Goal: Task Accomplishment & Management: Complete application form

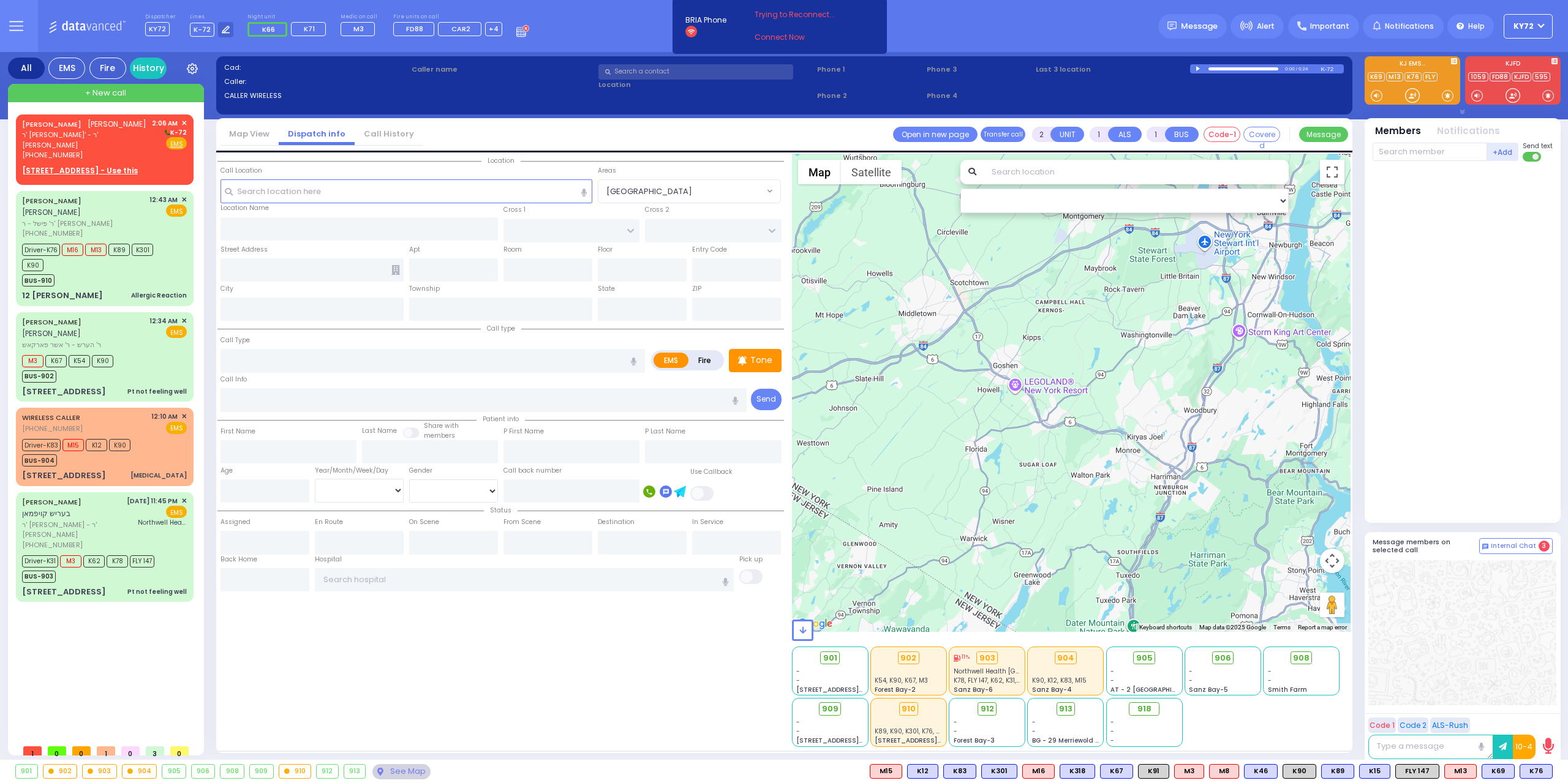
select select
click at [58, 138] on span "ר' [PERSON_NAME]' - ר' [PERSON_NAME]" at bounding box center [85, 139] width 126 height 20
select select
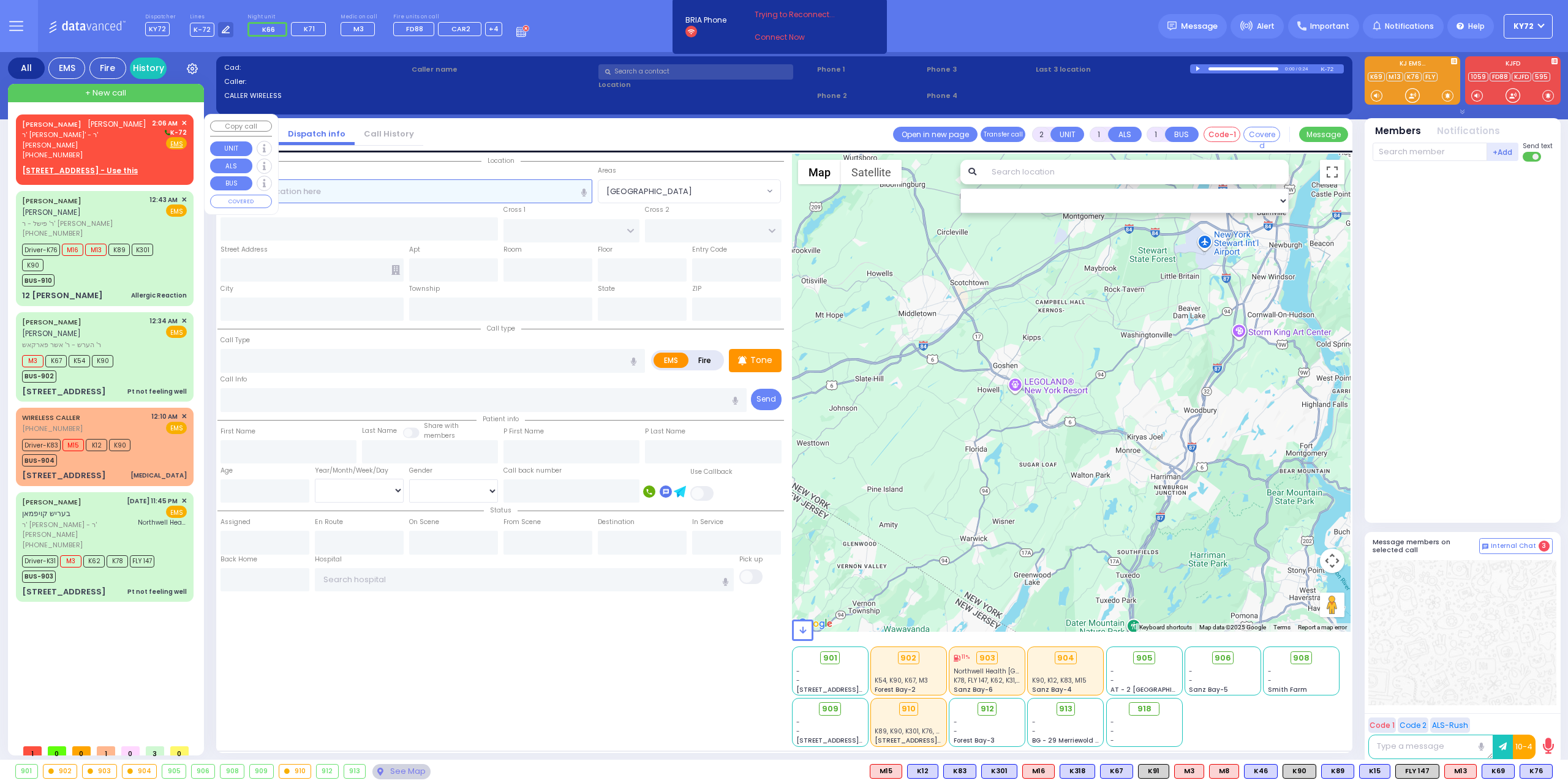
radio input "true"
type input "[PERSON_NAME]"
select select
type input "02:06"
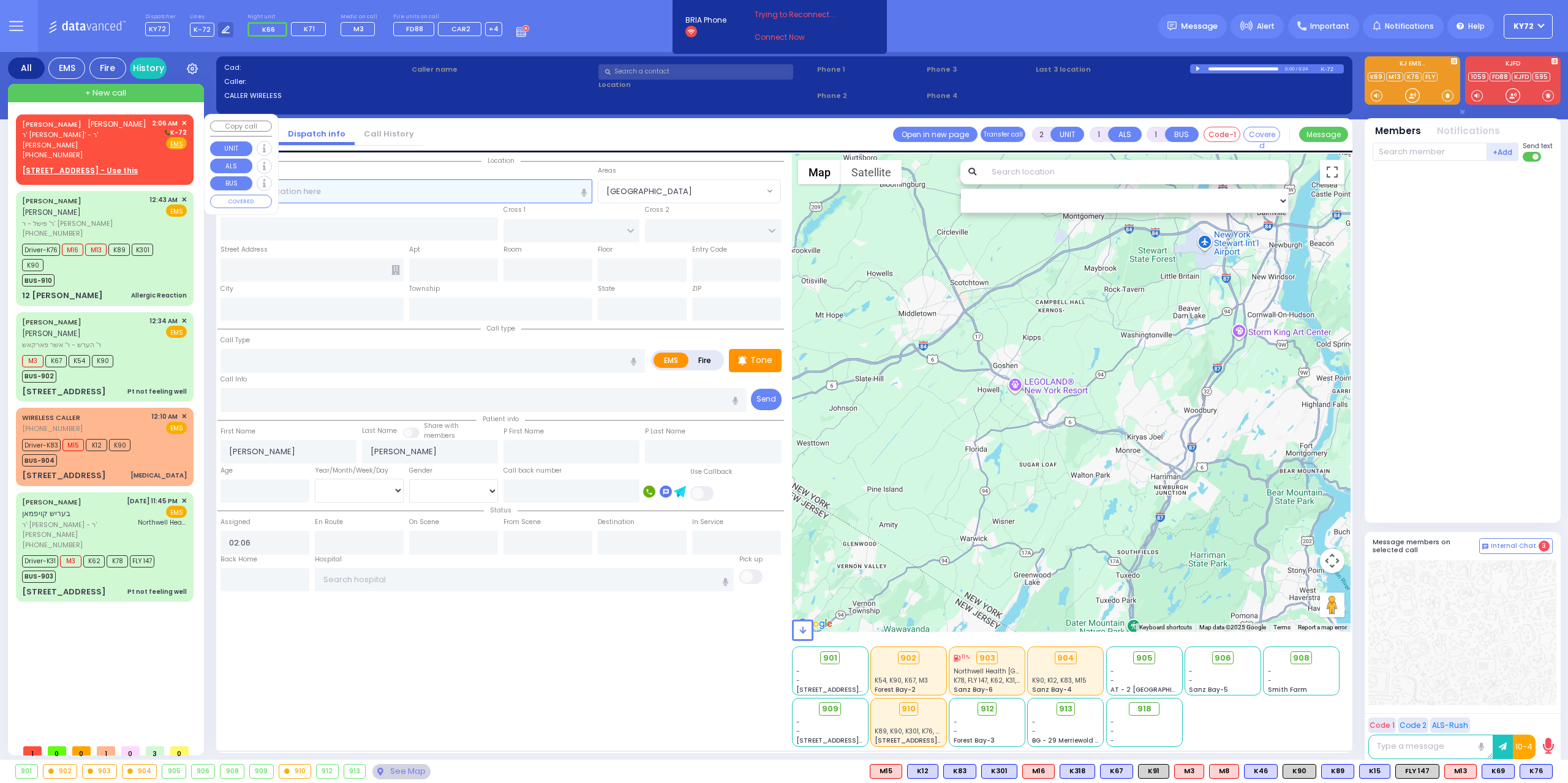
select select "Hatzalah Garages"
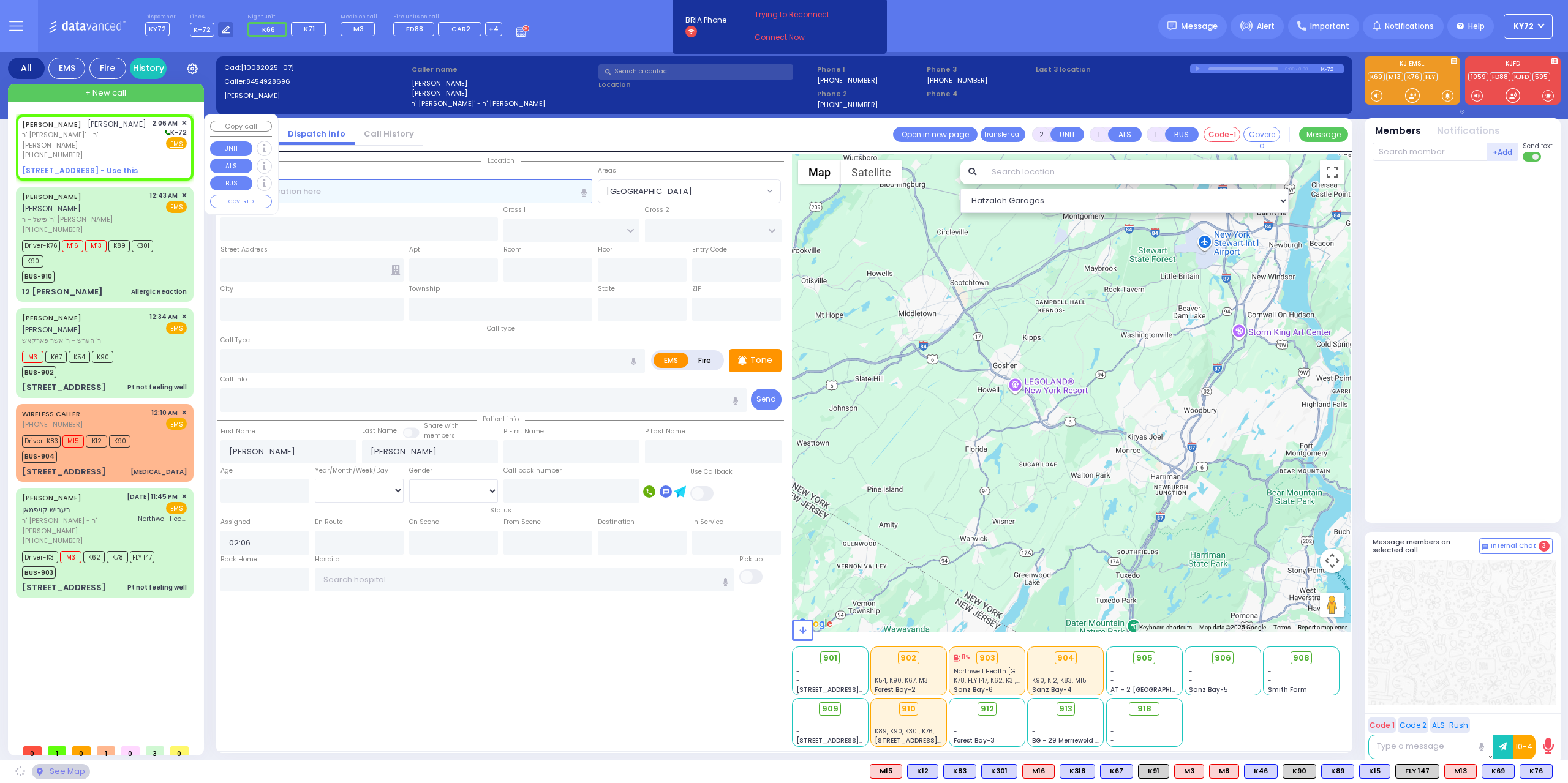
select select
radio input "true"
select select
select select "Hatzalah Garages"
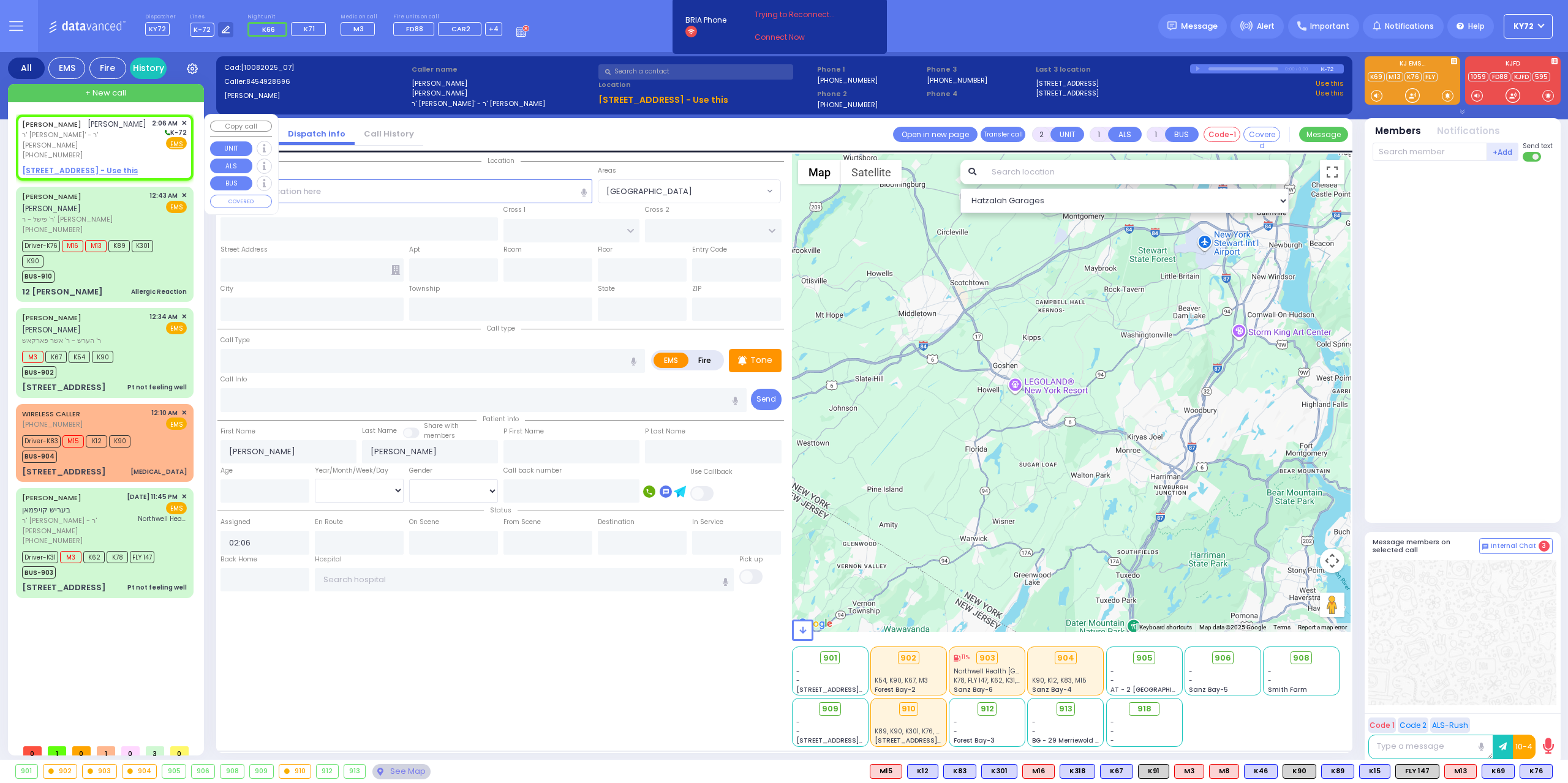
click at [56, 165] on u "[STREET_ADDRESS] - Use this" at bounding box center [80, 170] width 116 height 10
select select
radio input "true"
select select
select select "Hatzalah Garages"
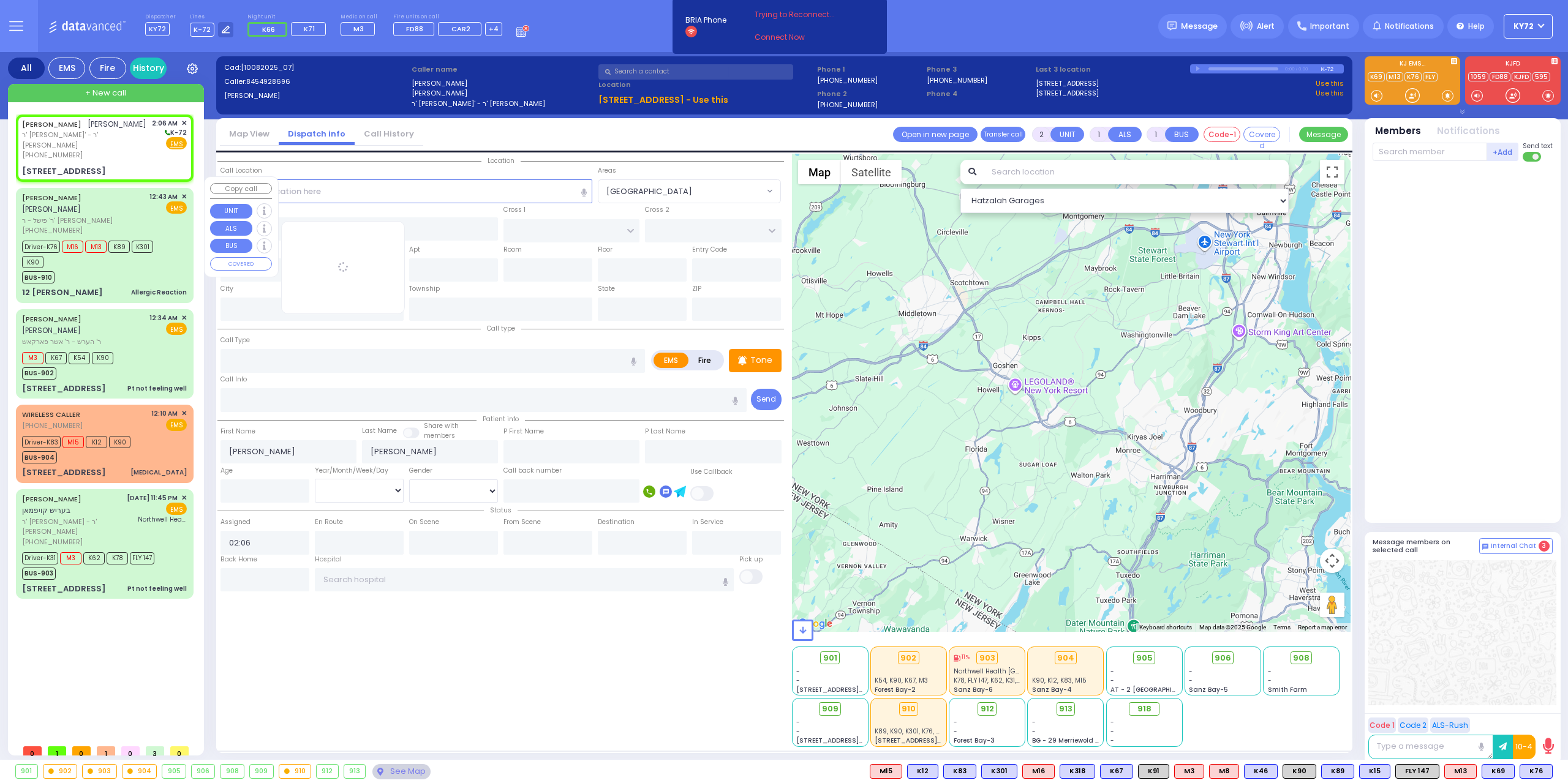
select select
radio input "true"
select select
select select "Hatzalah Garages"
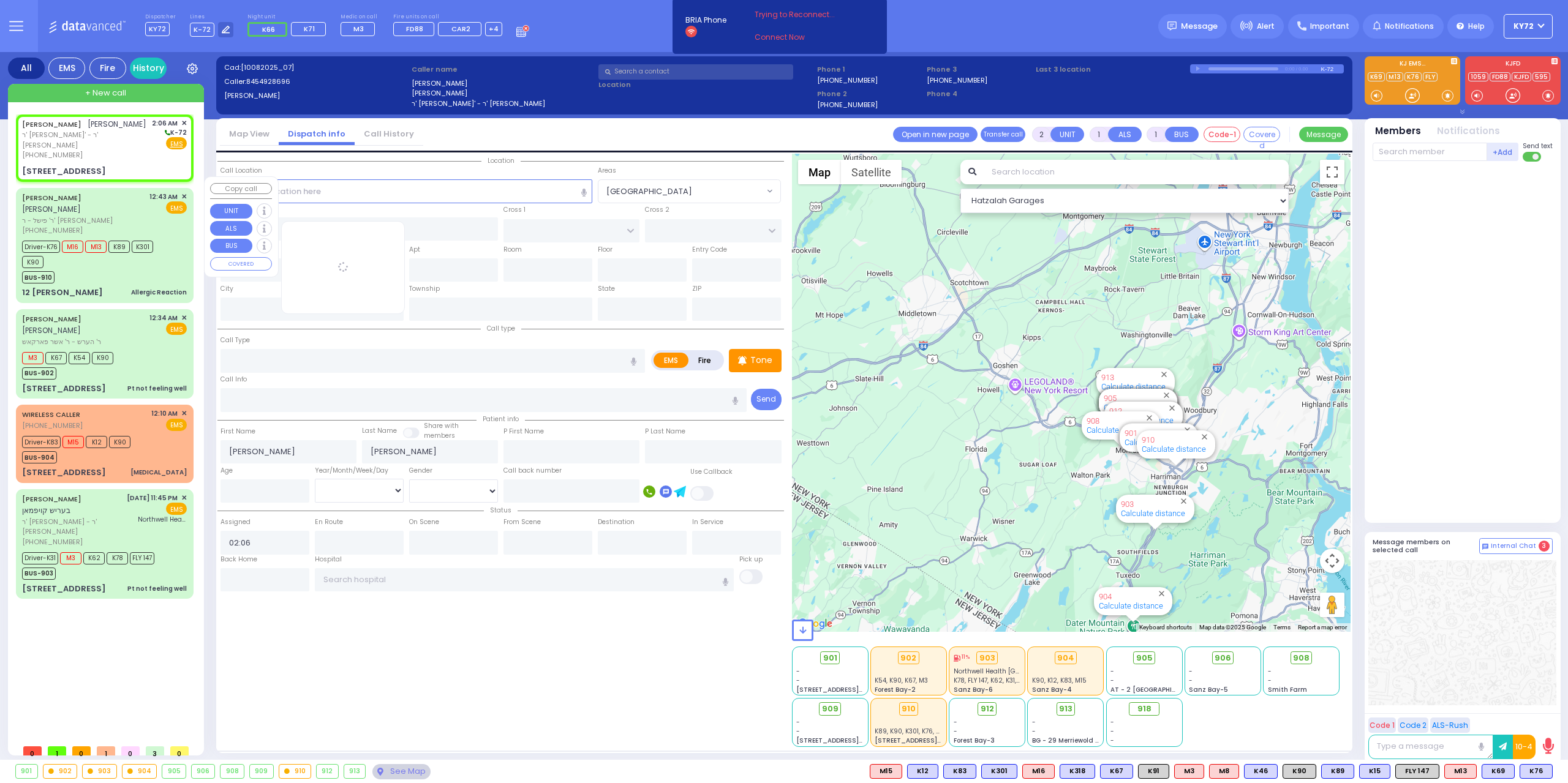
type input "[PERSON_NAME][GEOGRAPHIC_DATA]"
type input "BEER SHAVA ST"
type input "[STREET_ADDRESS]"
type input "203"
type input "[PERSON_NAME]"
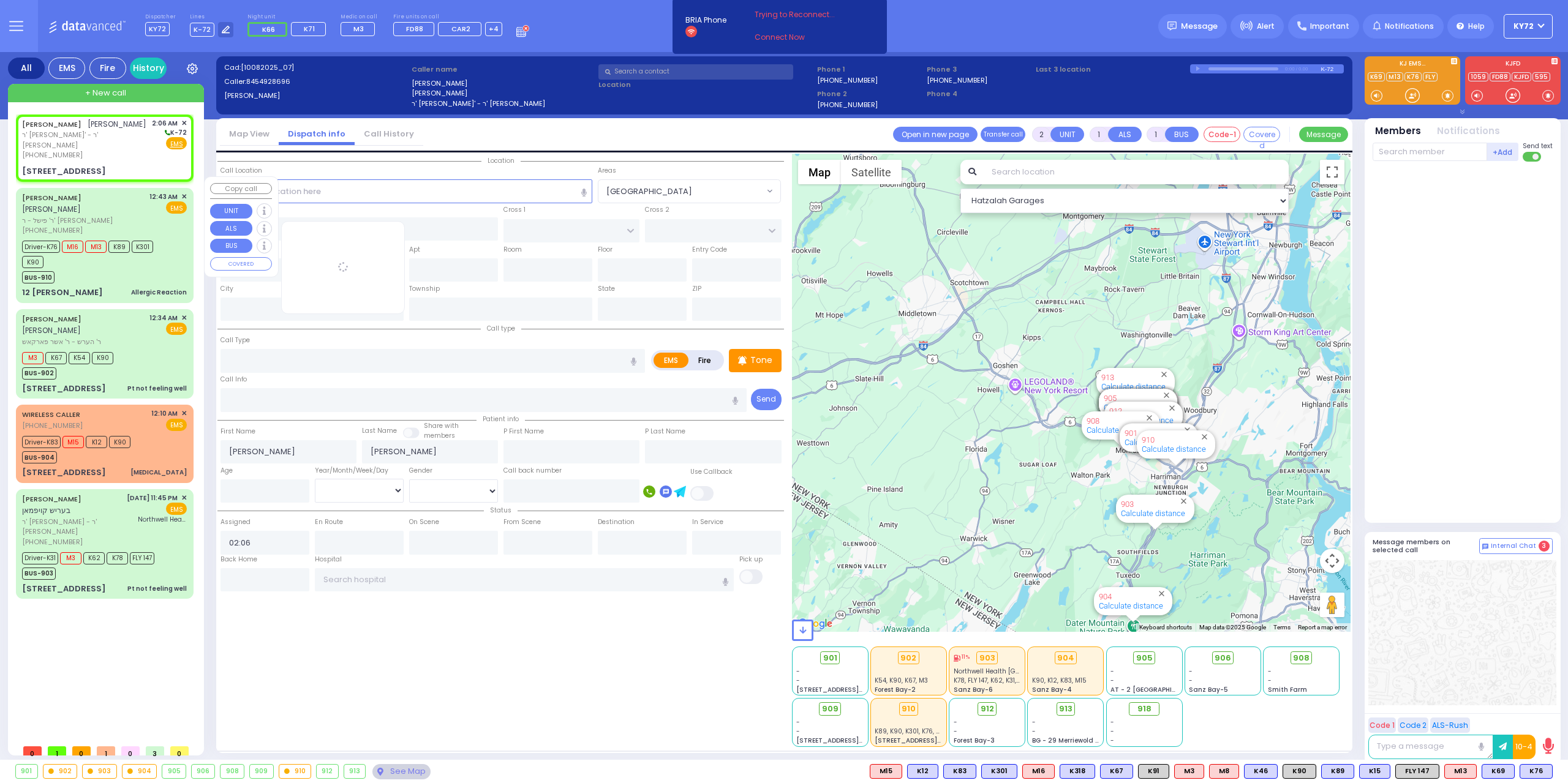
type input "[US_STATE]"
type input "10950"
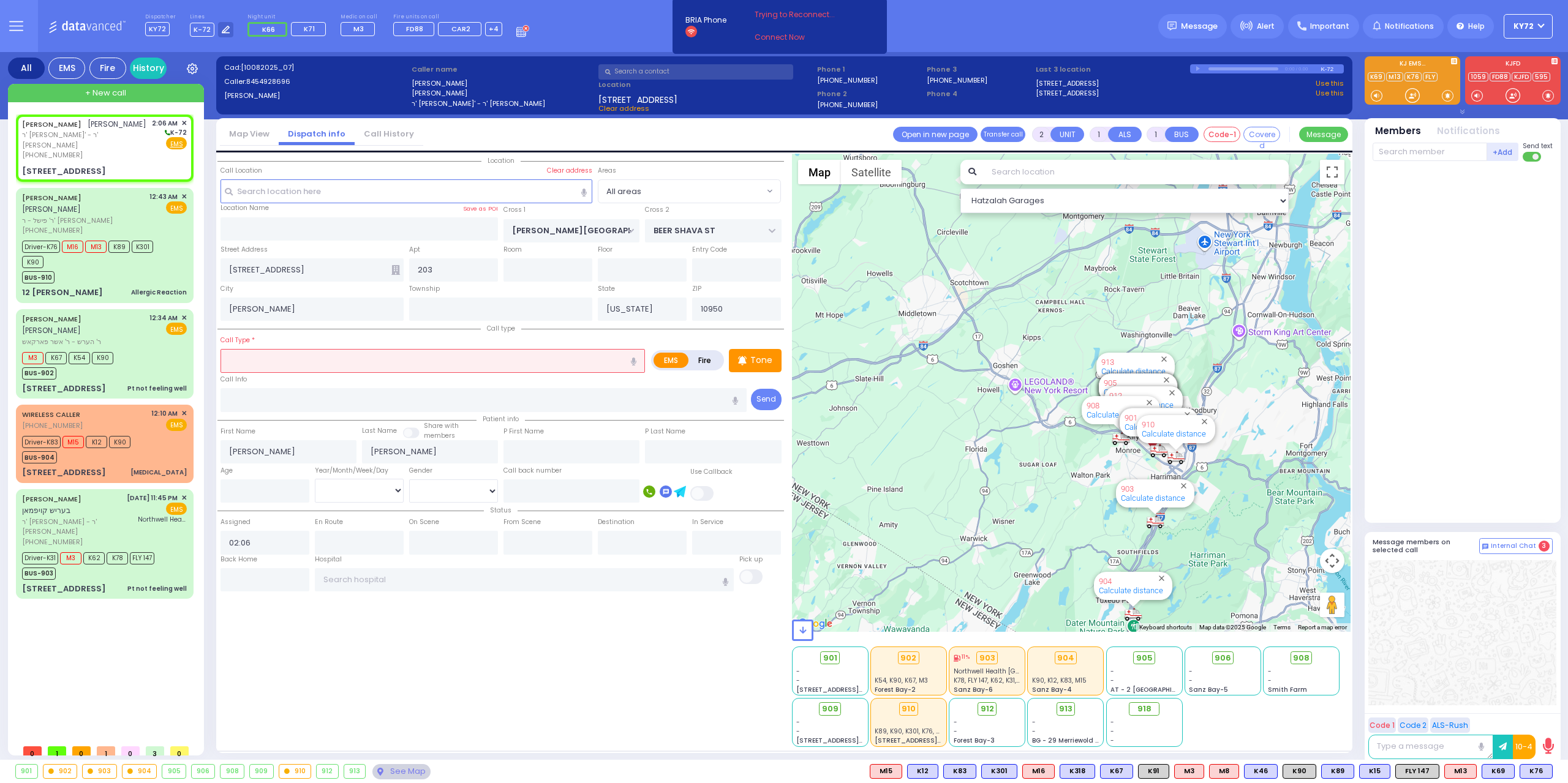
click at [359, 360] on input "text" at bounding box center [432, 360] width 425 height 23
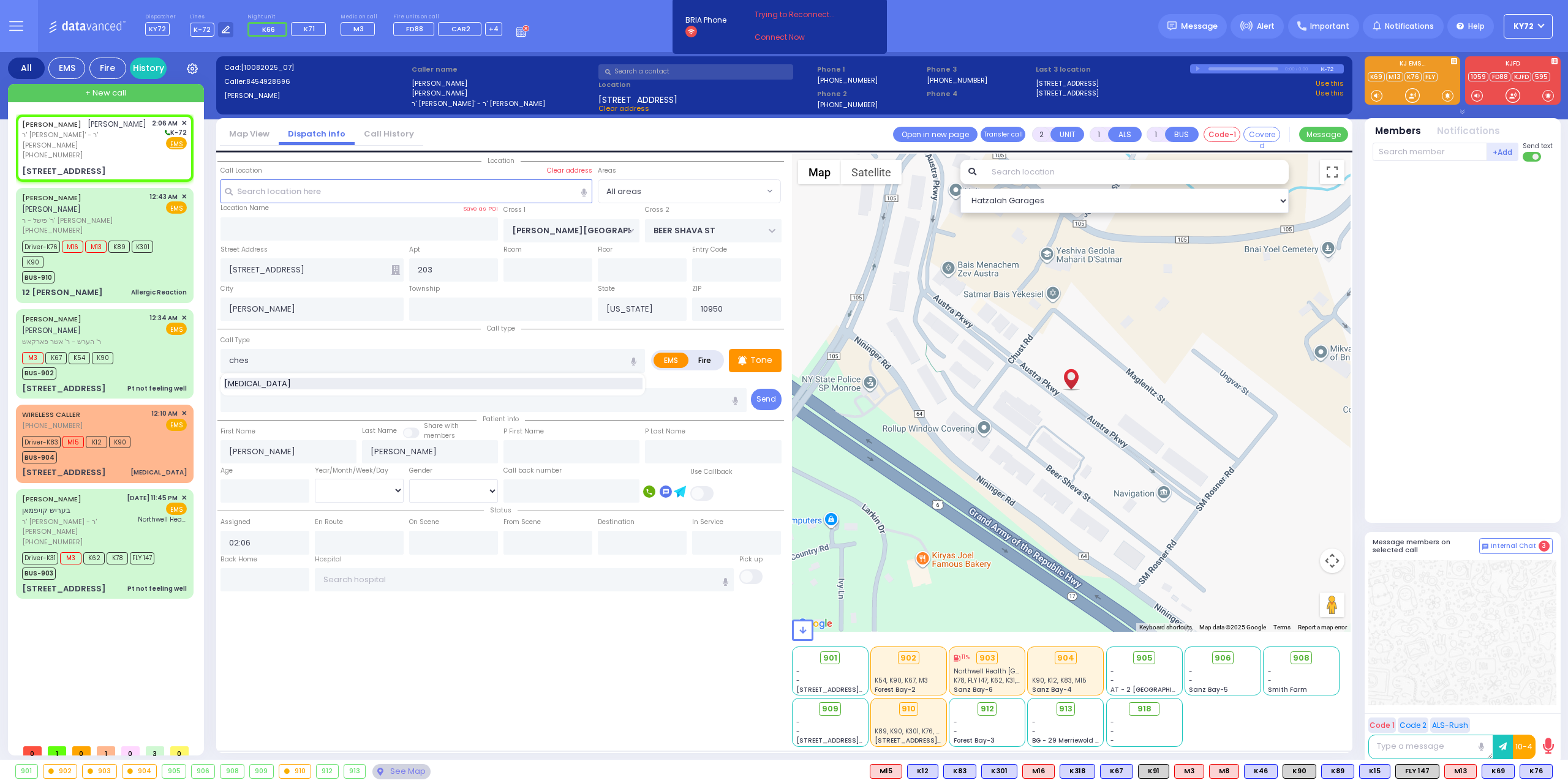
click at [349, 381] on div "[MEDICAL_DATA]" at bounding box center [433, 384] width 419 height 13
type input "[MEDICAL_DATA]"
select select
radio input "true"
select select
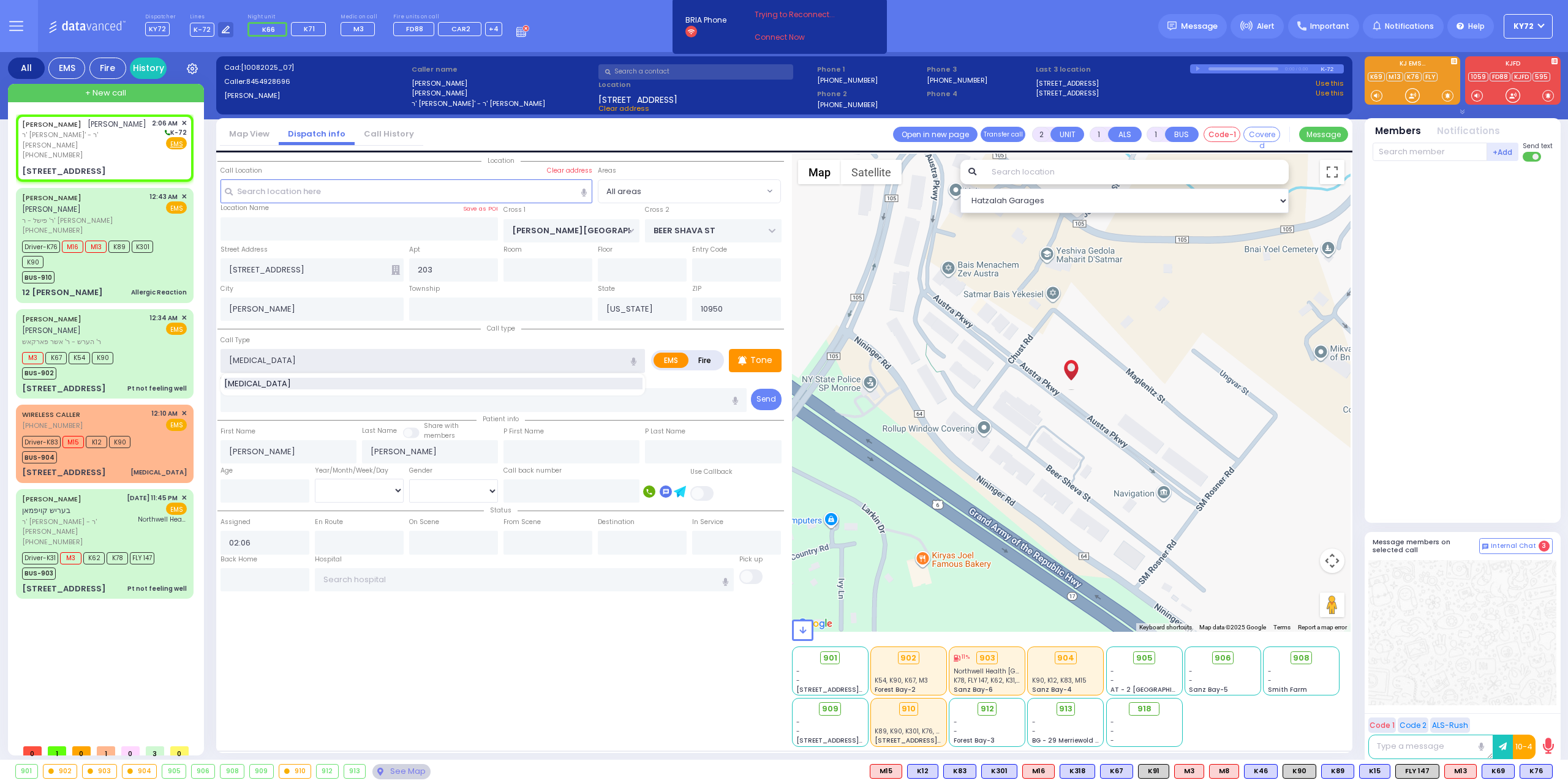
select select "Hatzalah Garages"
select select
radio input "true"
select select
select select "Hatzalah Garages"
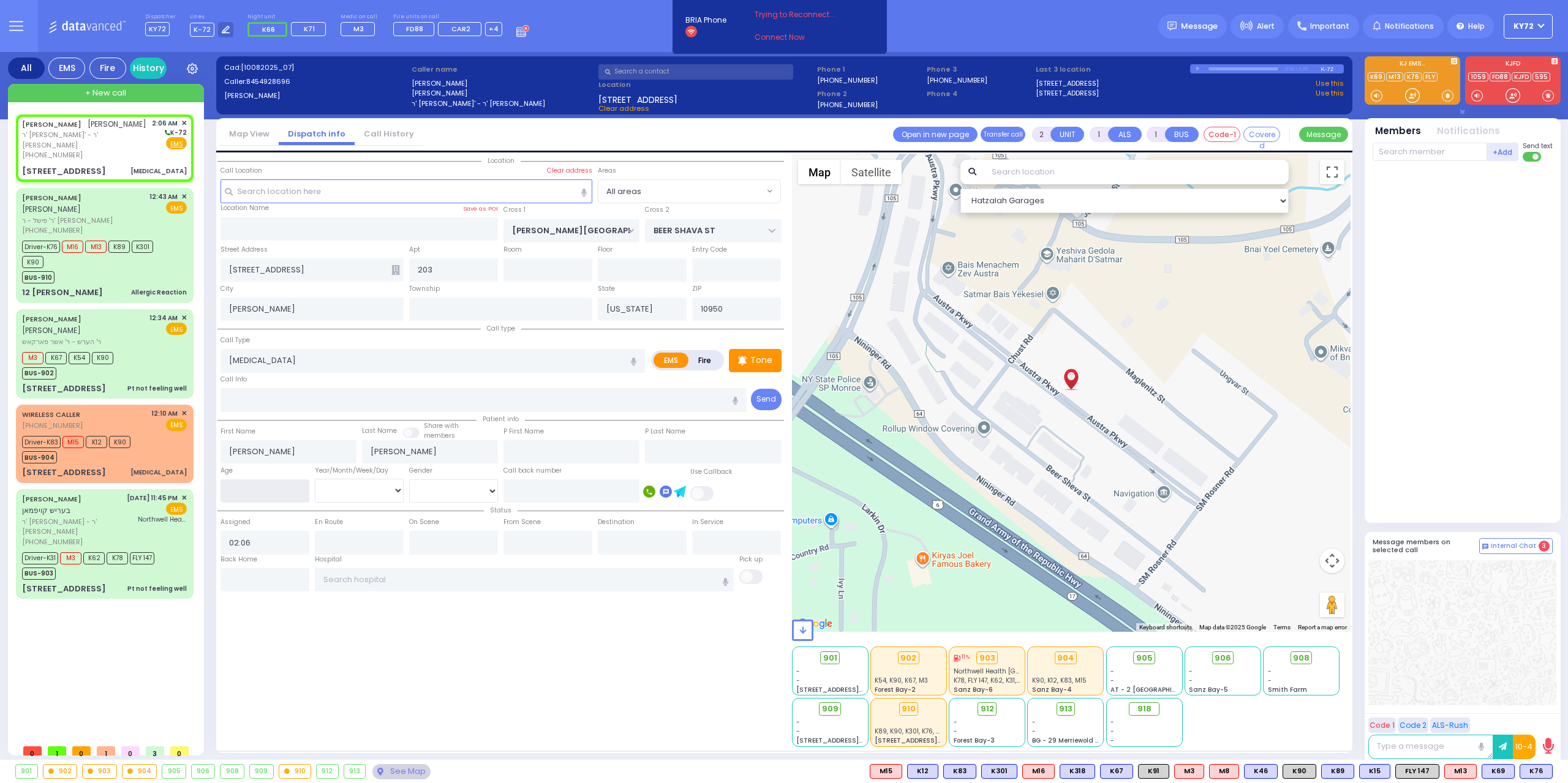
click at [260, 498] on input "number" at bounding box center [264, 491] width 89 height 23
type input "7"
select select
radio input "true"
select select
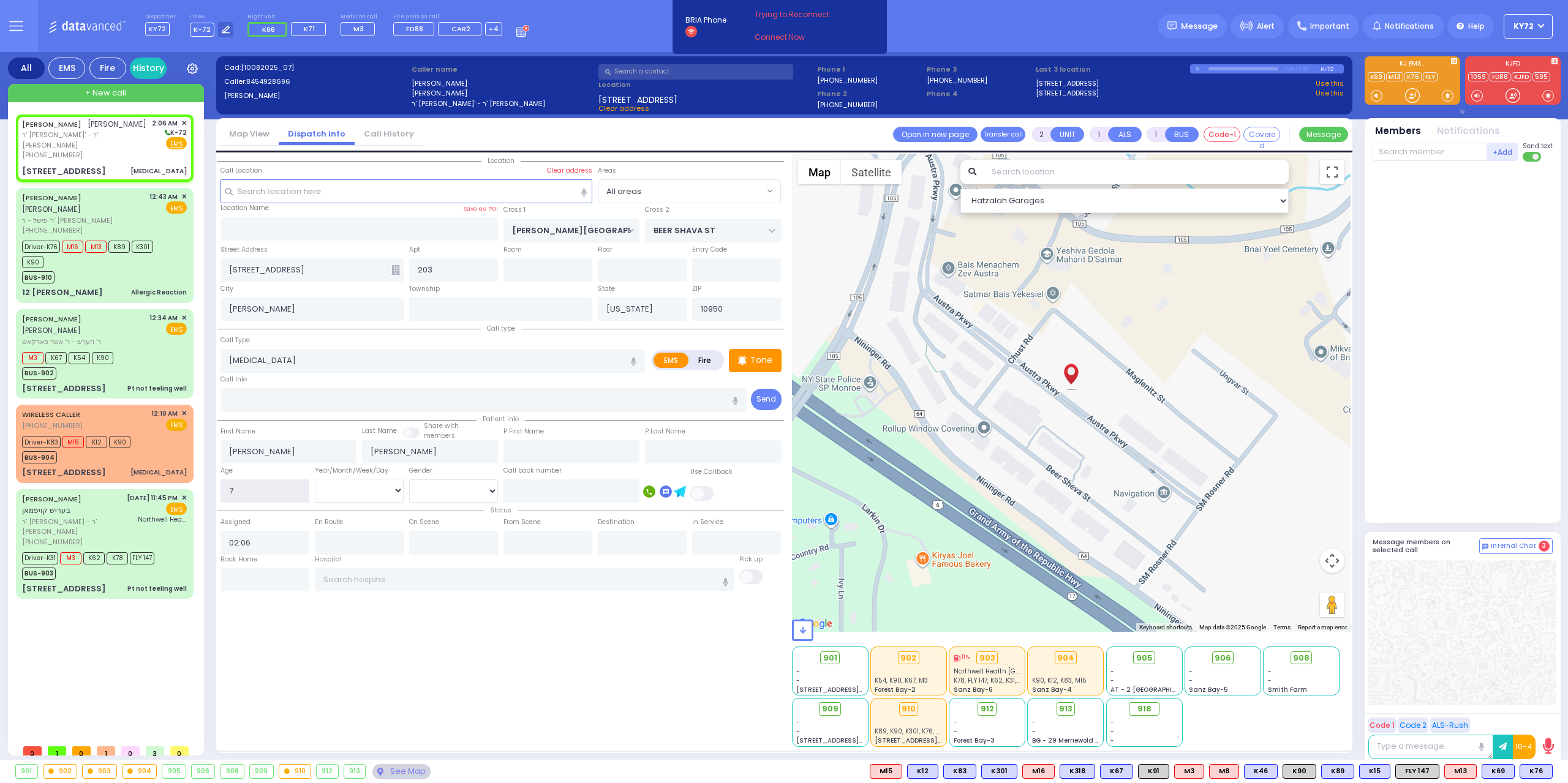
select select "Hatzalah Garages"
type input "7"
select select "Year"
select select
radio input "true"
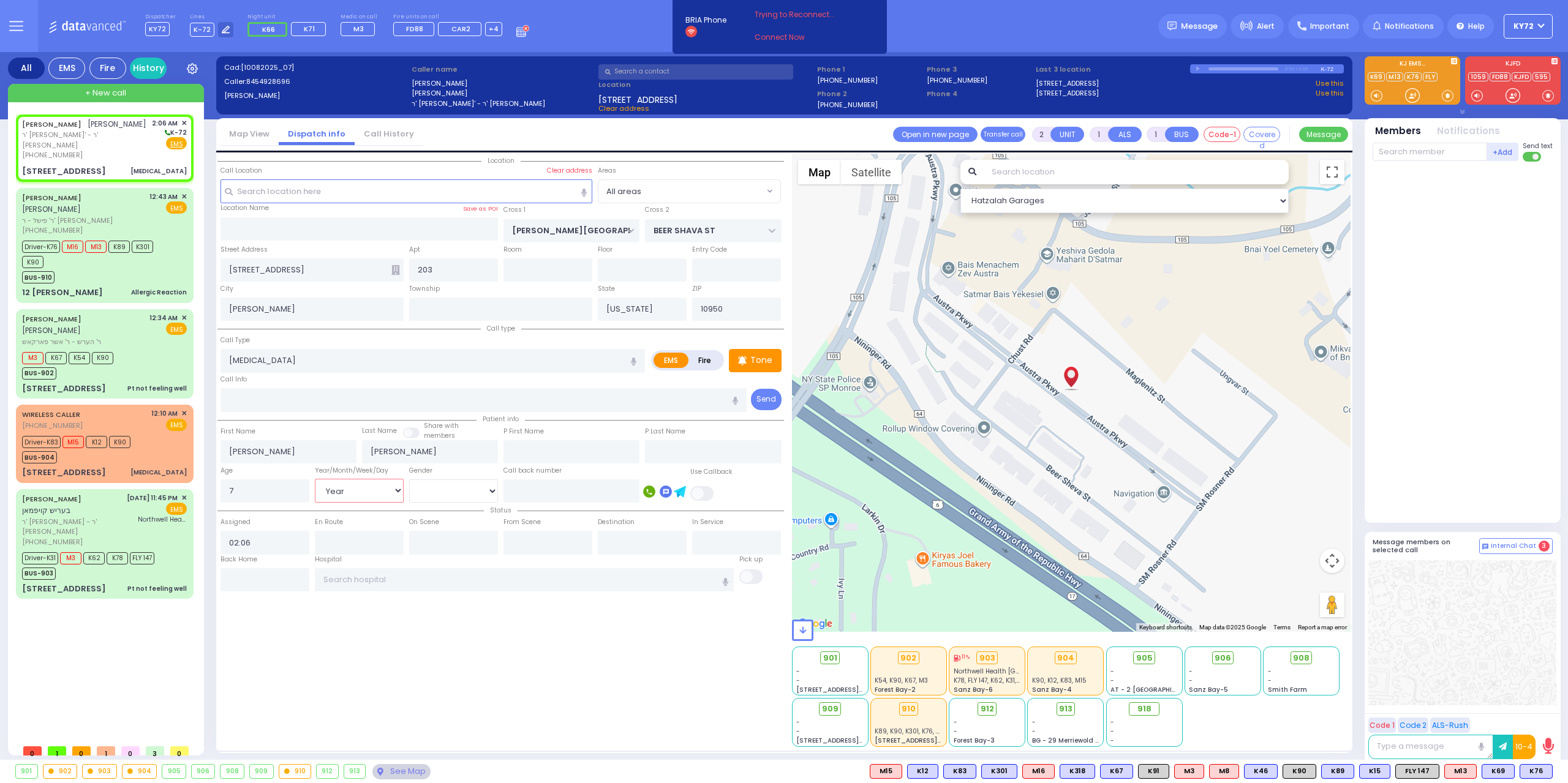
select select
select select "Hatzalah Garages"
select select
radio input "true"
select select "Year"
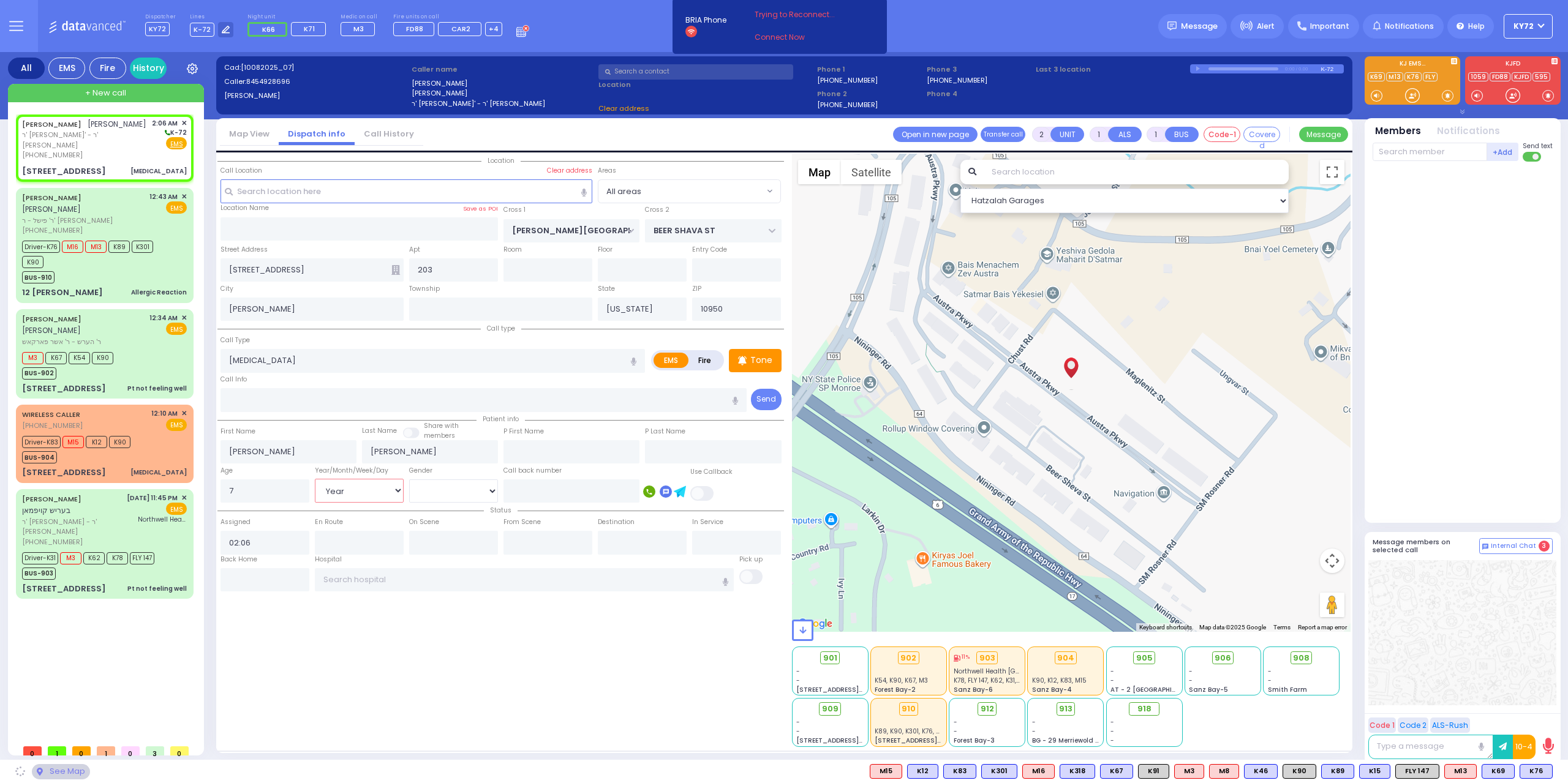
select select "Hatzalah Garages"
select select "[DEMOGRAPHIC_DATA]"
select select
radio input "true"
select select "Year"
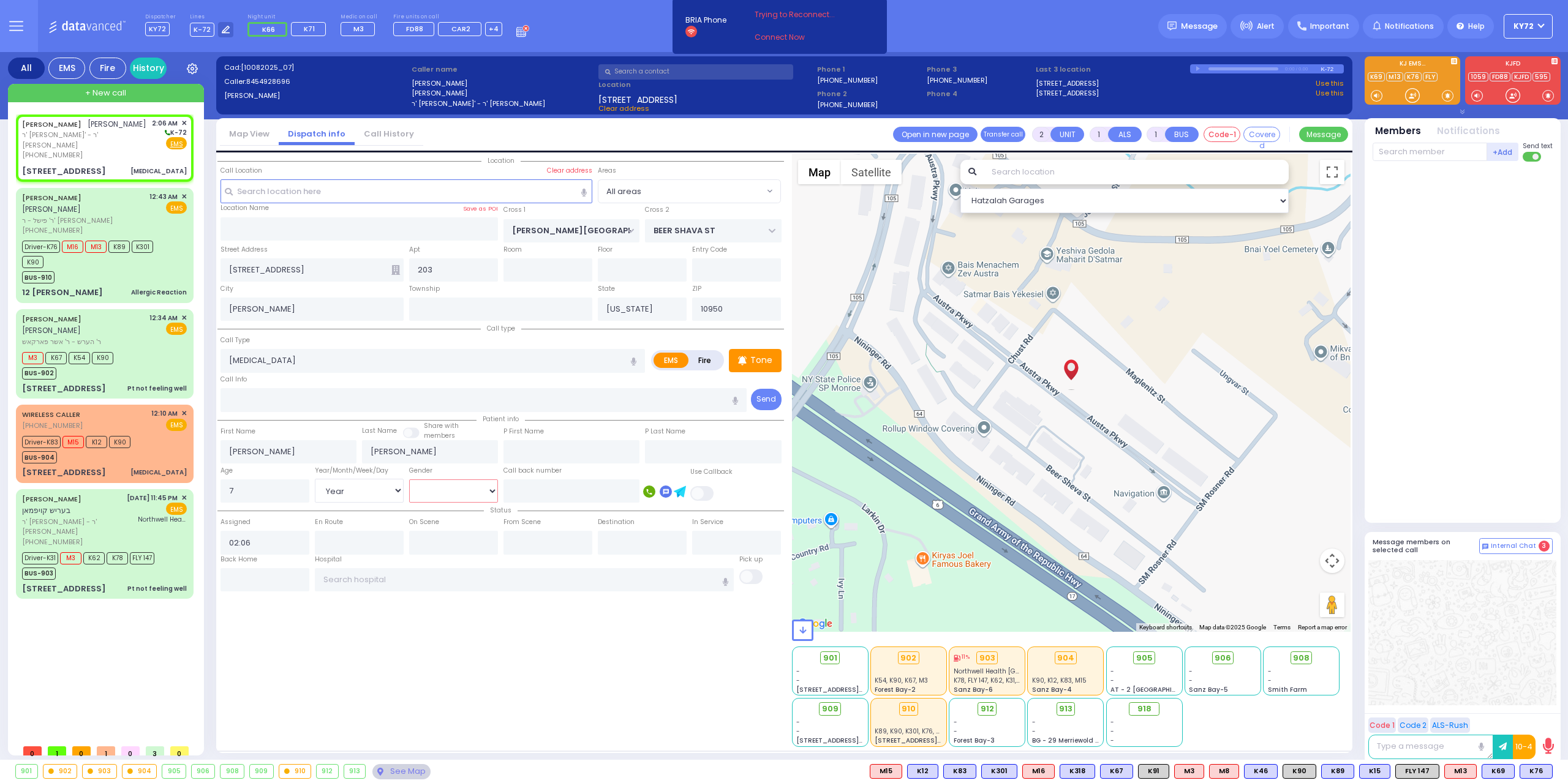
select select "[DEMOGRAPHIC_DATA]"
select select "Hatzalah Garages"
select select
radio input "true"
select select "Year"
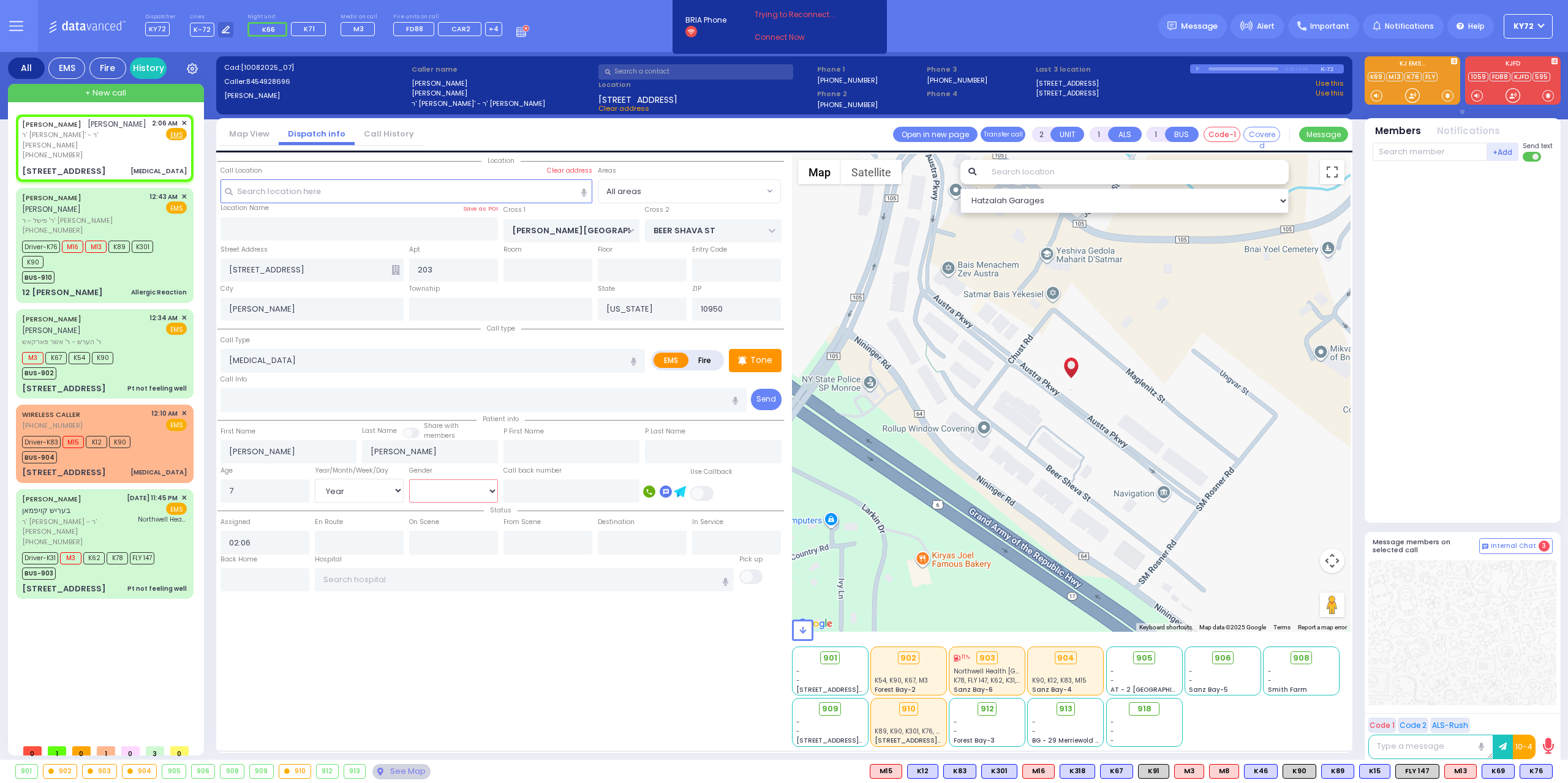
select select "[DEMOGRAPHIC_DATA]"
select select "Hatzalah Garages"
click at [774, 363] on div "Tone" at bounding box center [755, 360] width 53 height 23
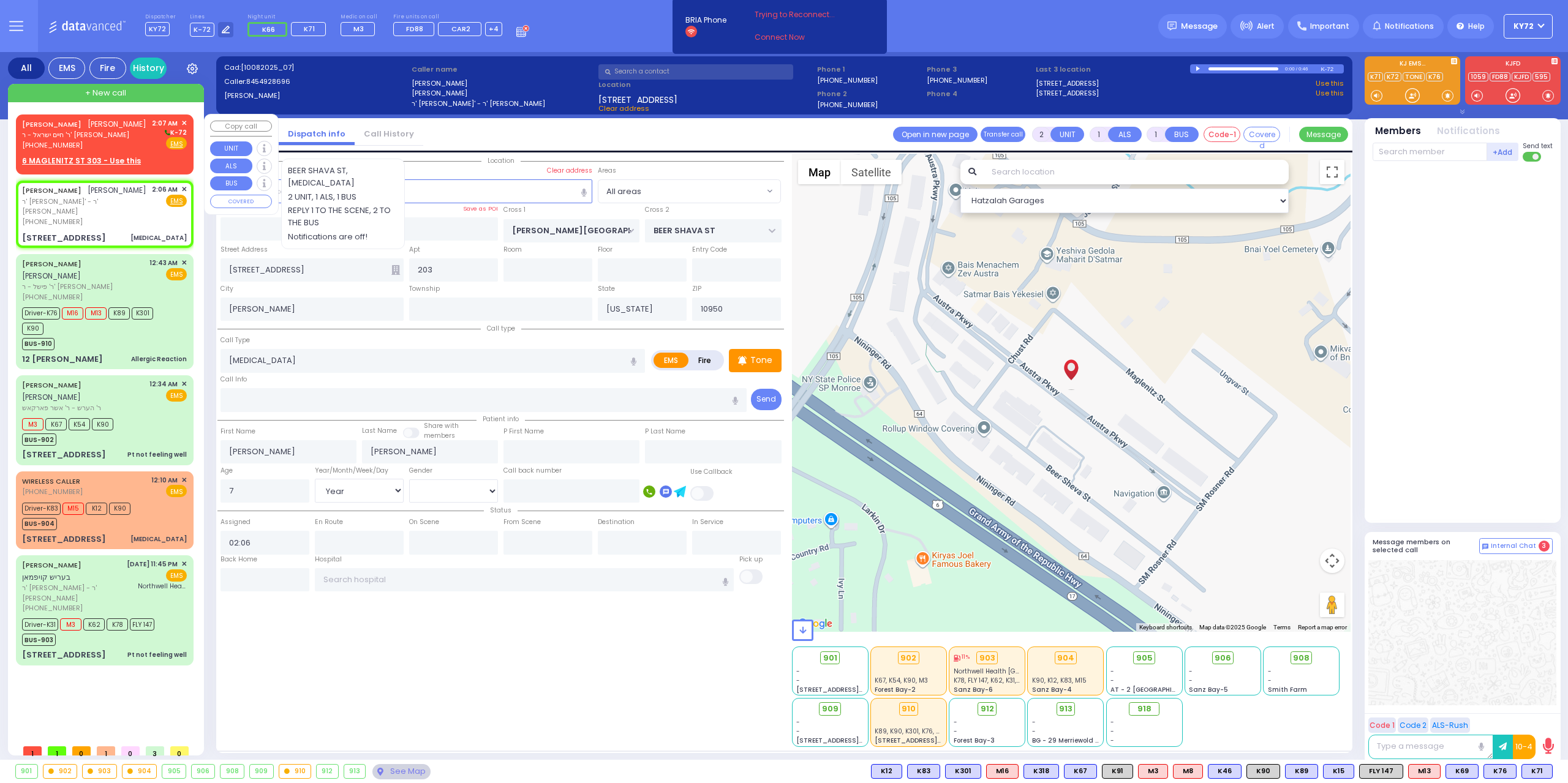
click at [88, 129] on span "[PERSON_NAME]" at bounding box center [117, 123] width 59 height 10
select select
radio input "true"
type input "[PERSON_NAME]"
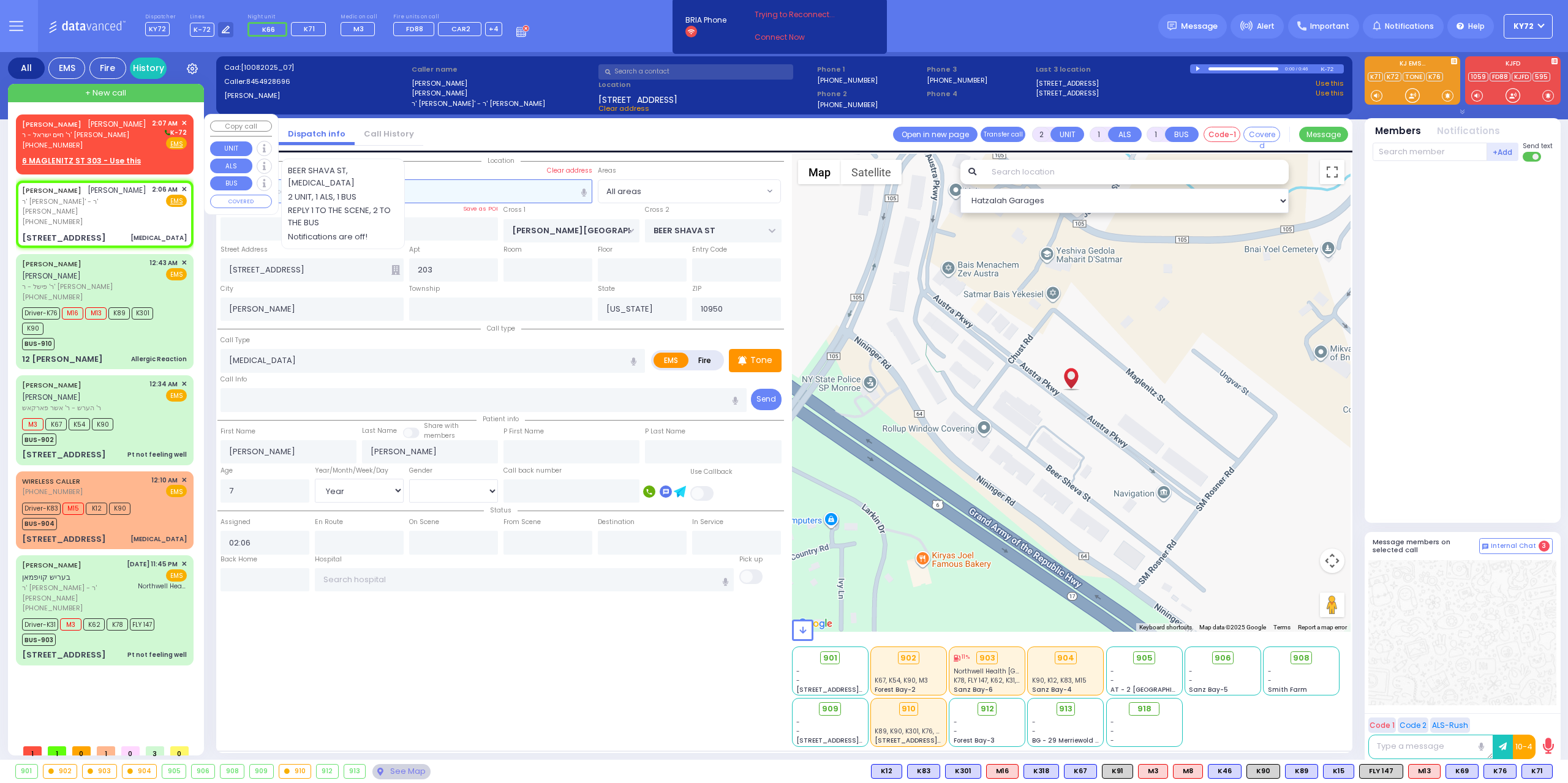
select select
type input "02:07"
select select "Hatzalah Garages"
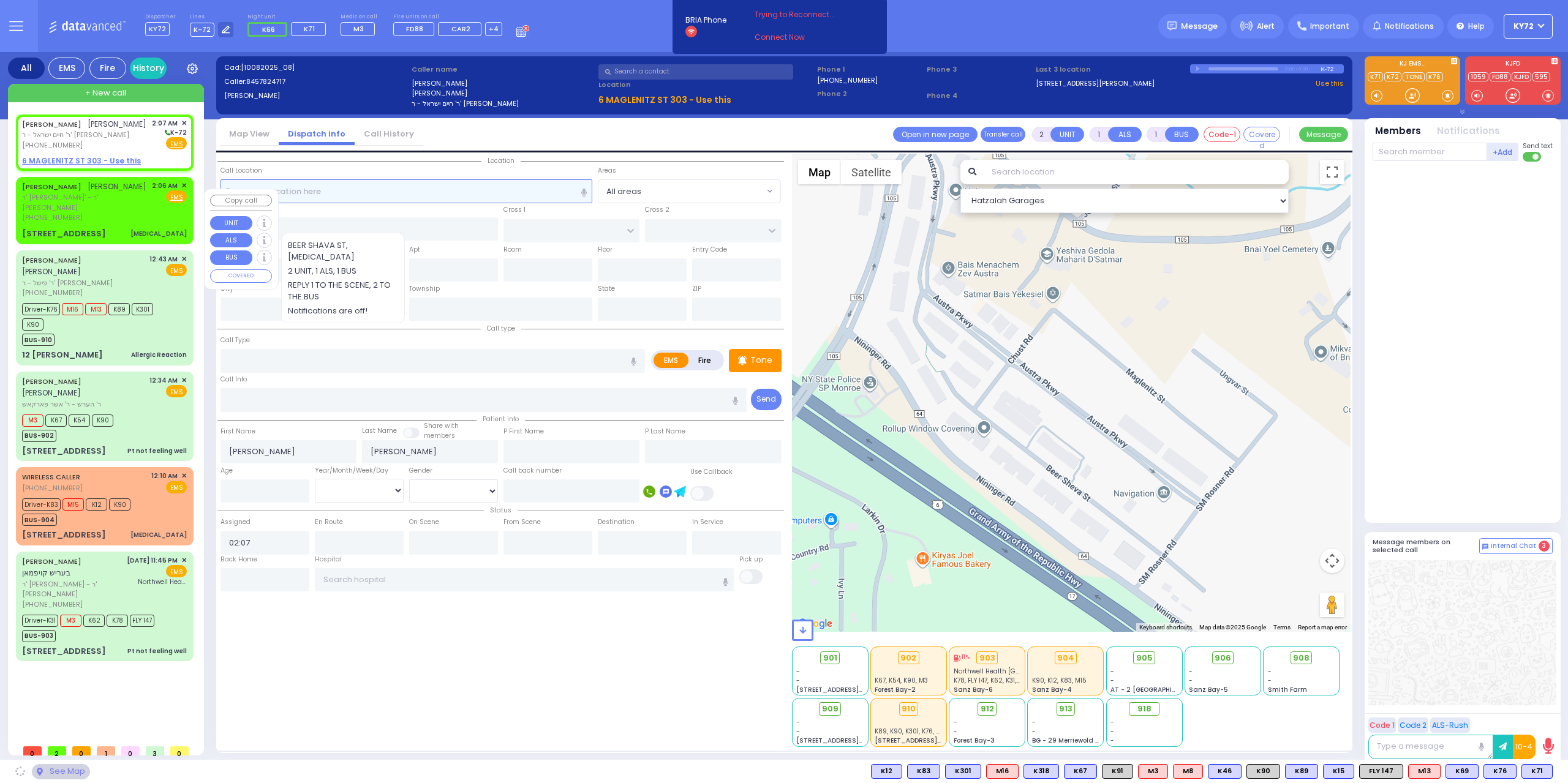
select select
radio input "true"
select select
select select "Hatzalah Garages"
select select
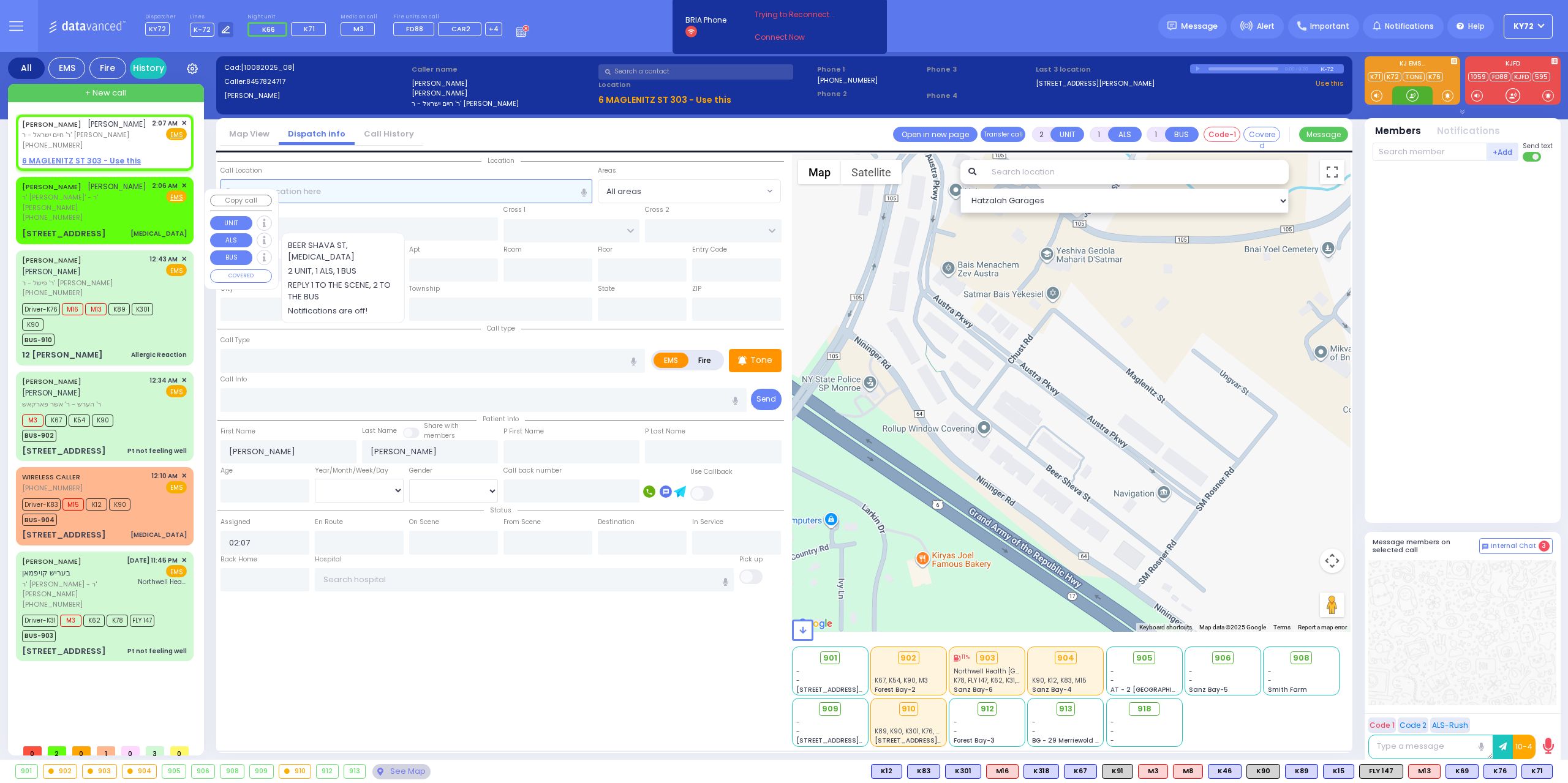
radio input "true"
select select
select select "Hatzalah Garages"
click at [68, 231] on div "[STREET_ADDRESS]" at bounding box center [64, 234] width 84 height 13
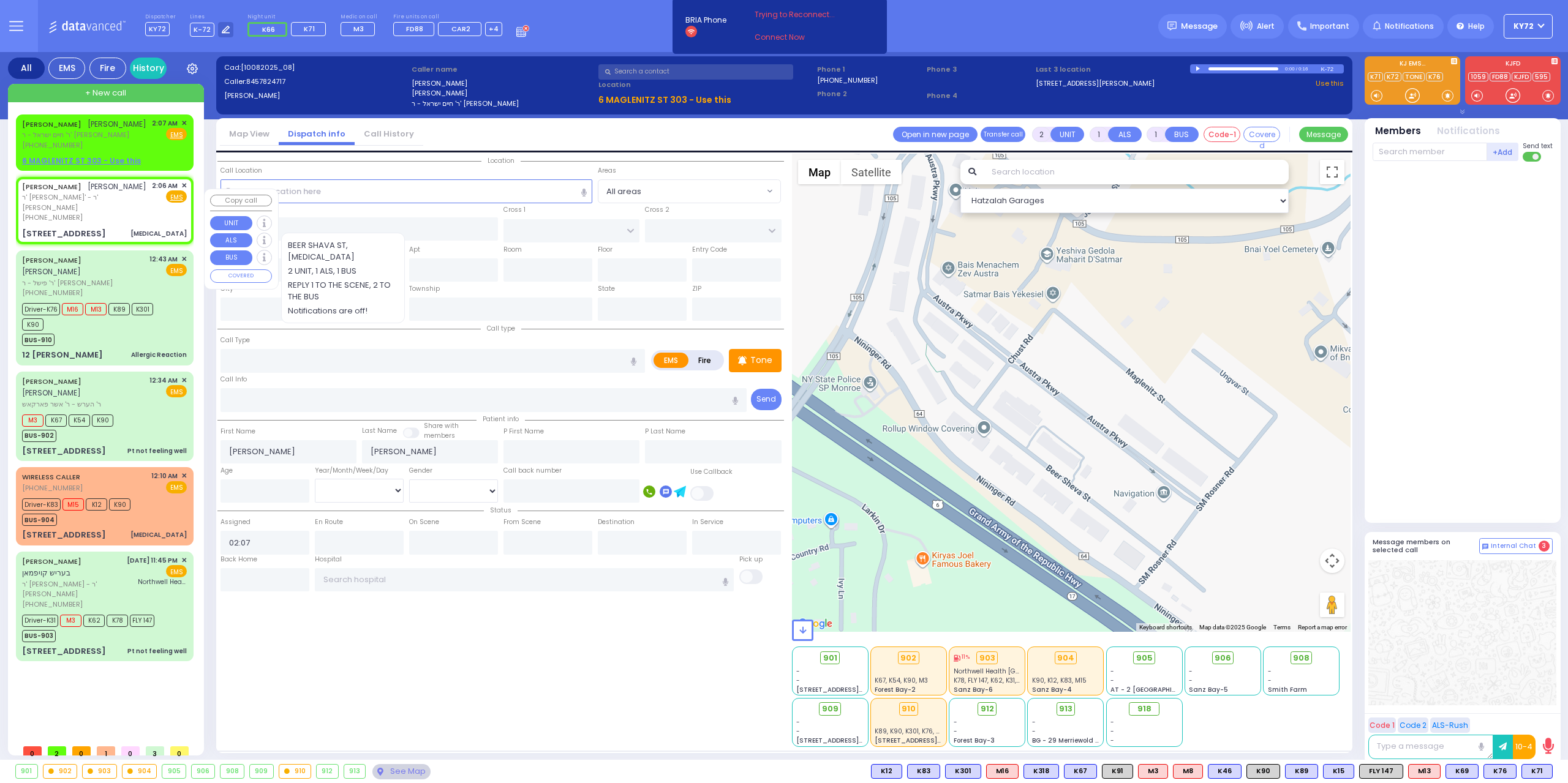
select select
type input "[MEDICAL_DATA]"
radio input "true"
type input "[PERSON_NAME]"
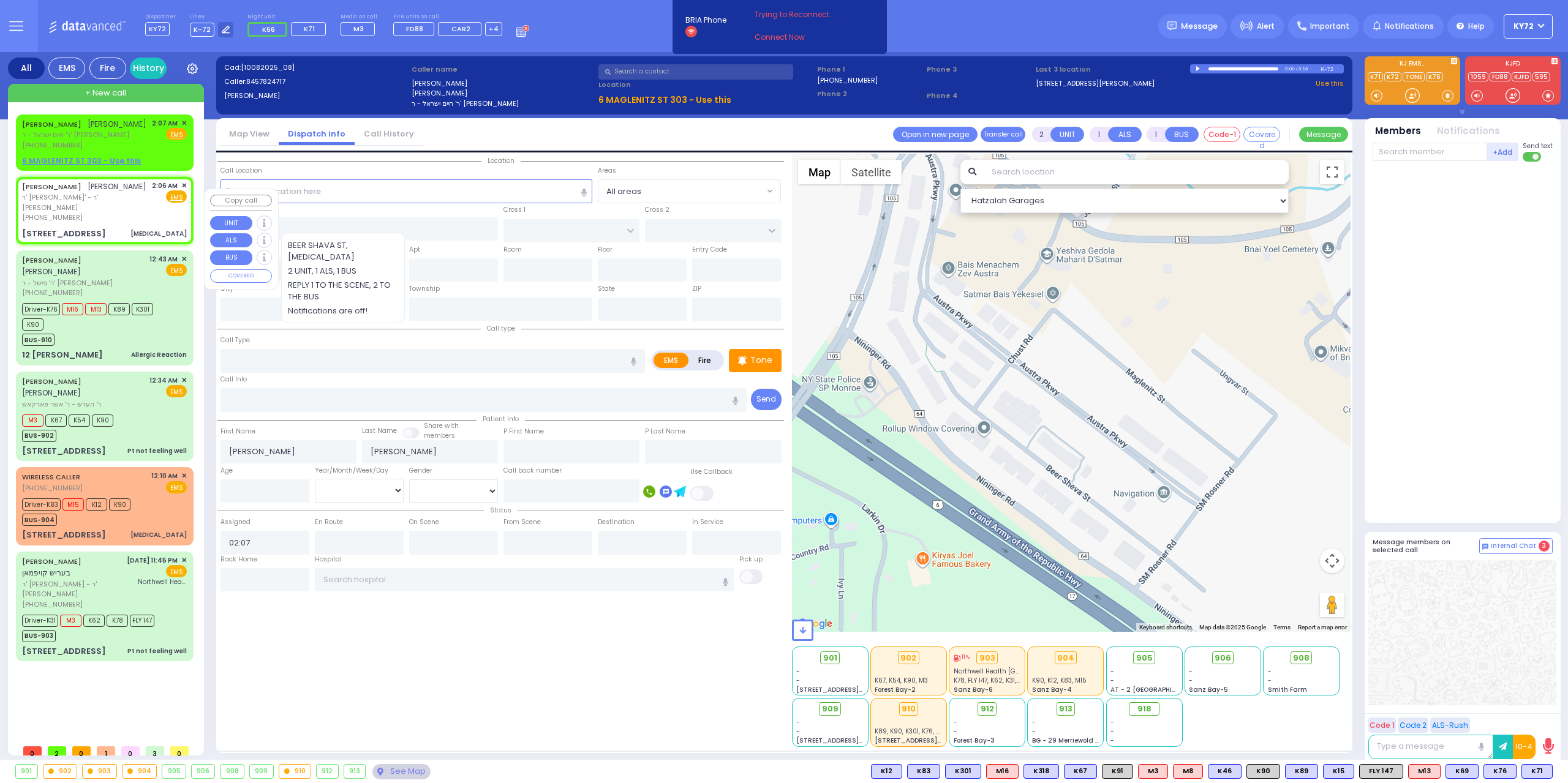
type input "7"
select select "Year"
select select "[DEMOGRAPHIC_DATA]"
type input "02:06"
type input "[PERSON_NAME][GEOGRAPHIC_DATA]"
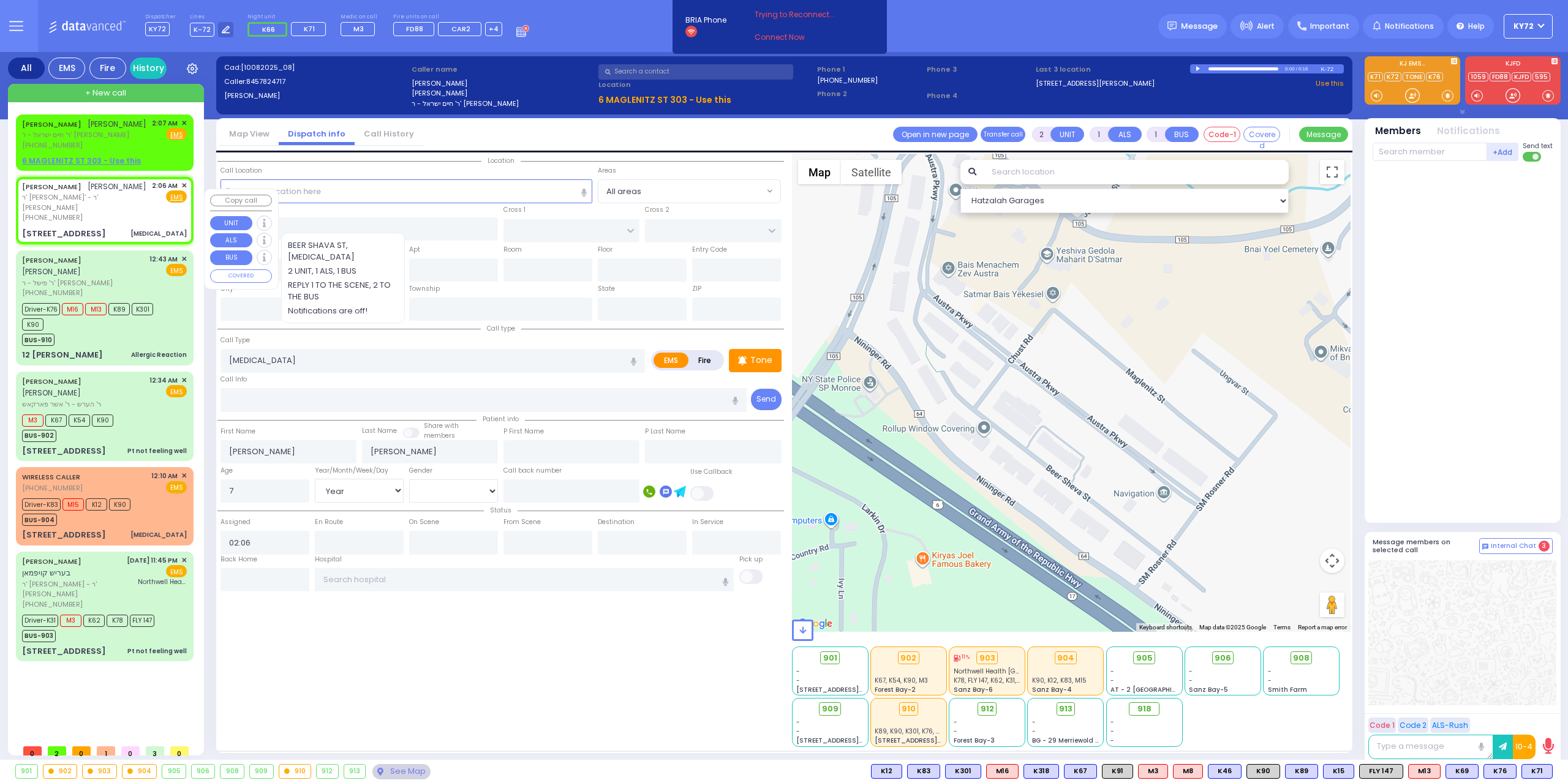
type input "BEER SHAVA ST"
type input "[STREET_ADDRESS]"
type input "203"
type input "[PERSON_NAME]"
type input "[US_STATE]"
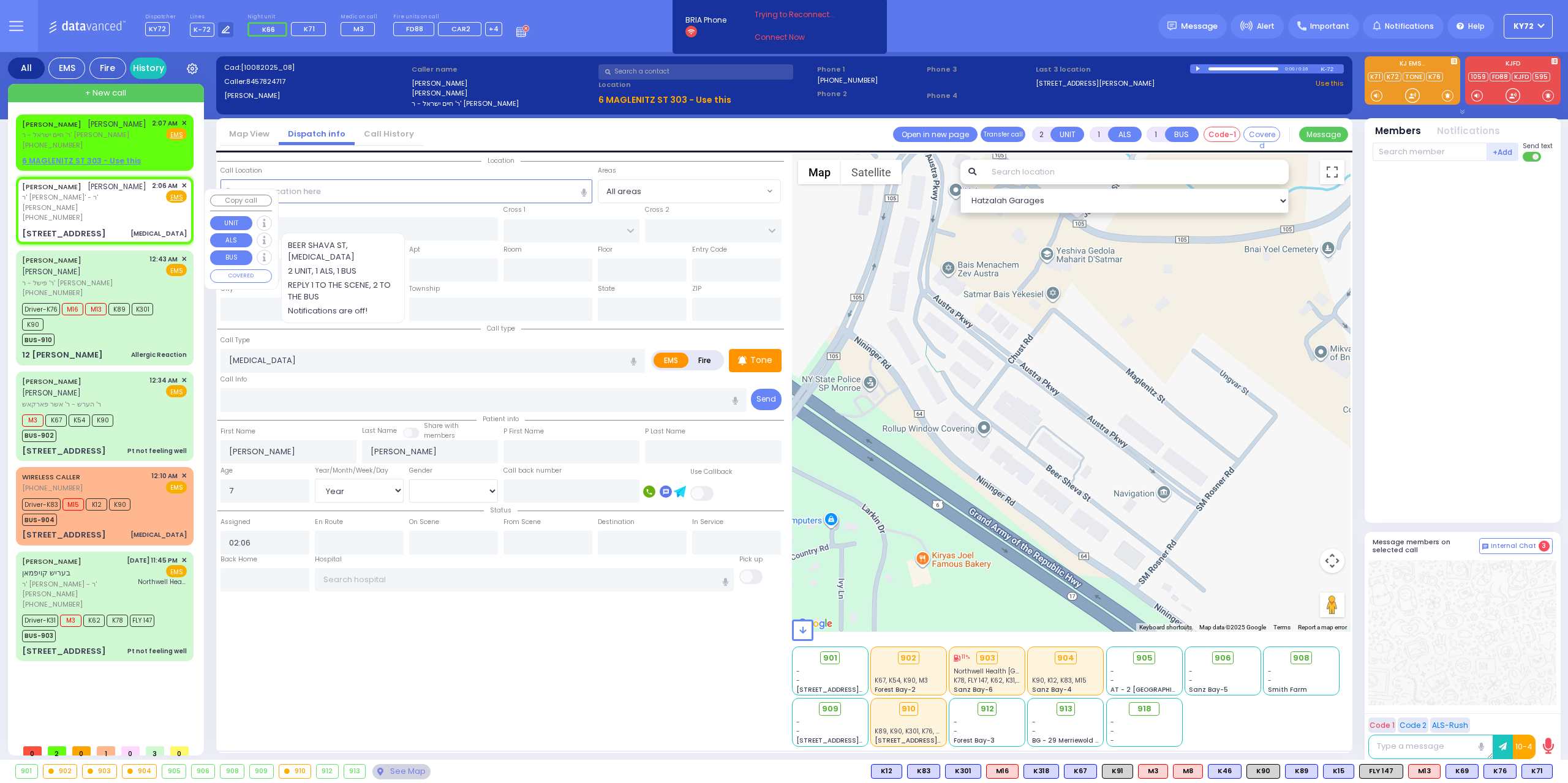
type input "10950"
select select "Hatzalah Garages"
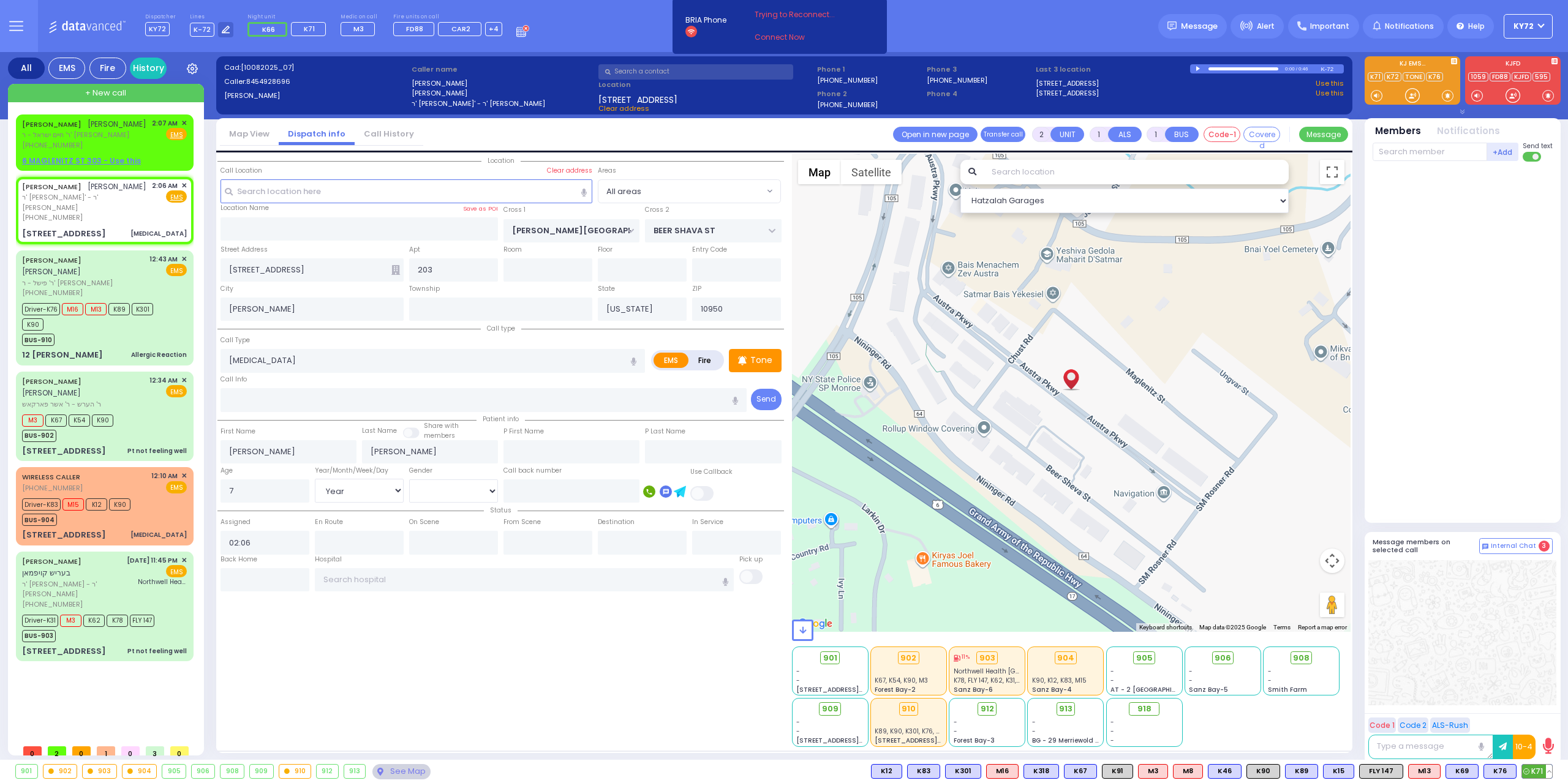
click at [1537, 769] on span "K71" at bounding box center [1537, 771] width 30 height 13
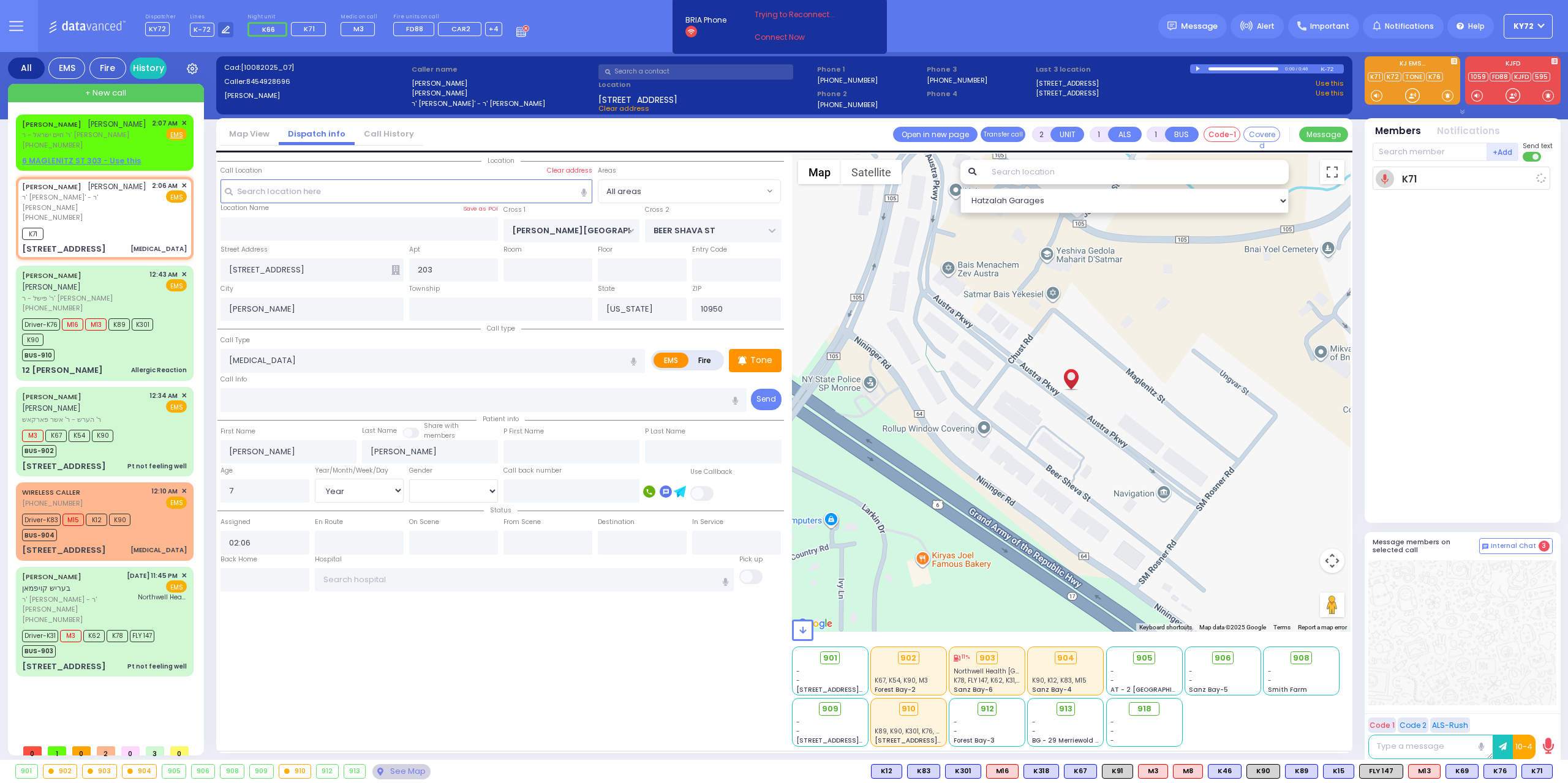
select select
radio input "true"
select select "Year"
select select "[DEMOGRAPHIC_DATA]"
type input "02:07"
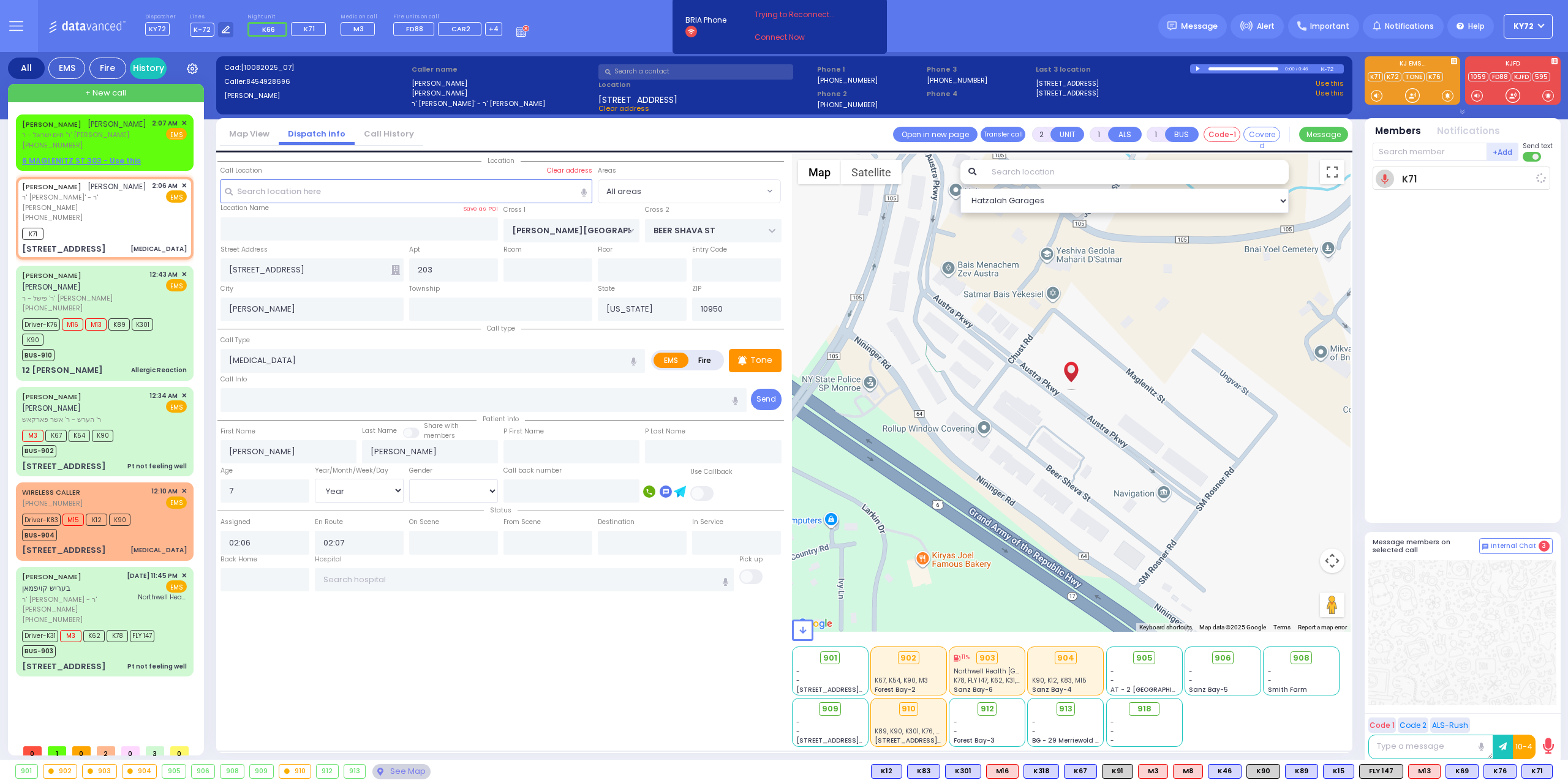
select select "Hatzalah Garages"
click at [753, 355] on p "Tone" at bounding box center [762, 360] width 22 height 13
click at [82, 166] on u "6 MAGLENITZ ST 303 - Use this" at bounding box center [82, 160] width 119 height 10
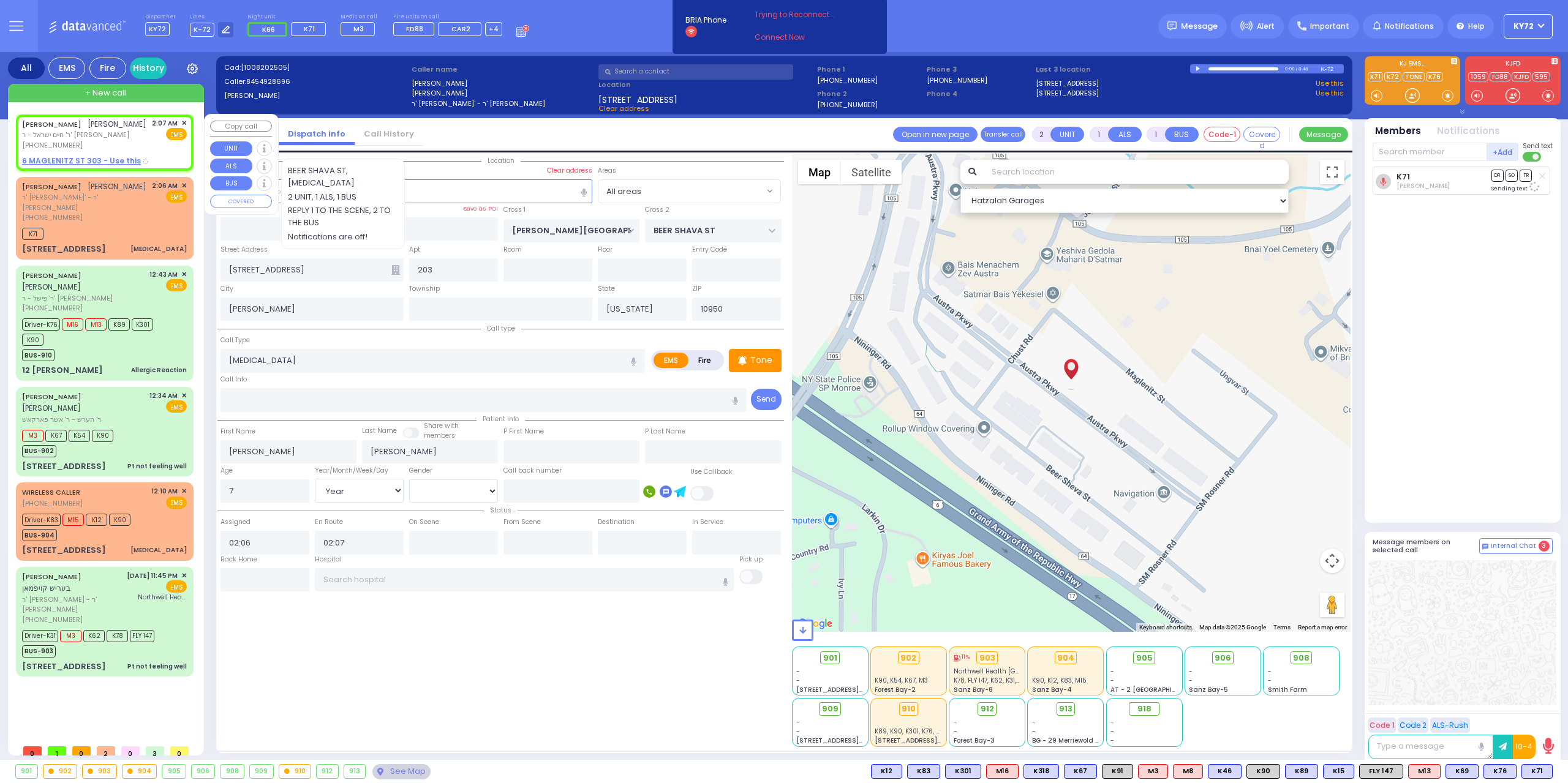
select select
radio input "true"
type input "[PERSON_NAME]"
select select
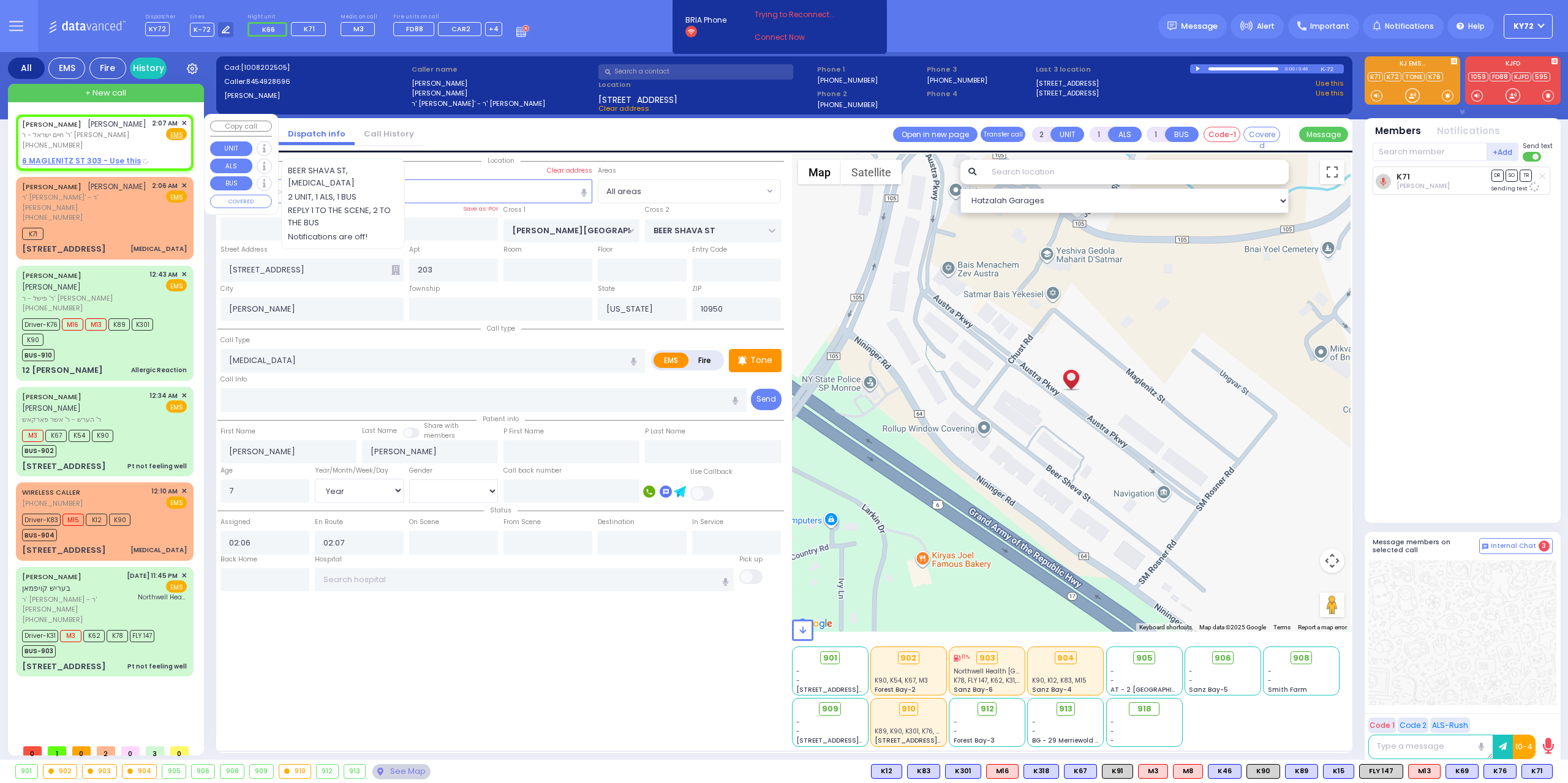
select select
type input "02:07"
select select "Hatzalah Garages"
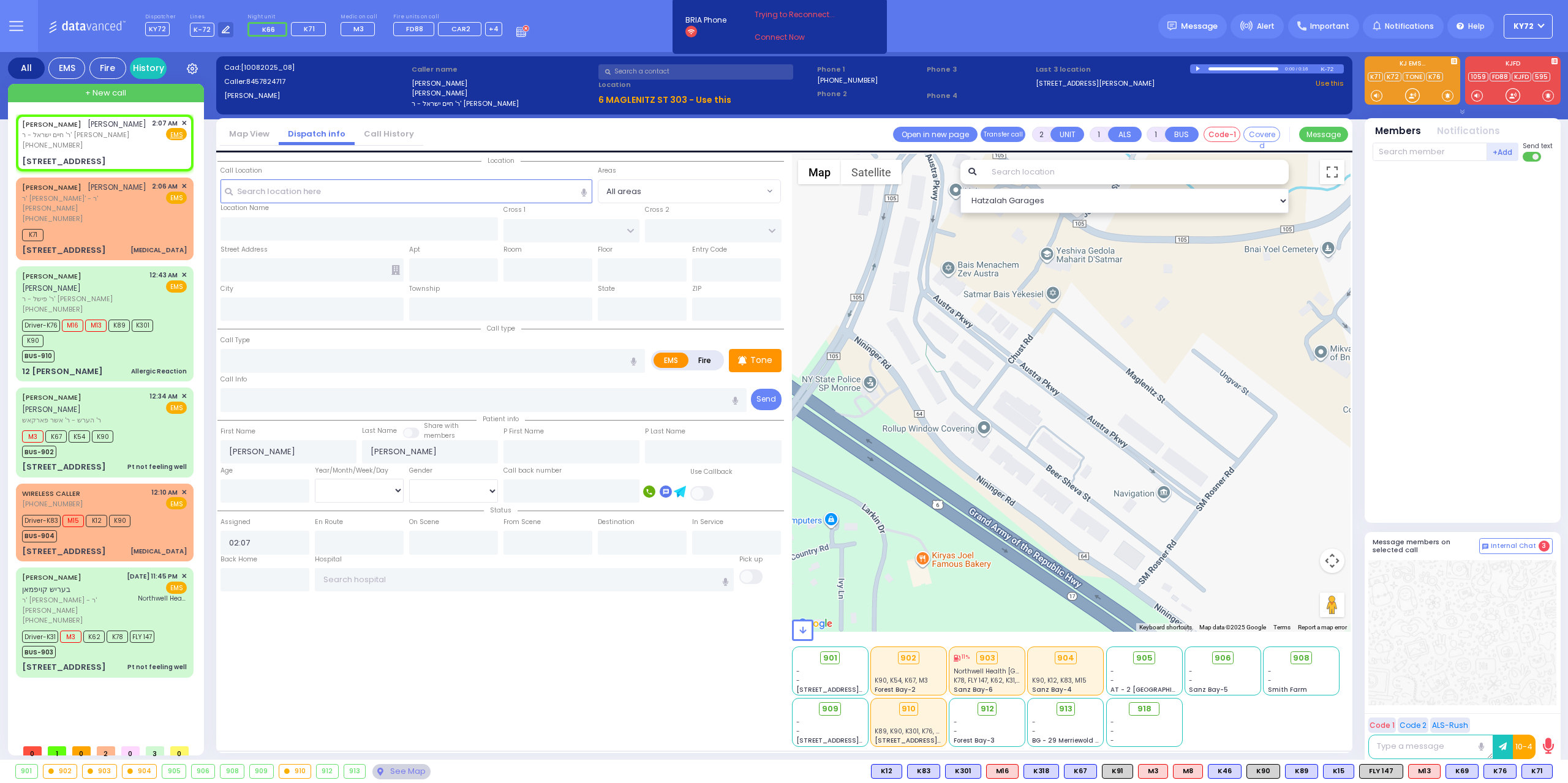
select select
radio input "true"
select select
type input "[PERSON_NAME][GEOGRAPHIC_DATA]"
type input "CHUST RD"
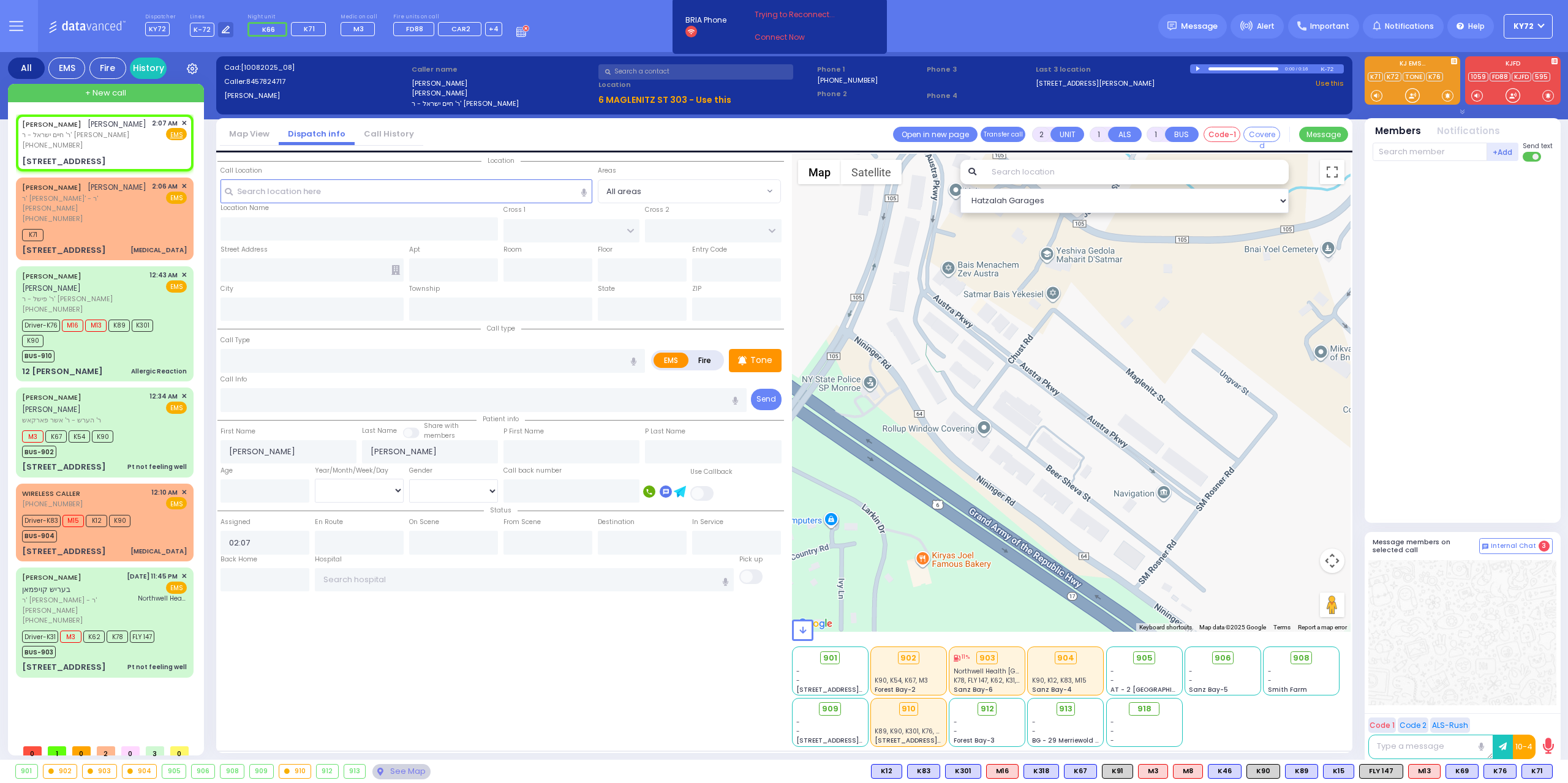
type input "[STREET_ADDRESS]"
type input "303"
type input "Monroe"
type input "[US_STATE]"
type input "10950"
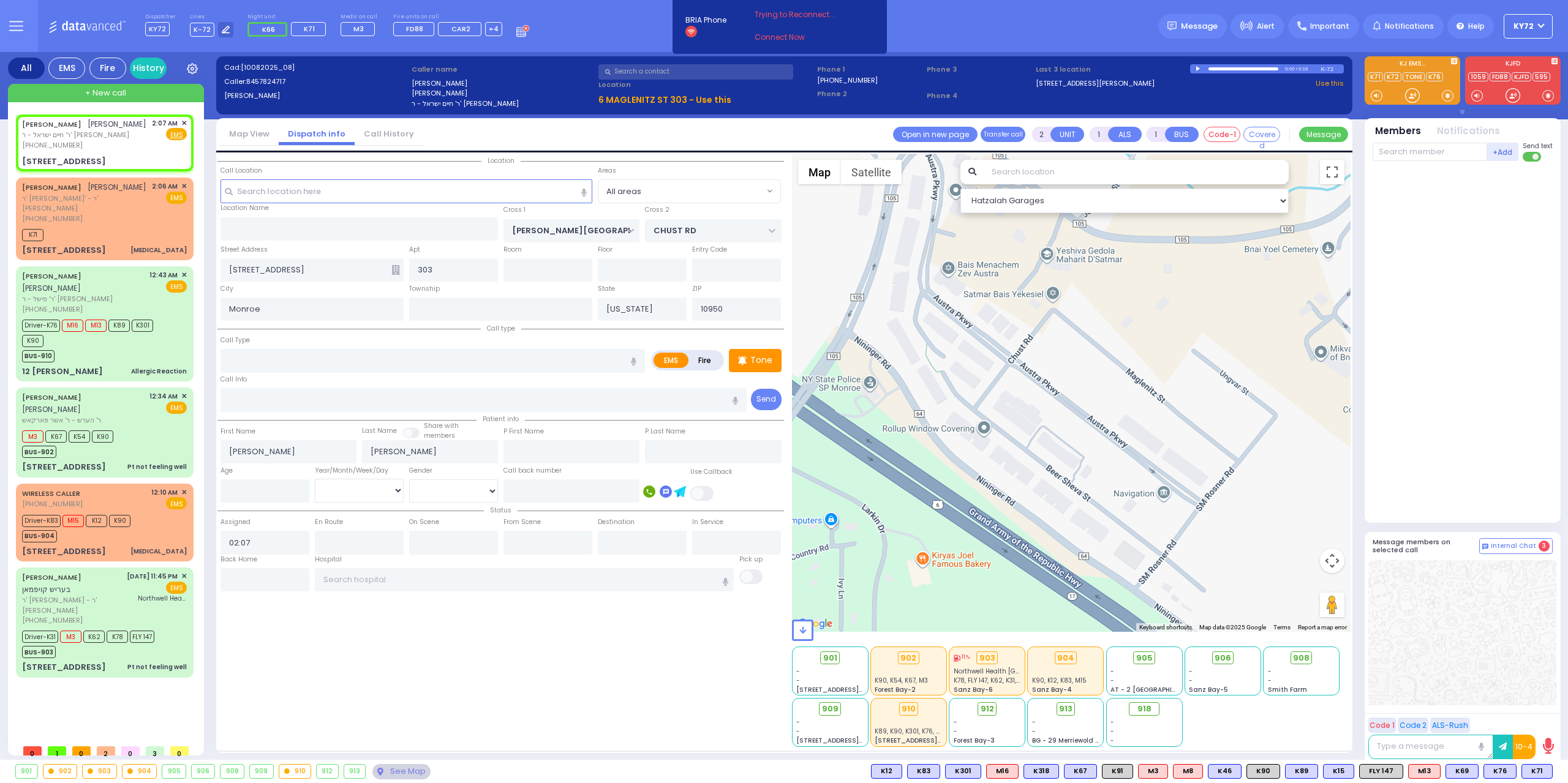
select select "Hatzalah Garages"
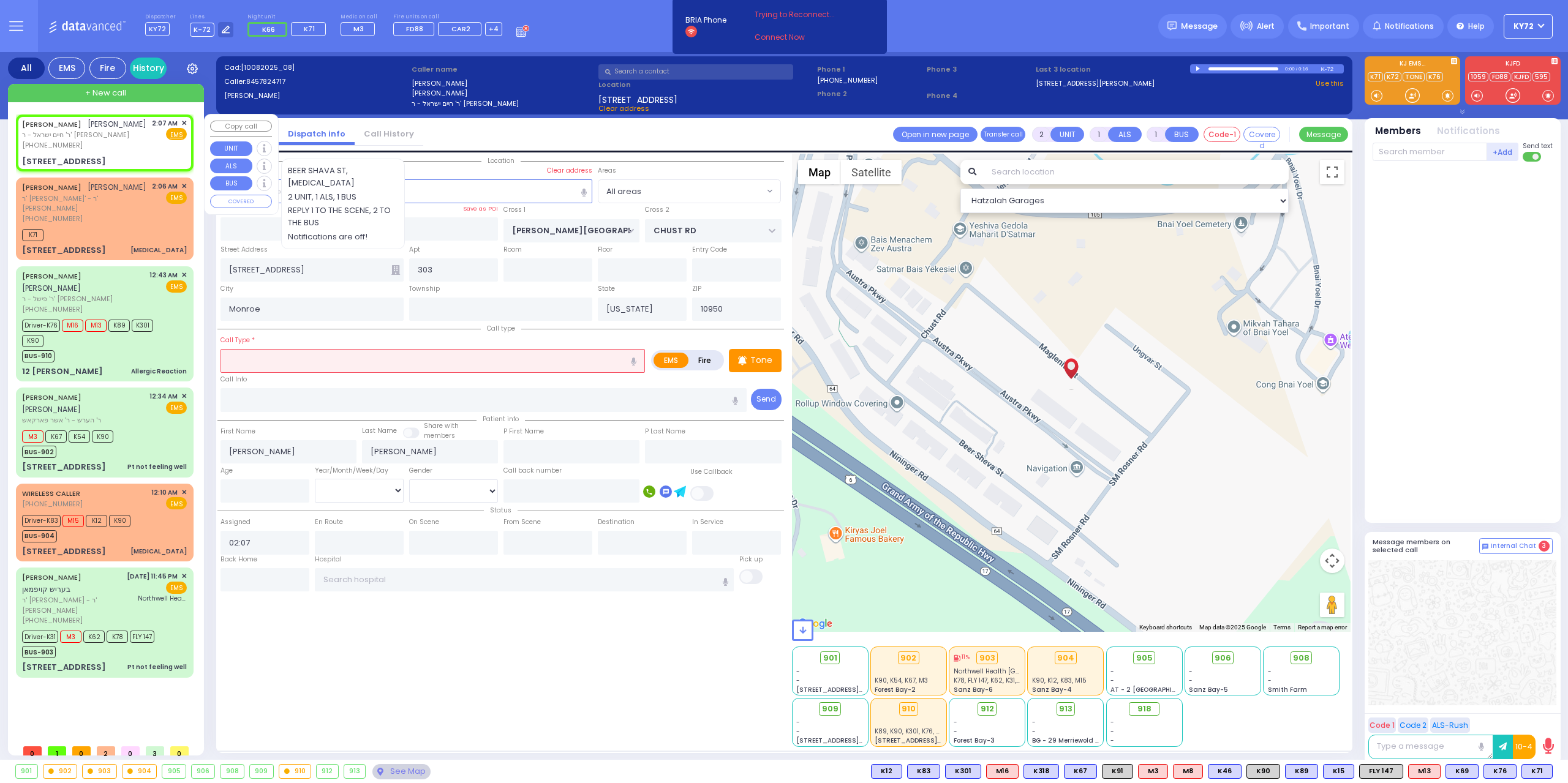
click at [58, 140] on span "ר' חיים ישראל - ר' [PERSON_NAME]" at bounding box center [84, 135] width 124 height 10
select select
radio input "true"
select select
select select "Hatzalah Garages"
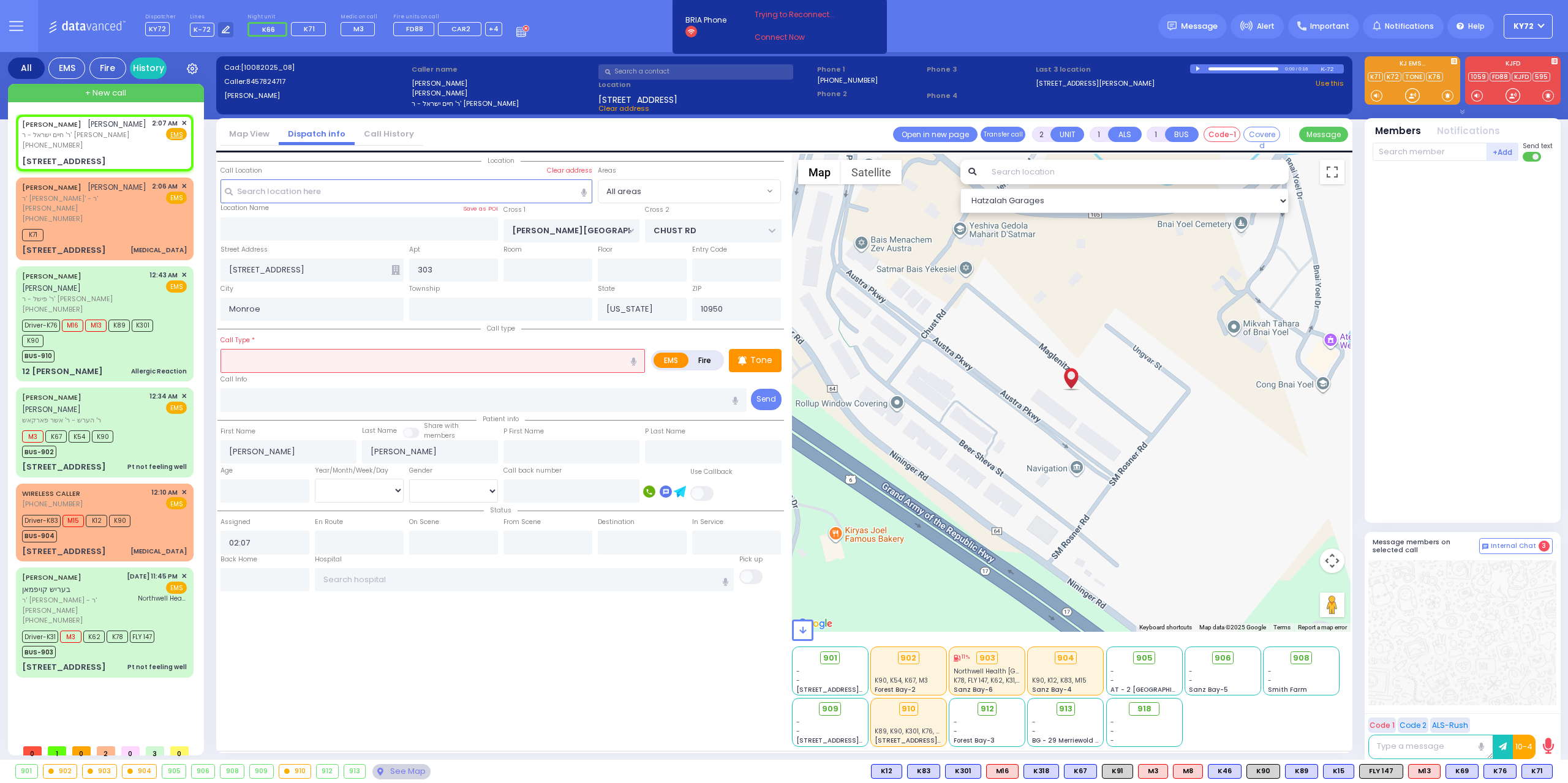
click at [355, 357] on input "text" at bounding box center [432, 360] width 425 height 23
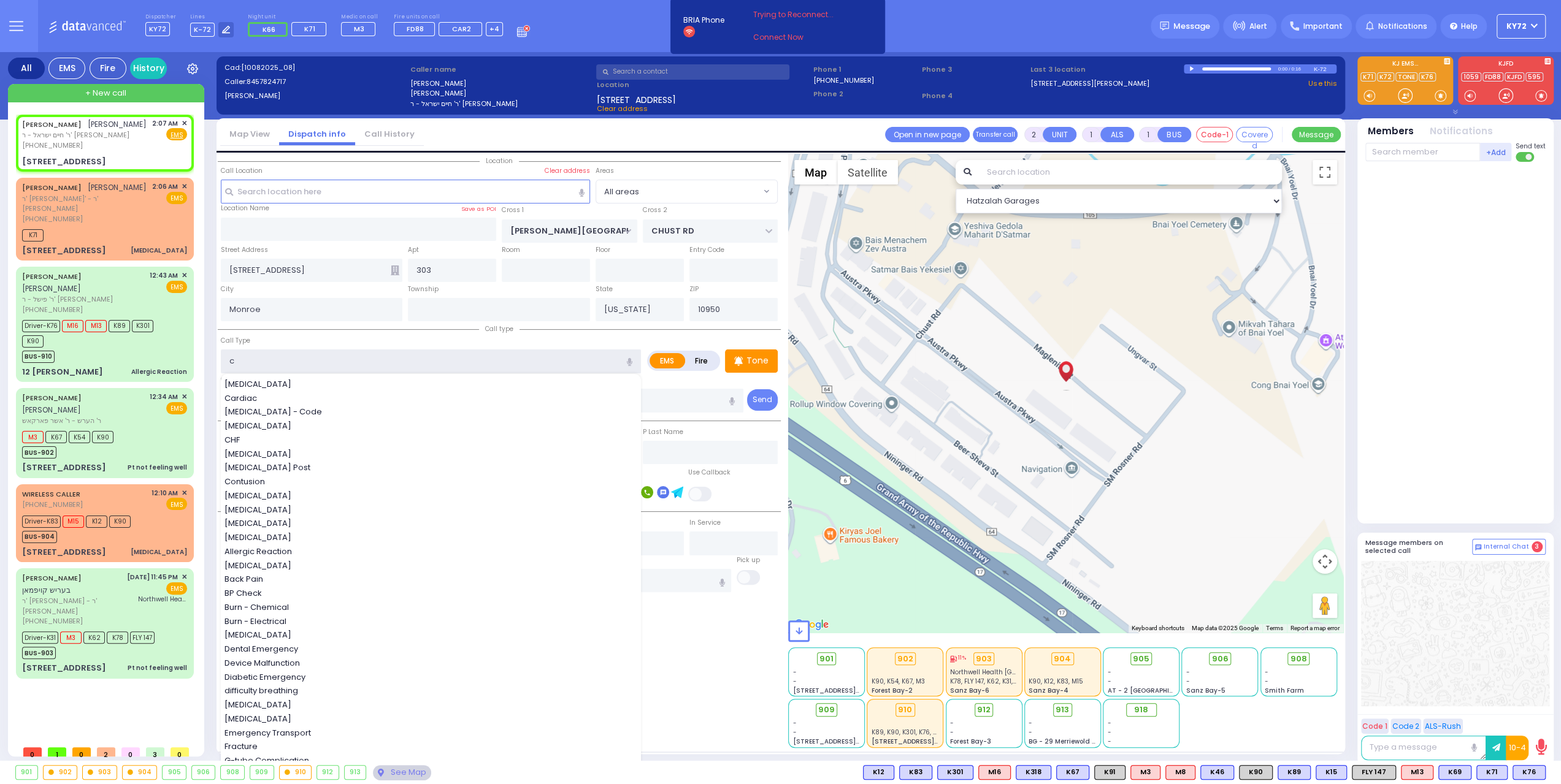
type input "cr"
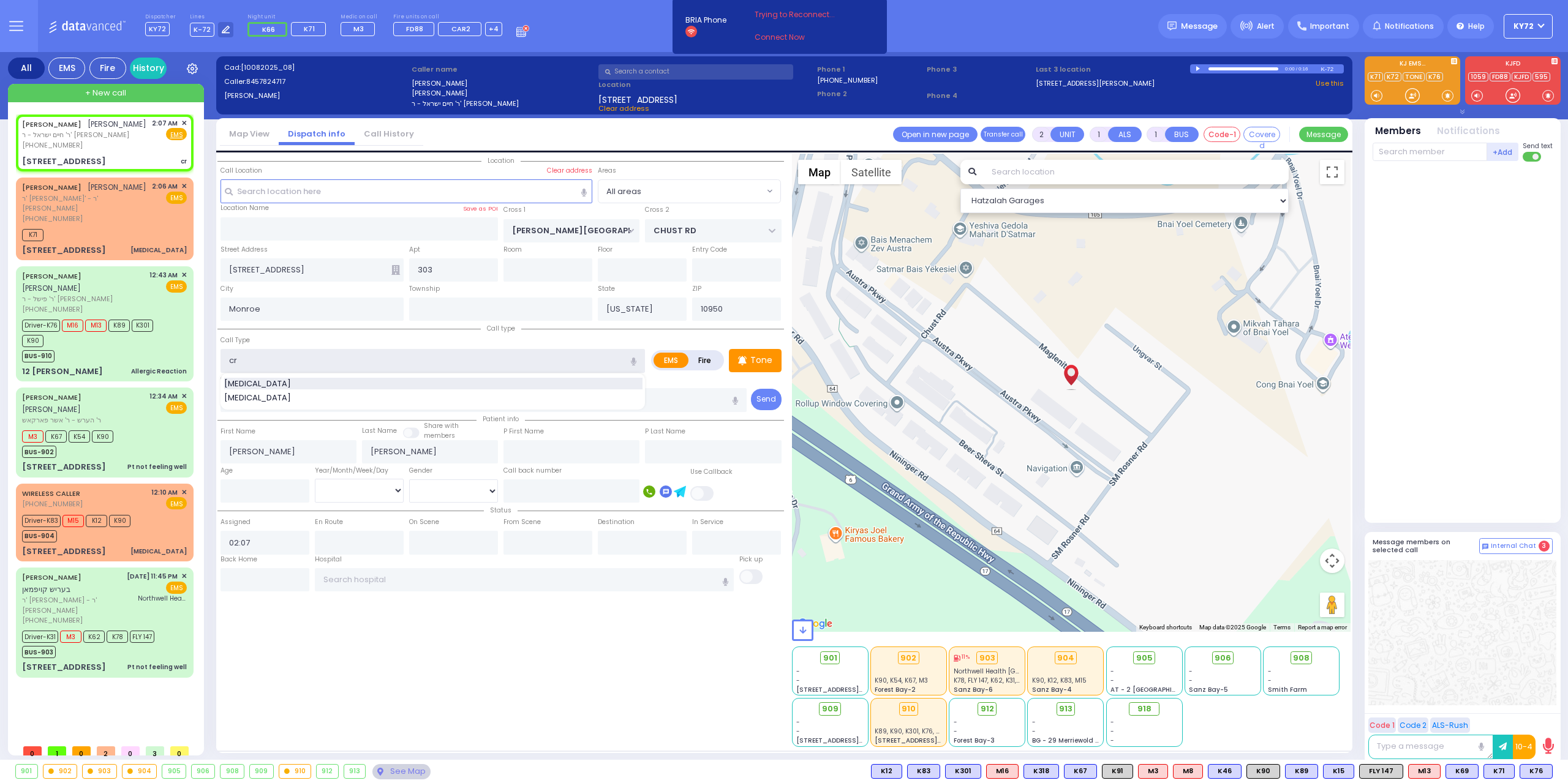
select select
radio input "true"
select select
select select "Hatzalah Garages"
click at [340, 381] on div "[MEDICAL_DATA]" at bounding box center [433, 384] width 419 height 13
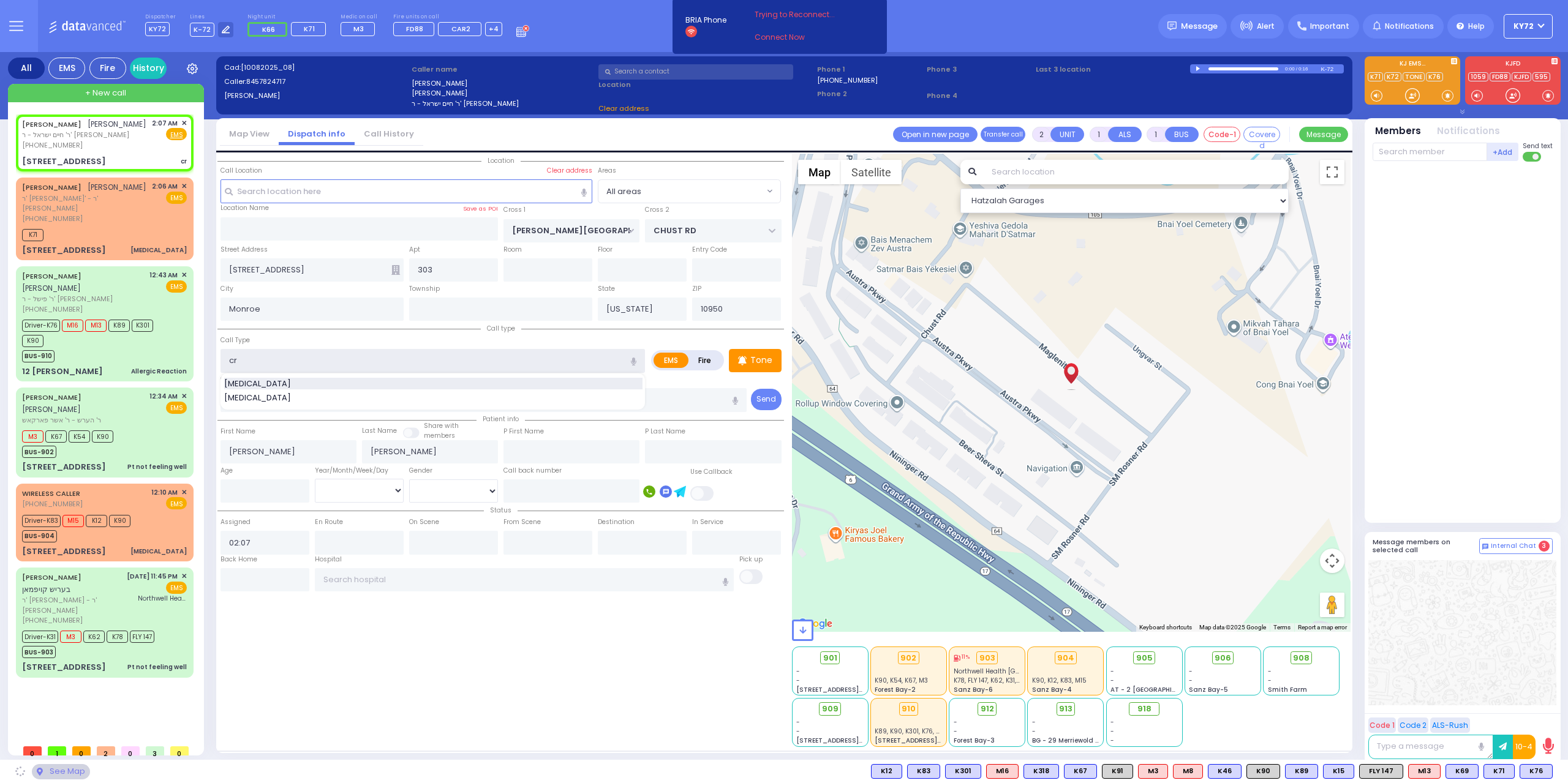
type input "[MEDICAL_DATA]"
type input "1"
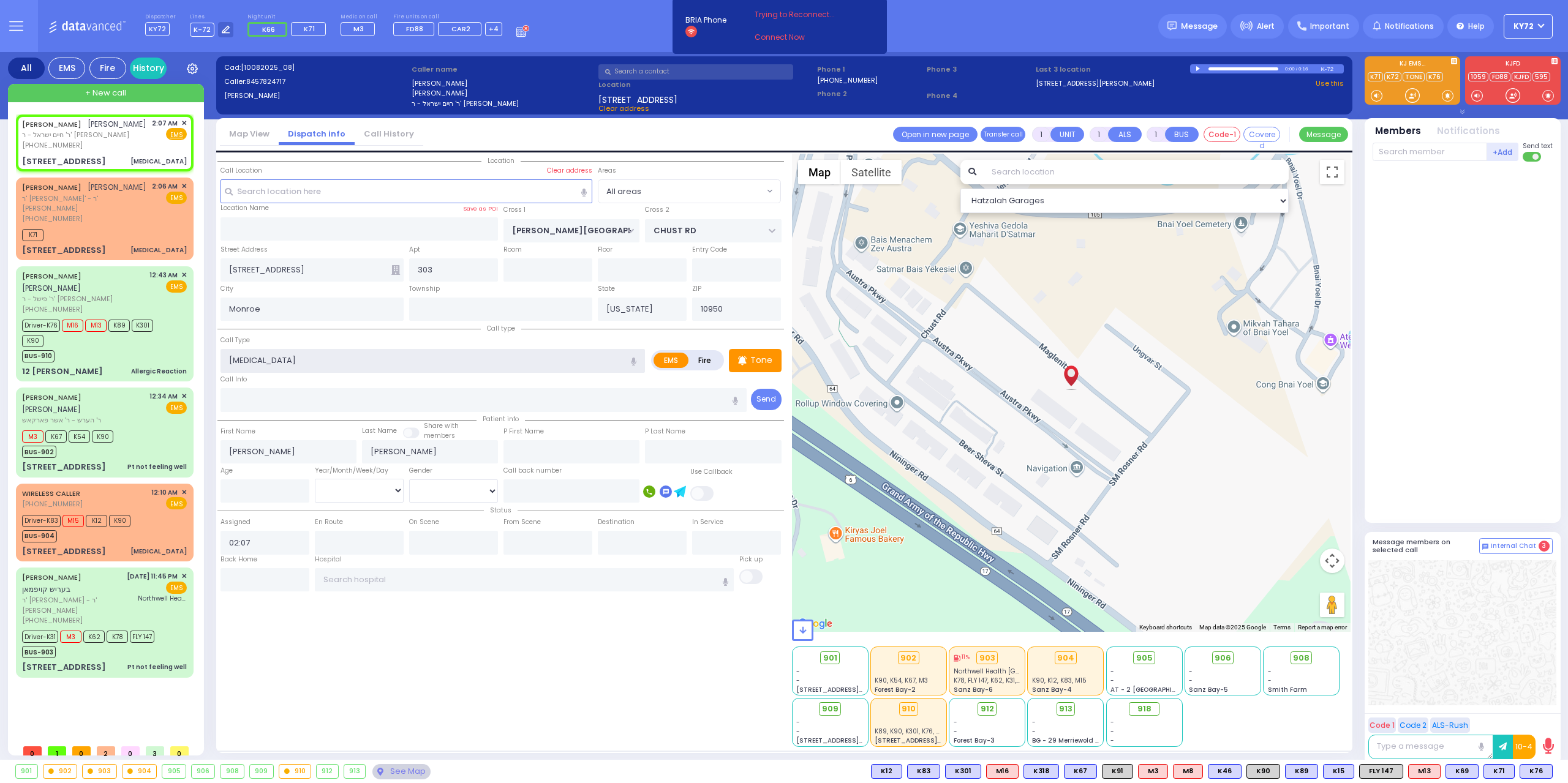
select select
radio input "true"
select select
select select "Hatzalah Garages"
click at [1443, 151] on input "text" at bounding box center [1430, 152] width 114 height 18
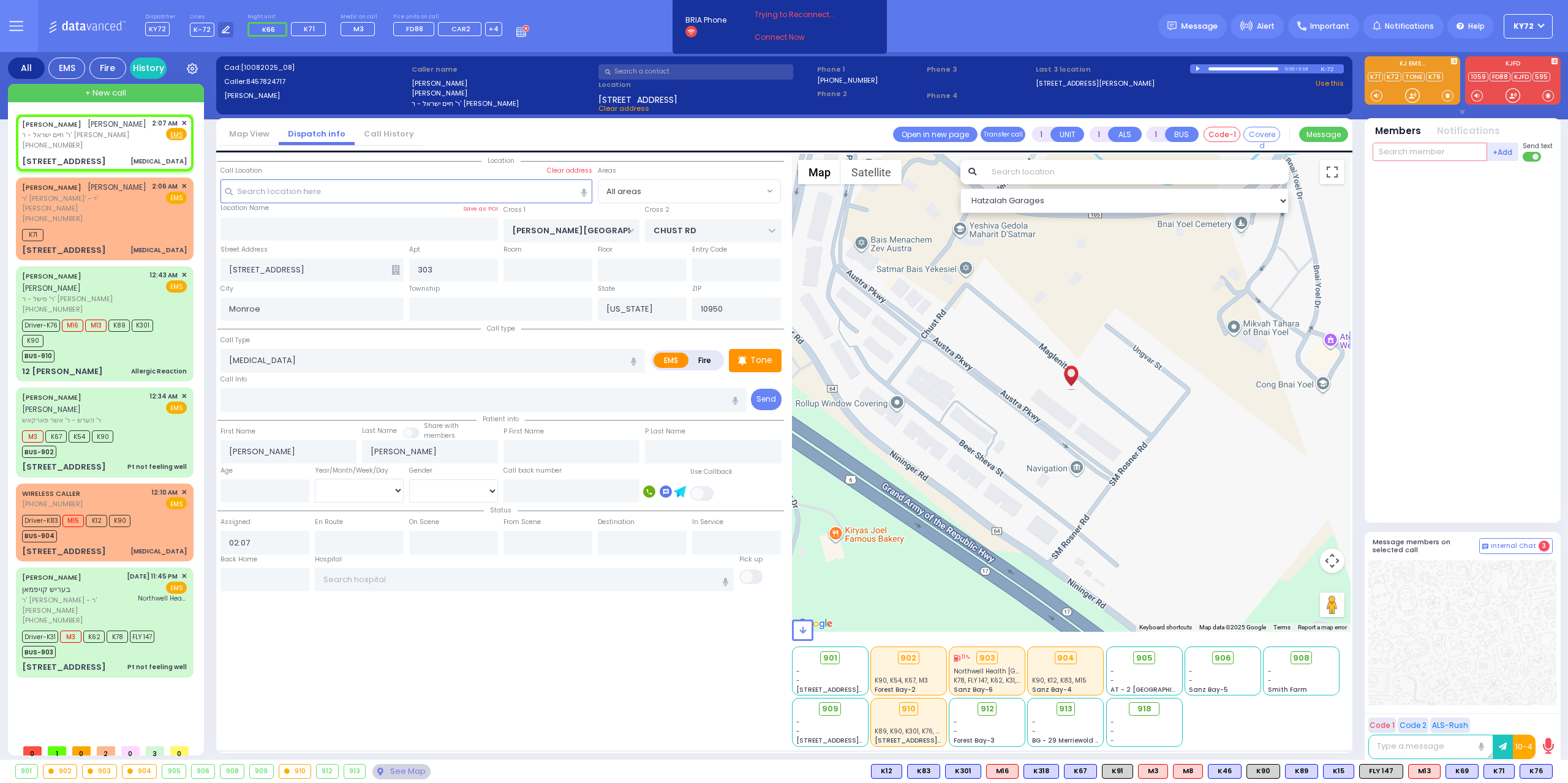
select select
radio input "true"
select select
select select "Hatzalah Garages"
type input "76"
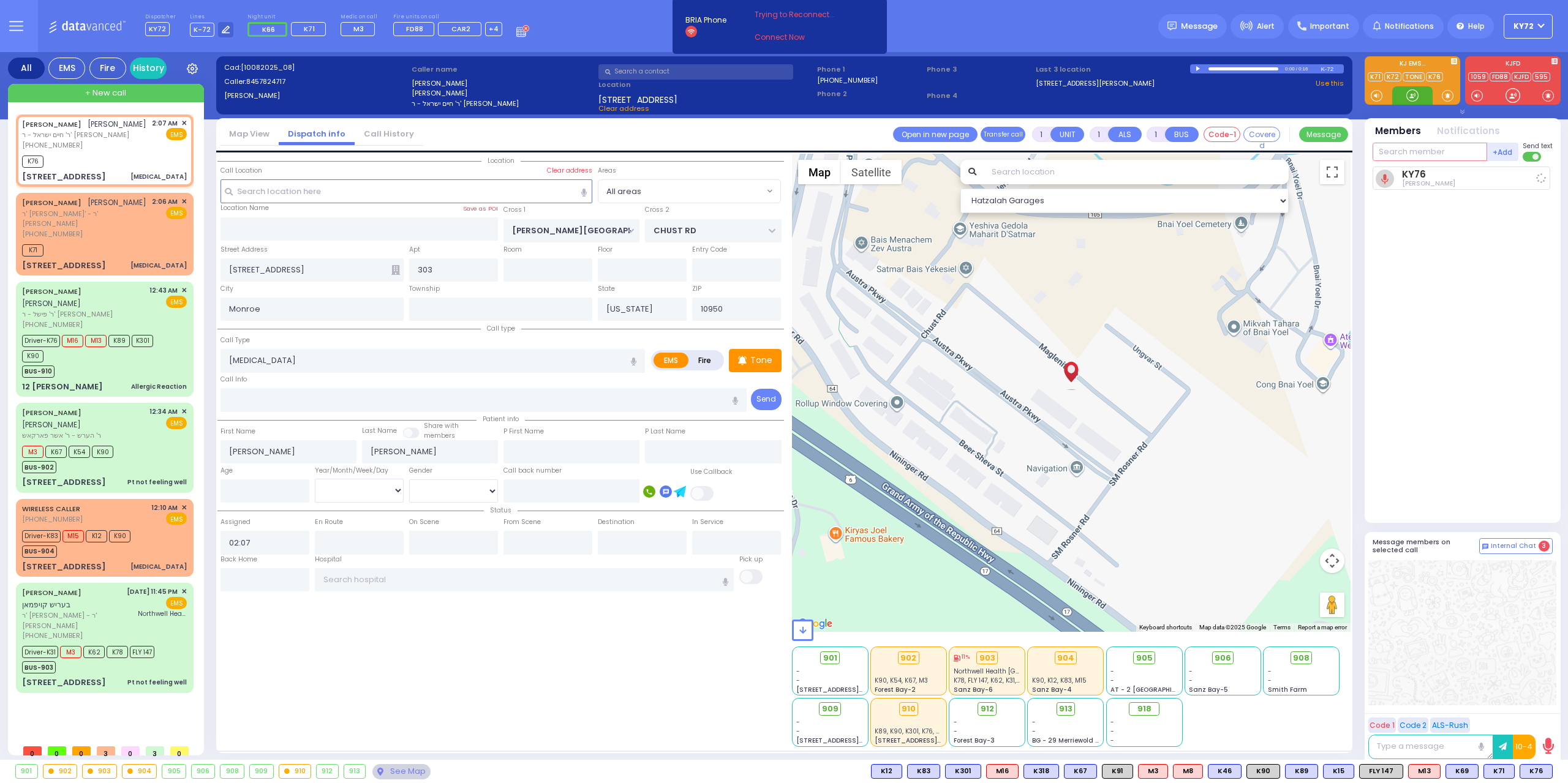
select select
radio input "true"
select select
type input "02:08"
select select "Hatzalah Garages"
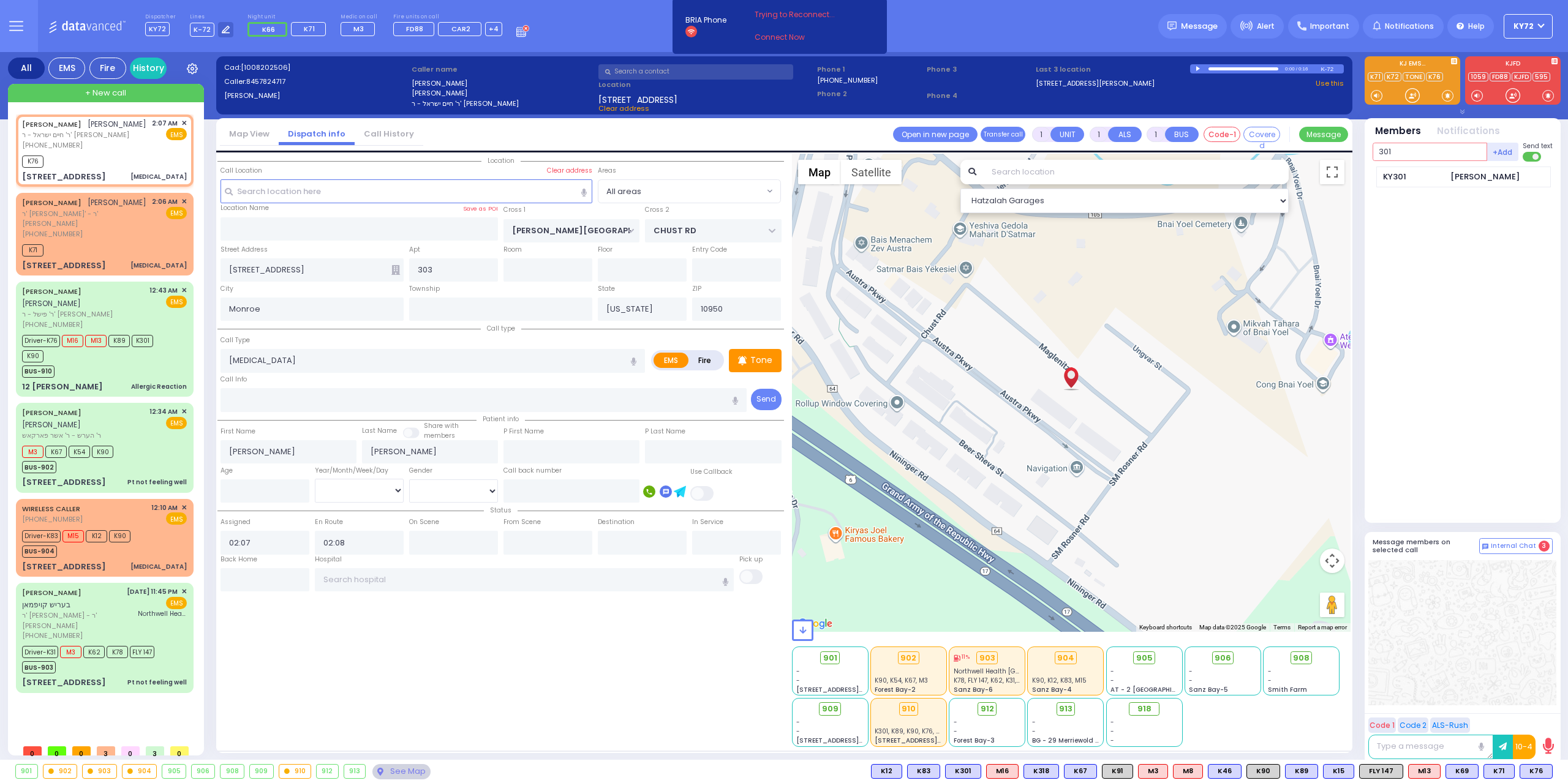
type input "301"
type input "91"
select select
radio input "true"
select select
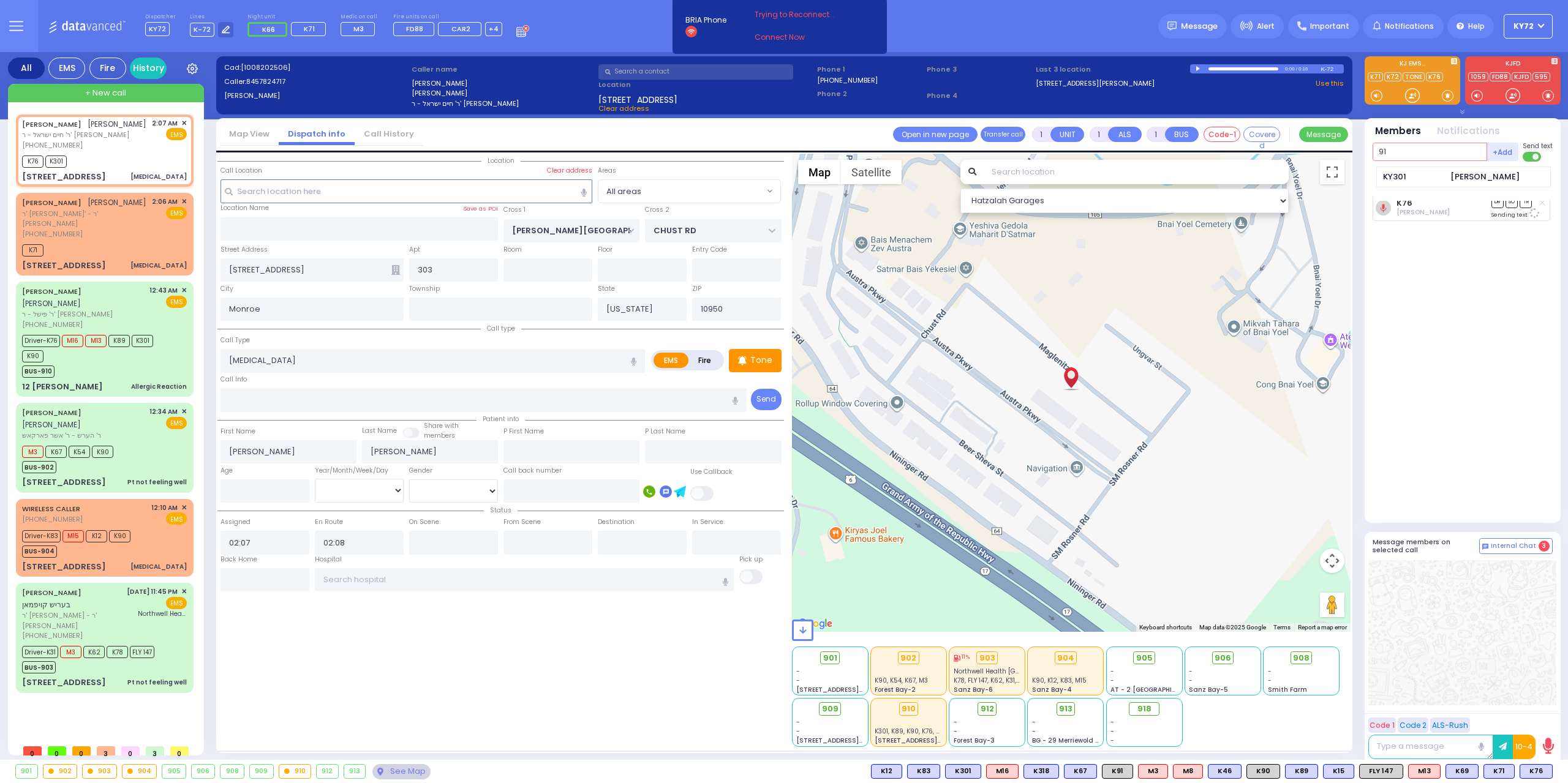
type input "910"
select select "Hatzalah Garages"
type input "910"
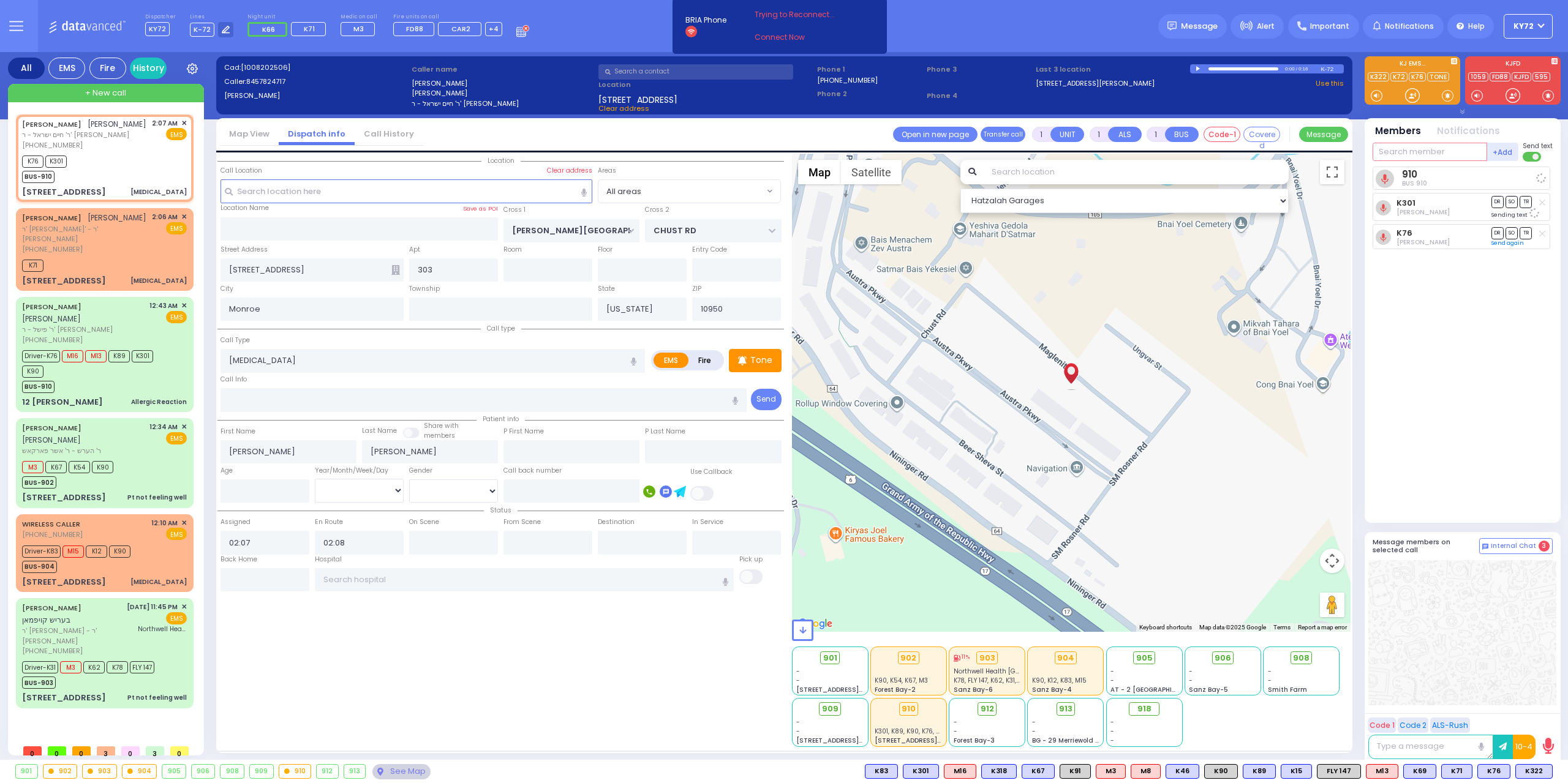
select select
radio input "true"
select select
select select "Hatzalah Garages"
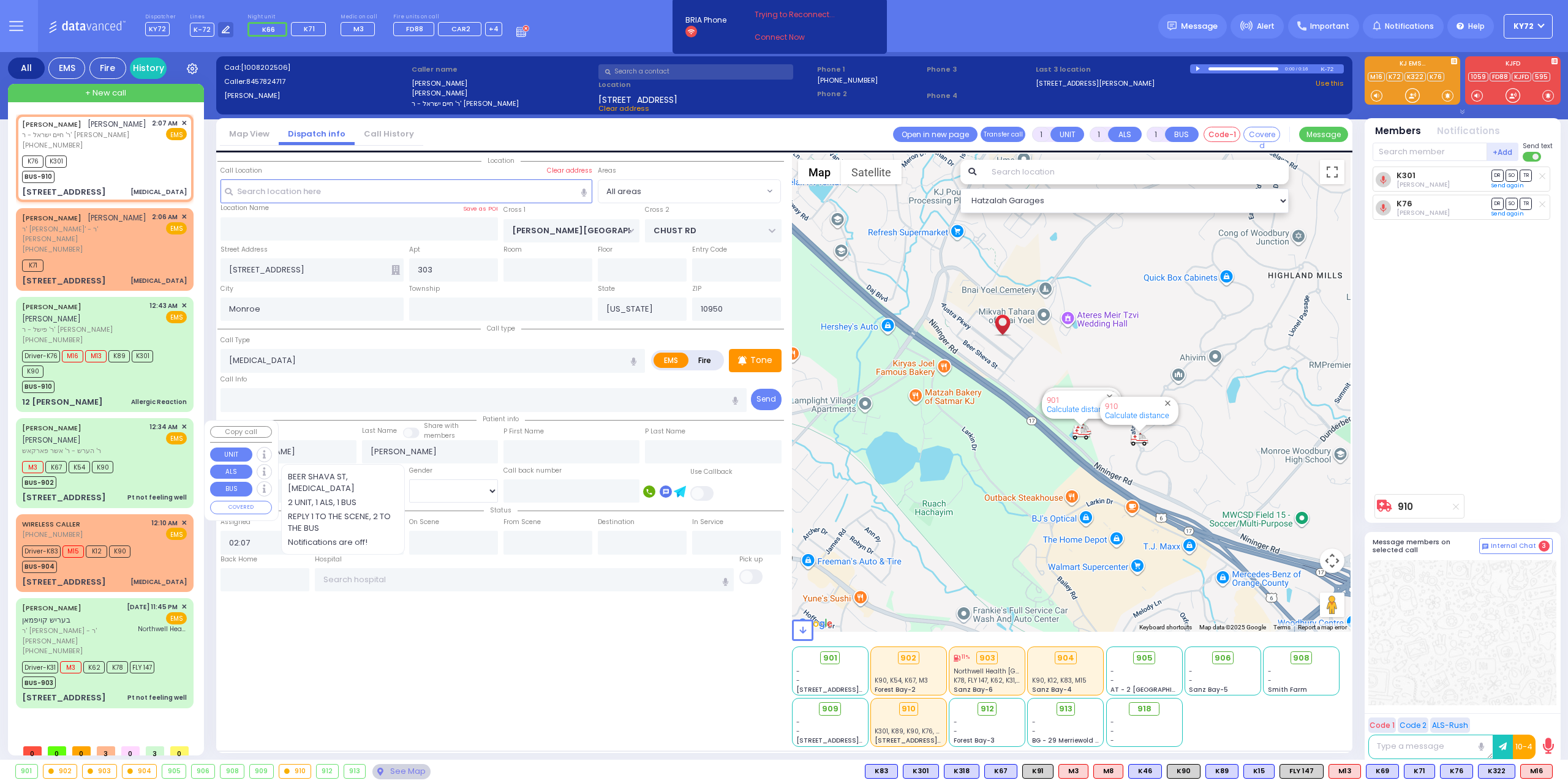
click at [125, 469] on div "M3 K67 K54 K90 BUS-902" at bounding box center [105, 473] width 165 height 31
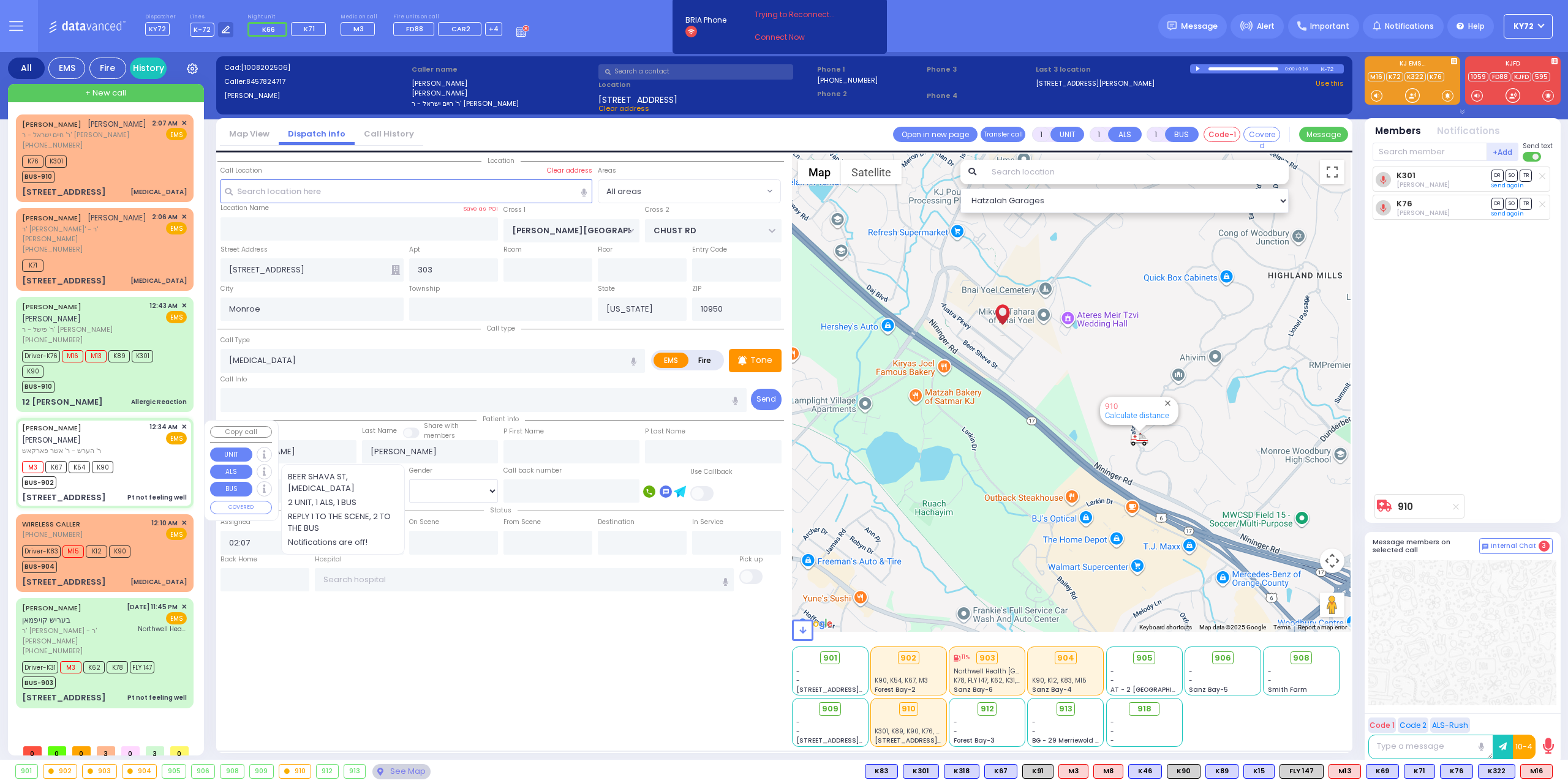
type input "6"
select select
type input "Pt not feeling well"
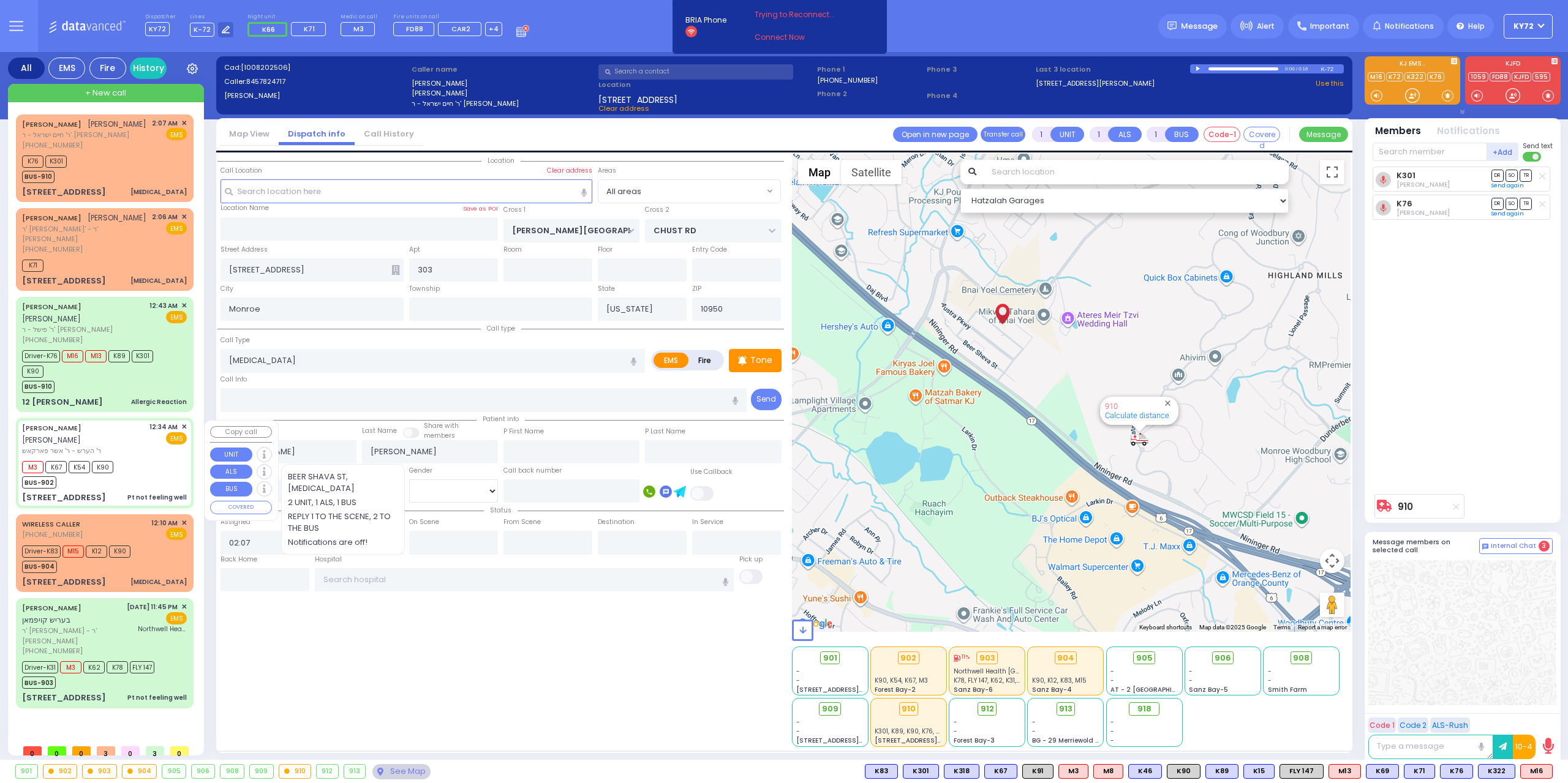
radio input "true"
type input "[PERSON_NAME]"
type input "FRIED"
type input "[PERSON_NAME]"
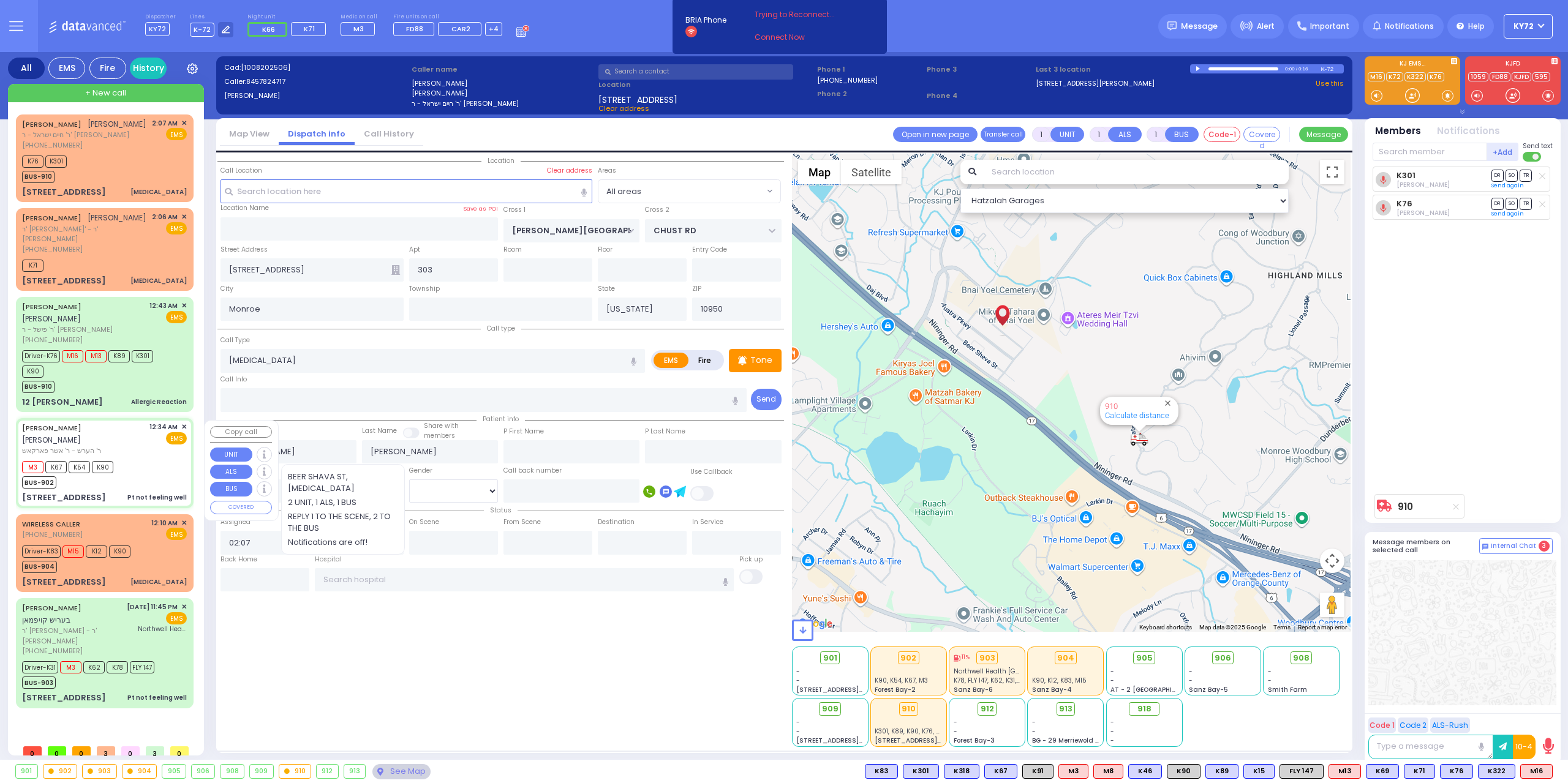
type input "42"
select select "Year"
select select "[DEMOGRAPHIC_DATA]"
type input "00:34"
type input "00:35"
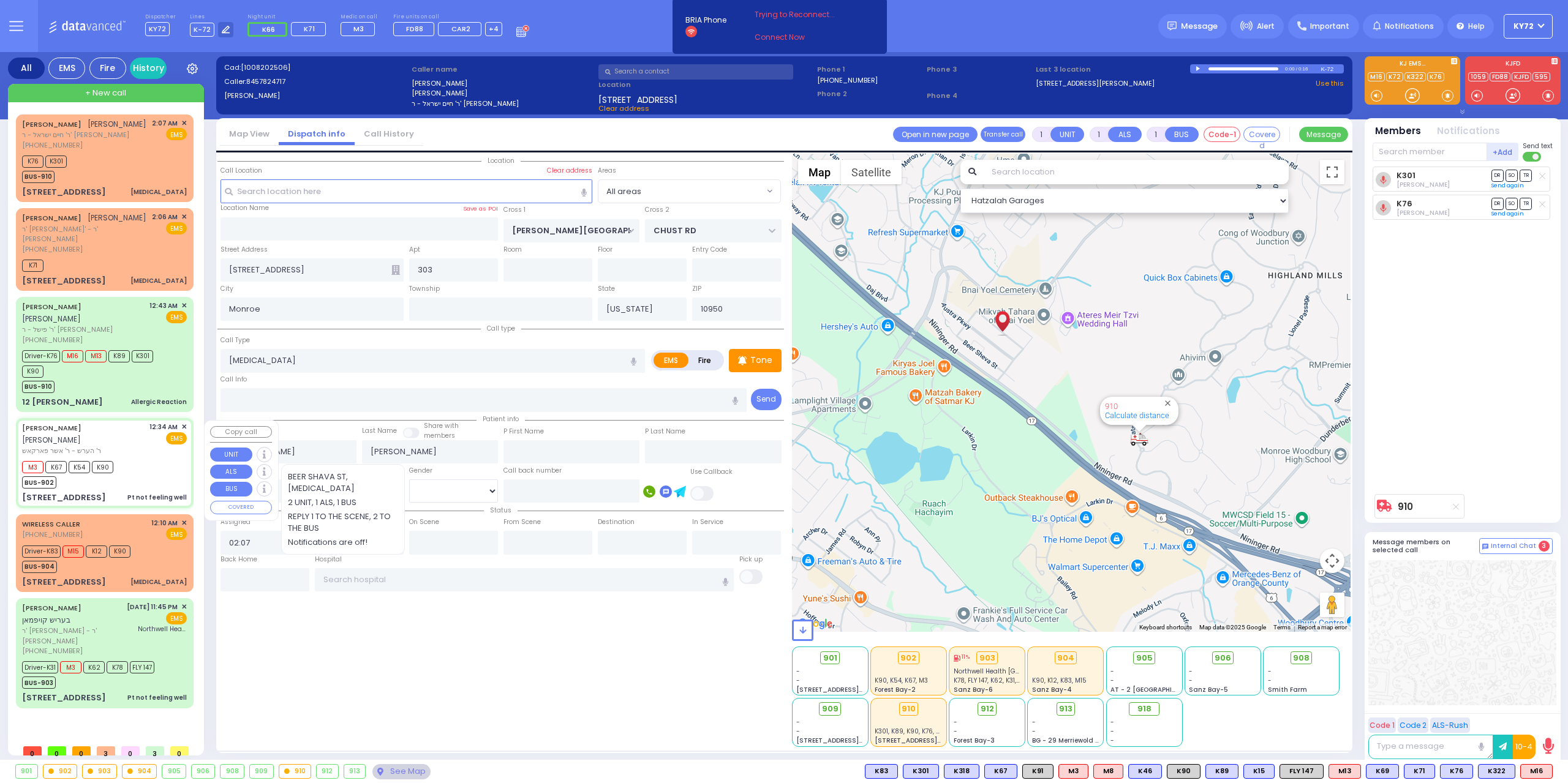
type input "00:40"
type input "01:26"
type input "01:45"
type input "[GEOGRAPHIC_DATA] [STREET_ADDRESS][PERSON_NAME]"
select select "Hatzalah Garages"
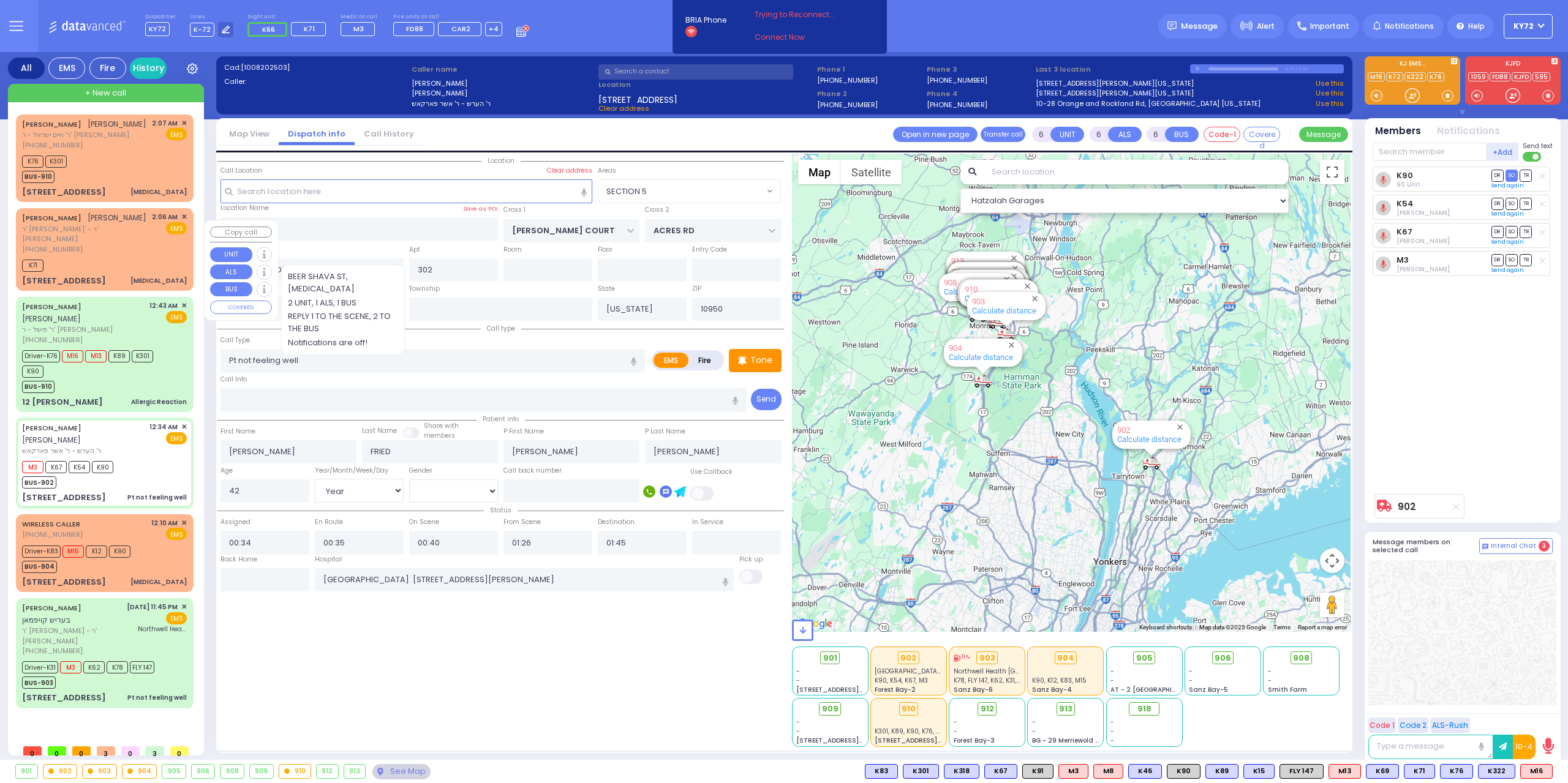
click at [94, 241] on span "ר' [PERSON_NAME]' - ר' [PERSON_NAME]" at bounding box center [85, 234] width 126 height 20
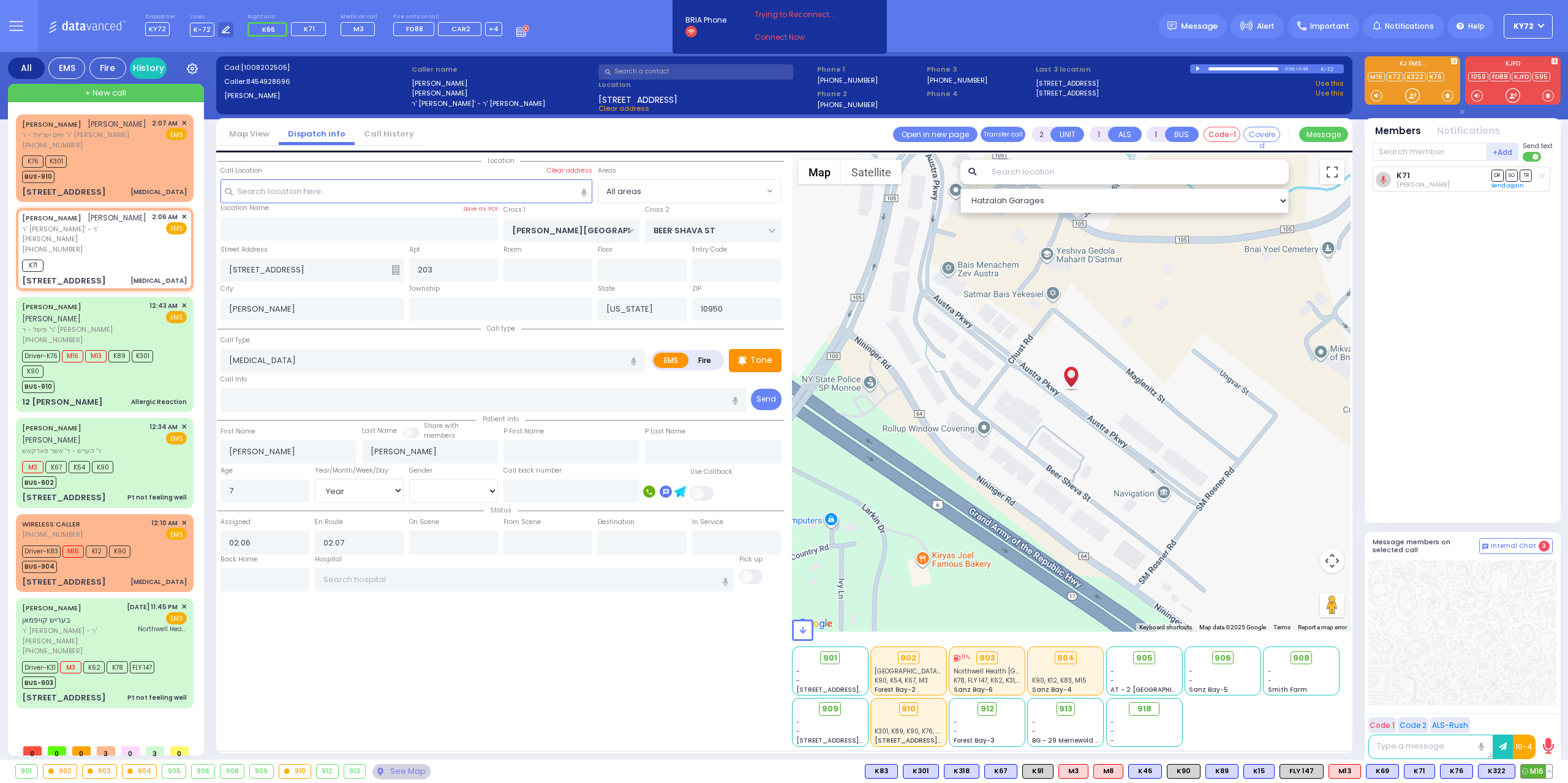
click at [1535, 773] on span "M16" at bounding box center [1537, 771] width 31 height 13
click at [1411, 145] on input "text" at bounding box center [1430, 152] width 114 height 18
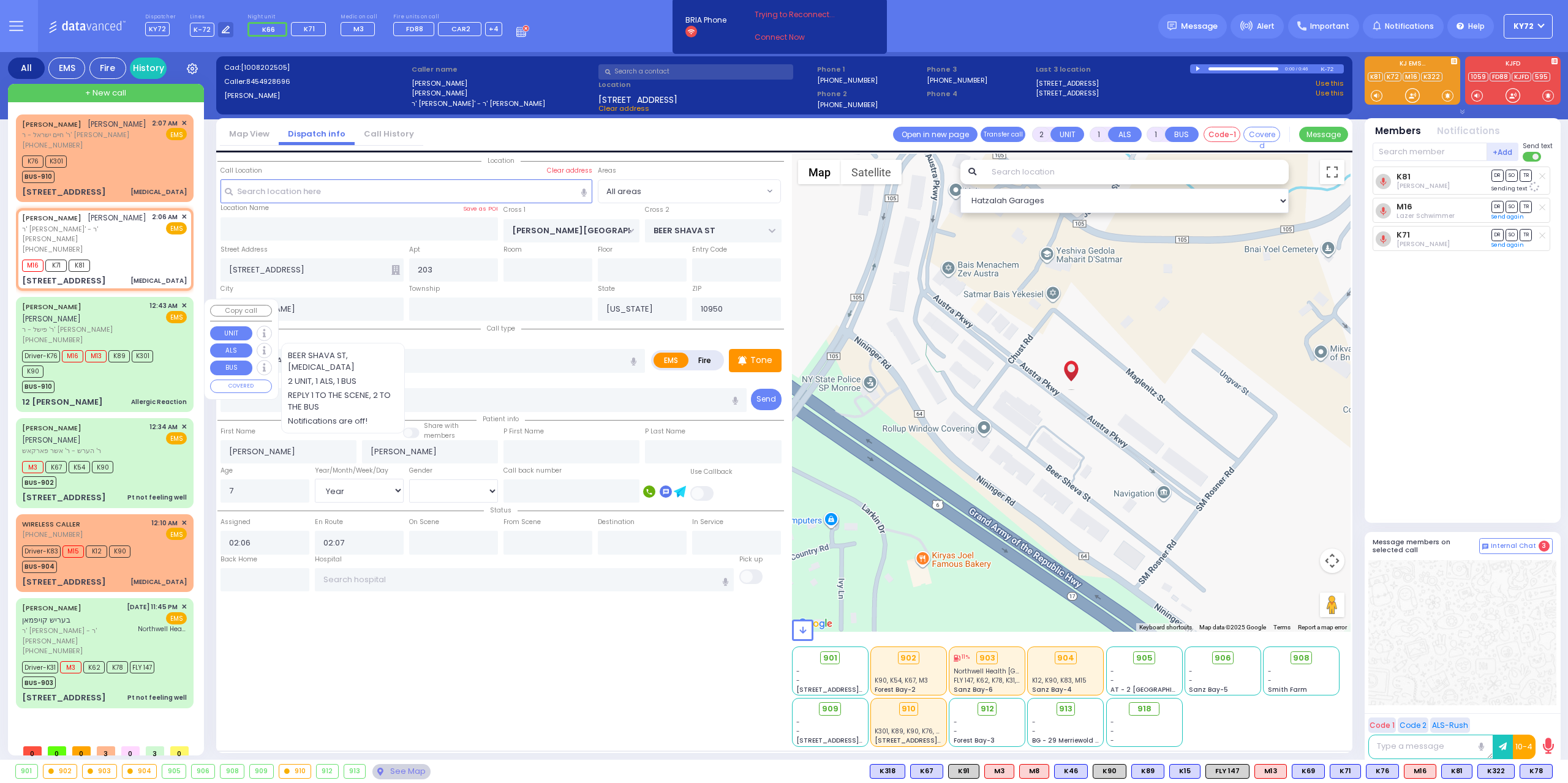
click at [173, 386] on div "BUS-910" at bounding box center [99, 386] width 153 height 15
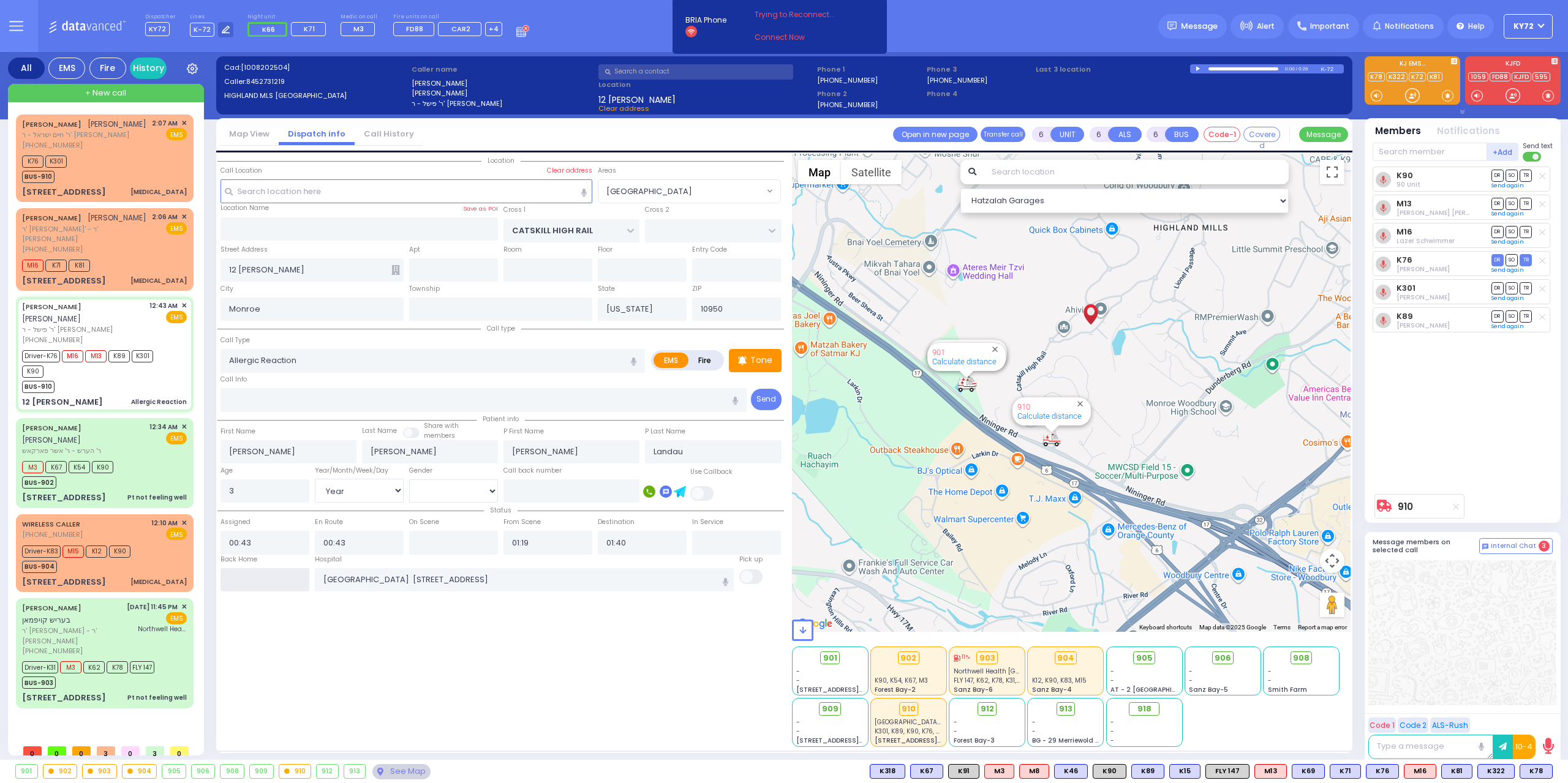
click at [276, 576] on input "text" at bounding box center [264, 579] width 89 height 23
click at [274, 574] on input "text" at bounding box center [264, 579] width 89 height 23
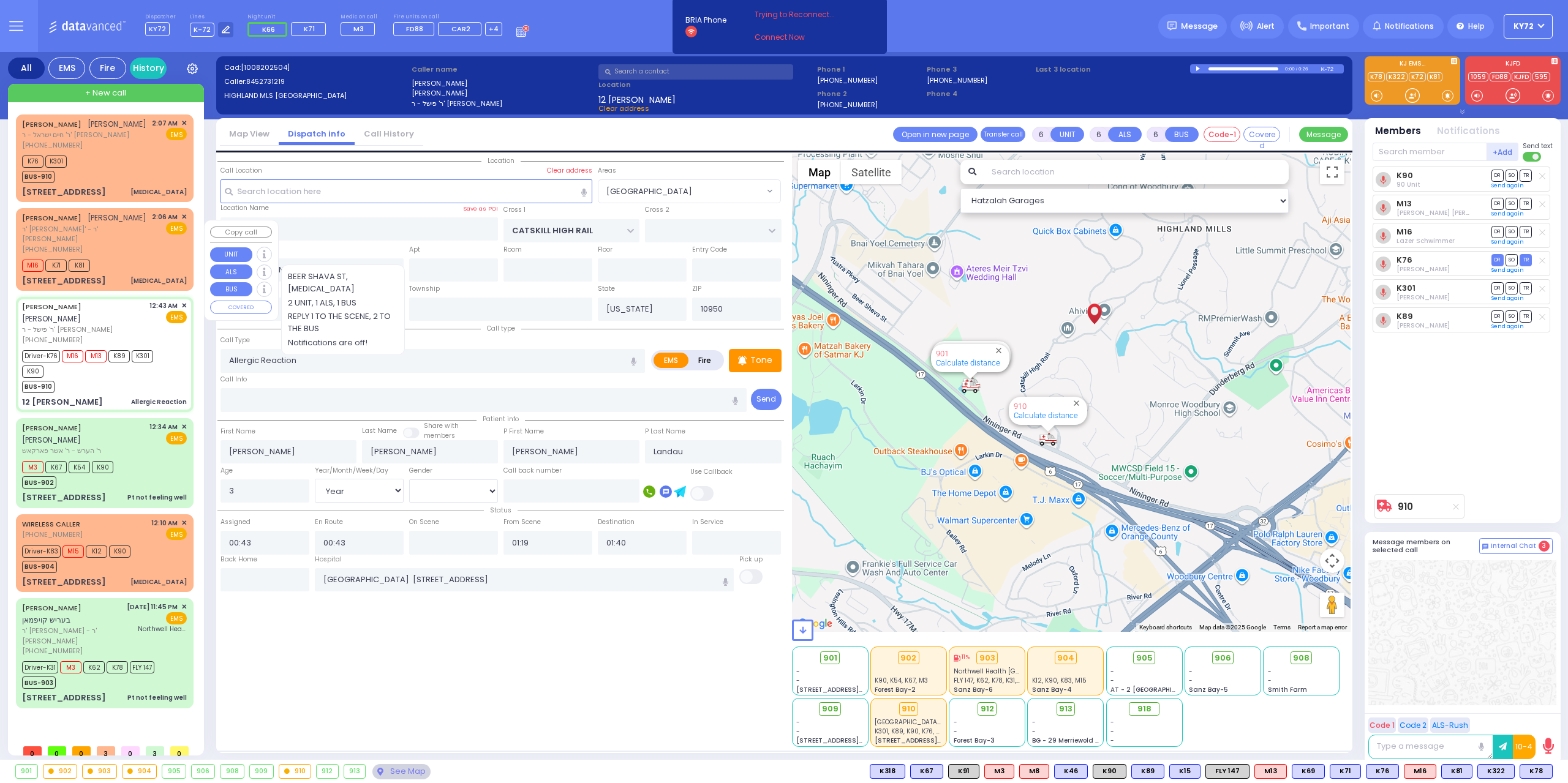
click at [142, 244] on span "ר' [PERSON_NAME]' - ר' [PERSON_NAME]" at bounding box center [85, 234] width 126 height 20
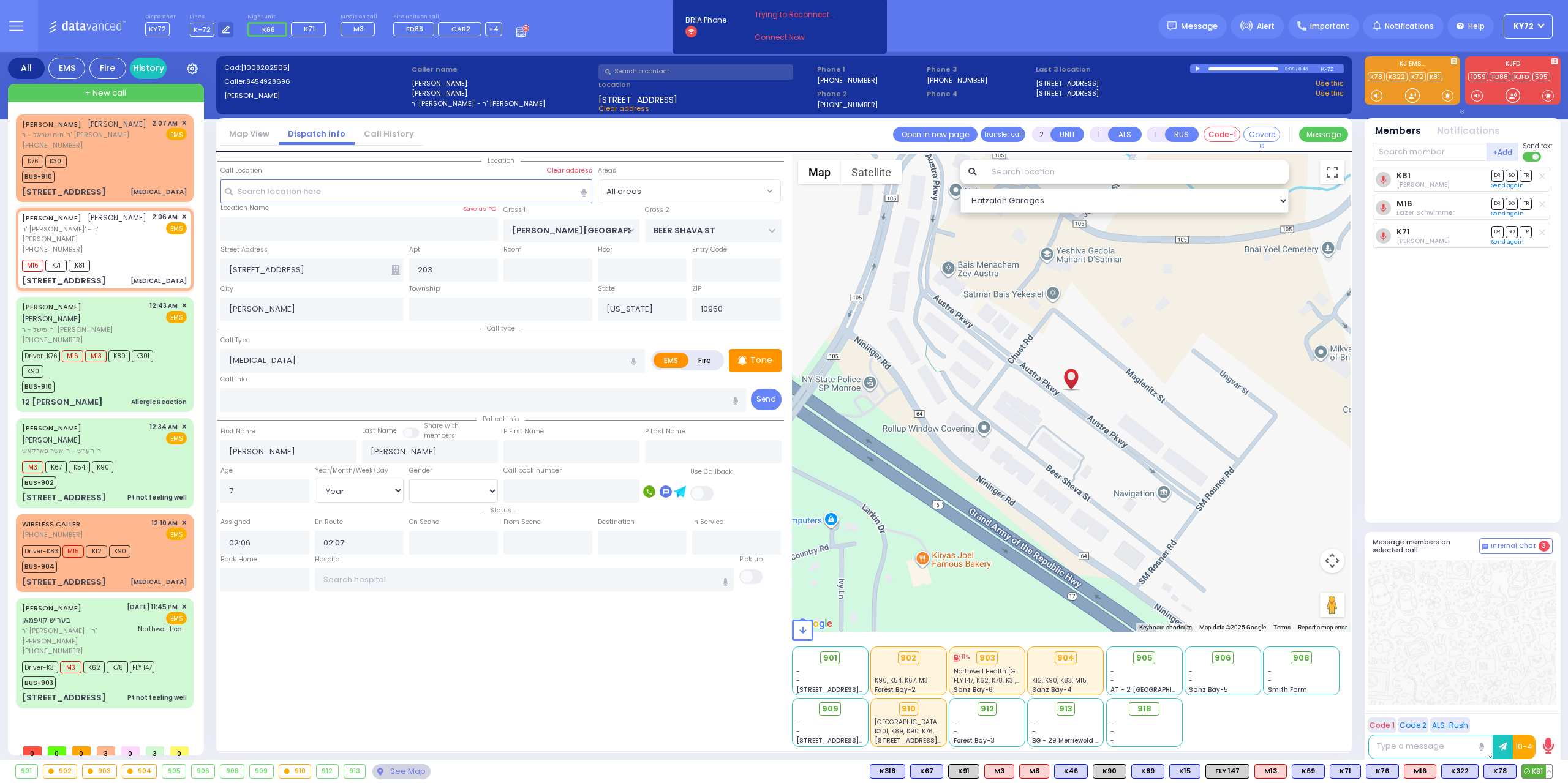
click at [1537, 769] on span "K81" at bounding box center [1537, 771] width 30 height 13
click at [1429, 147] on input "text" at bounding box center [1430, 152] width 114 height 18
click at [1541, 176] on line at bounding box center [1542, 176] width 6 height 6
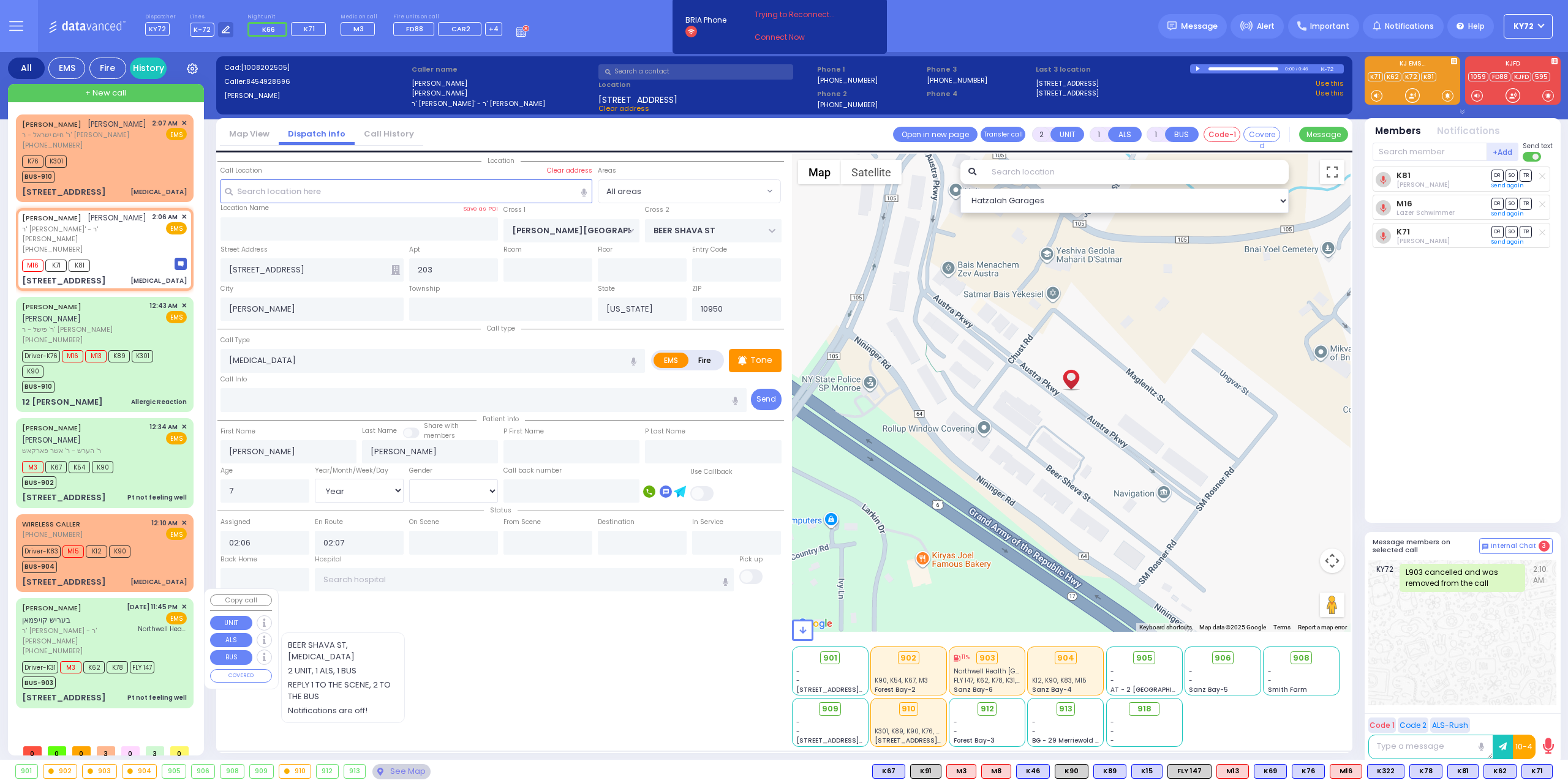
click at [144, 674] on div "BUS-903" at bounding box center [89, 681] width 133 height 15
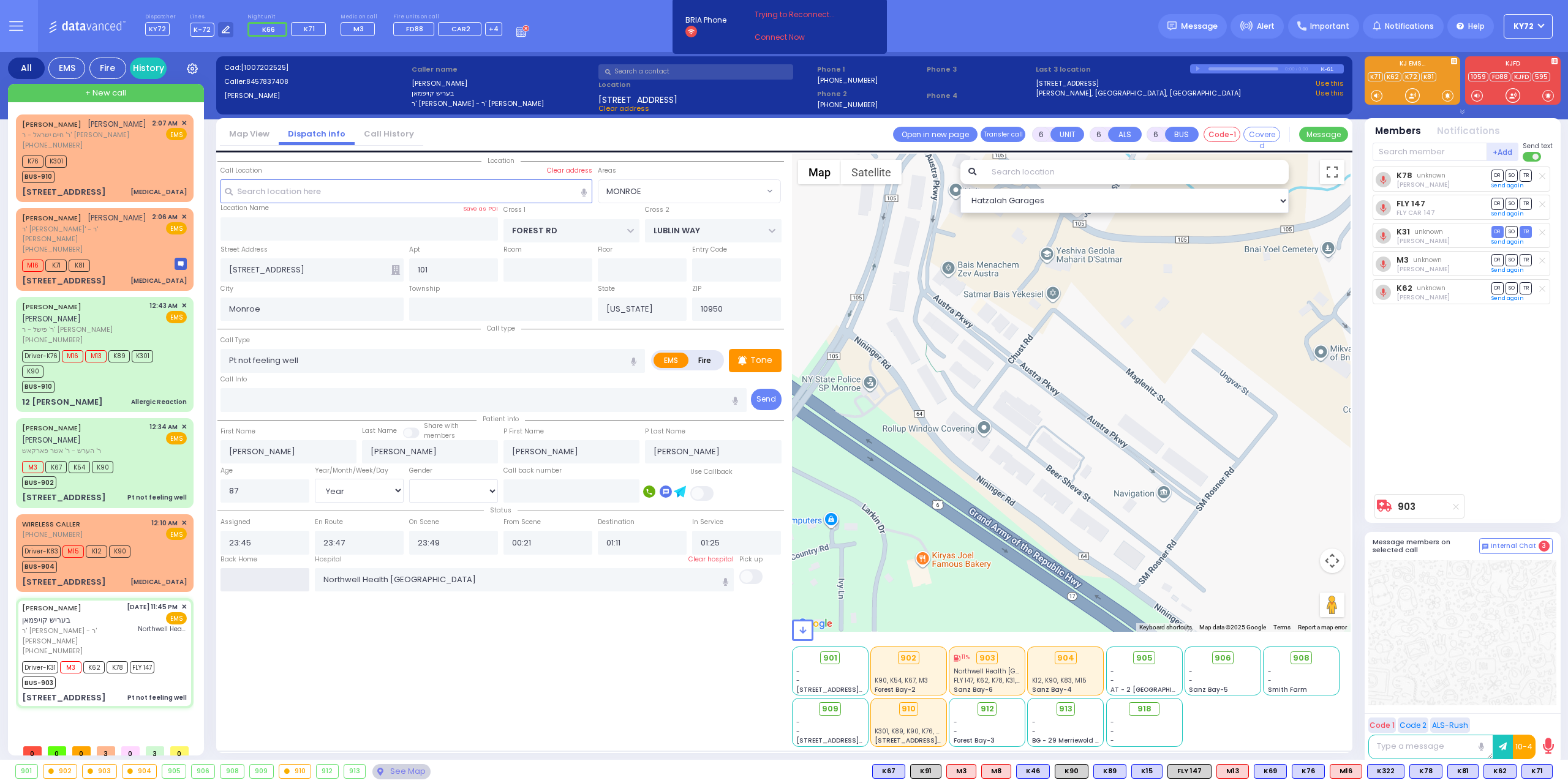
click at [263, 572] on input "text" at bounding box center [264, 579] width 89 height 23
click at [263, 571] on input "text" at bounding box center [264, 579] width 89 height 23
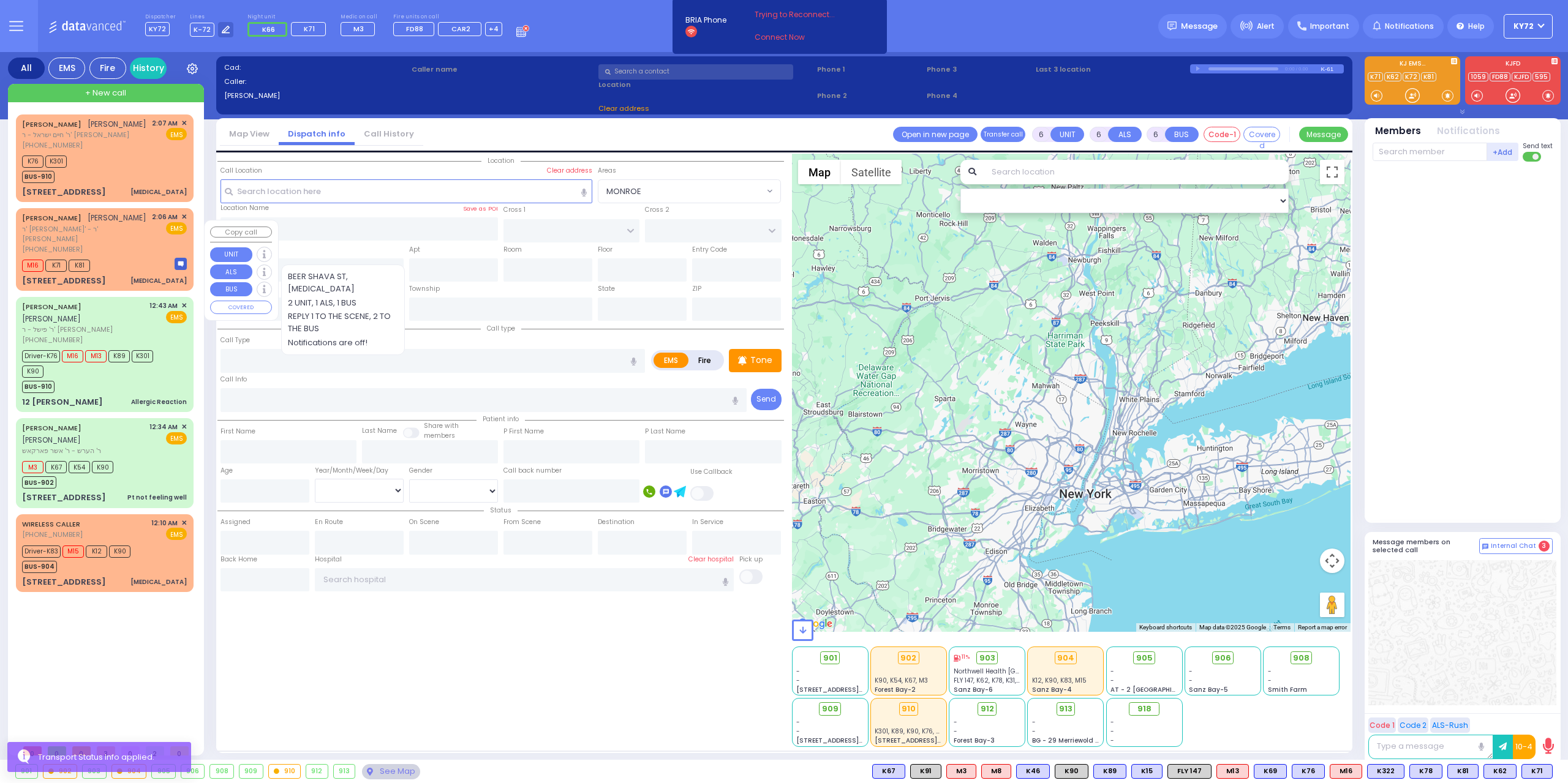
click at [123, 253] on div "[PHONE_NUMBER]" at bounding box center [85, 249] width 126 height 10
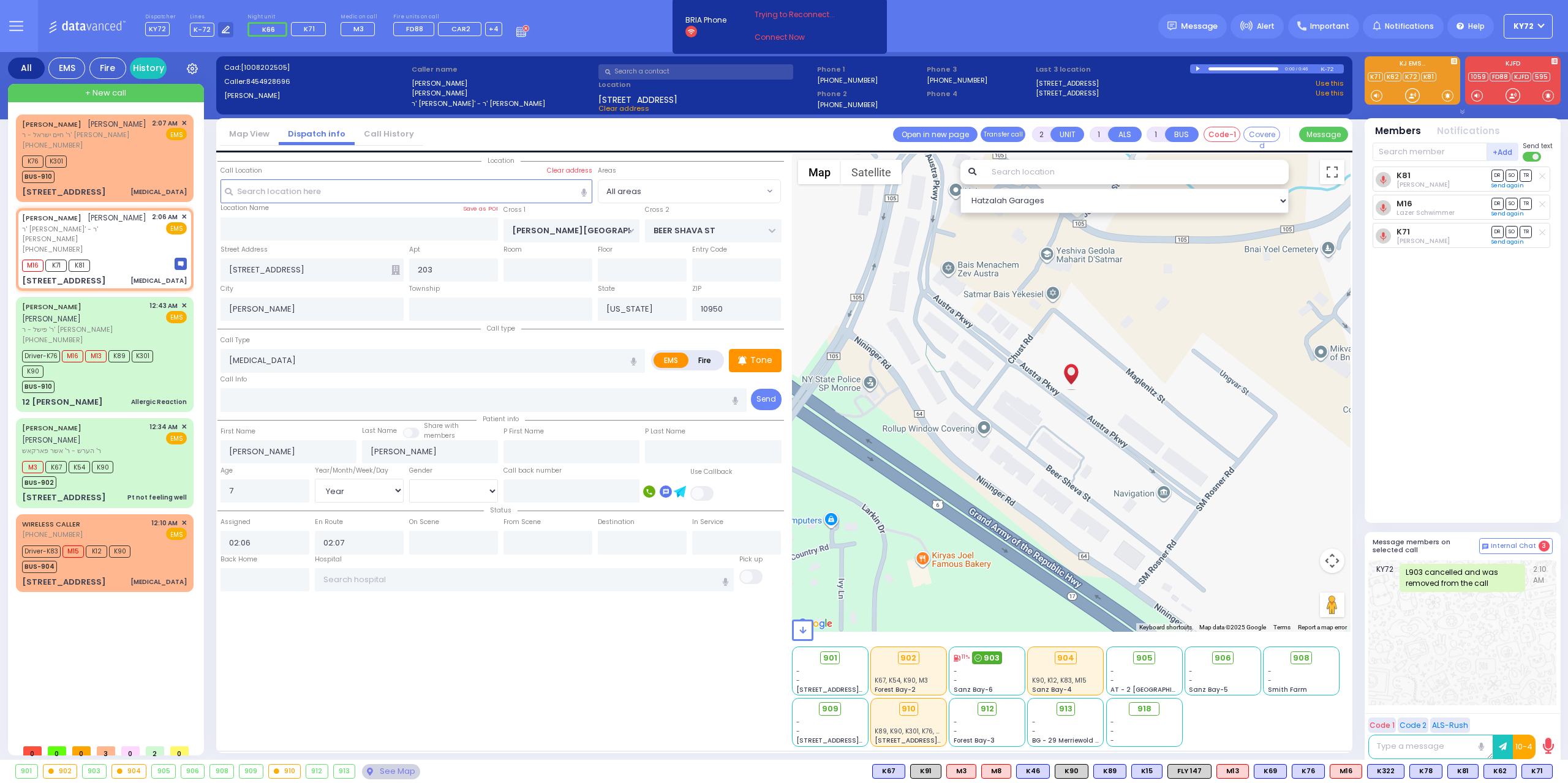
click at [986, 653] on span "903" at bounding box center [991, 658] width 16 height 13
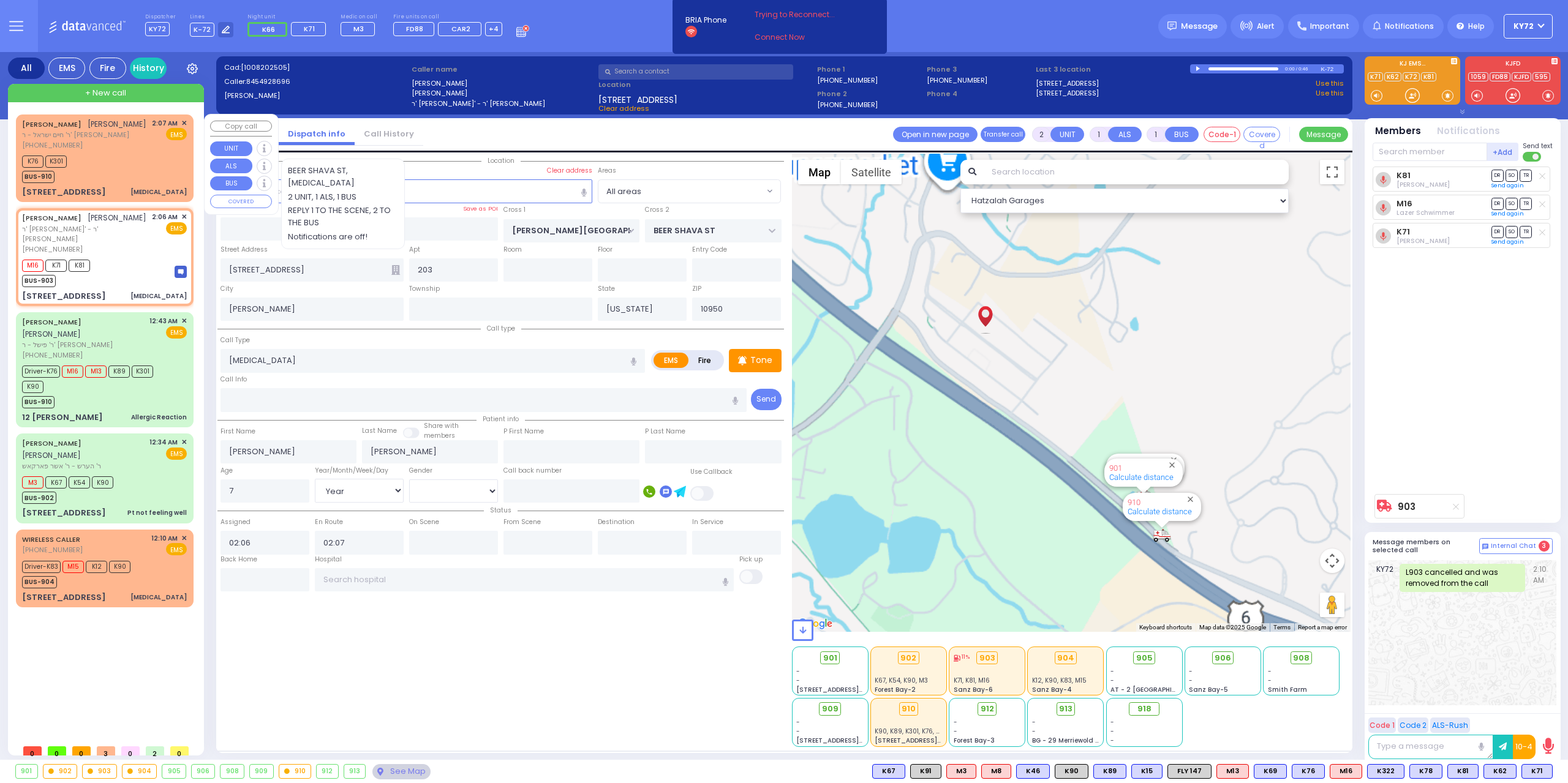
click at [116, 172] on div "K76 K301 BUS-910" at bounding box center [105, 168] width 165 height 31
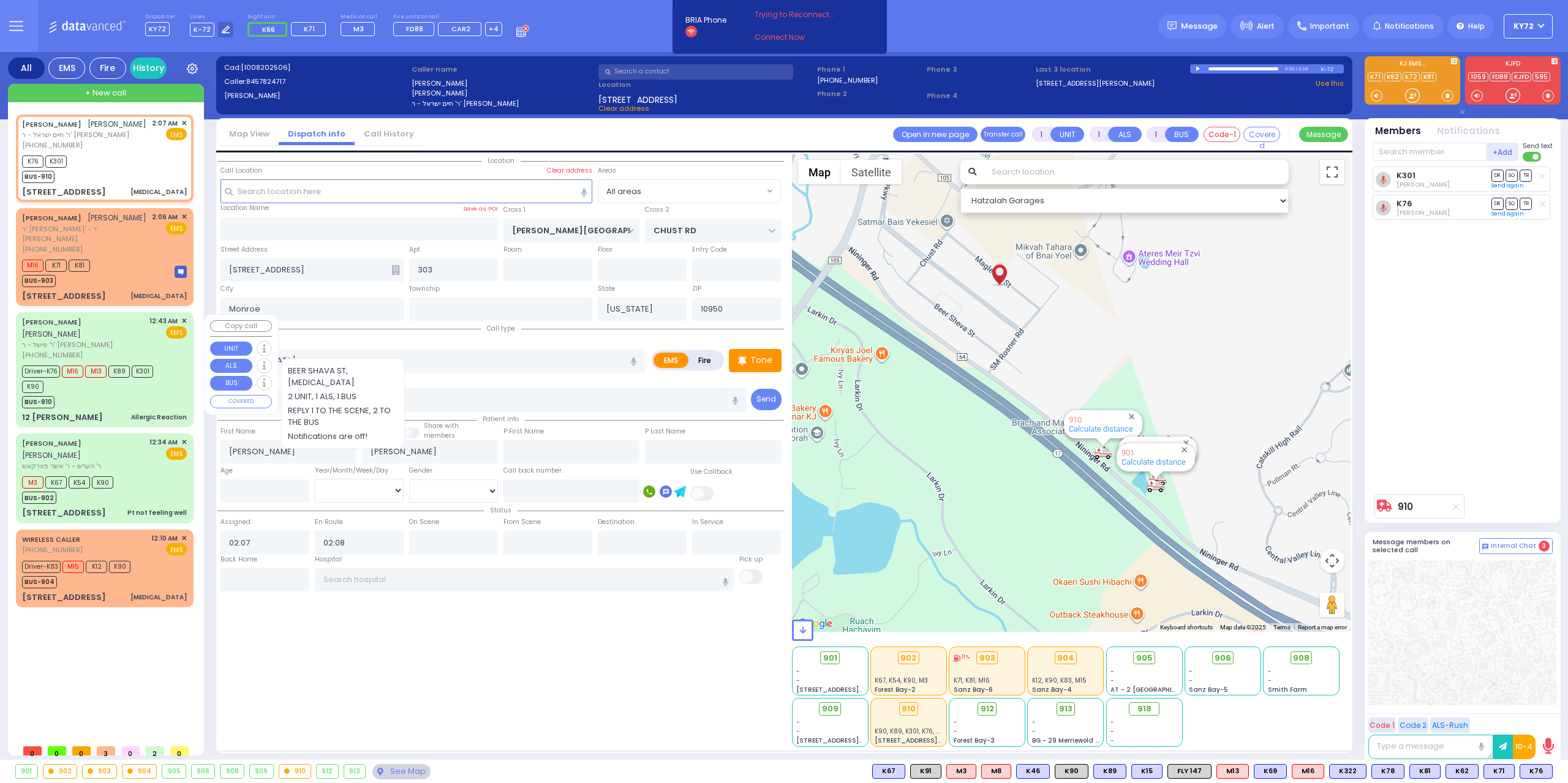
click at [138, 403] on div "BUS-910" at bounding box center [99, 401] width 153 height 15
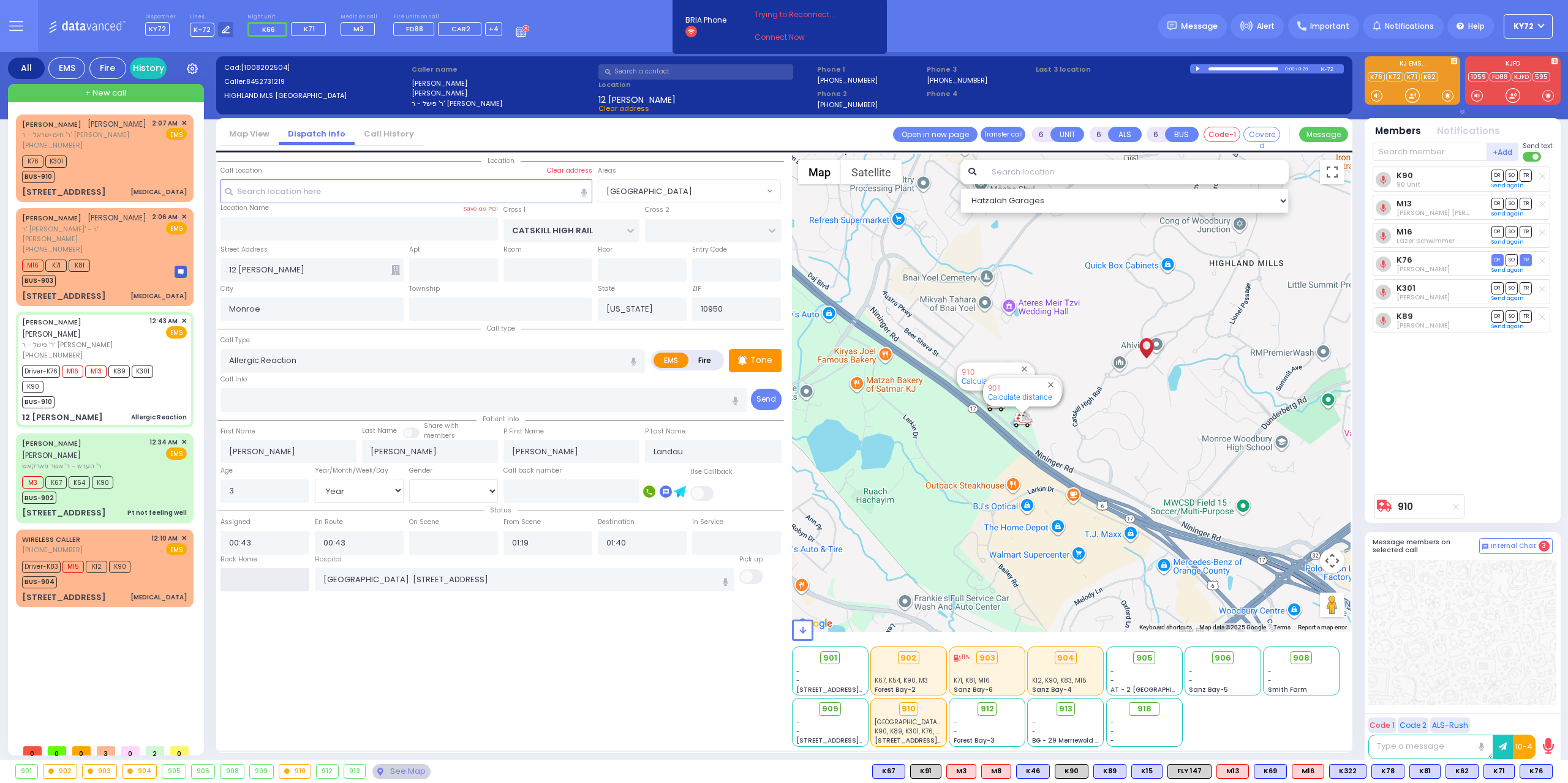
click at [271, 569] on input "text" at bounding box center [264, 579] width 89 height 23
click at [271, 568] on input "text" at bounding box center [264, 579] width 89 height 23
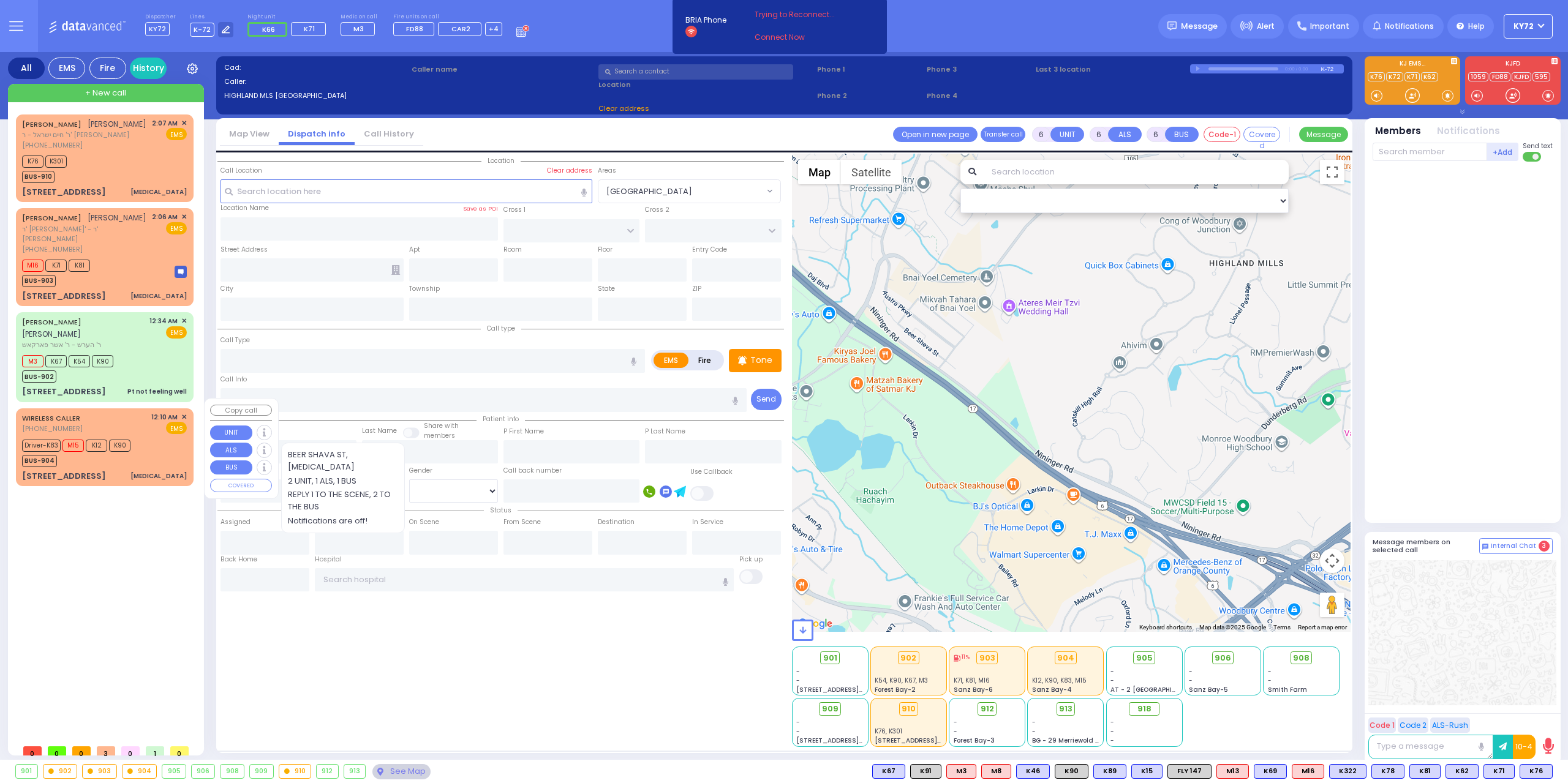
click at [151, 470] on div "[STREET_ADDRESS] [MEDICAL_DATA]" at bounding box center [105, 476] width 165 height 13
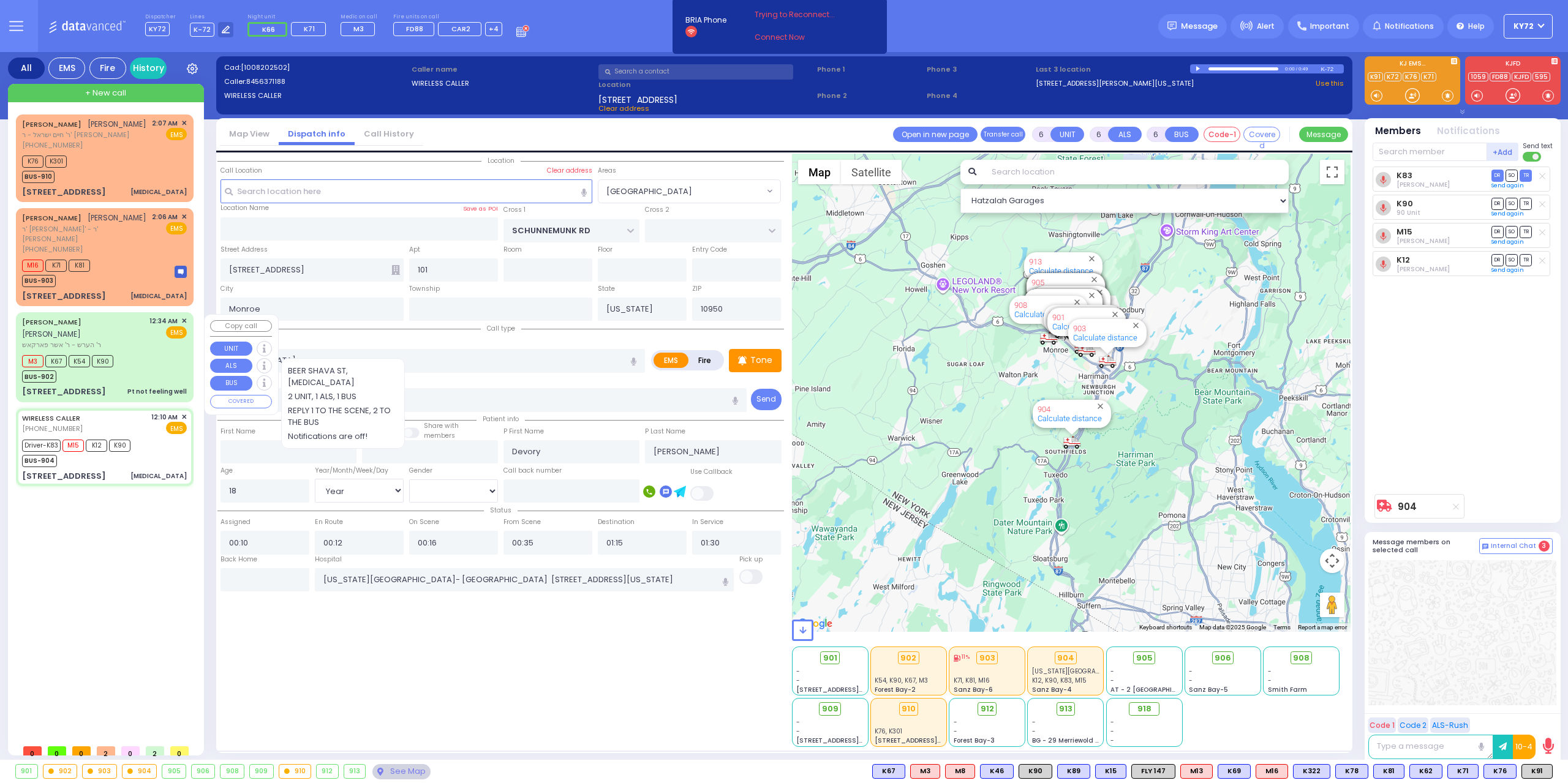
click at [156, 371] on div "M3 K67 K54 K90 BUS-902" at bounding box center [105, 367] width 165 height 31
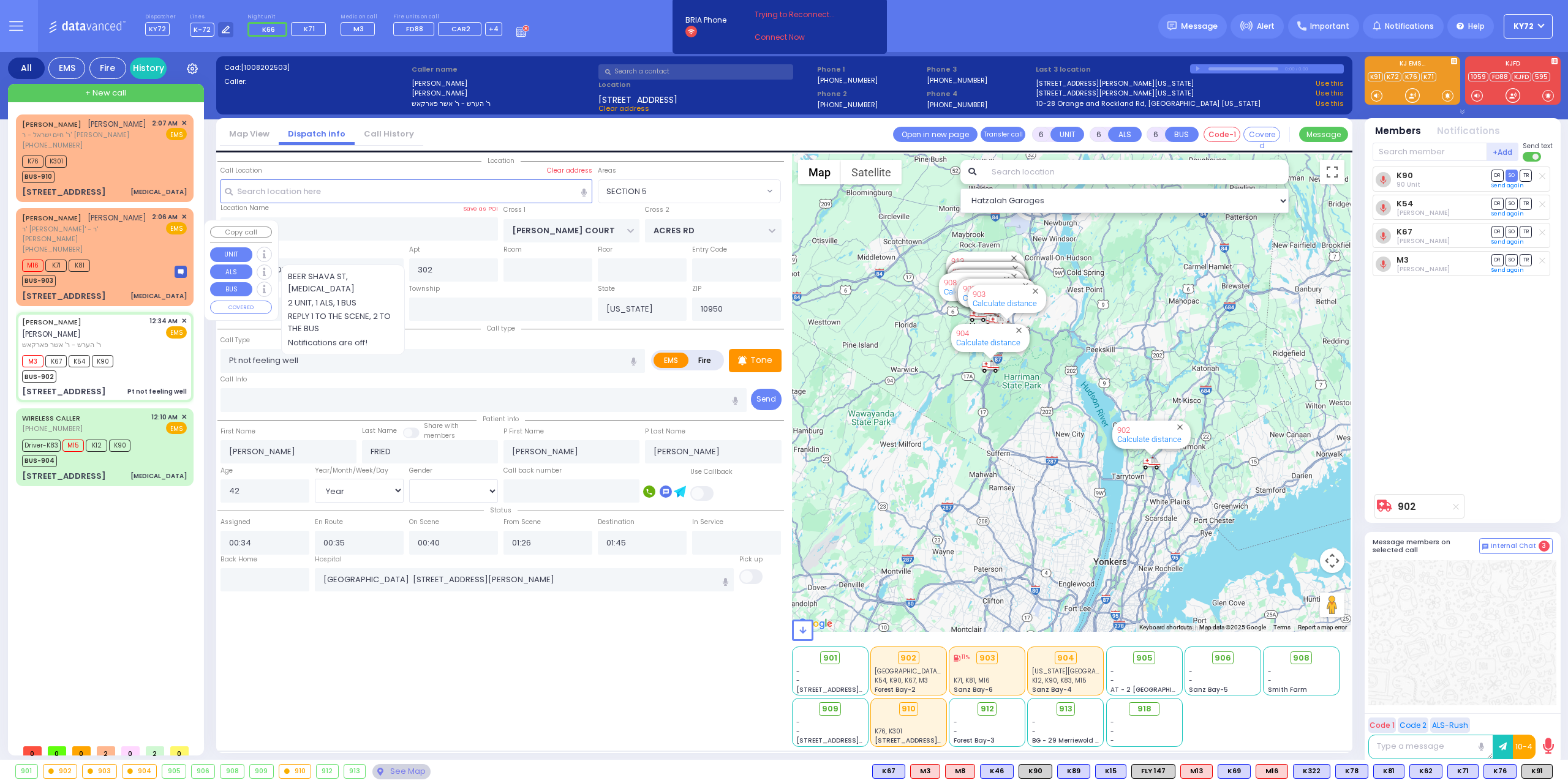
click at [138, 280] on div "M16 K71 K81 BUS-903" at bounding box center [105, 272] width 165 height 31
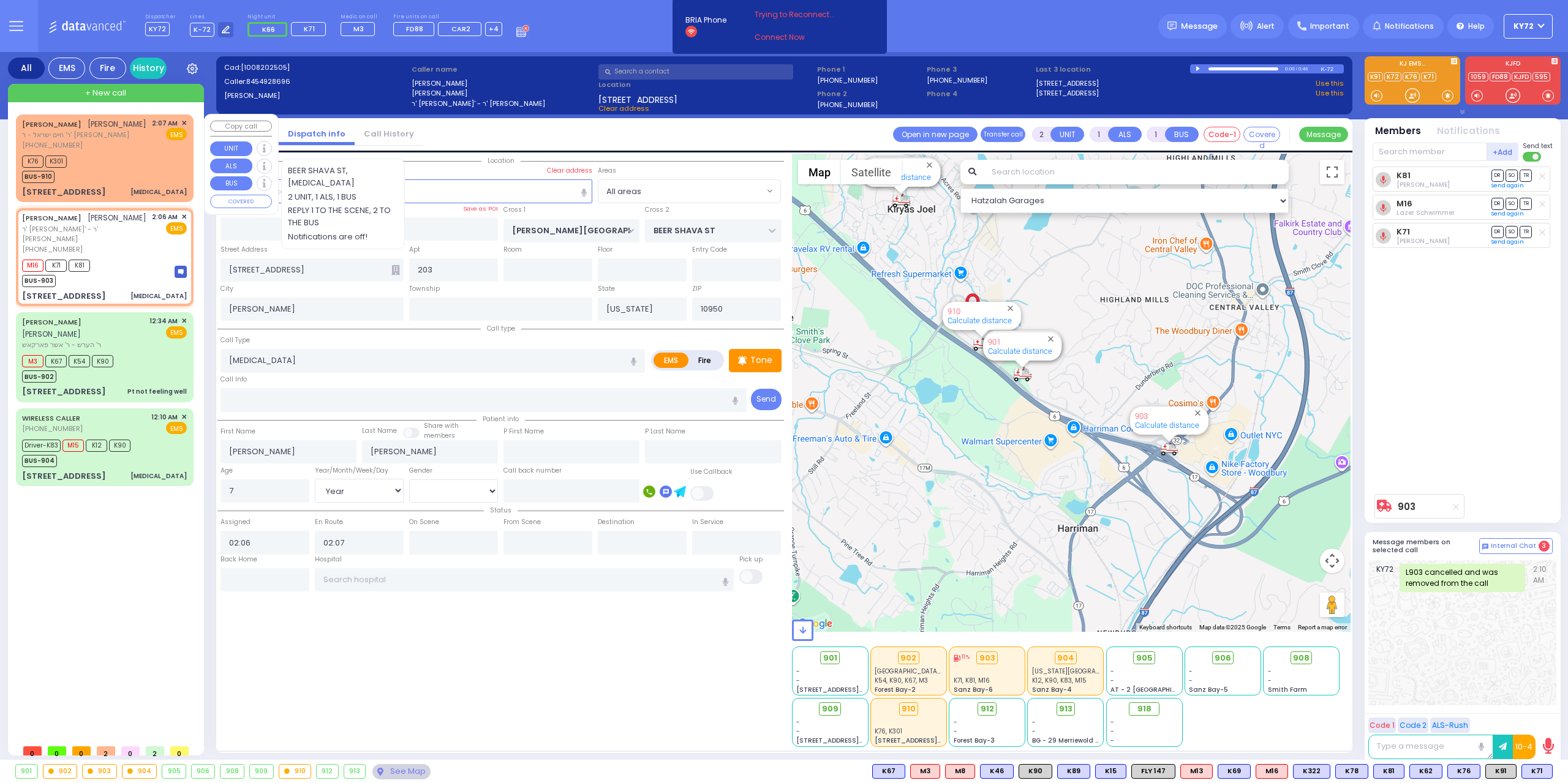
click at [90, 183] on div "K76 K301 BUS-910" at bounding box center [105, 168] width 165 height 31
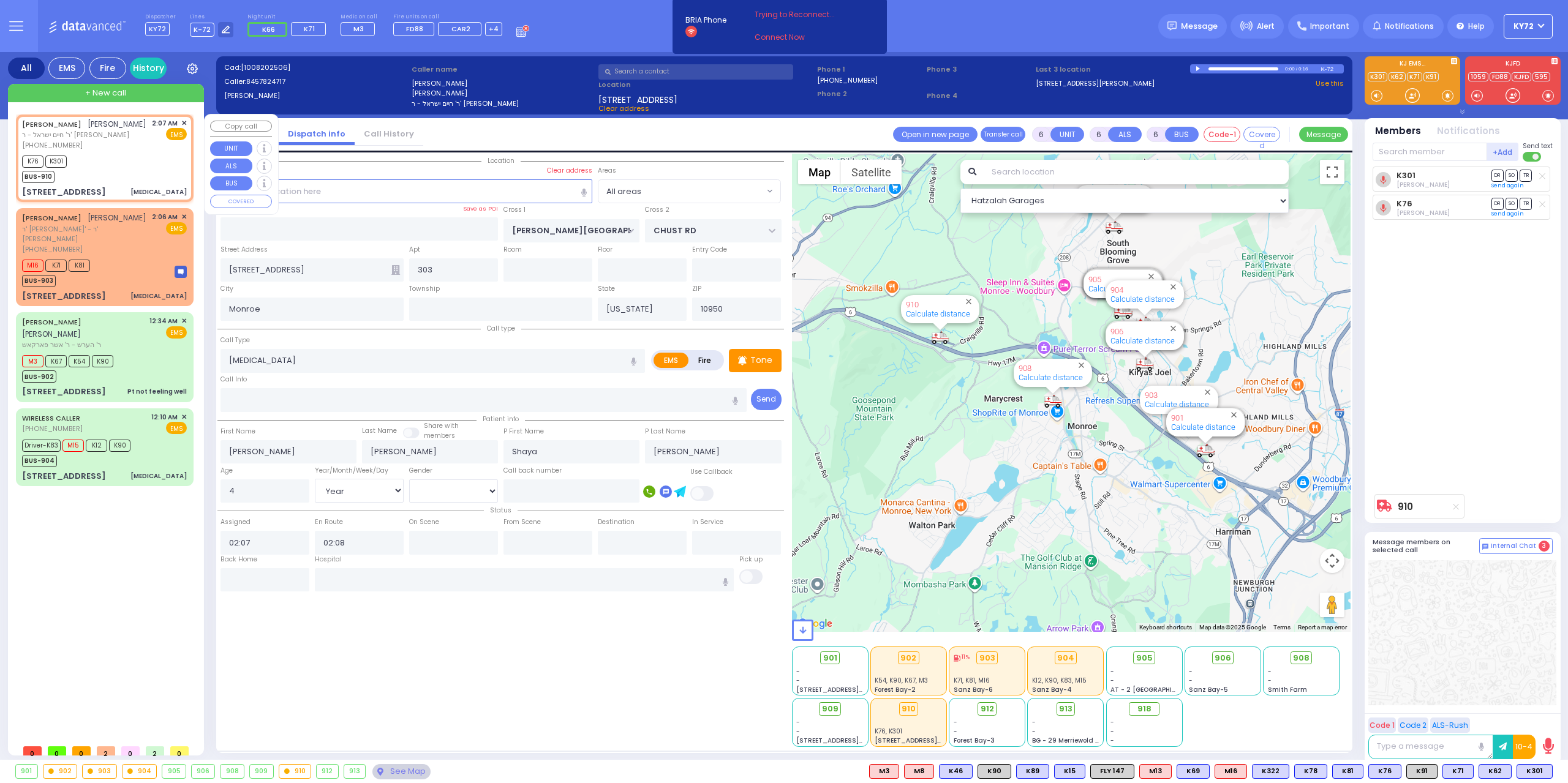
select select "Year"
select select "[DEMOGRAPHIC_DATA]"
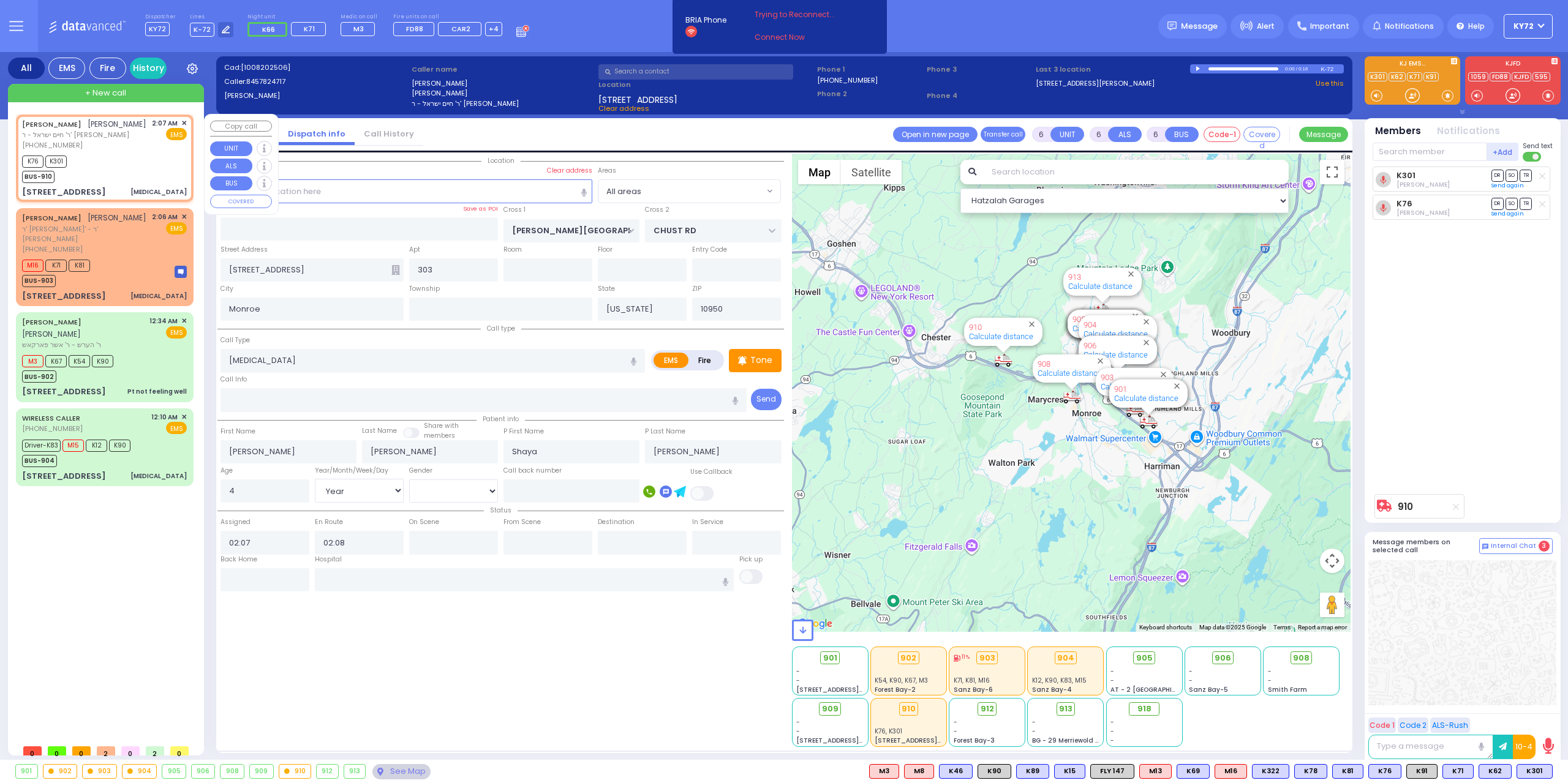
select select
radio input "true"
select select "Year"
select select "[DEMOGRAPHIC_DATA]"
select select "Hatzalah Garages"
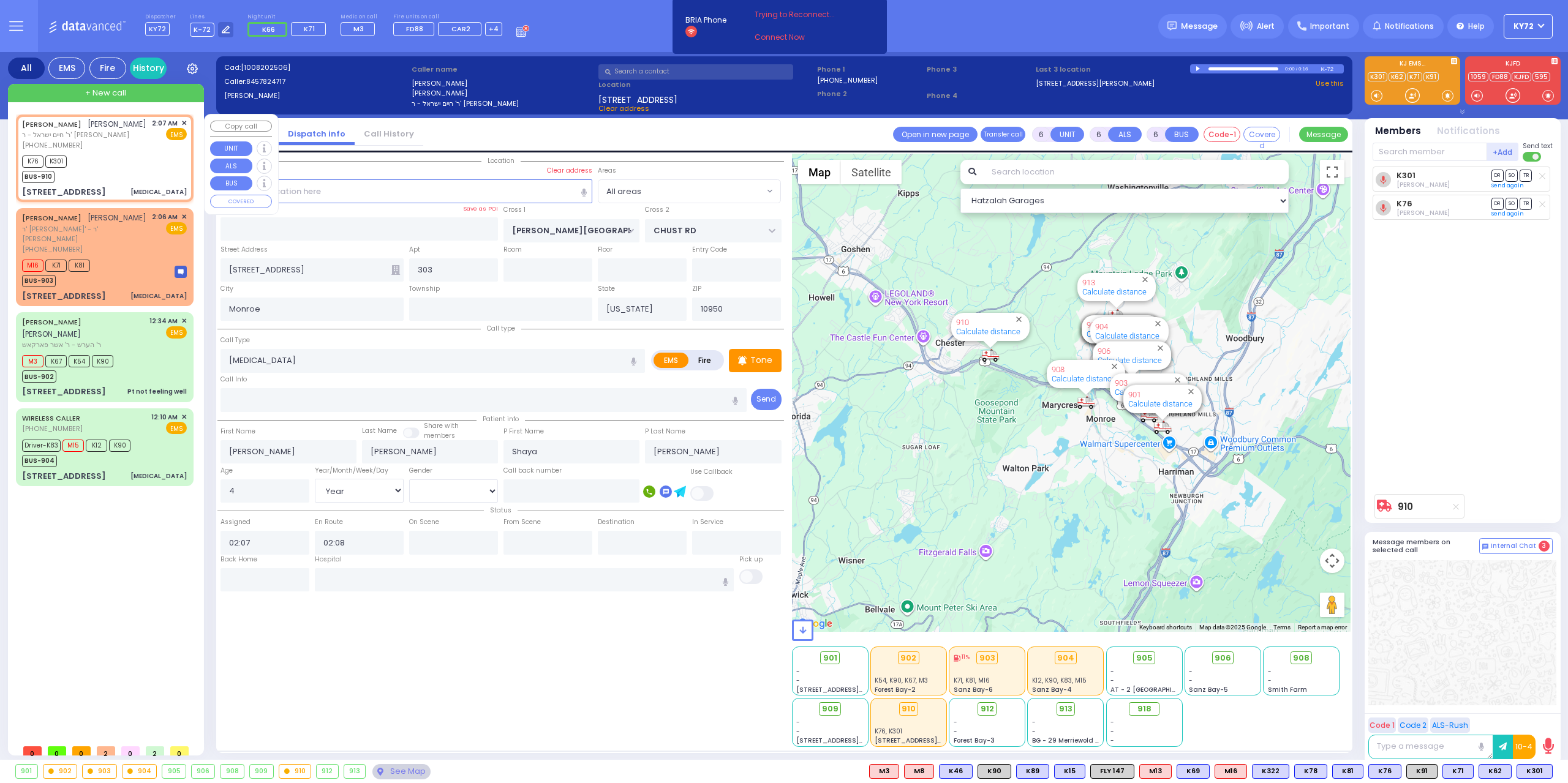
select select
radio input "true"
select select "Year"
select select "[DEMOGRAPHIC_DATA]"
type input "Garnet Health Medical Center 707 East Main Street Middletown"
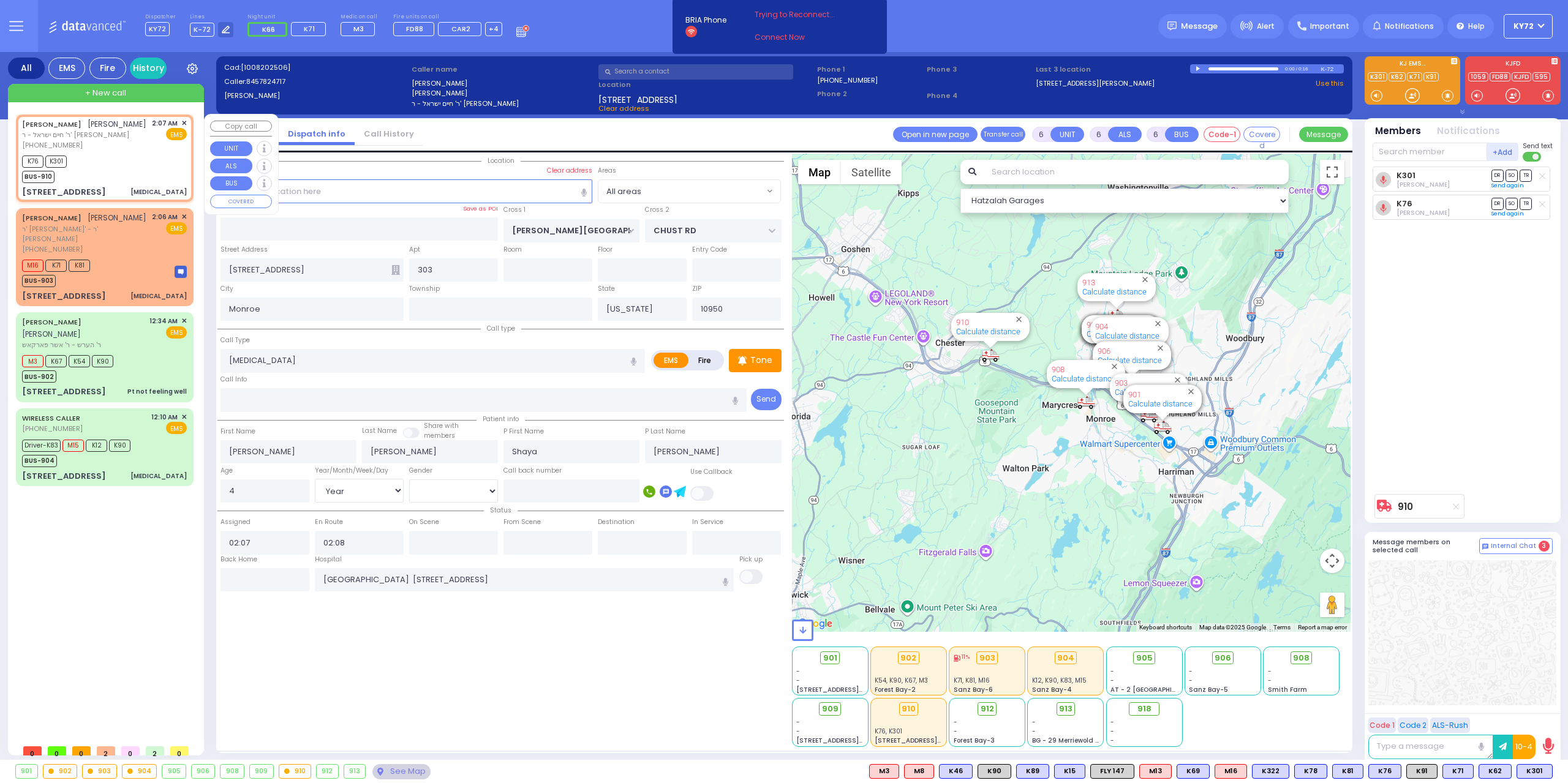
select select "Hatzalah Garages"
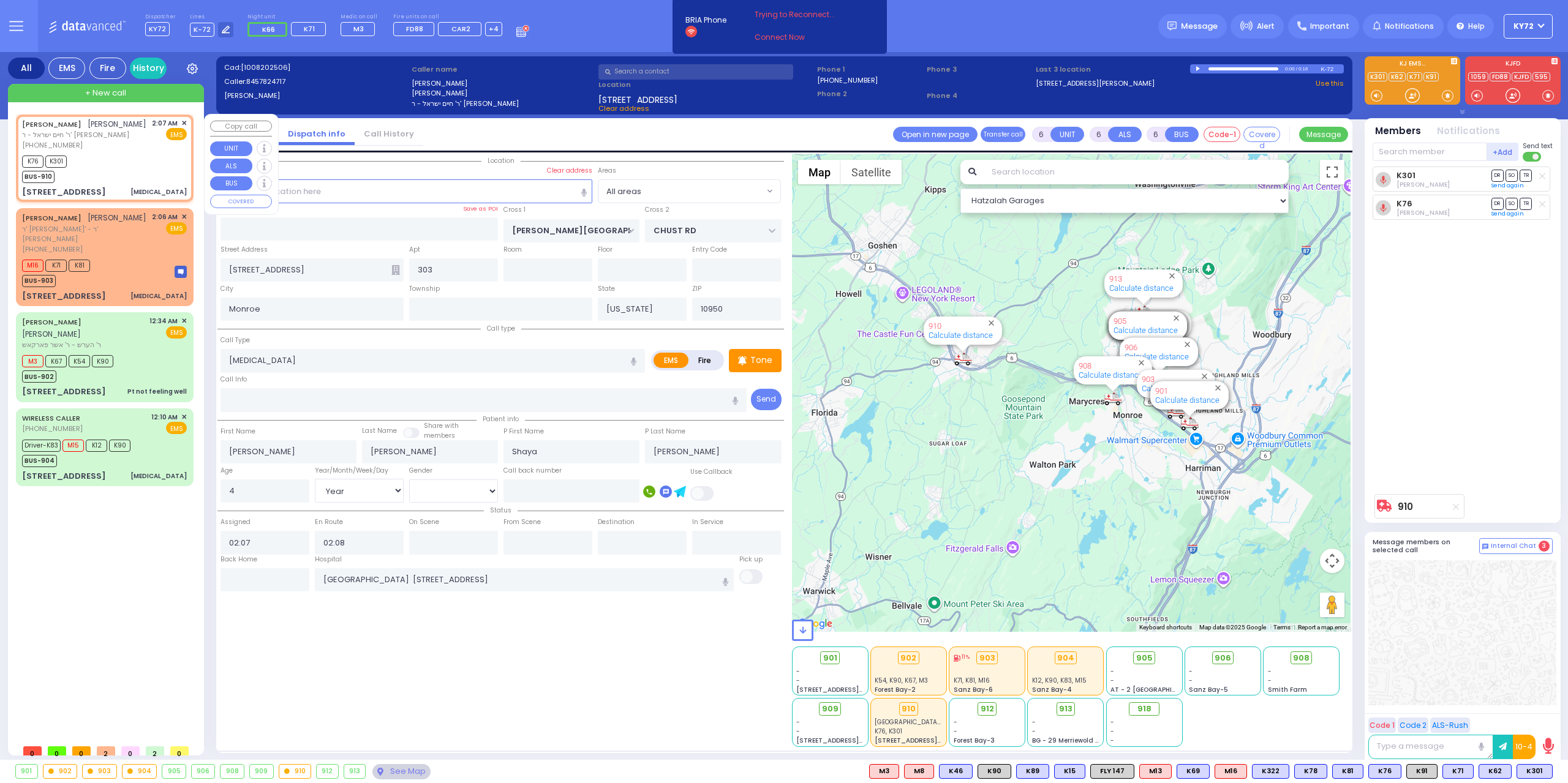
click at [123, 183] on div "K76 K301 BUS-910" at bounding box center [105, 168] width 165 height 31
select select
radio input "true"
select select "Year"
select select "[DEMOGRAPHIC_DATA]"
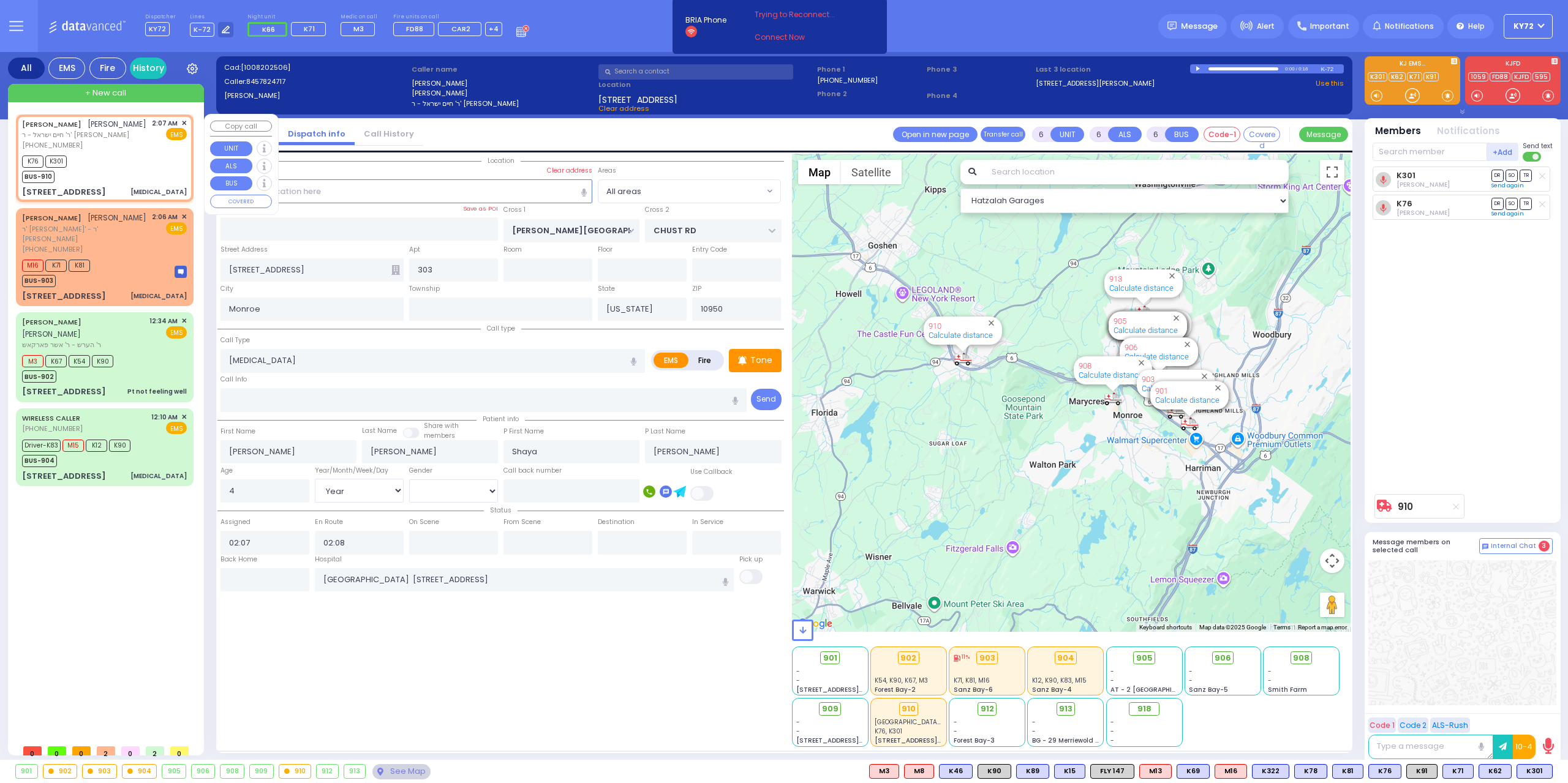
select select "Hatzalah Garages"
click at [128, 287] on div "M16 K71 K81 BUS-903" at bounding box center [105, 272] width 165 height 31
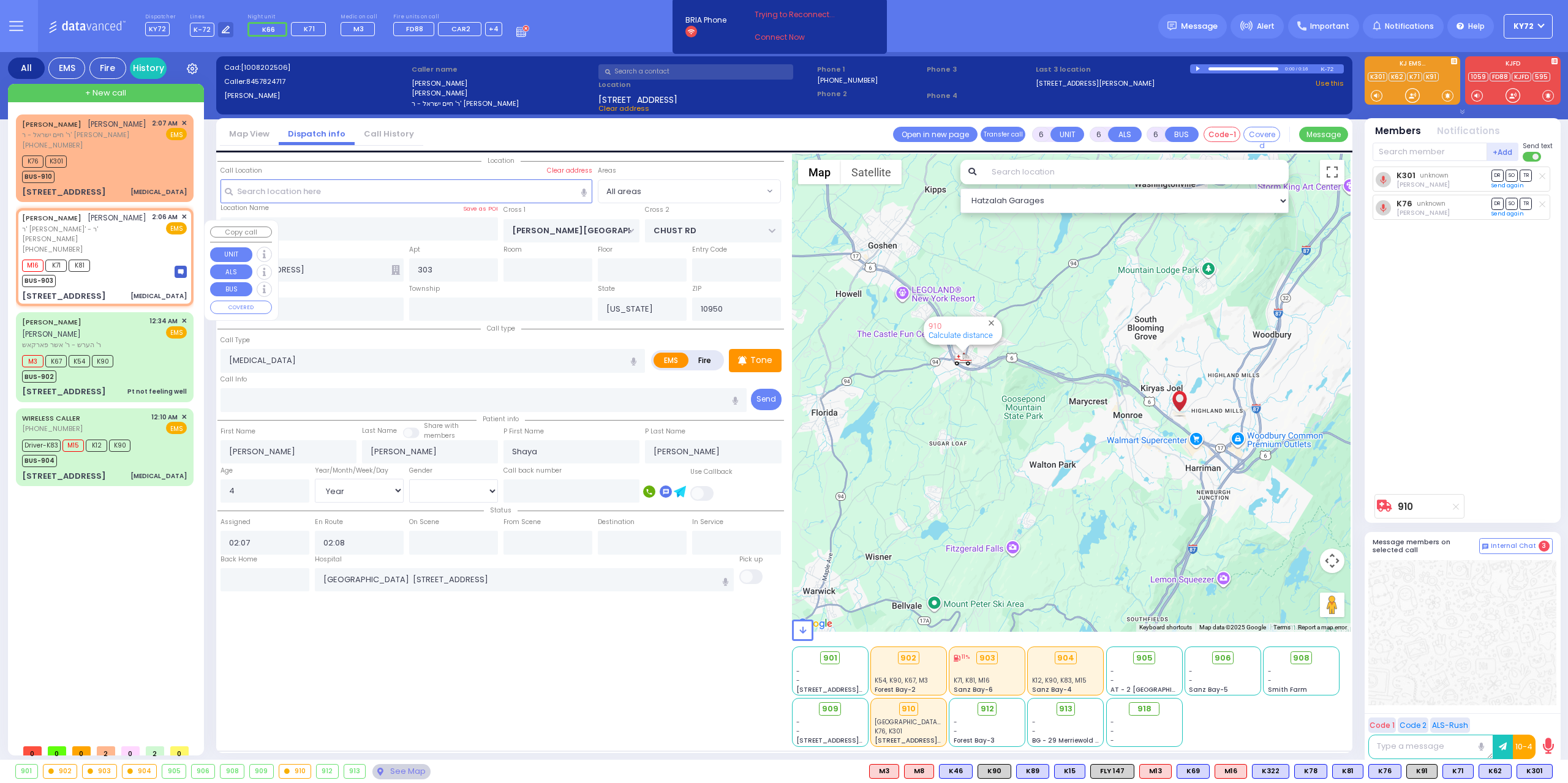
type input "2"
type input "1"
select select
type input "[MEDICAL_DATA]"
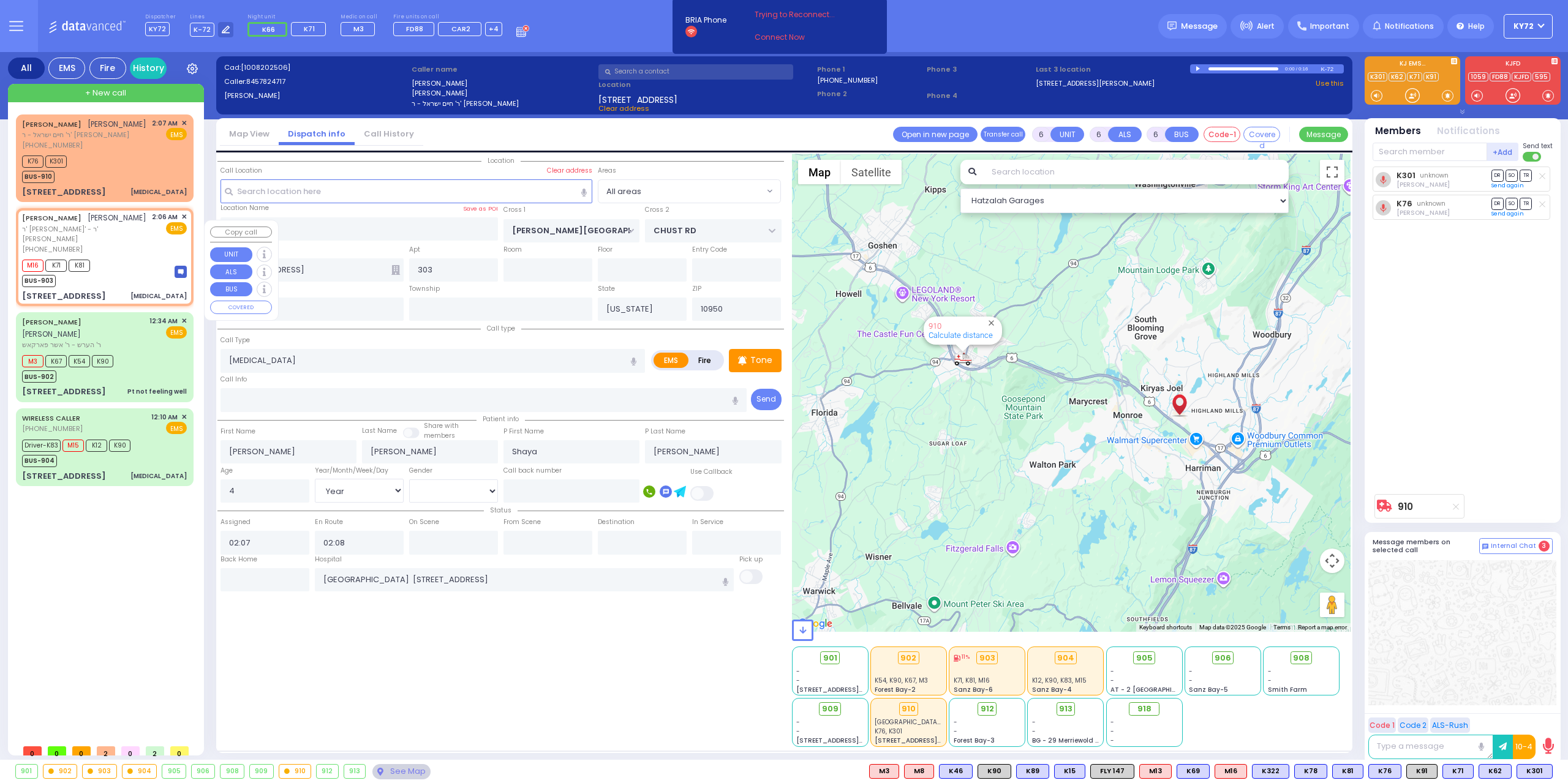
radio input "true"
type input "[PERSON_NAME]"
type input "7"
select select "Year"
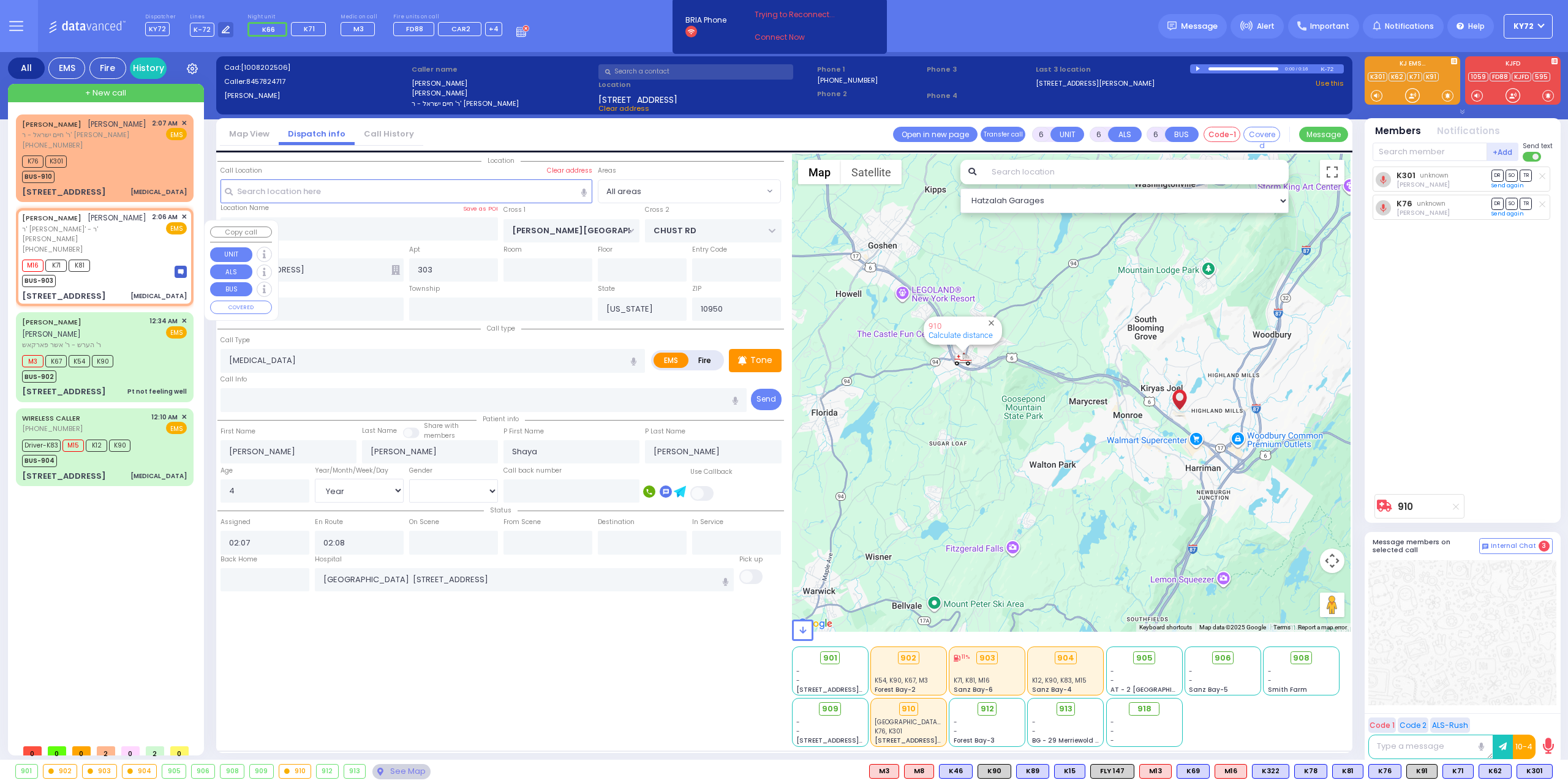
select select "[DEMOGRAPHIC_DATA]"
type input "02:06"
type input "02:07"
select select "Hatzalah Garages"
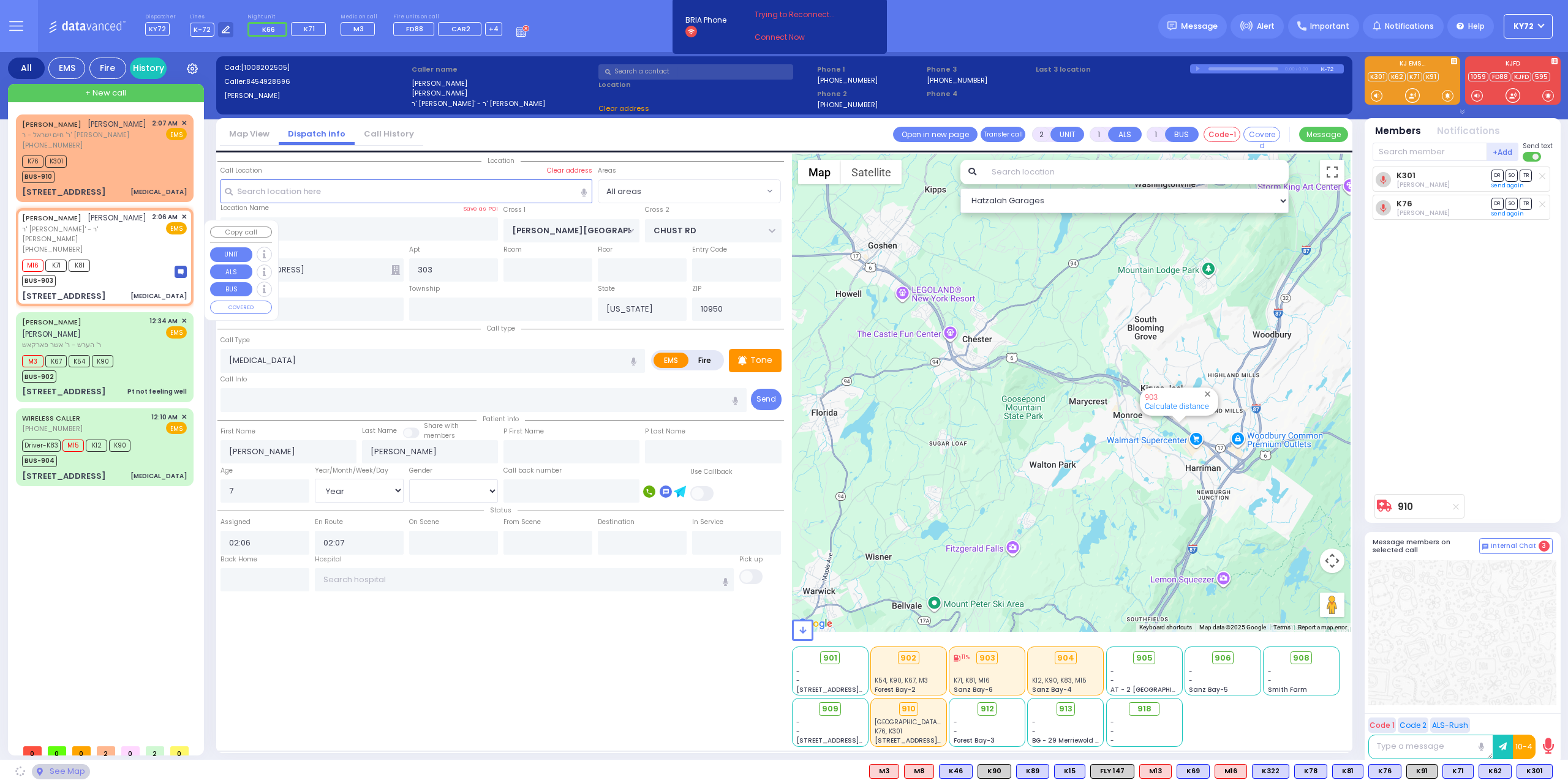
type input "BEER SHAVA ST"
type input "[STREET_ADDRESS]"
type input "203"
type input "[PERSON_NAME]"
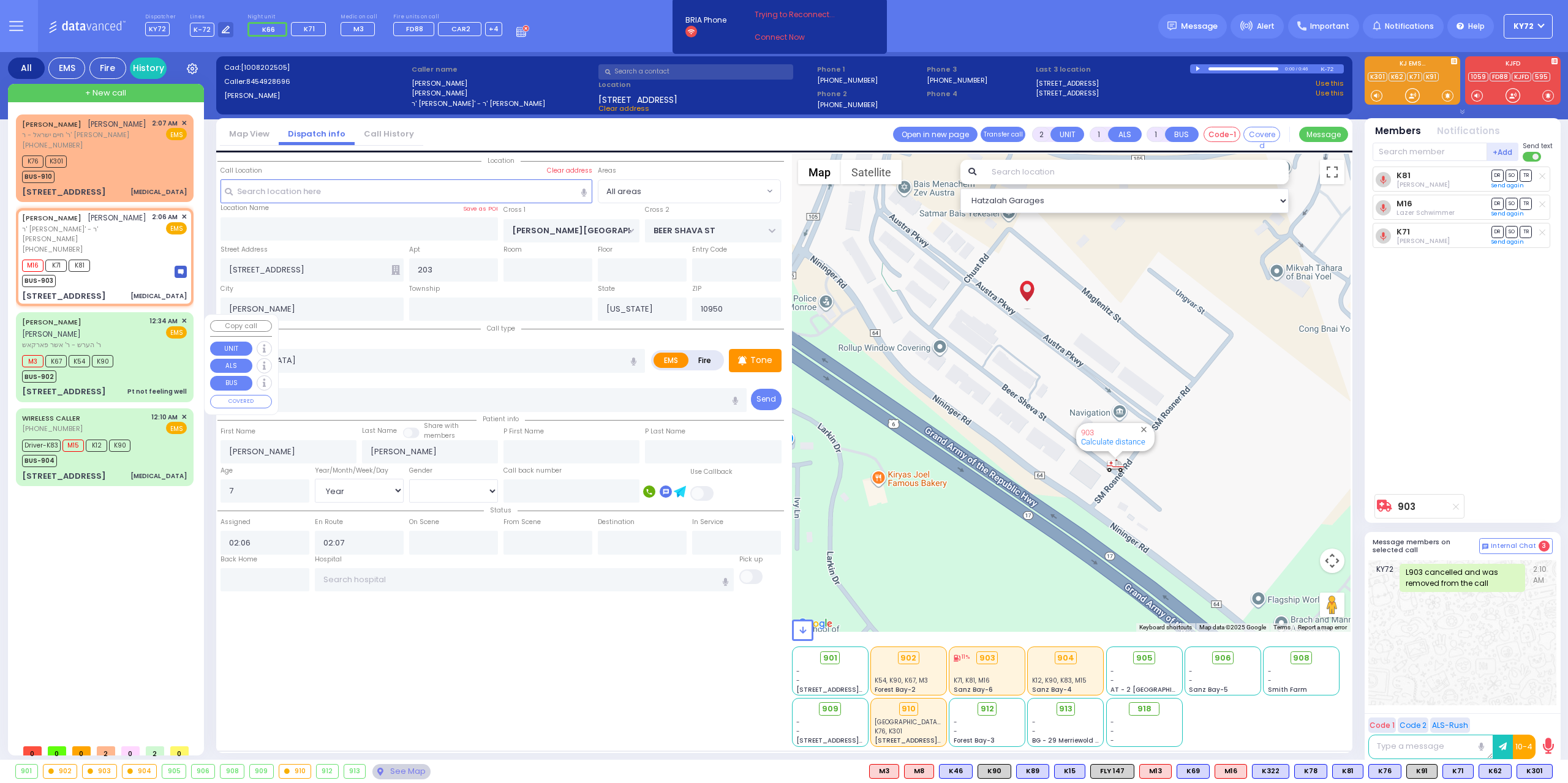
click at [141, 371] on div "M3 K67 K54 K90 BUS-902" at bounding box center [105, 367] width 165 height 31
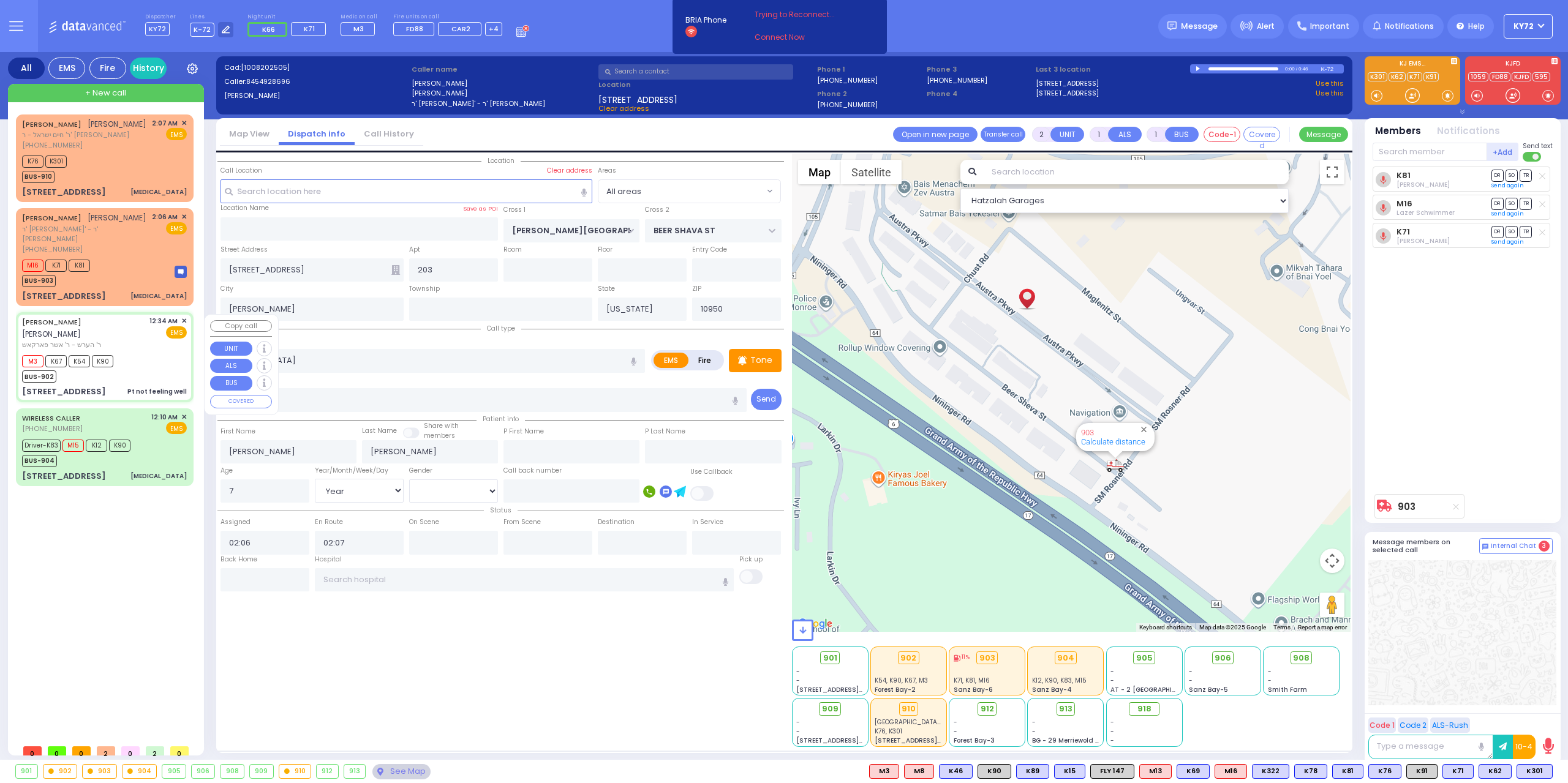
type input "6"
select select
type input "Pt not feeling well"
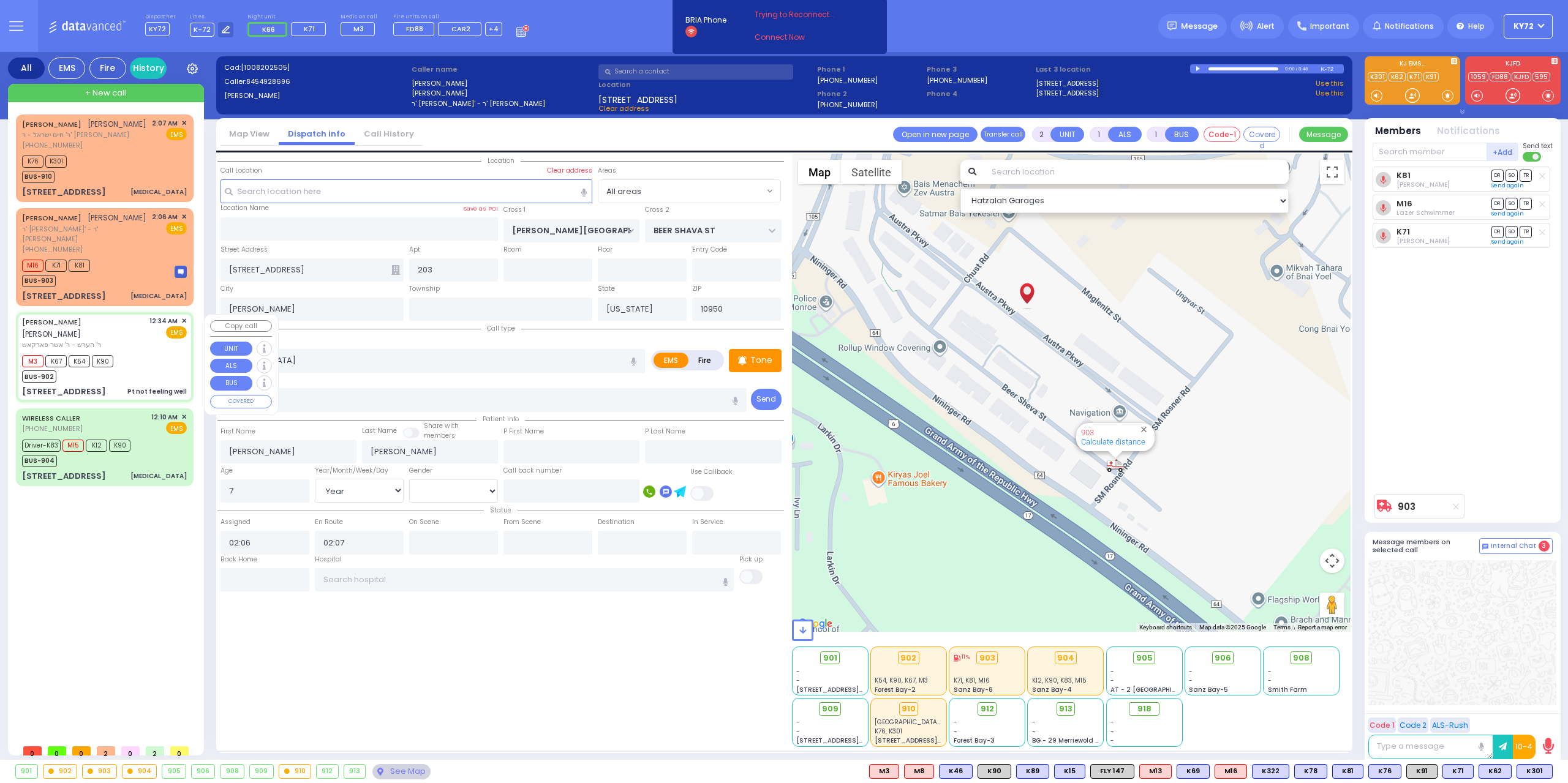
radio input "true"
type input "[PERSON_NAME]"
type input "FRIED"
type input "[PERSON_NAME]"
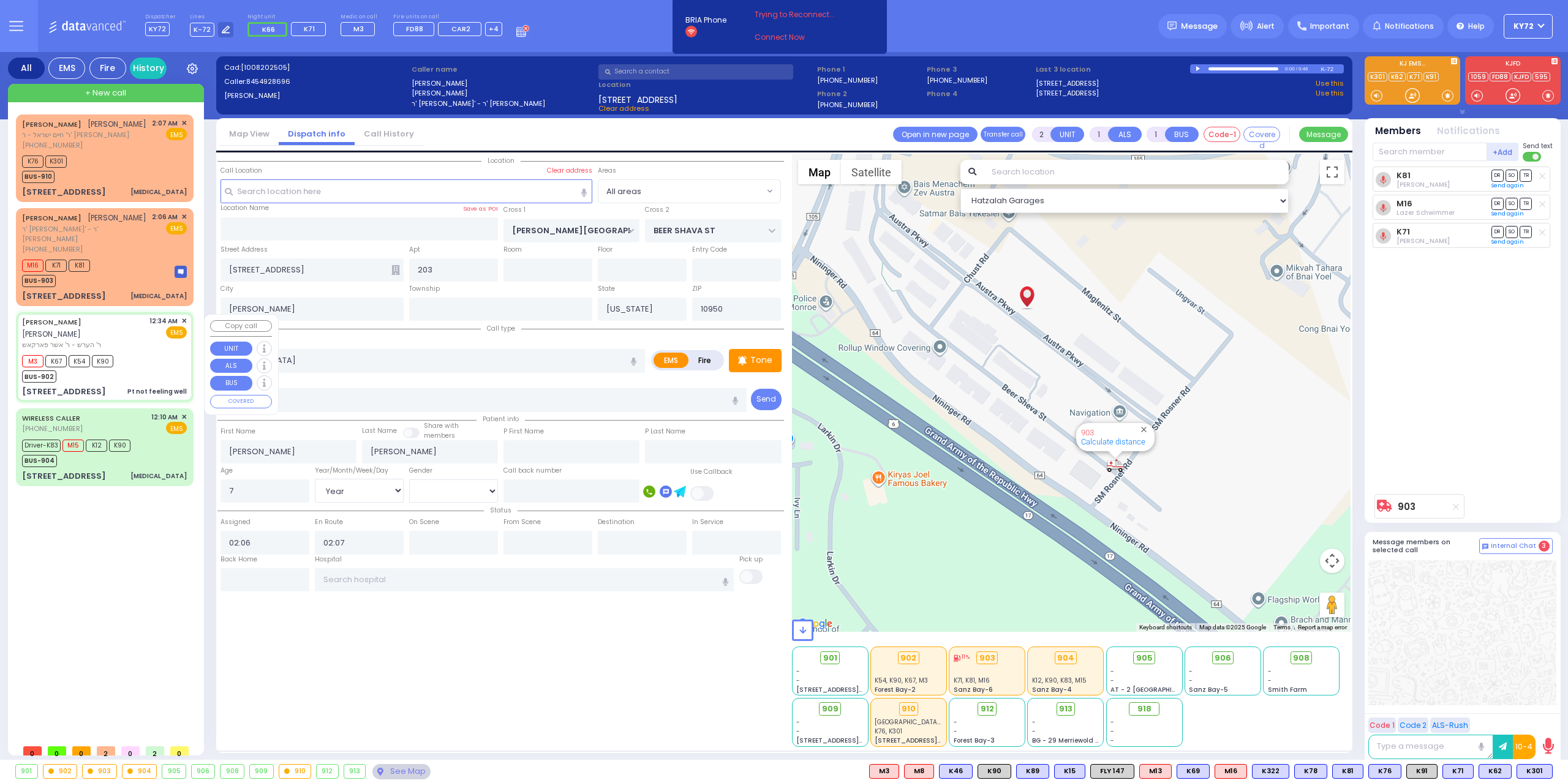
type input "42"
select select "Year"
select select "[DEMOGRAPHIC_DATA]"
type input "00:34"
type input "00:35"
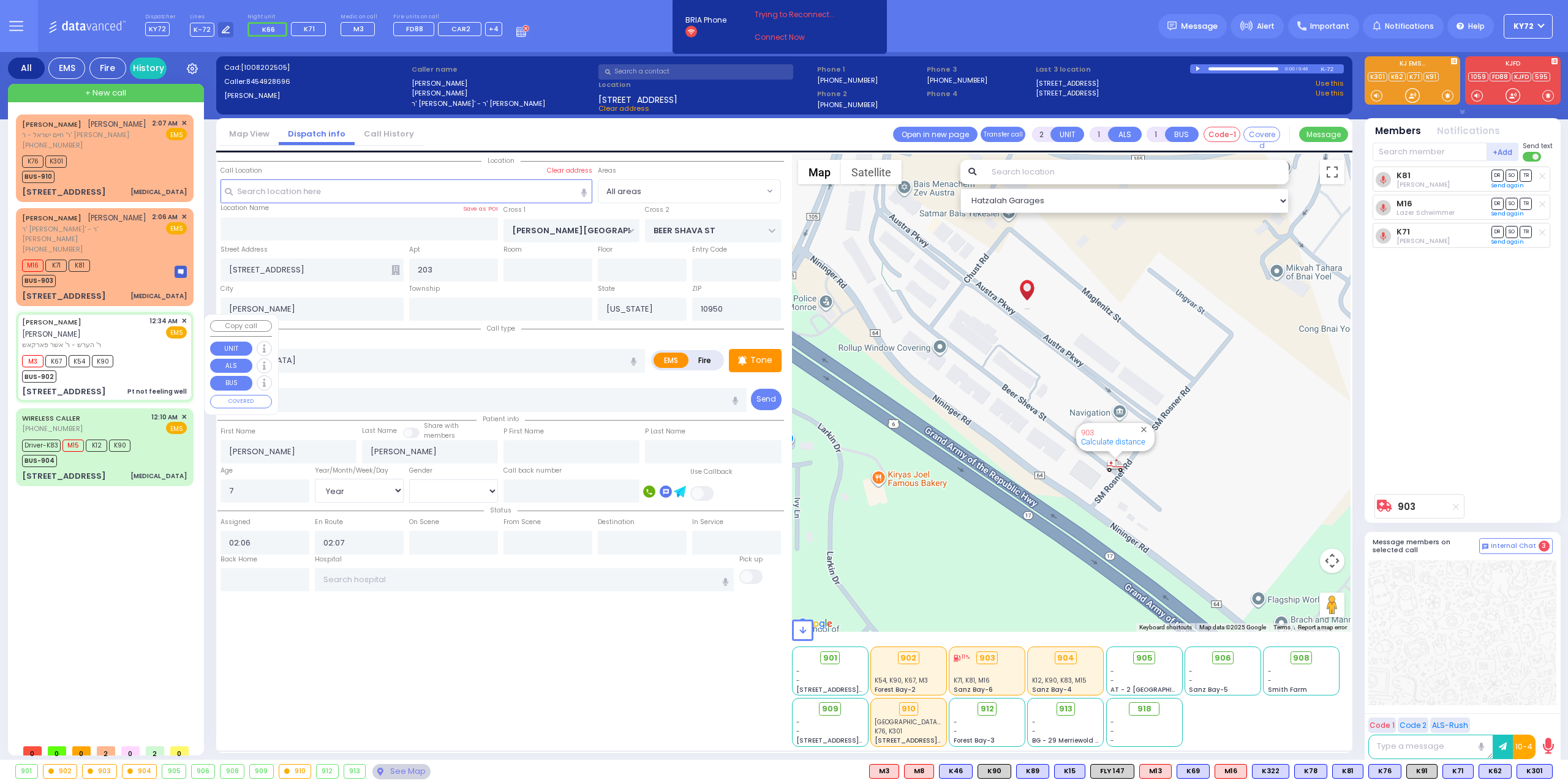
type input "00:40"
type input "01:26"
type input "01:45"
type input "[GEOGRAPHIC_DATA] [STREET_ADDRESS][PERSON_NAME]"
select select "Hatzalah Garages"
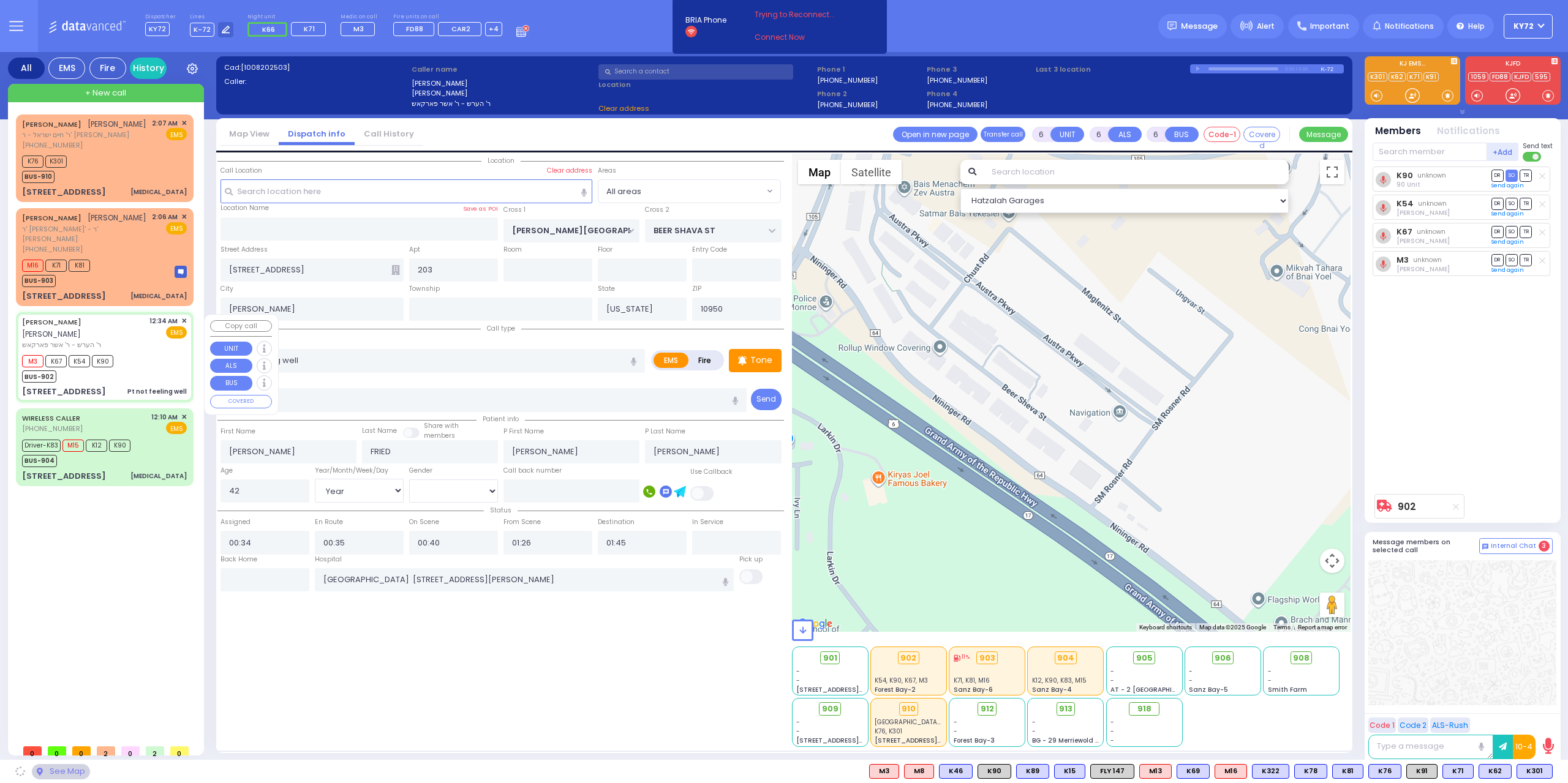
type input "[PERSON_NAME] COURT"
type input "ACRES RD"
type input "[STREET_ADDRESS]"
type input "302"
type input "Monroe"
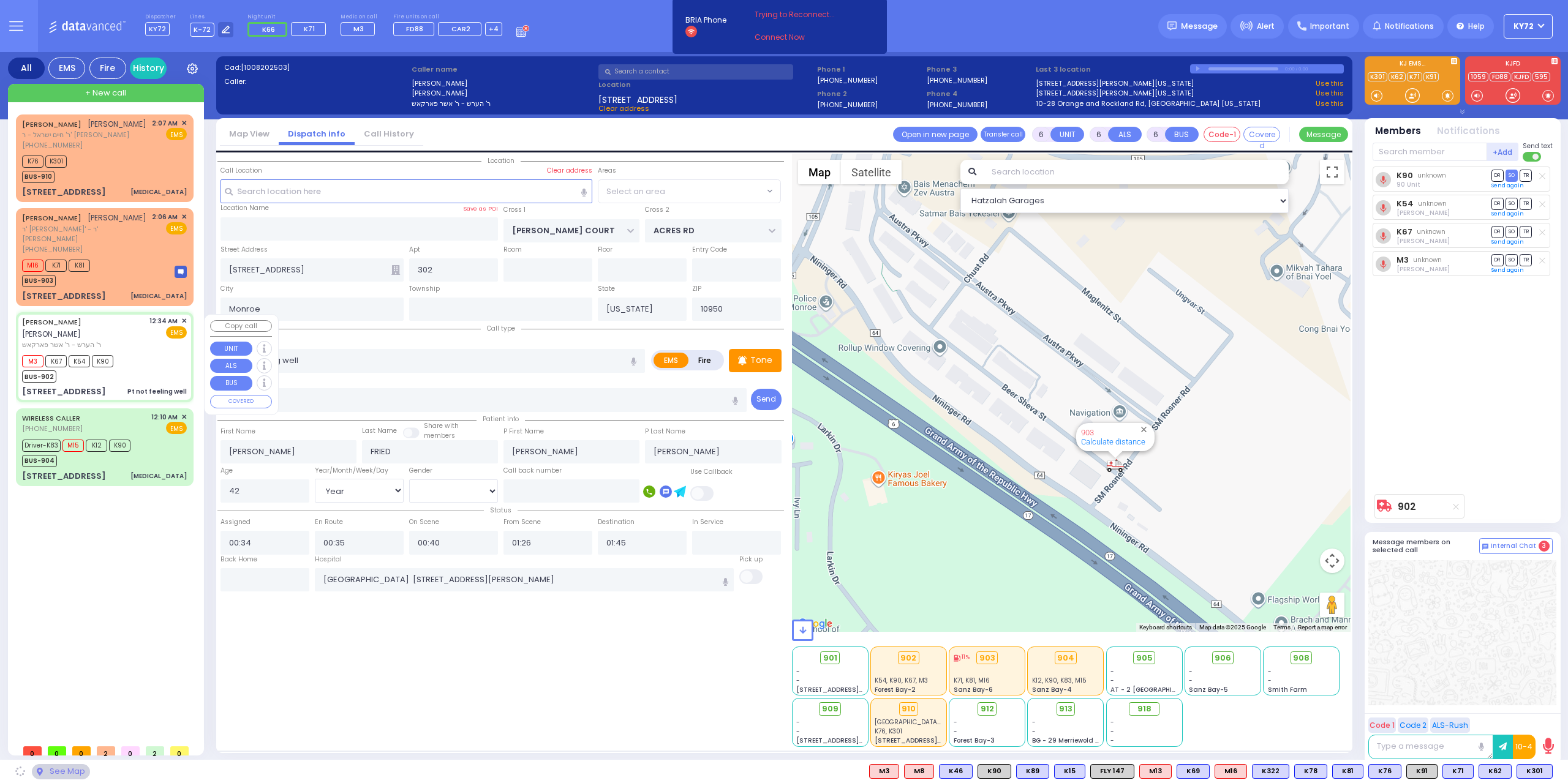
select select "SECTION 5"
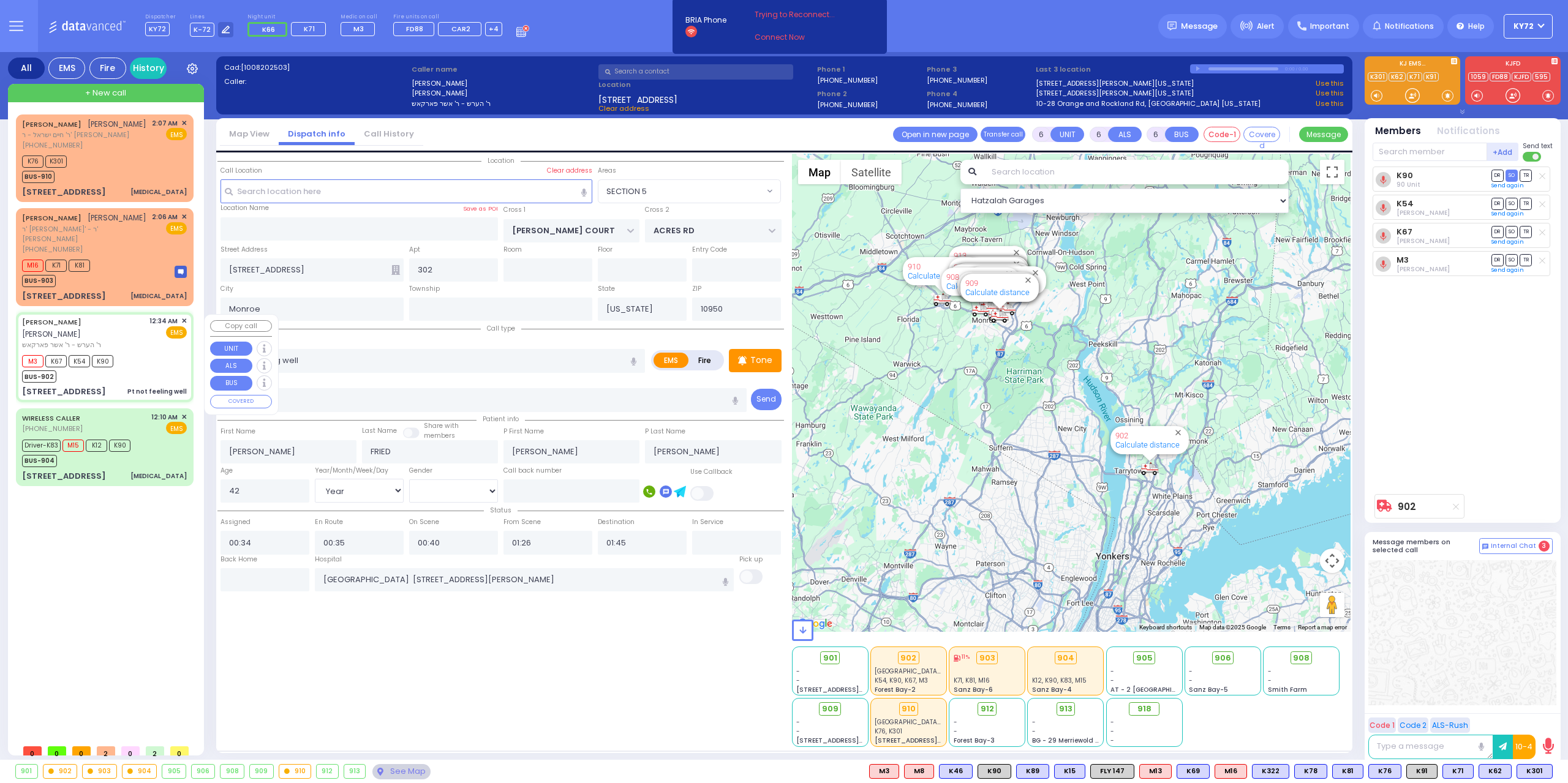
click at [171, 370] on div "M3 K67 K54 K90 BUS-902" at bounding box center [105, 367] width 165 height 31
select select
radio input "true"
select select "Year"
select select "[DEMOGRAPHIC_DATA]"
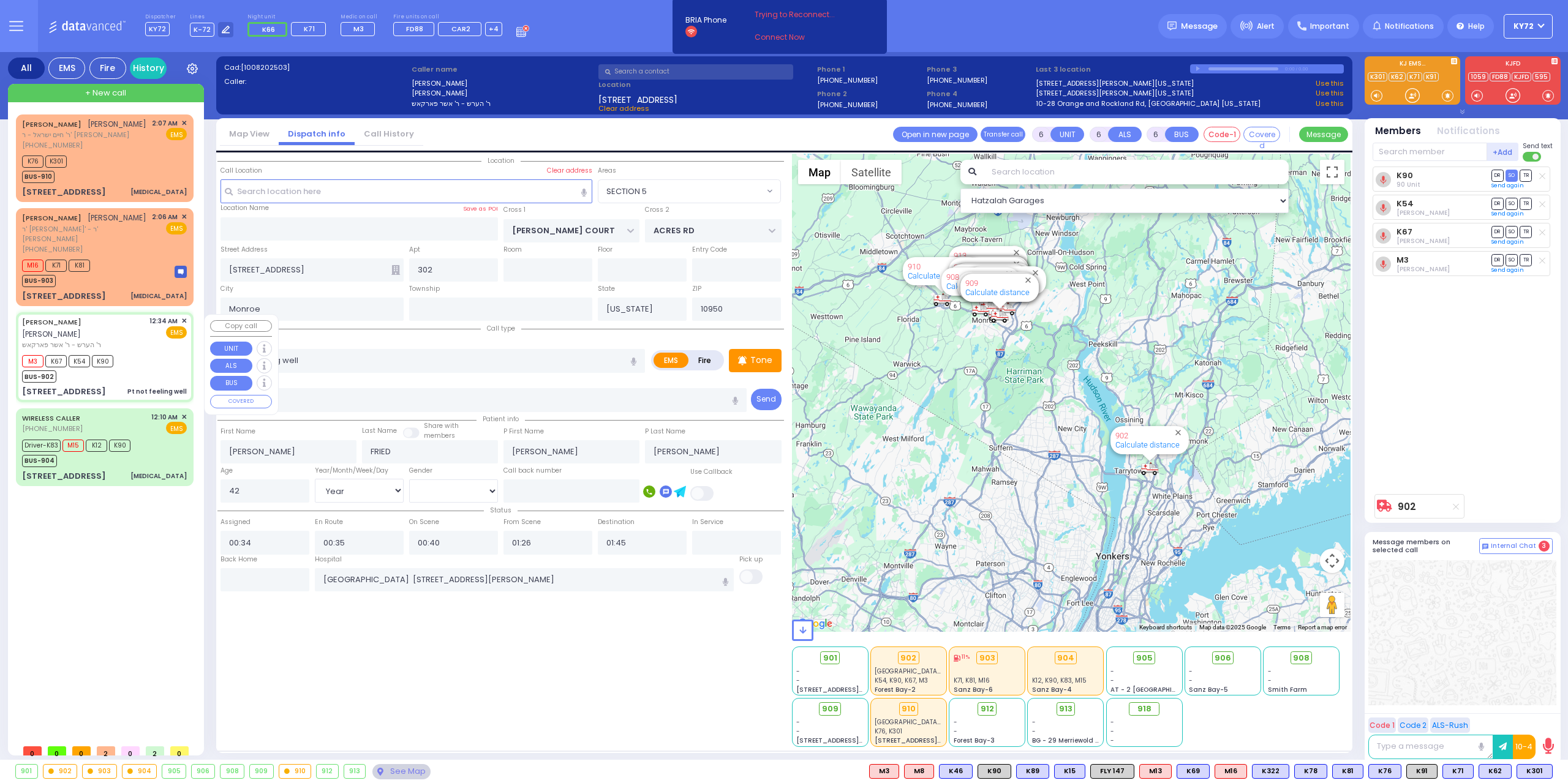
select select "Hatzalah Garages"
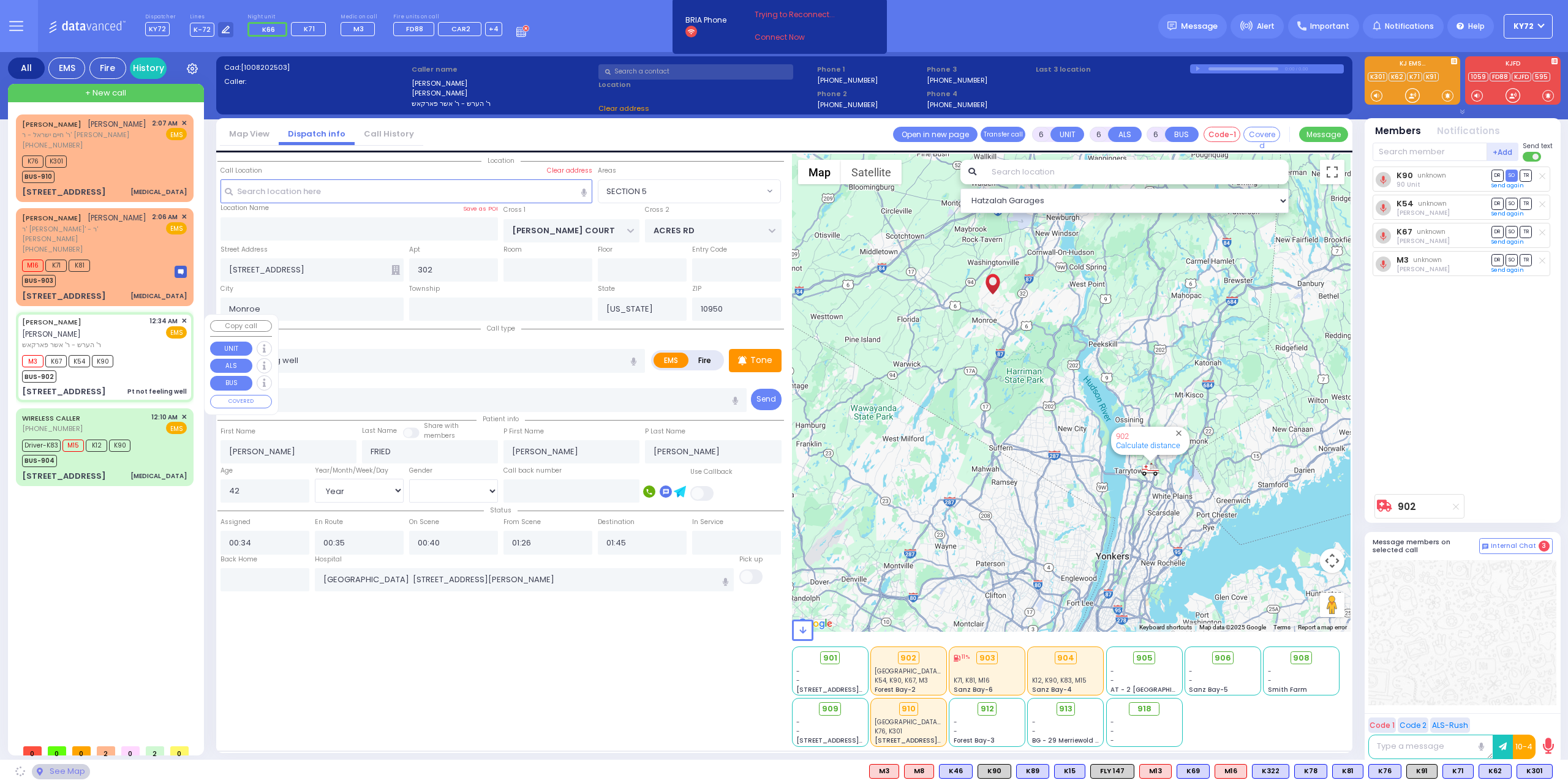
select select "SECTION 5"
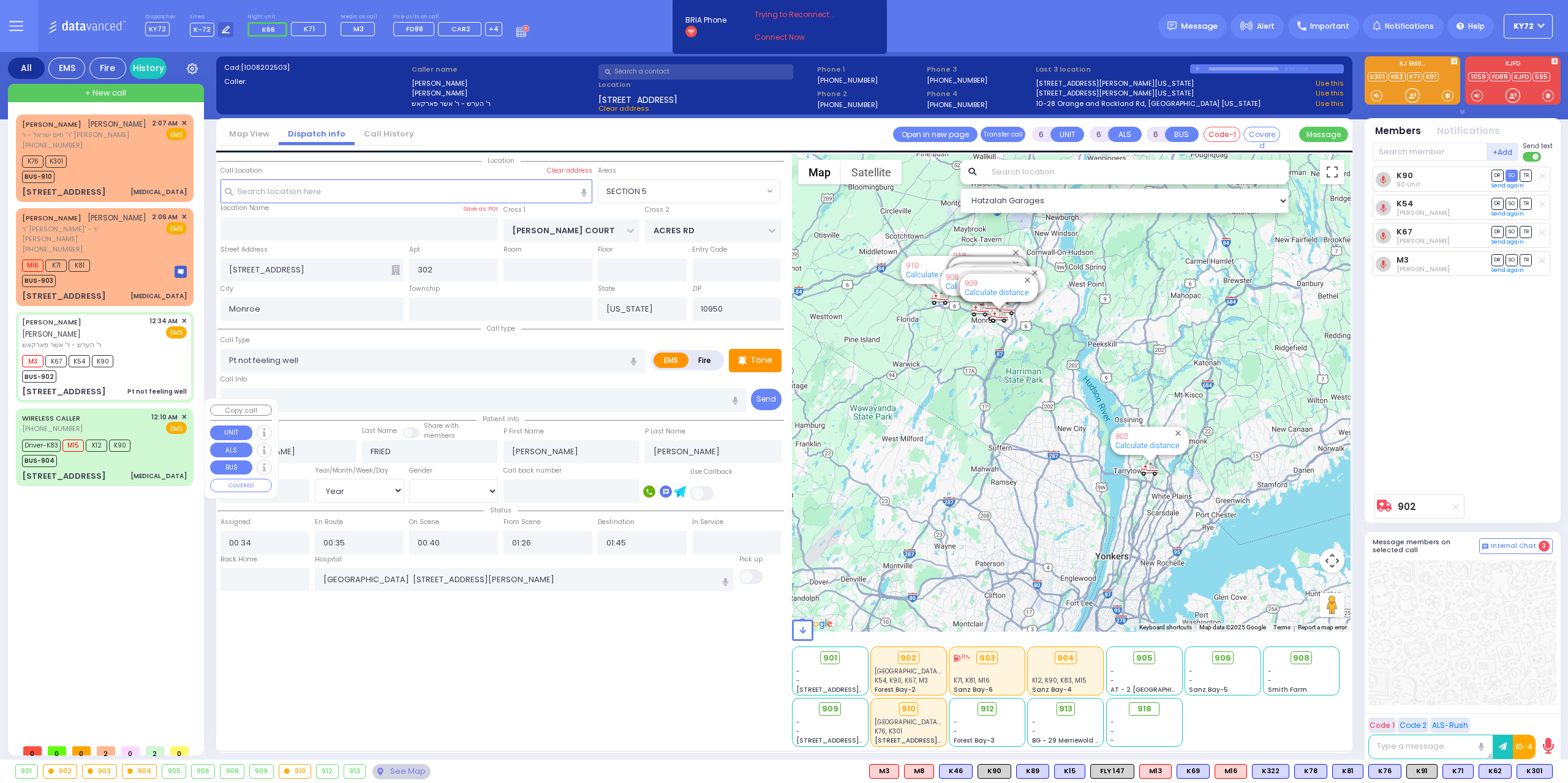
click at [152, 448] on div "Driver-K83 M15 K12 K90 BUS-904" at bounding box center [105, 452] width 165 height 31
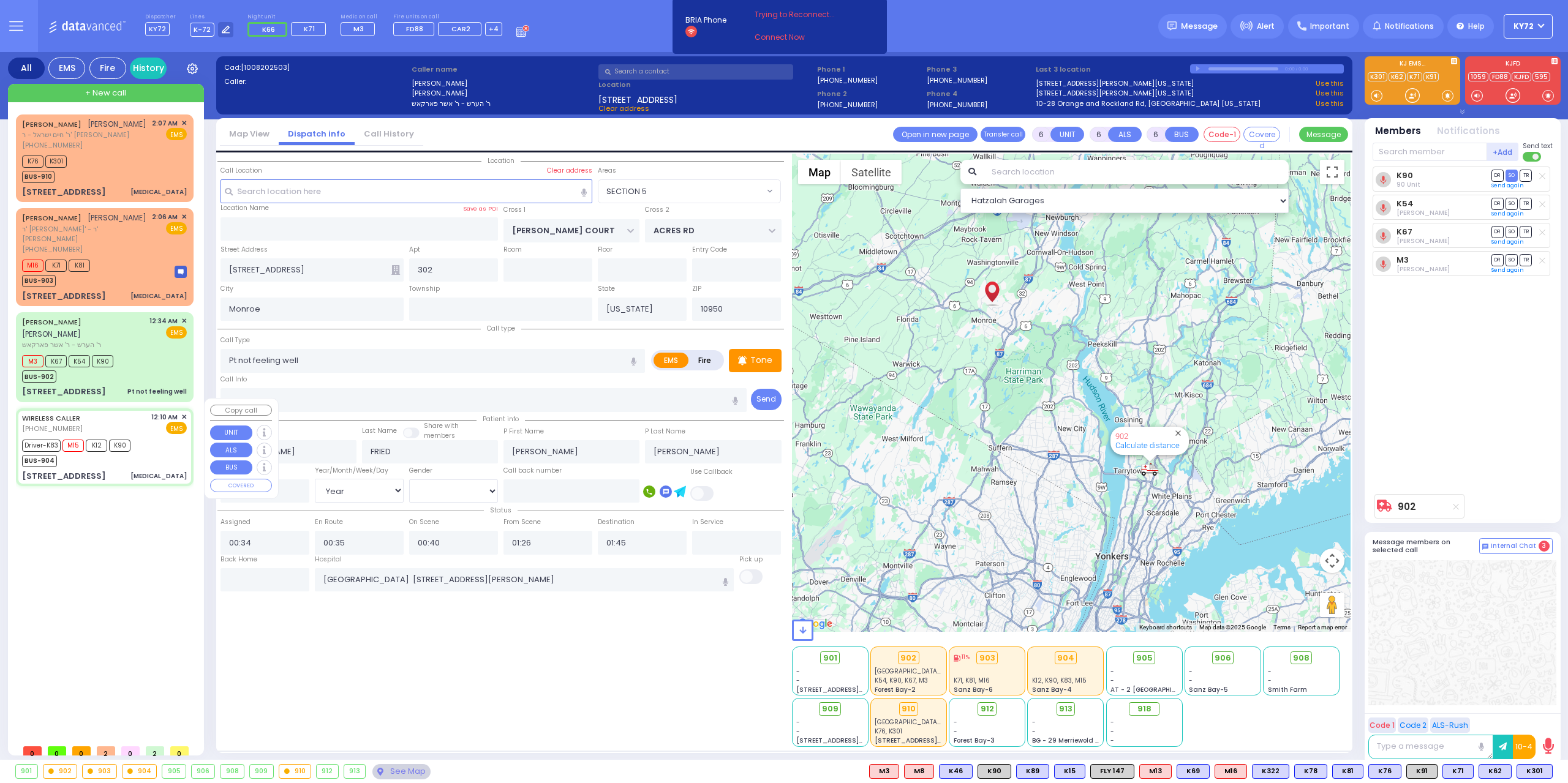
select select
type input "[MEDICAL_DATA]"
radio input "true"
type input "Devory"
type input "[PERSON_NAME]"
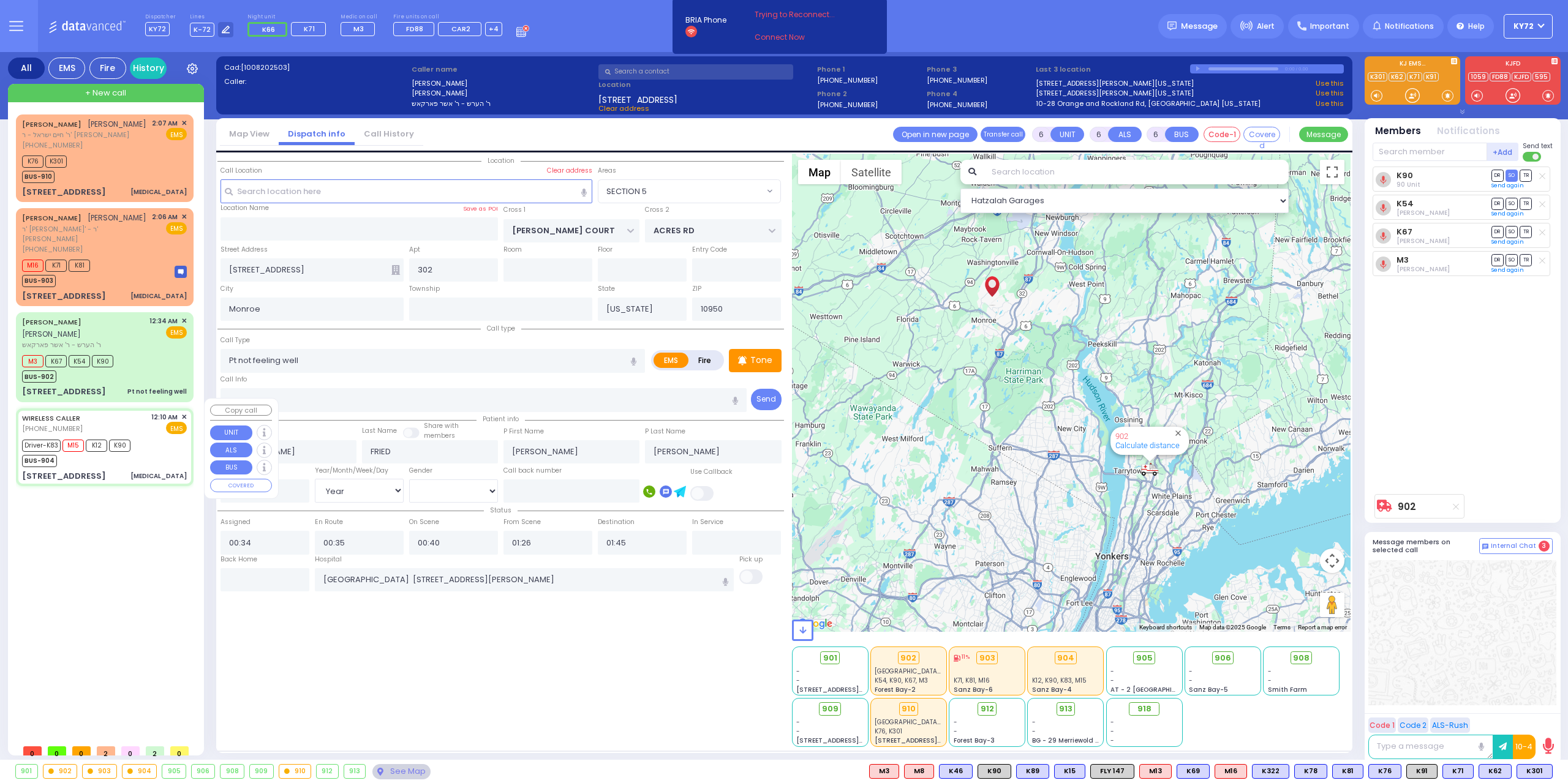
type input "18"
select select "Year"
select select "[DEMOGRAPHIC_DATA]"
type input "00:10"
type input "00:12"
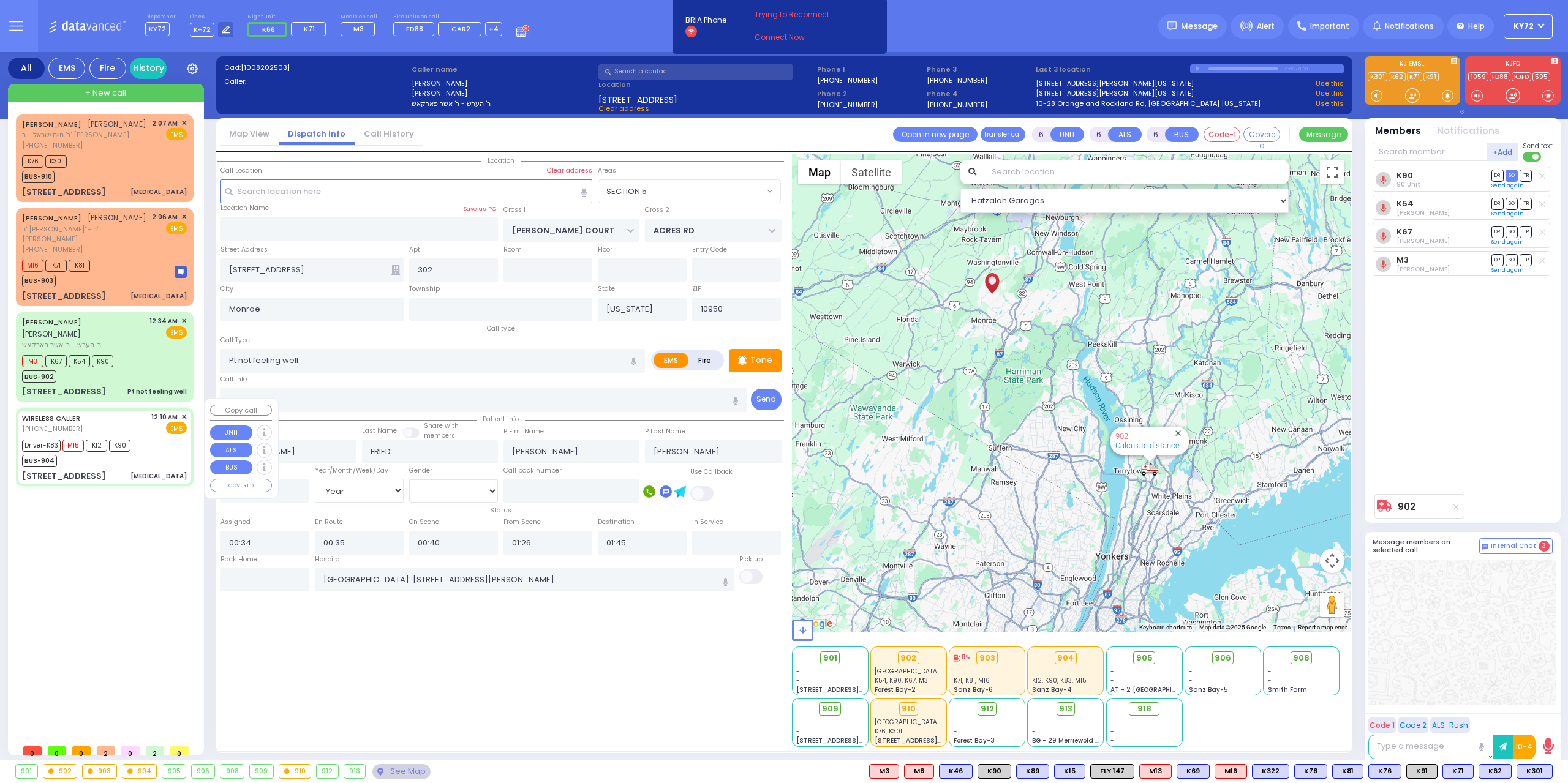
type input "00:16"
type input "00:35"
type input "01:15"
type input "01:30"
type input "[US_STATE][GEOGRAPHIC_DATA]- [GEOGRAPHIC_DATA] [STREET_ADDRESS][US_STATE]"
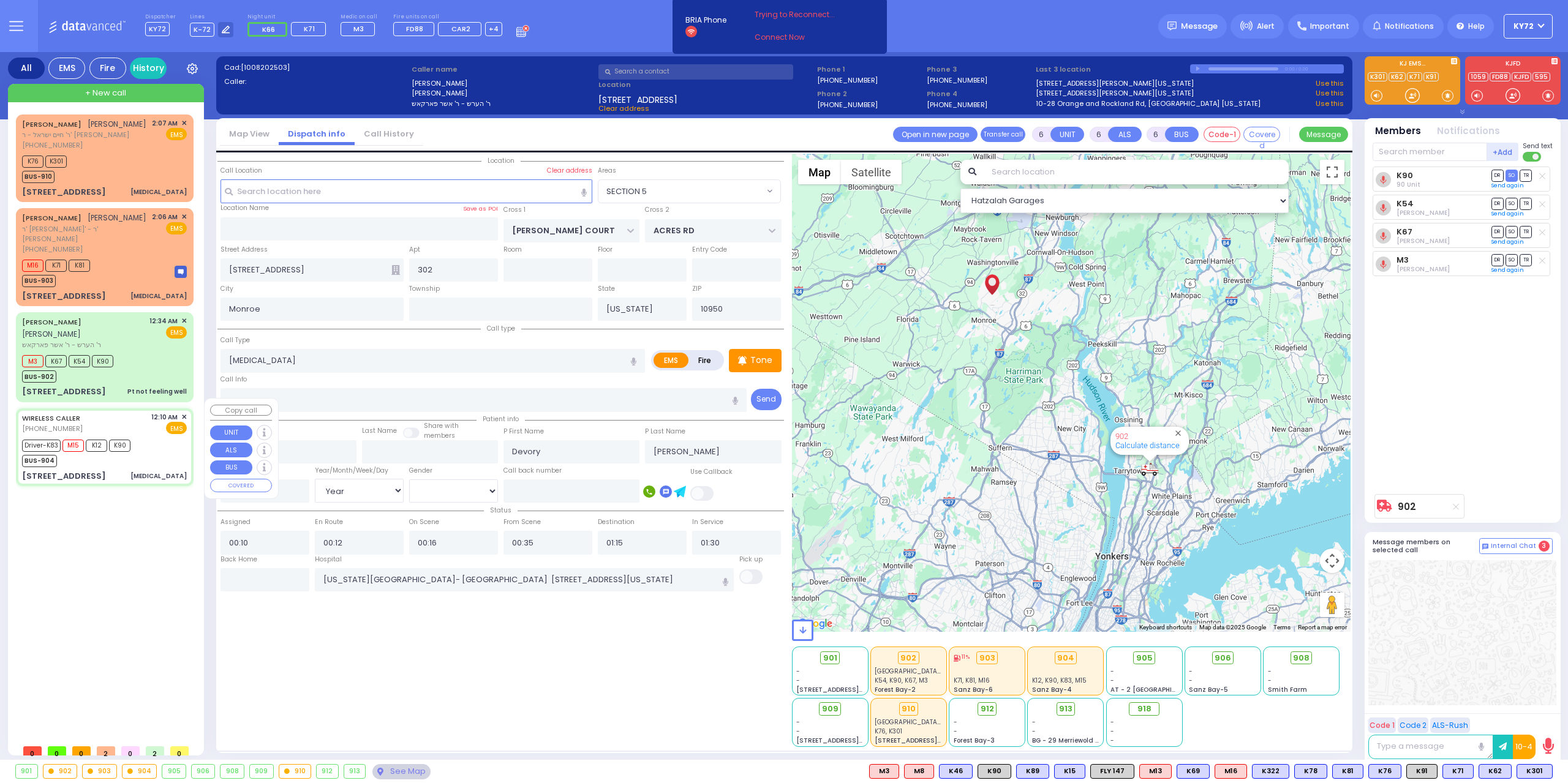
type input "SCHUNNEMUNK RD"
type input "[STREET_ADDRESS]"
type input "101"
select select "[GEOGRAPHIC_DATA]"
select select "Hatzalah Garages"
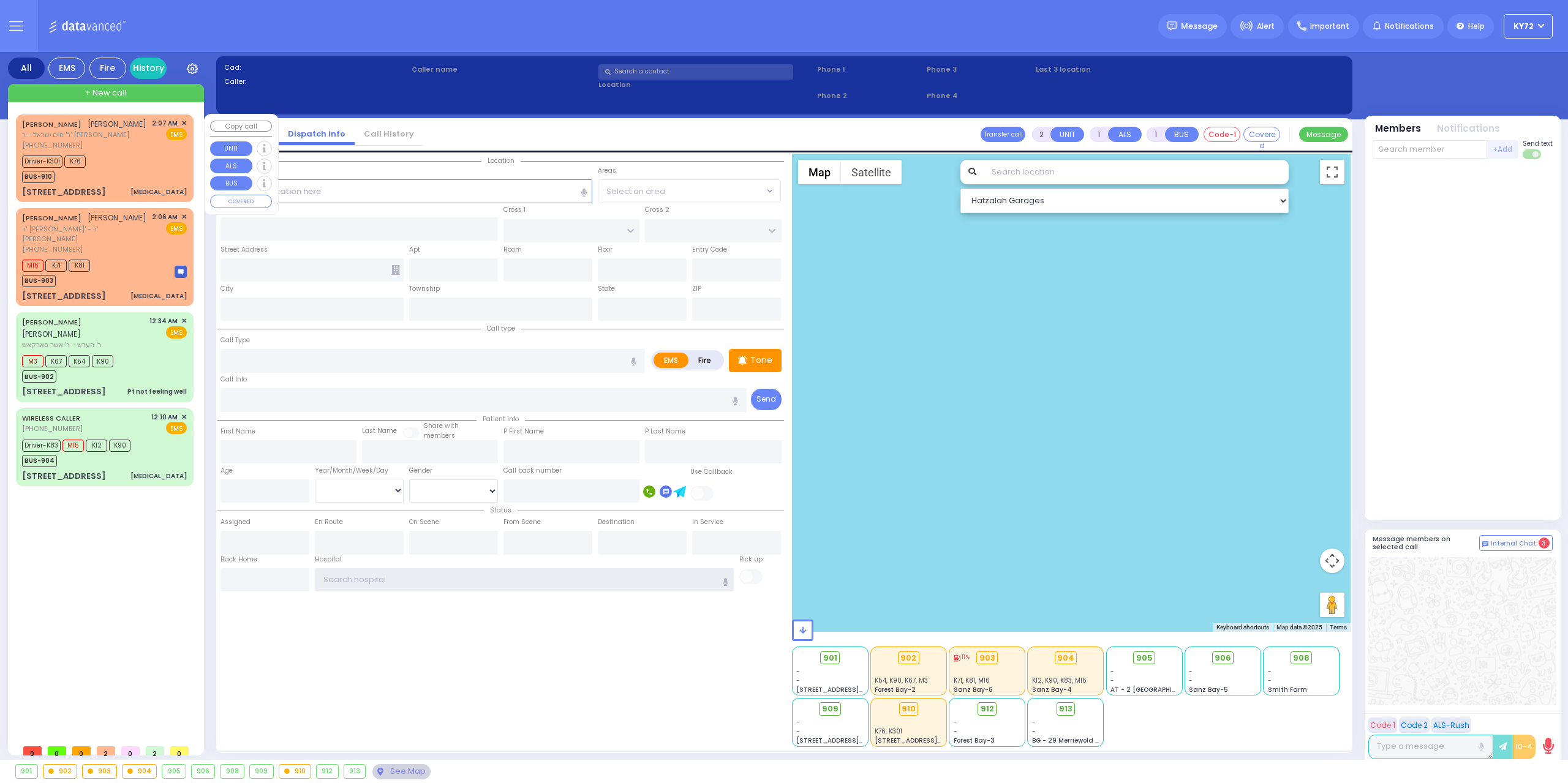
type input "KY72"
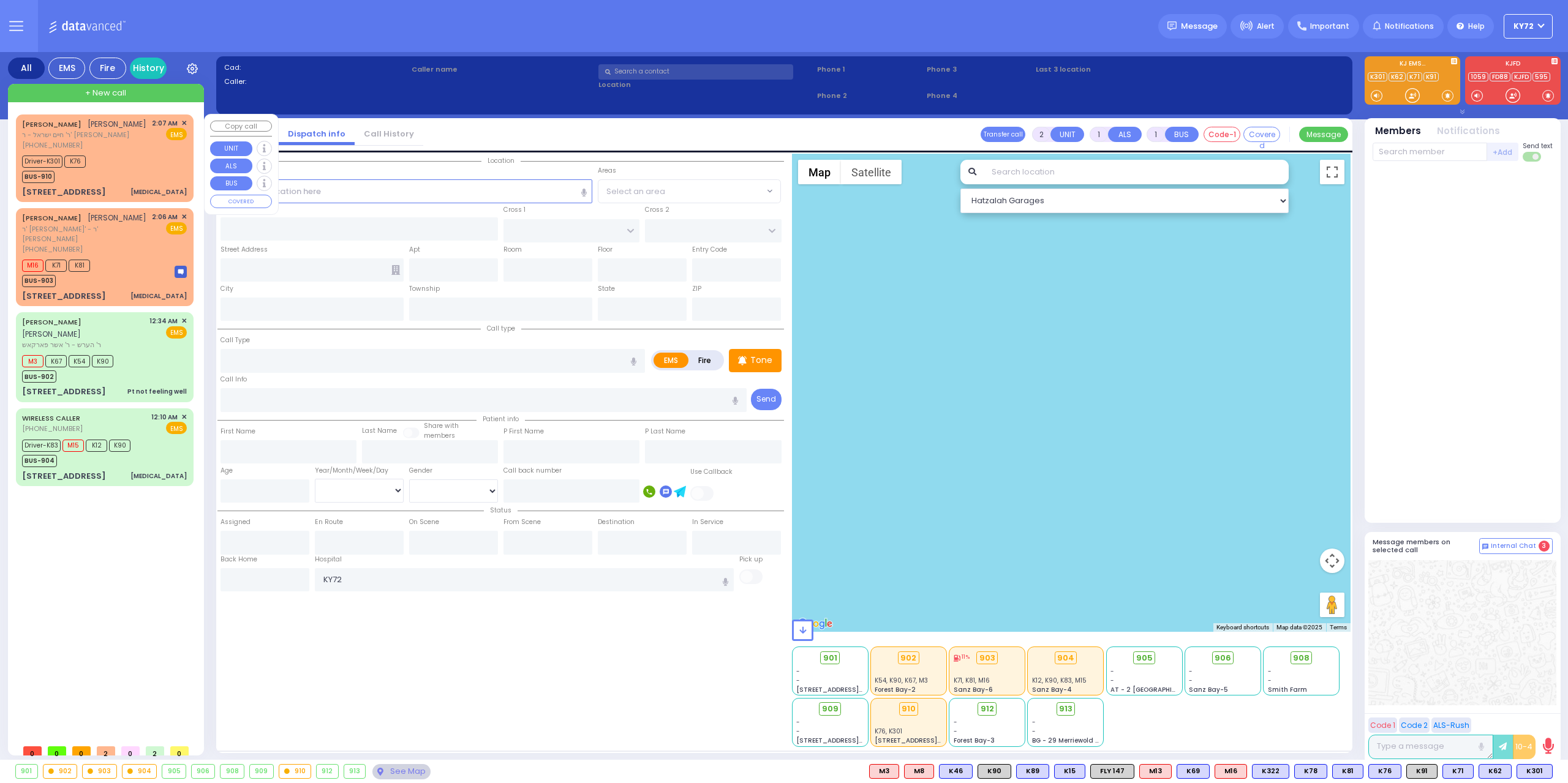
click at [128, 176] on div "Driver-K301 K76 BUS-910" at bounding box center [105, 168] width 165 height 31
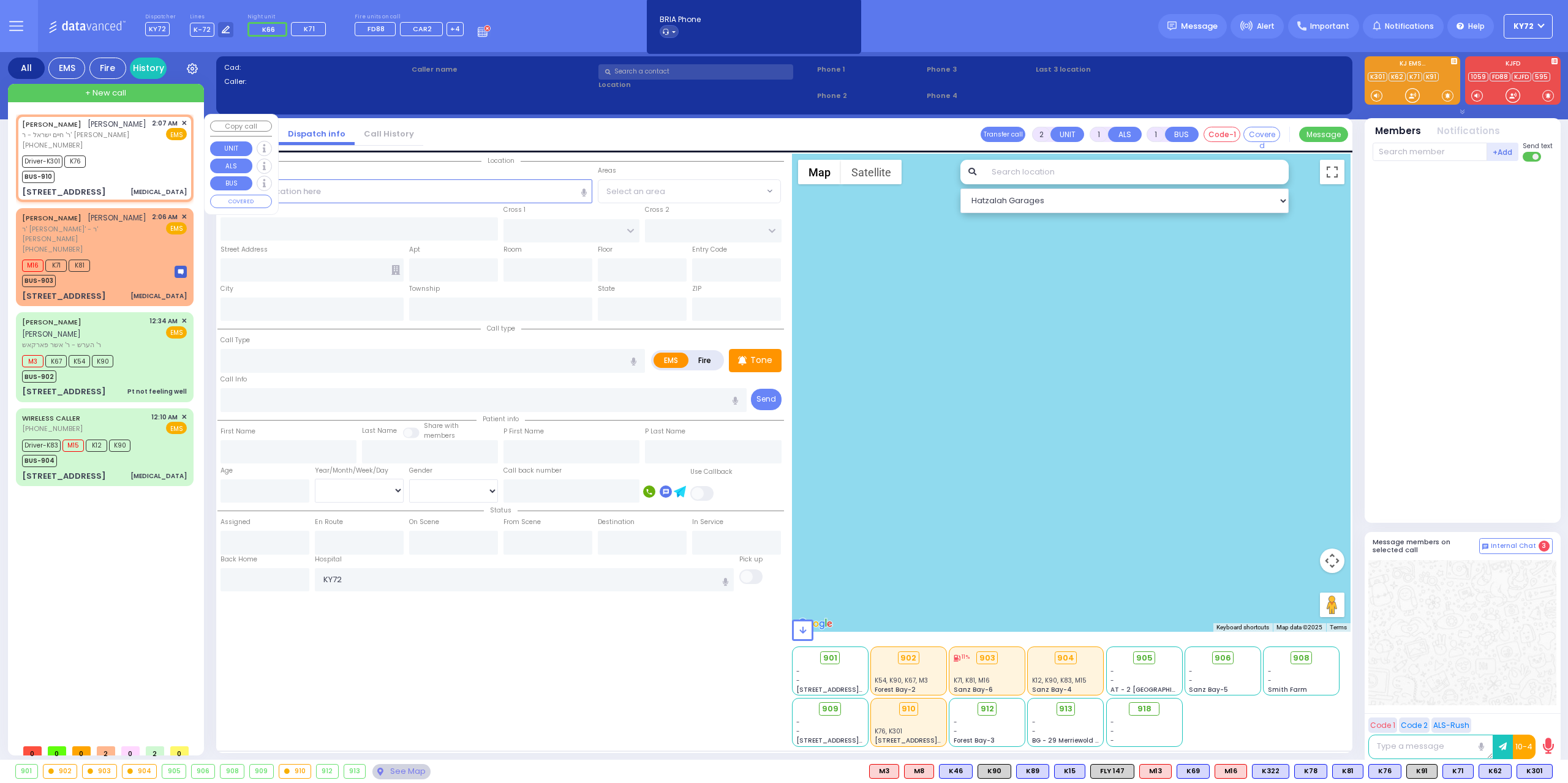
type input "6"
select select
type input "[MEDICAL_DATA]"
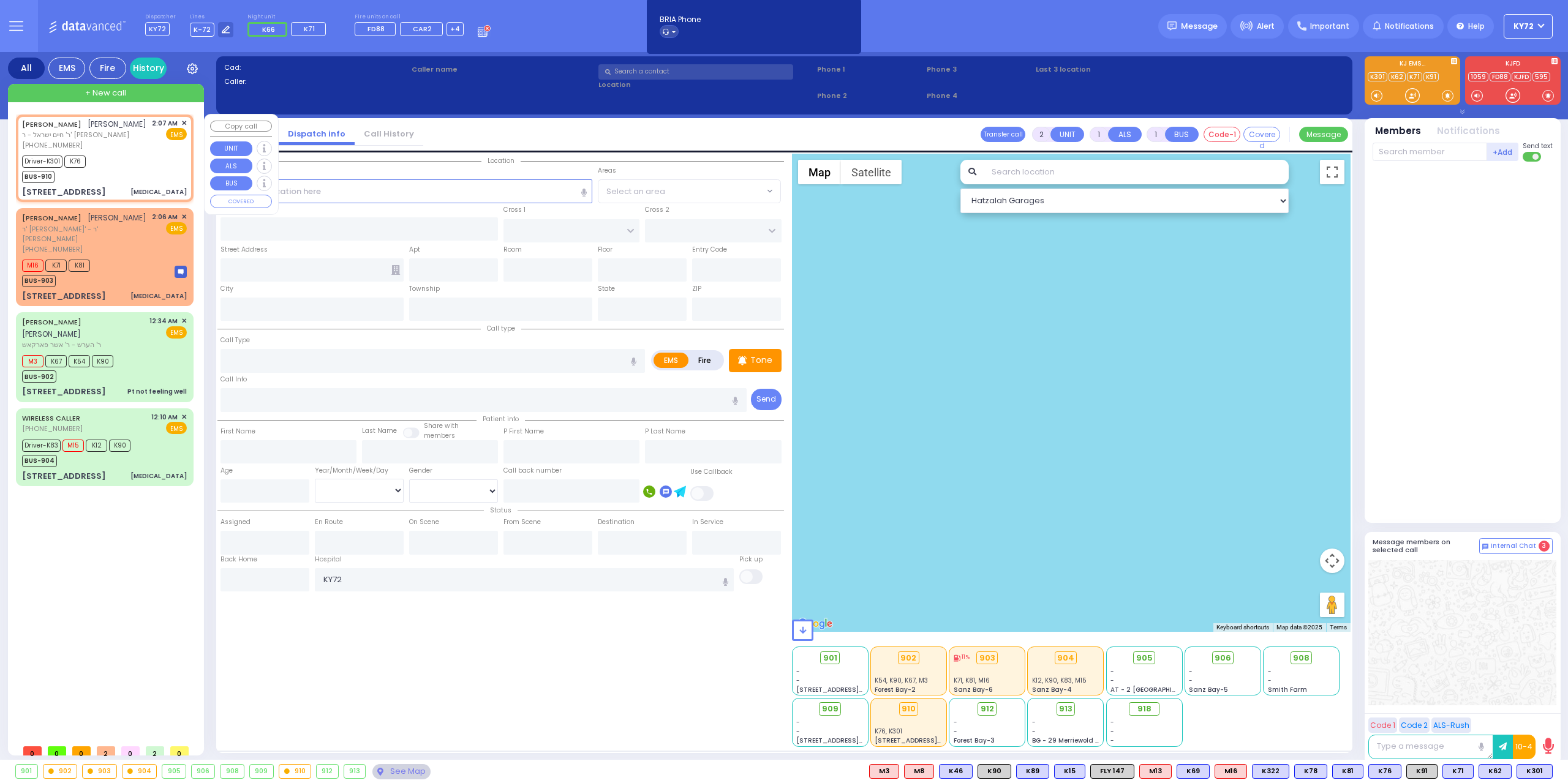
radio input "true"
type input "[PERSON_NAME]"
type input "Shaya"
type input "[PERSON_NAME]"
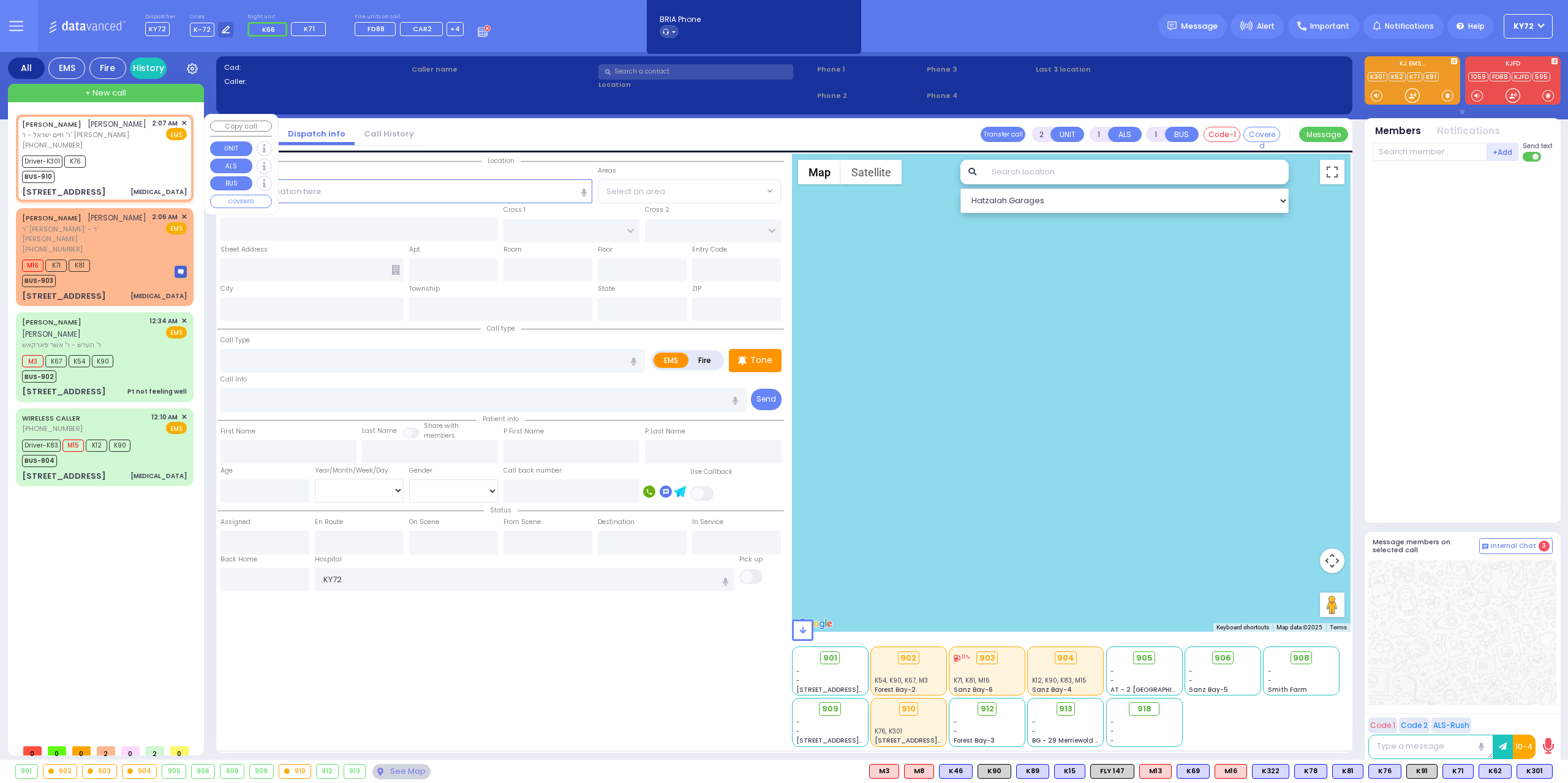
type input "4"
select select "Year"
select select "[DEMOGRAPHIC_DATA]"
type input "02:07"
type input "02:08"
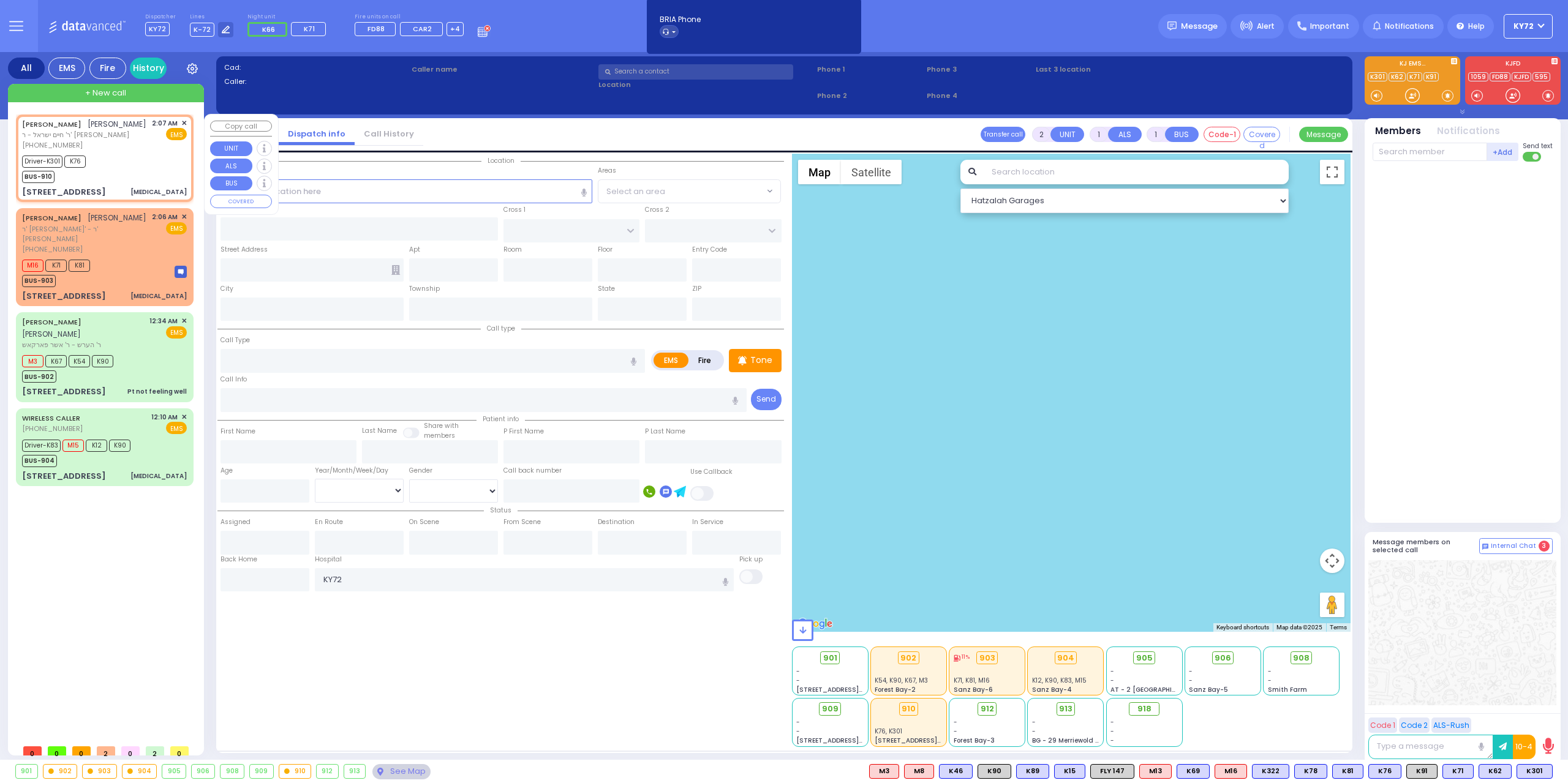
type input "Garnet Health Medical Center 707 East Main Street Middletown"
select select "Hatzalah Garages"
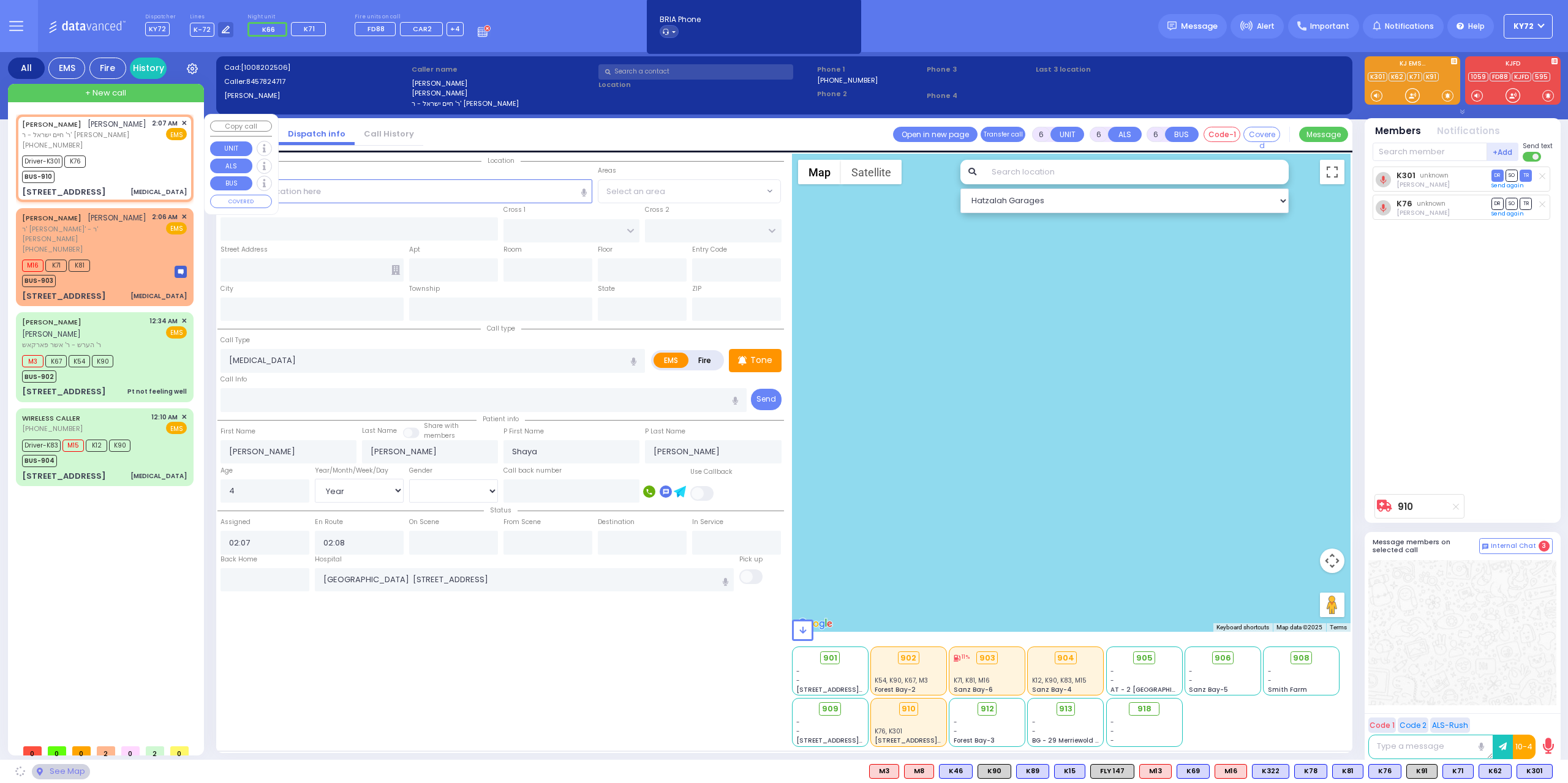
type input "[PERSON_NAME][GEOGRAPHIC_DATA]"
type input "CHUST RD"
type input "[STREET_ADDRESS]"
type input "303"
type input "Monroe"
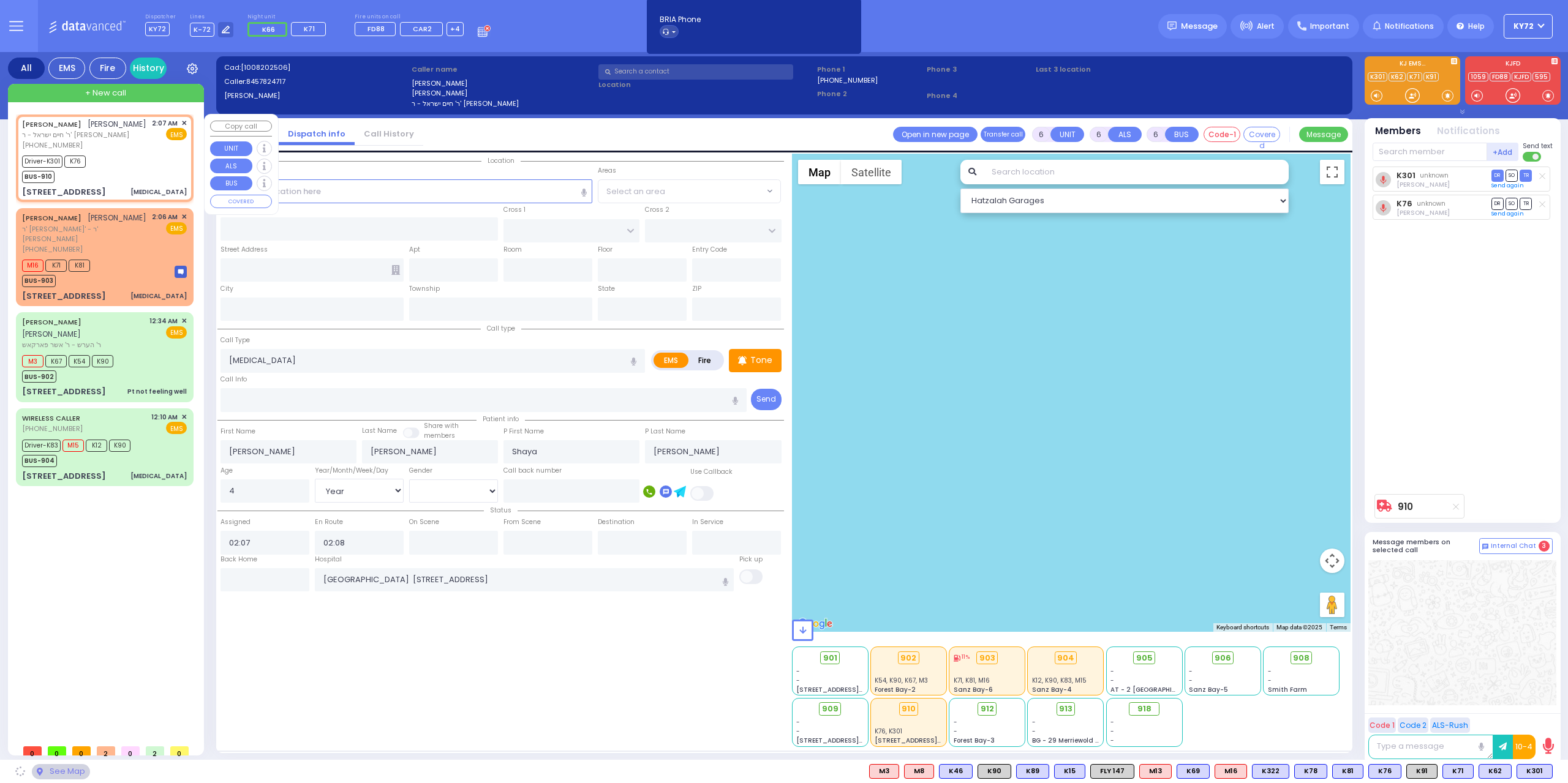
type input "[US_STATE]"
type input "10950"
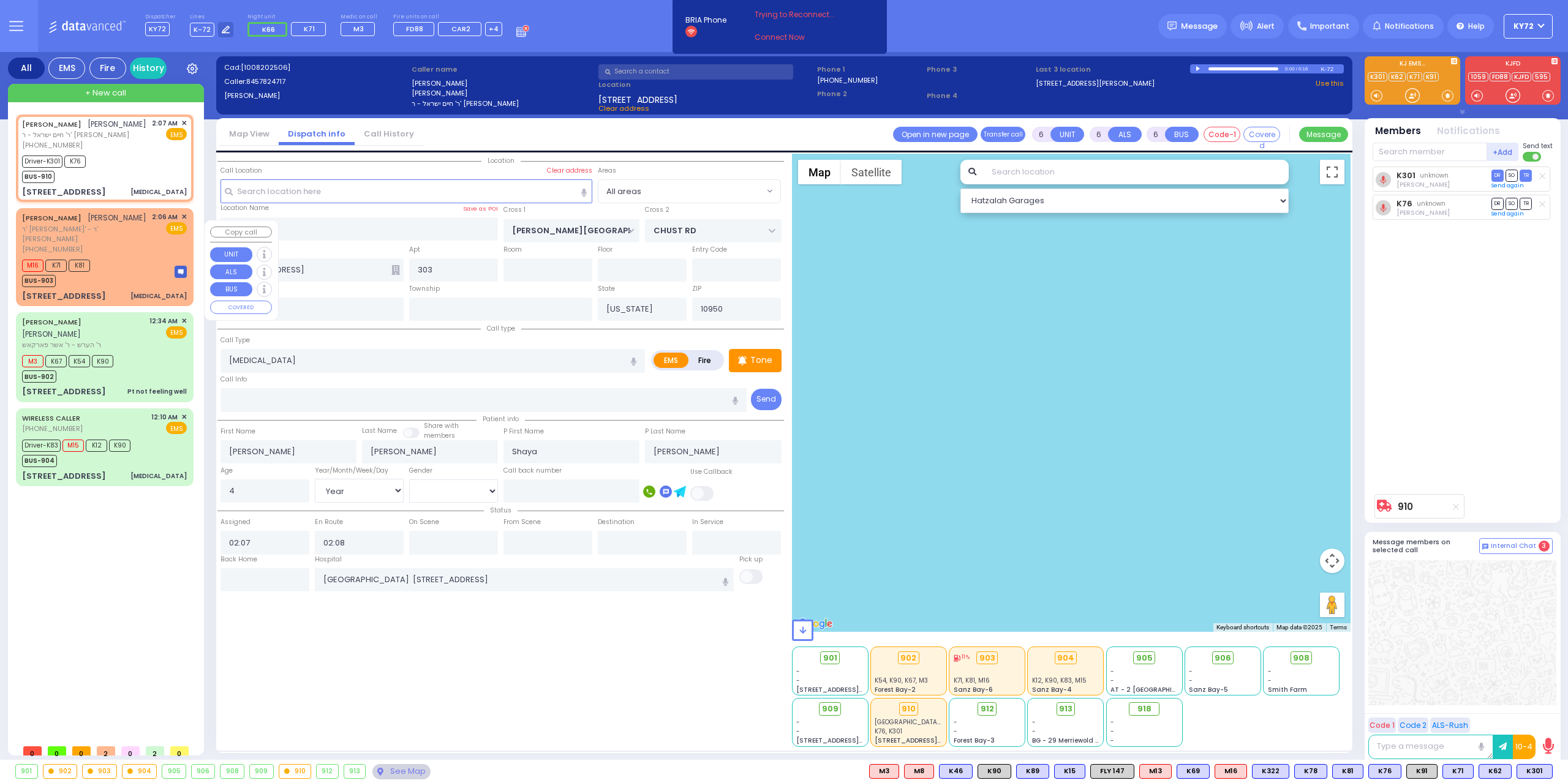
click at [123, 273] on div "M16 K71 K81 BUS-903" at bounding box center [105, 272] width 165 height 31
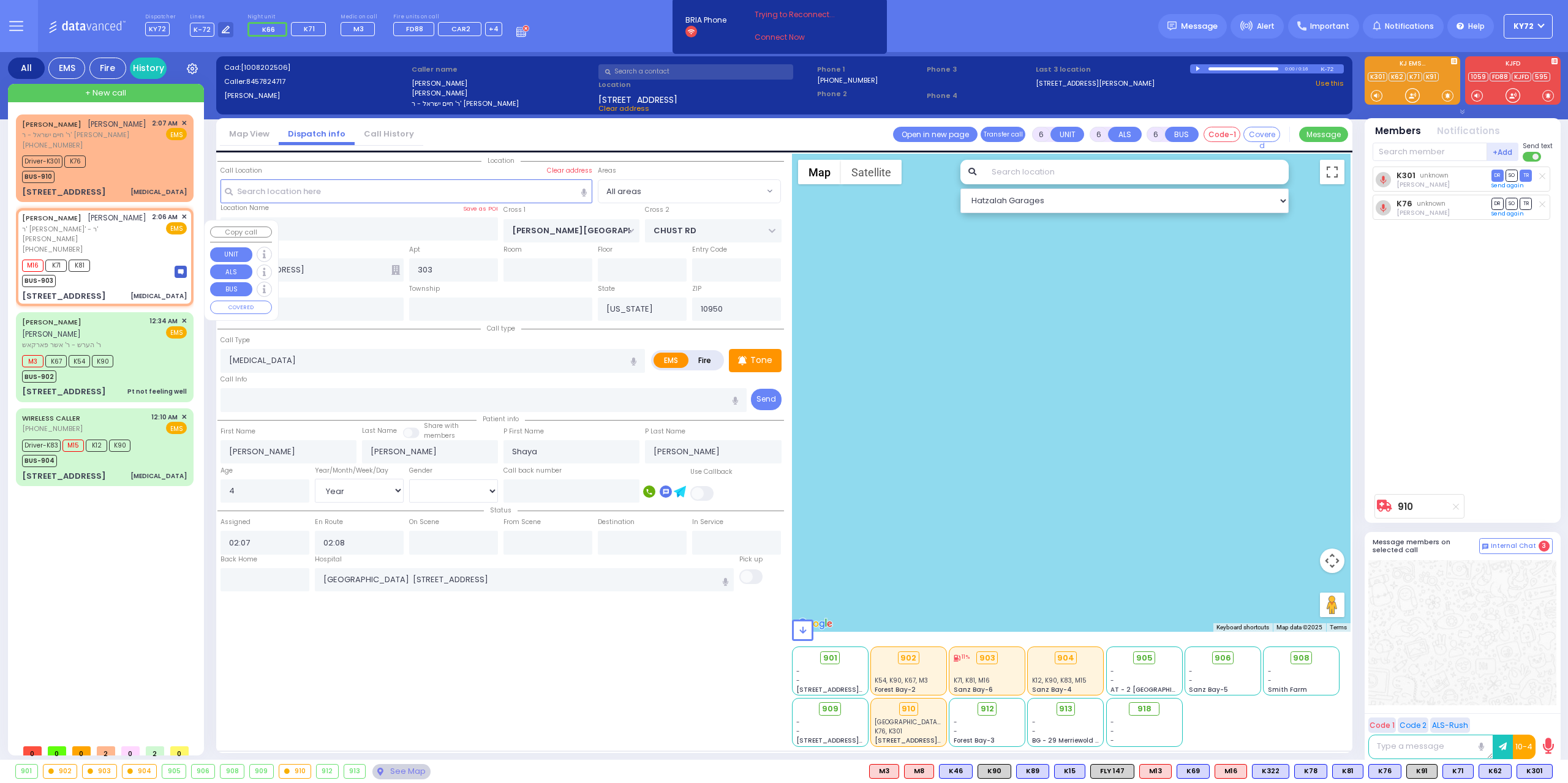
type input "2"
type input "1"
select select
type input "[MEDICAL_DATA]"
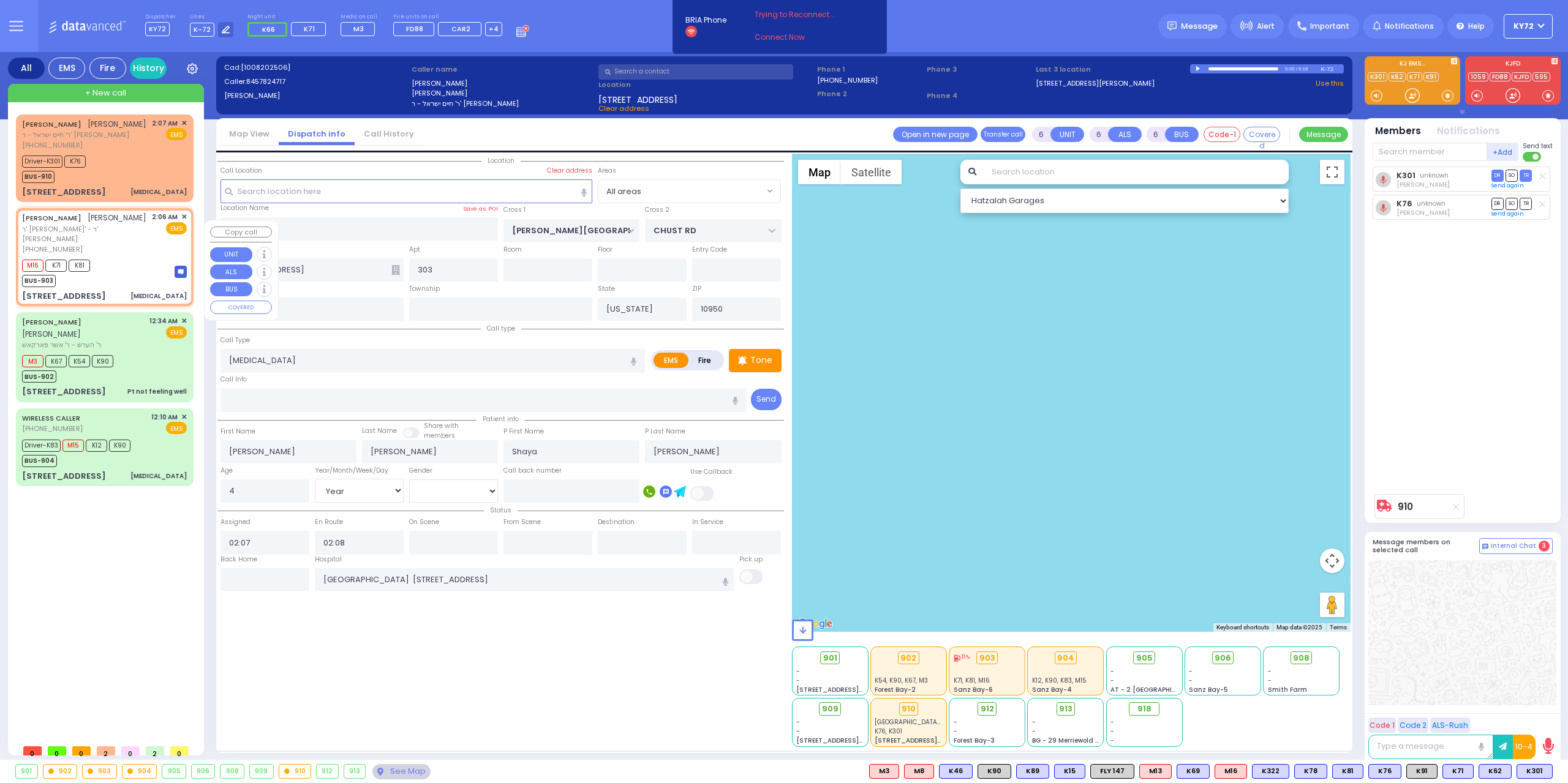
radio input "true"
type input "[PERSON_NAME]"
type input "7"
select select "Year"
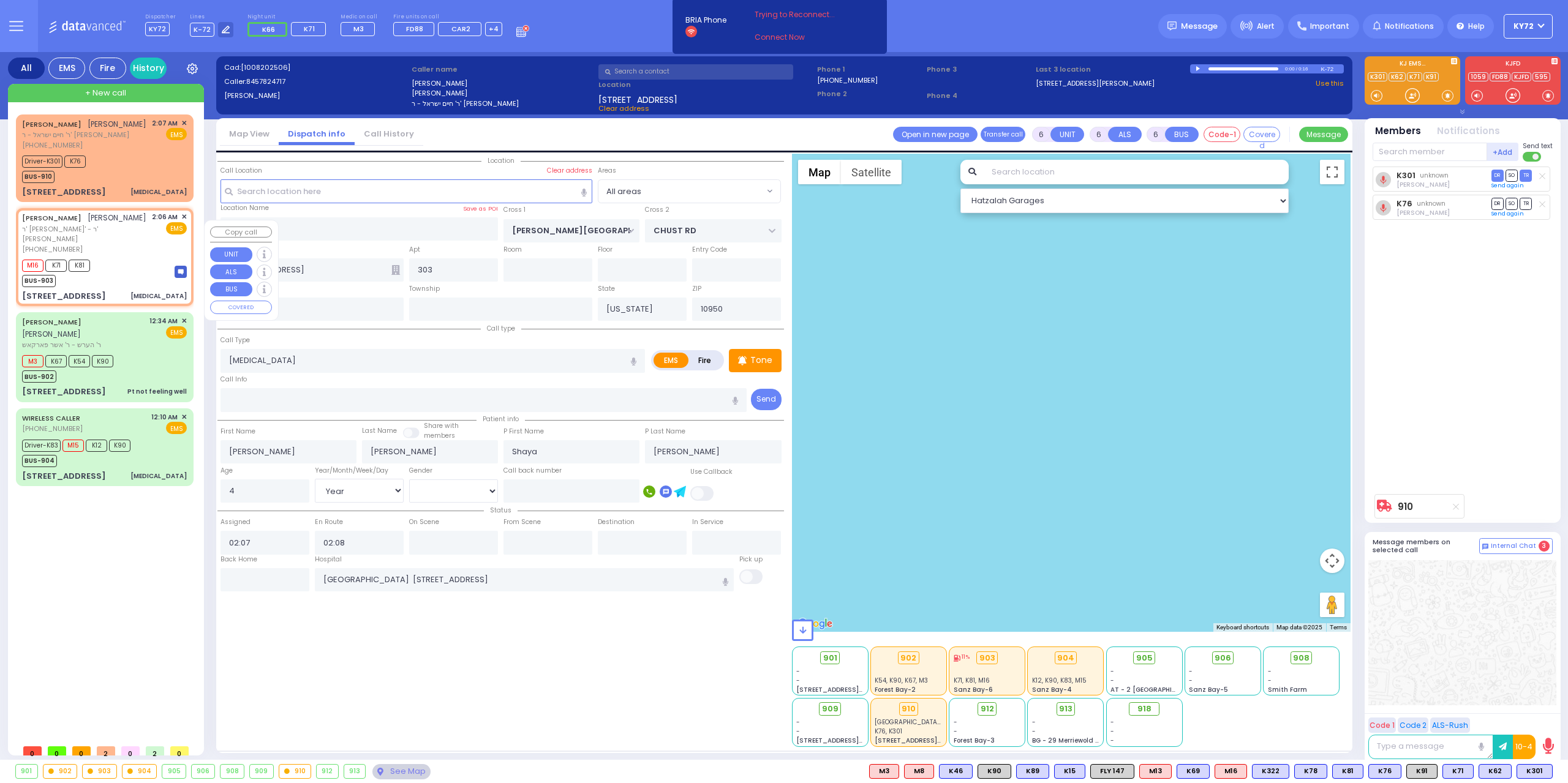
select select "[DEMOGRAPHIC_DATA]"
type input "02:06"
type input "02:07"
type input "BEER SHAVA ST"
type input "[STREET_ADDRESS]"
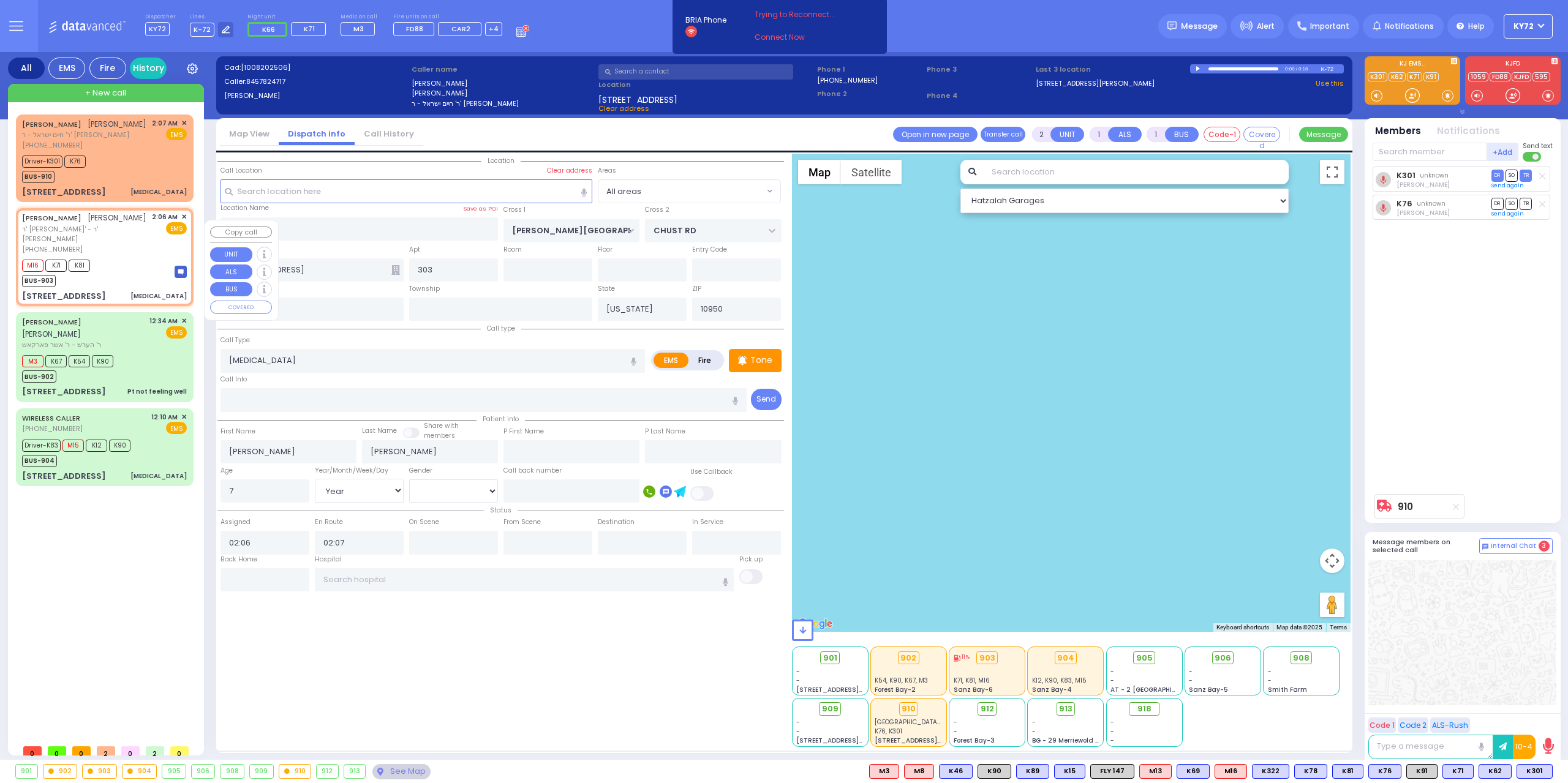
type input "203"
type input "[PERSON_NAME]"
select select "Hatzalah Garages"
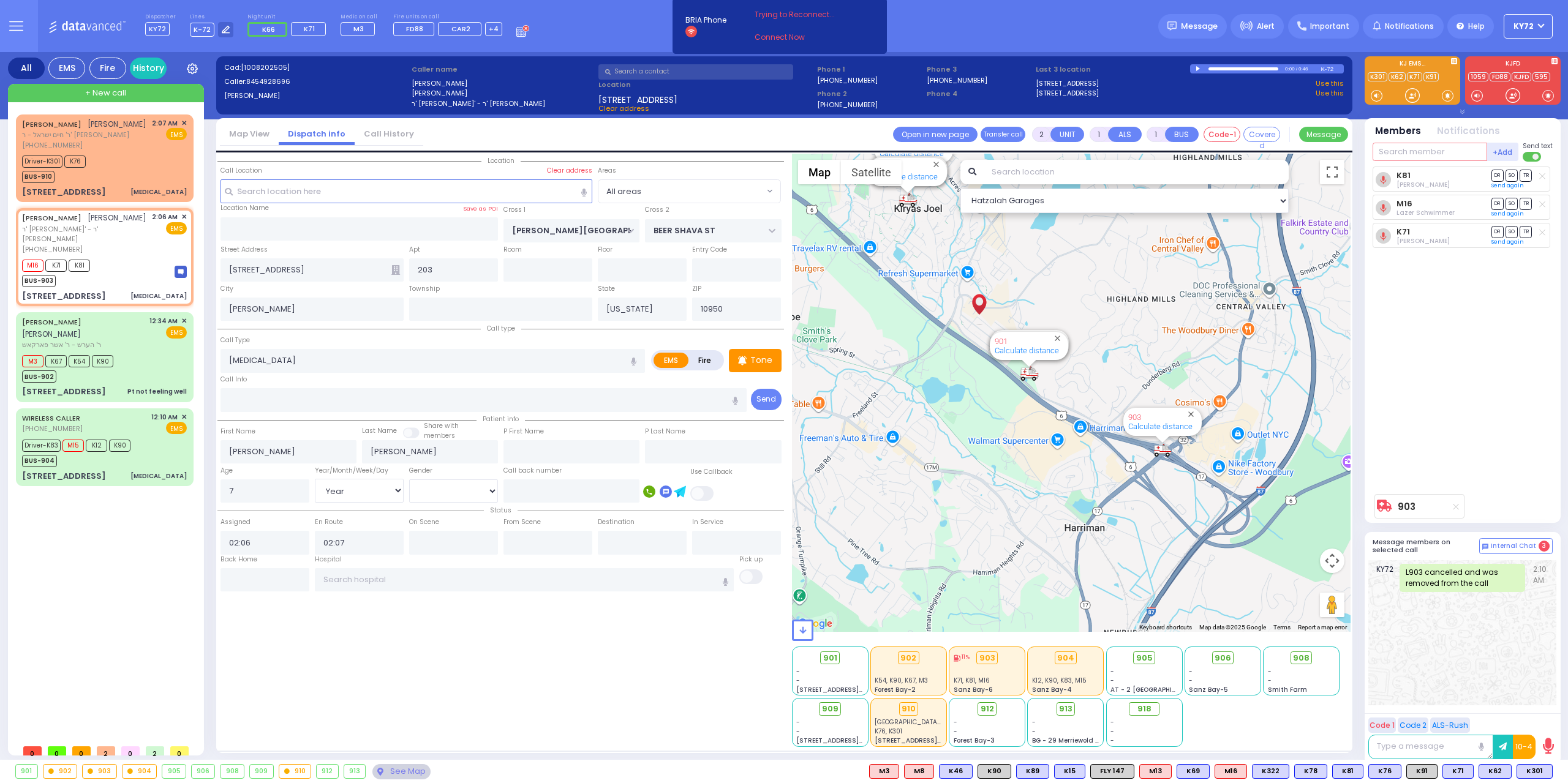
click at [1415, 156] on input "text" at bounding box center [1430, 152] width 114 height 18
type input "62"
select select
radio input "true"
select select "Year"
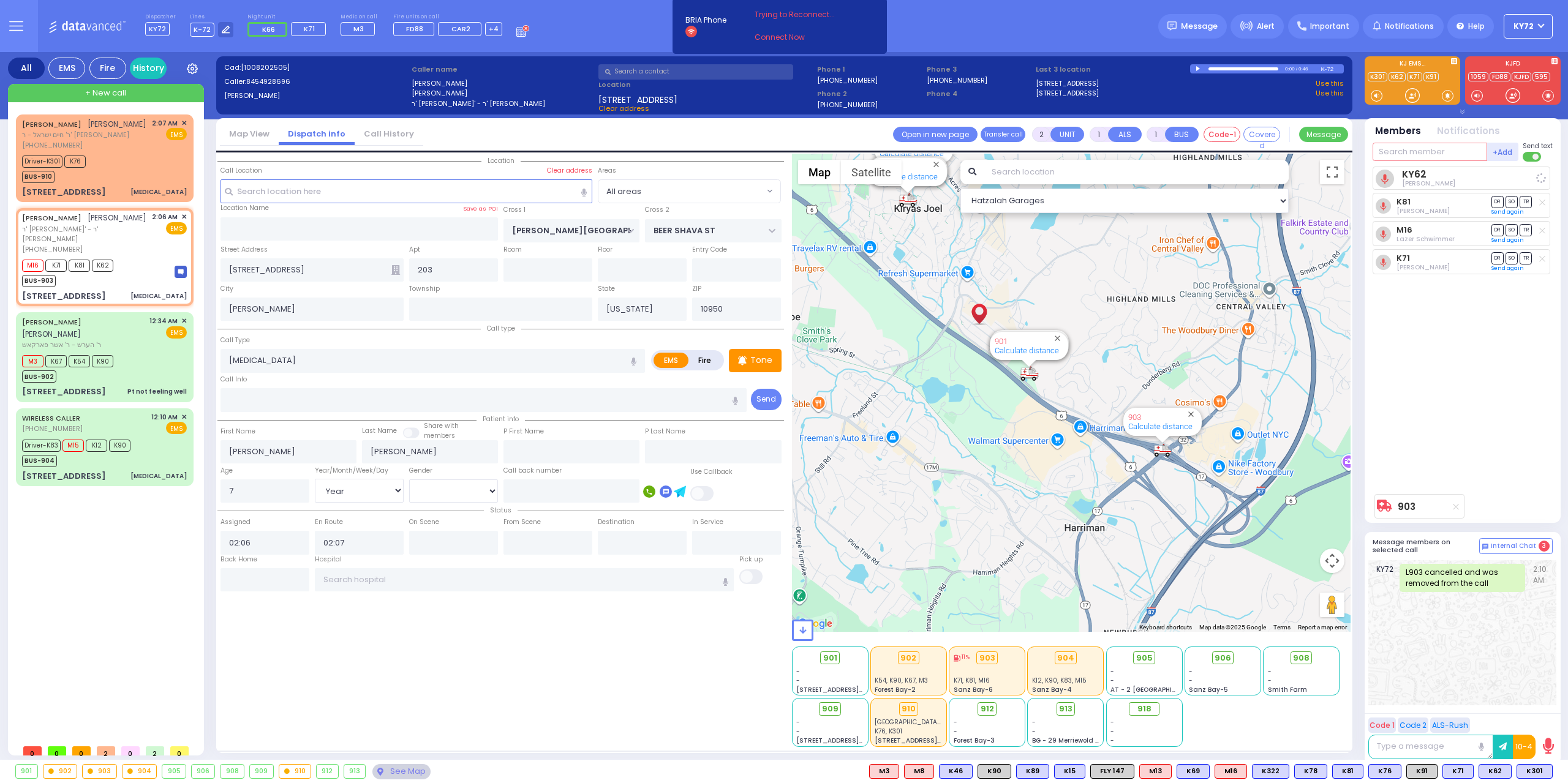
select select "[DEMOGRAPHIC_DATA]"
select select "Hatzalah Garages"
click at [432, 559] on div "Hospital Clear hospital" at bounding box center [525, 561] width 420 height 13
click at [426, 568] on input "text" at bounding box center [525, 579] width 420 height 23
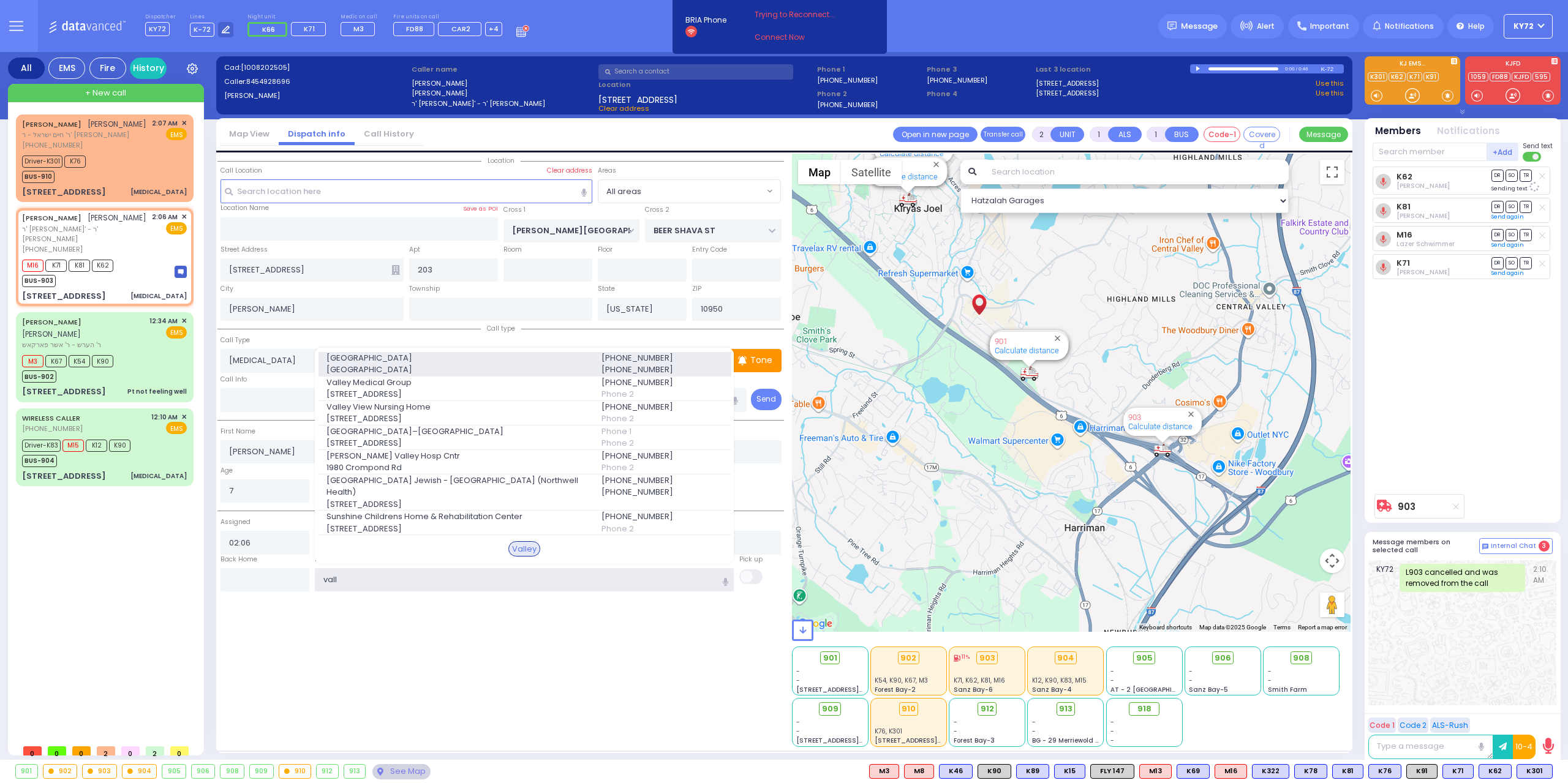
type input "vall"
click at [440, 374] on span "4 Valley Health Plaza" at bounding box center [456, 370] width 260 height 13
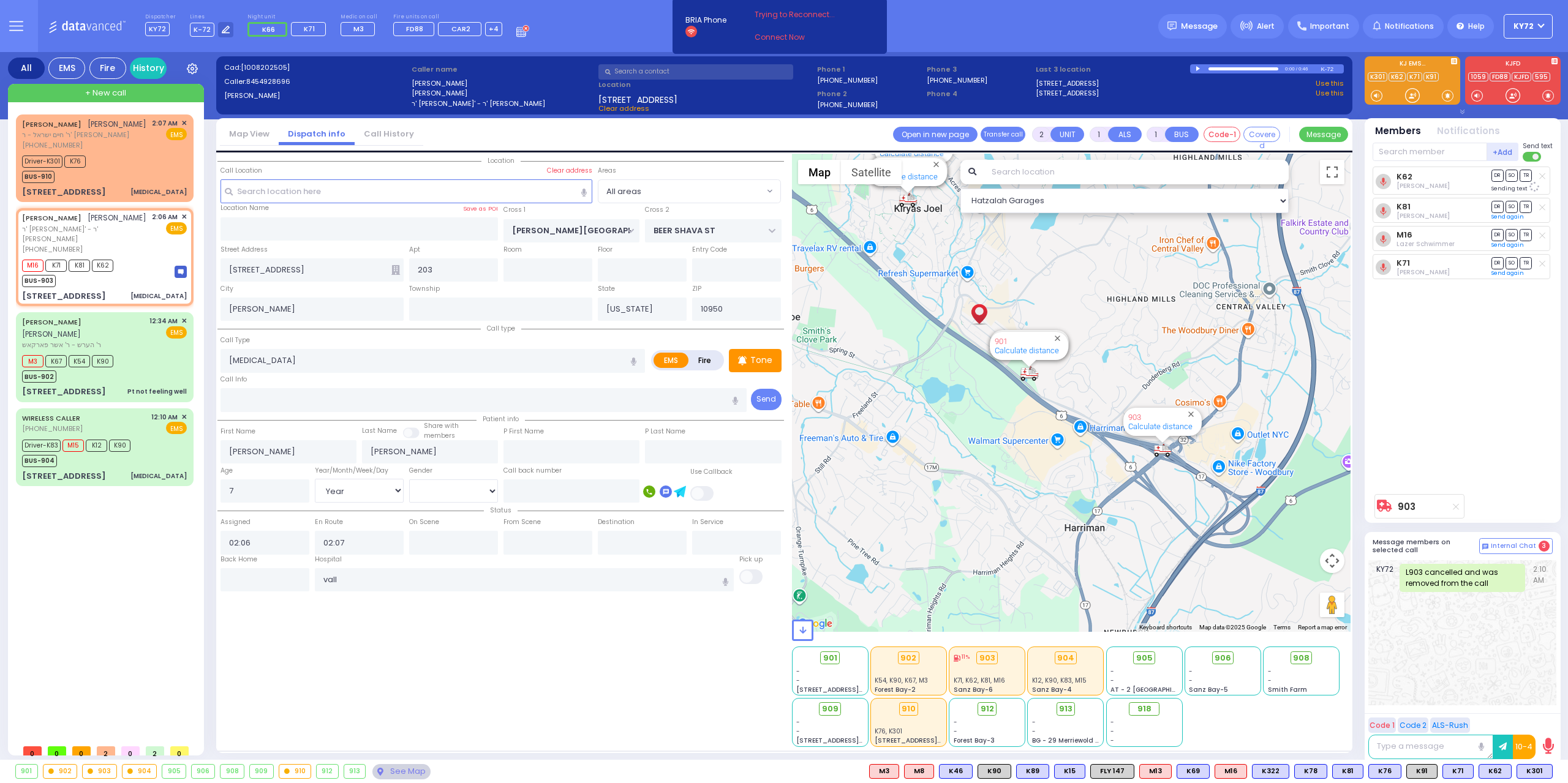
select select
radio input "true"
select select "Year"
select select "[DEMOGRAPHIC_DATA]"
type input "Valley Hospital"
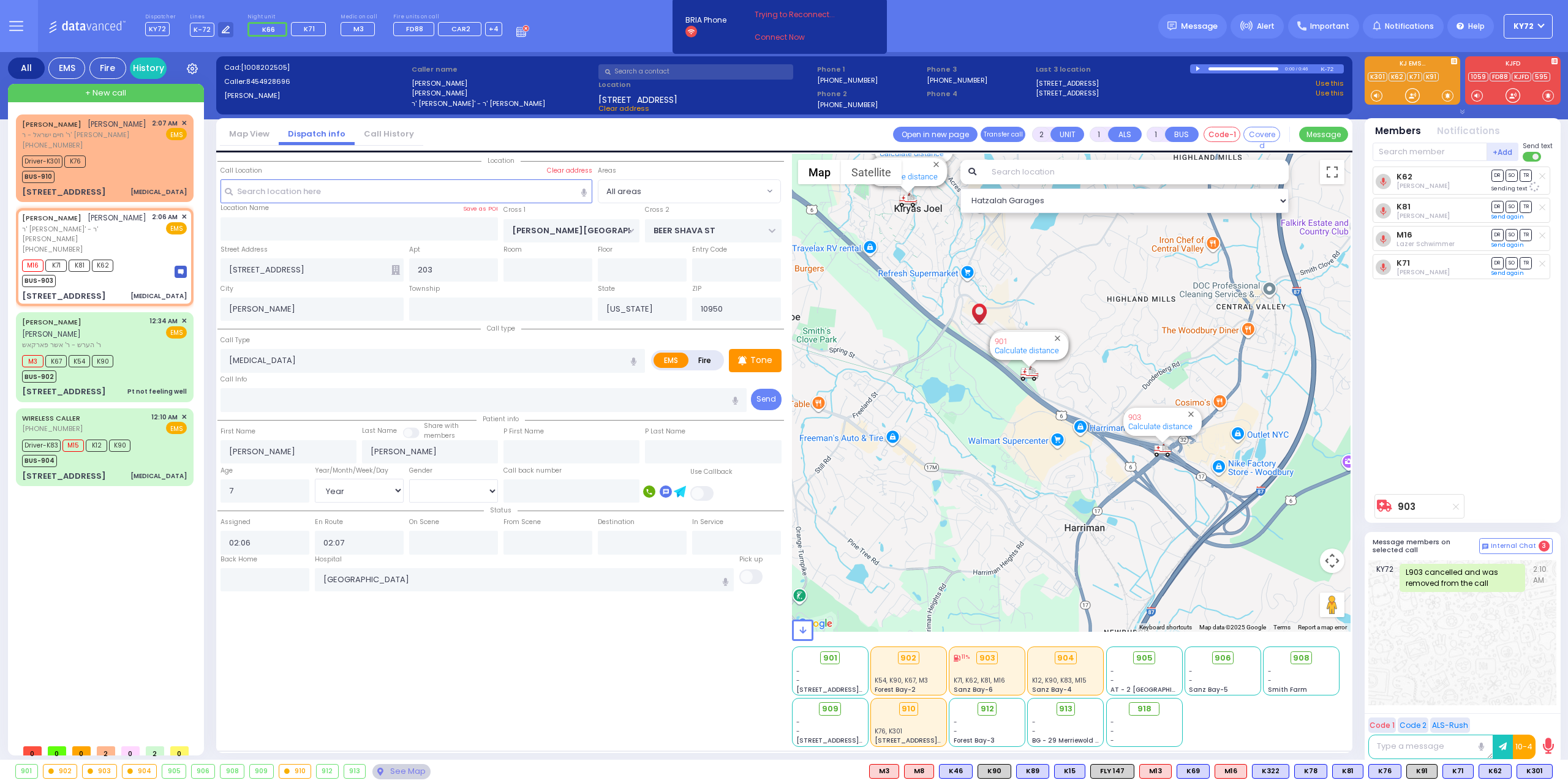
select select "Hatzalah Garages"
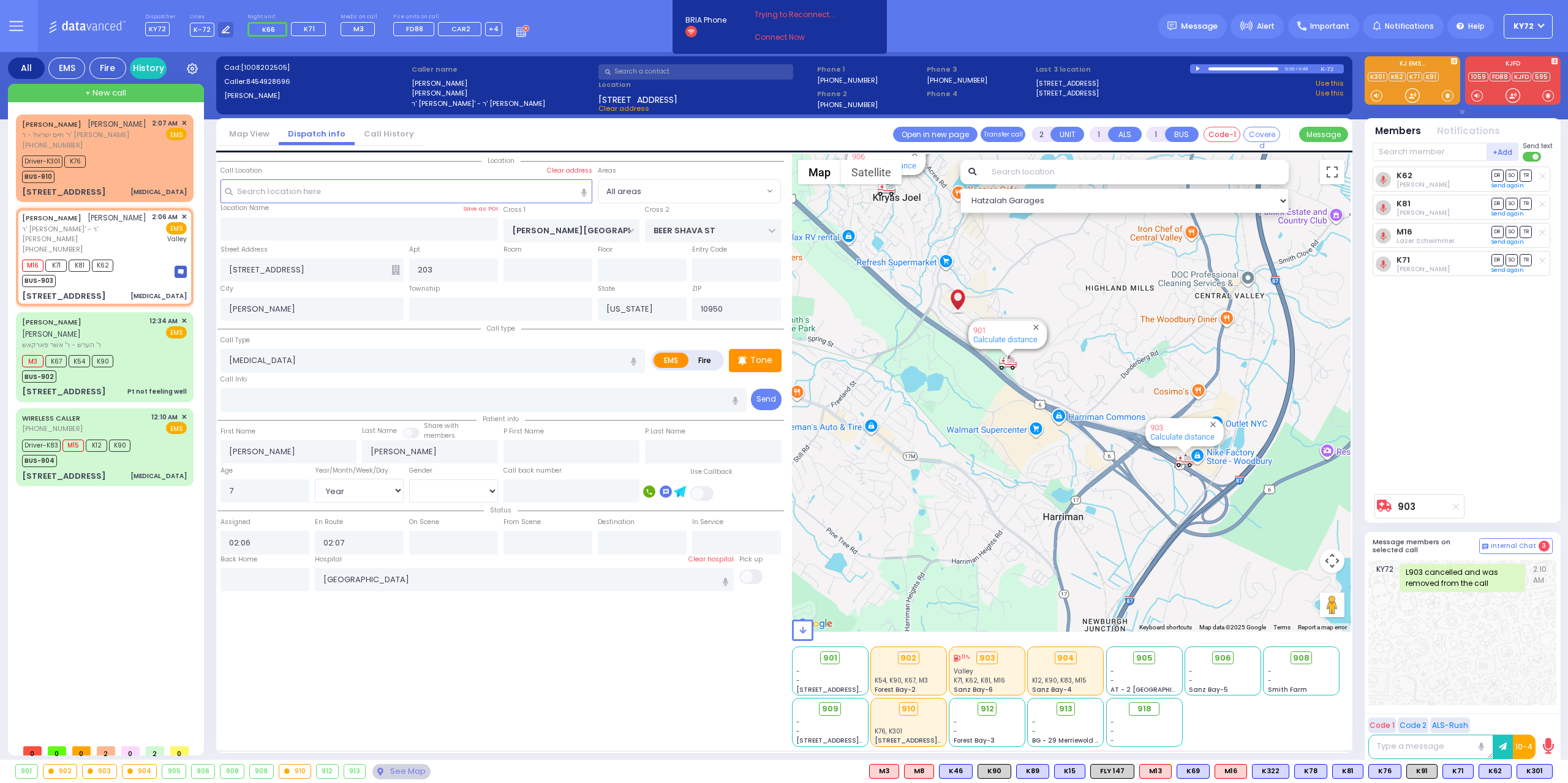
type input "6"
select select
radio input "true"
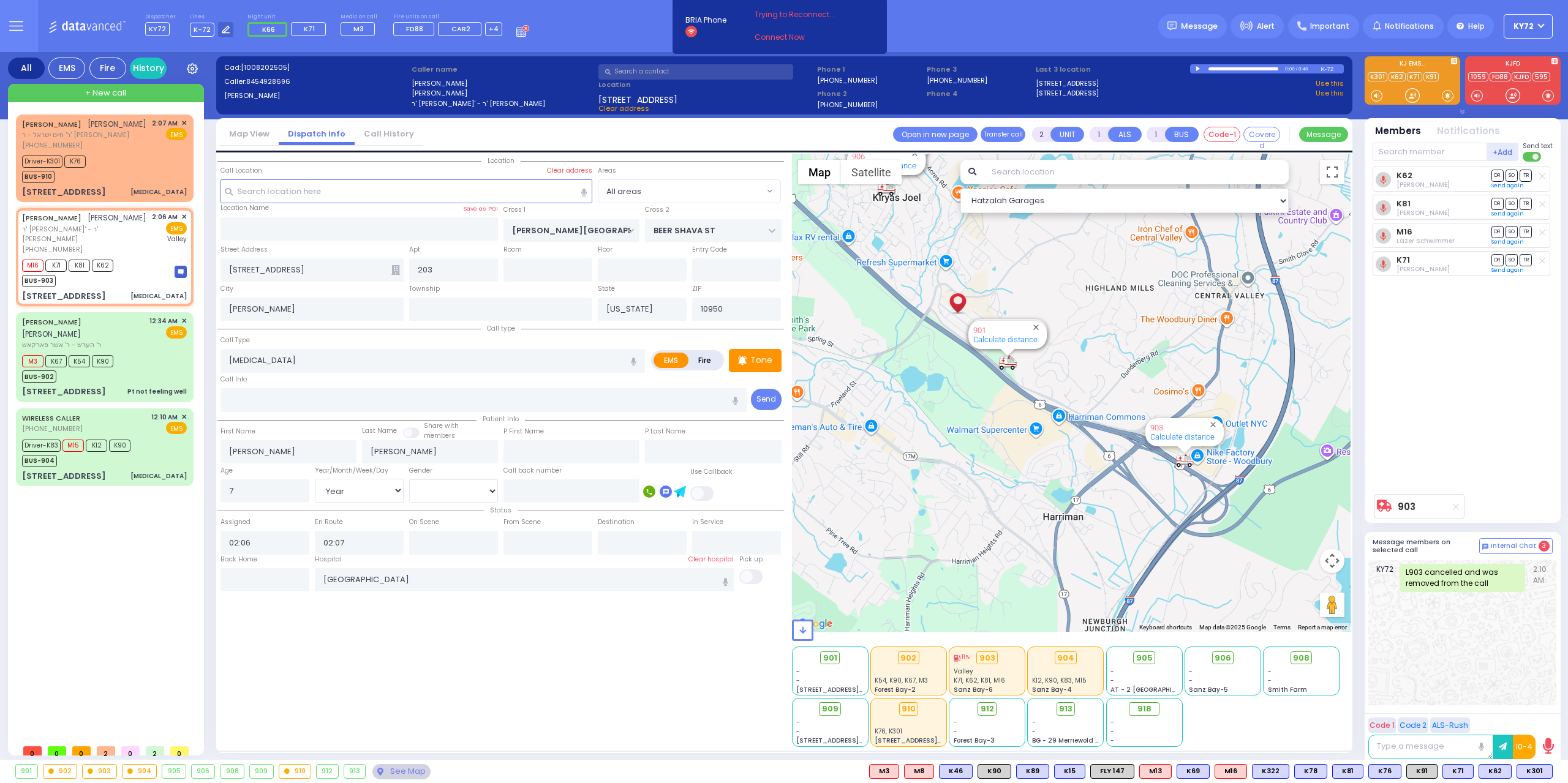
type input "Unknown"
select select "Year"
select select "[DEMOGRAPHIC_DATA]"
select select "Hatzalah Garages"
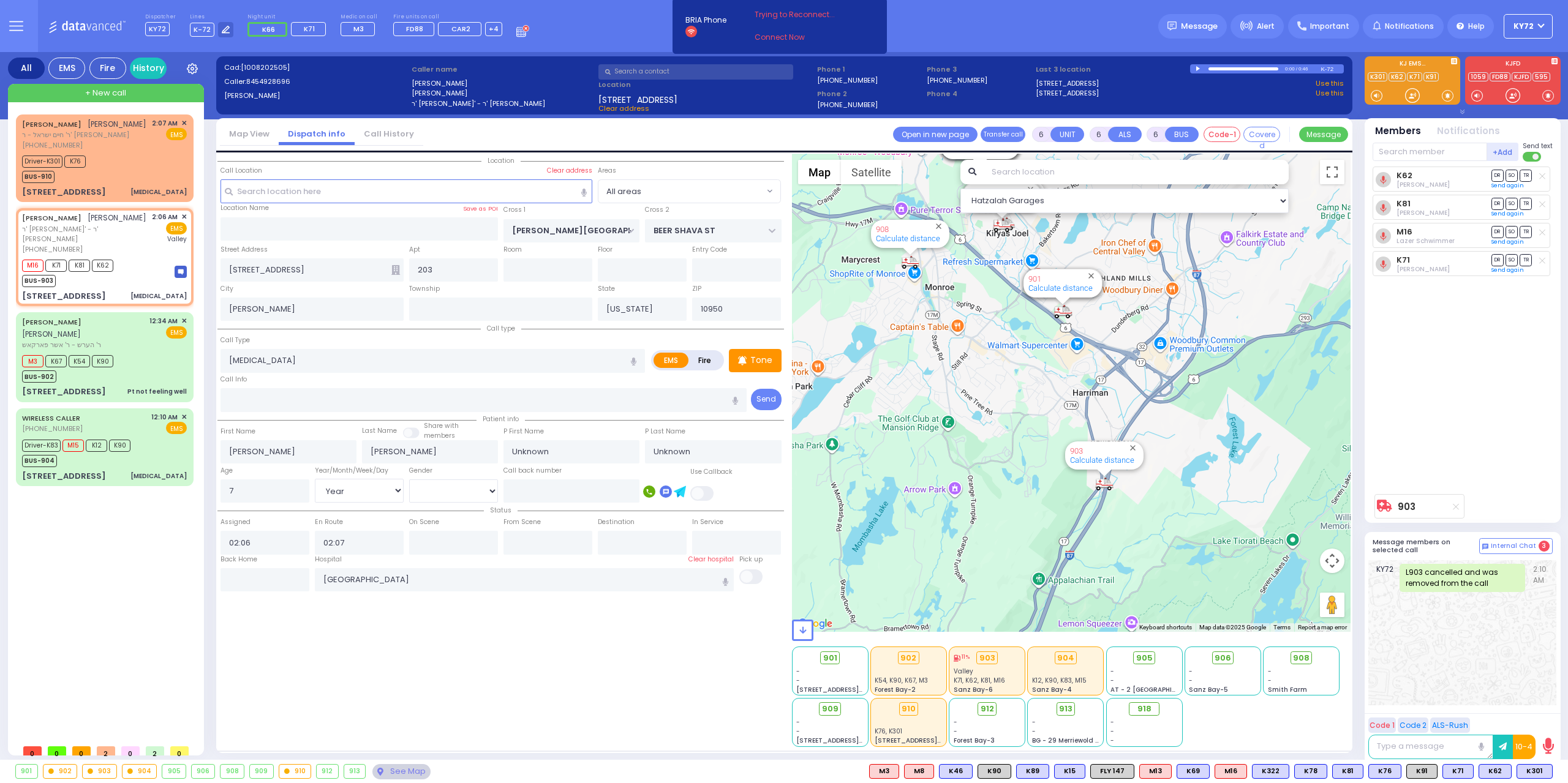
select select
radio input "true"
select select "Year"
select select "[DEMOGRAPHIC_DATA]"
select select "Hatzalah Garages"
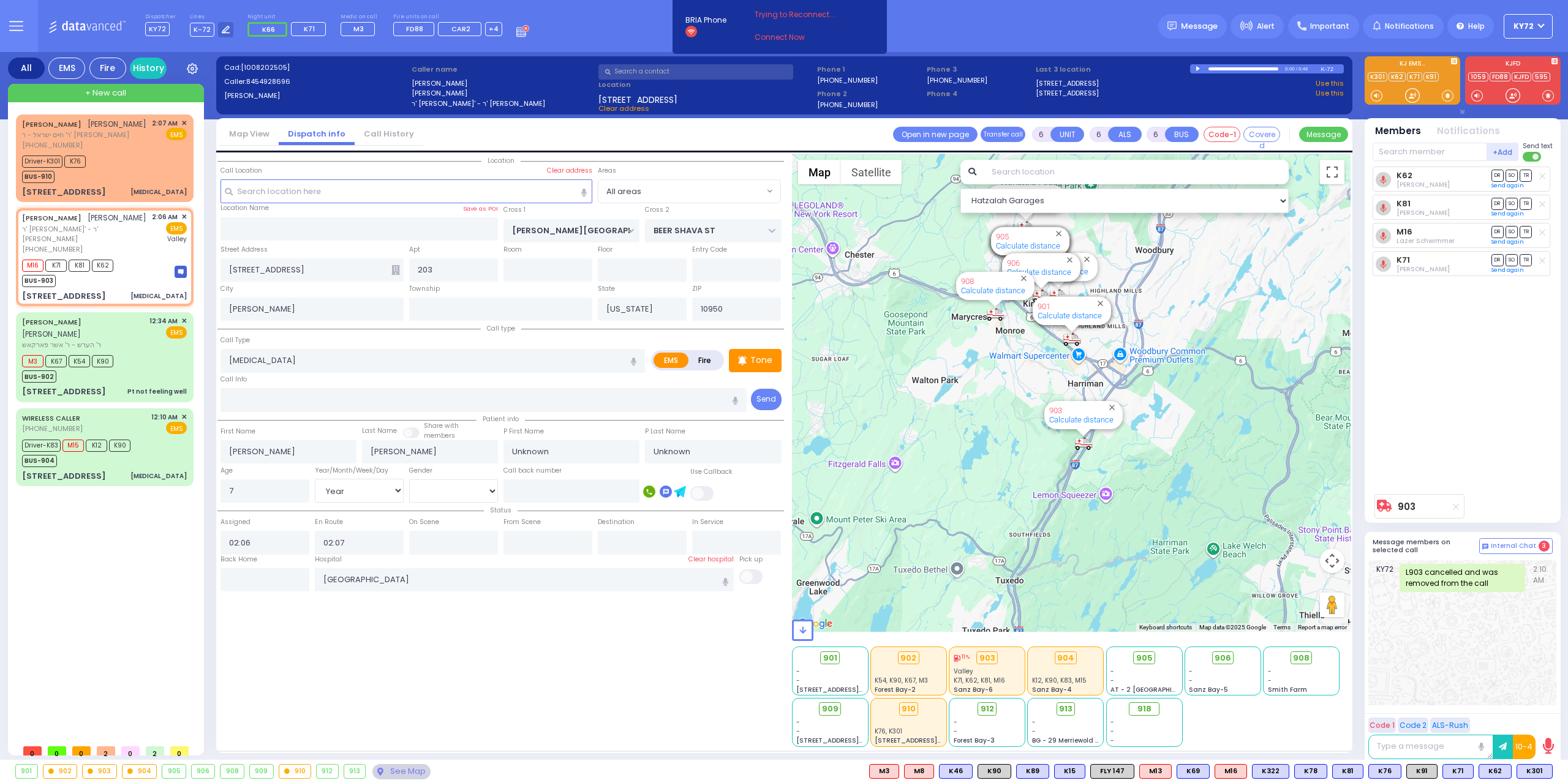
select select
radio input "true"
select select "Year"
select select "[DEMOGRAPHIC_DATA]"
select select "Hatzalah Garages"
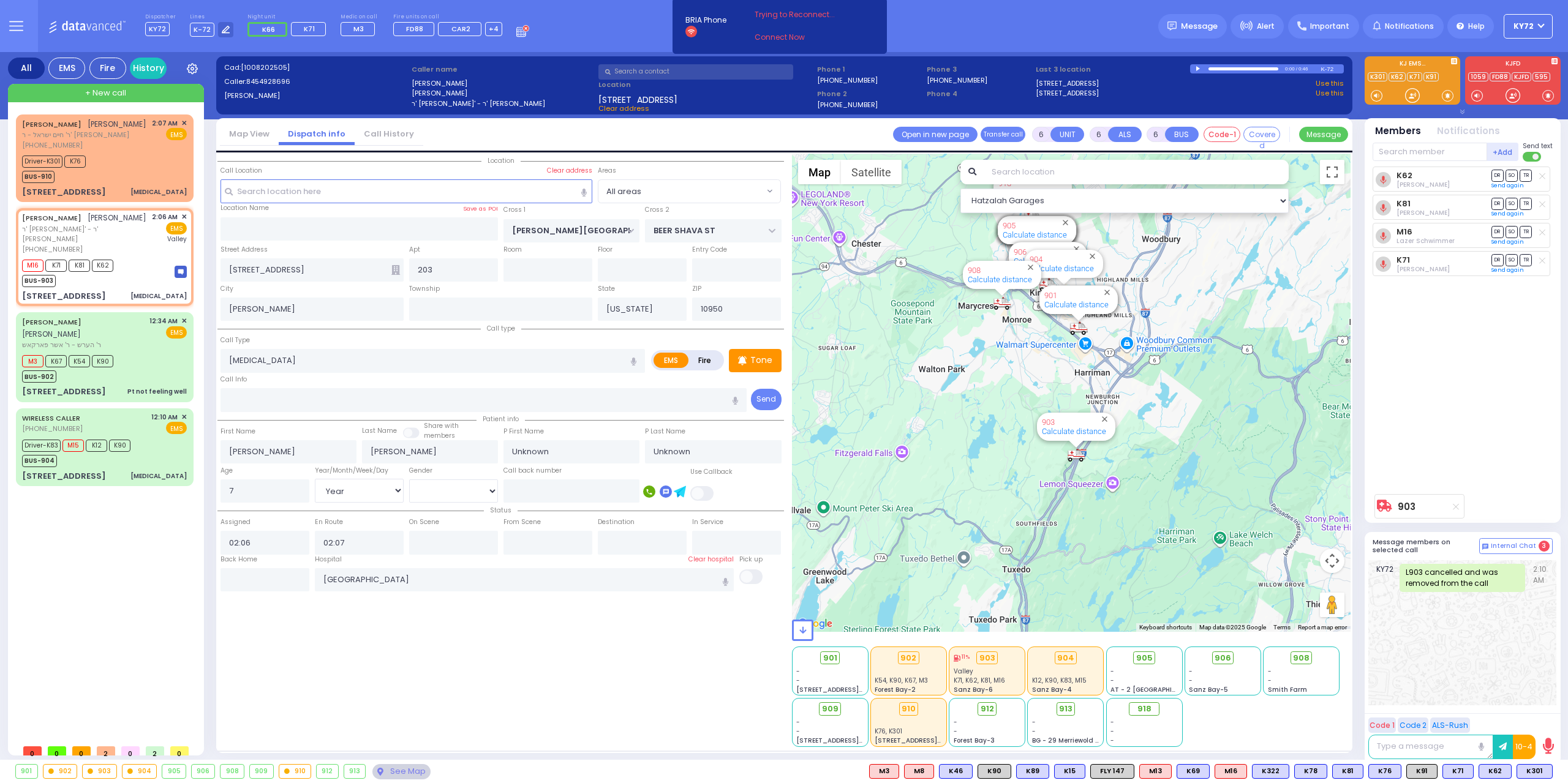
select select
radio input "true"
select select "Year"
select select "[DEMOGRAPHIC_DATA]"
select select "Hatzalah Garages"
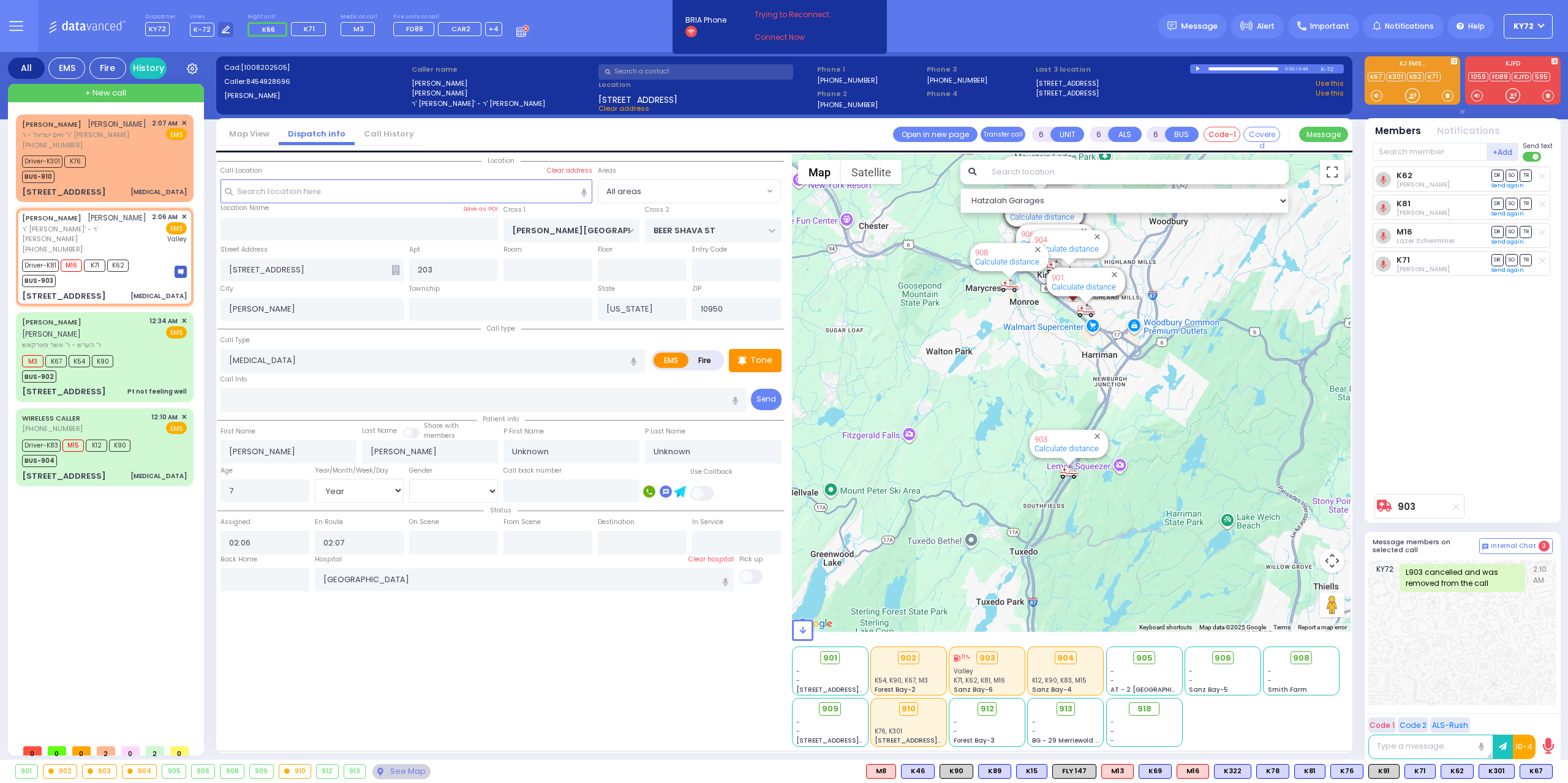
select select
radio input "true"
select select "Year"
select select "[DEMOGRAPHIC_DATA]"
type input "02:09"
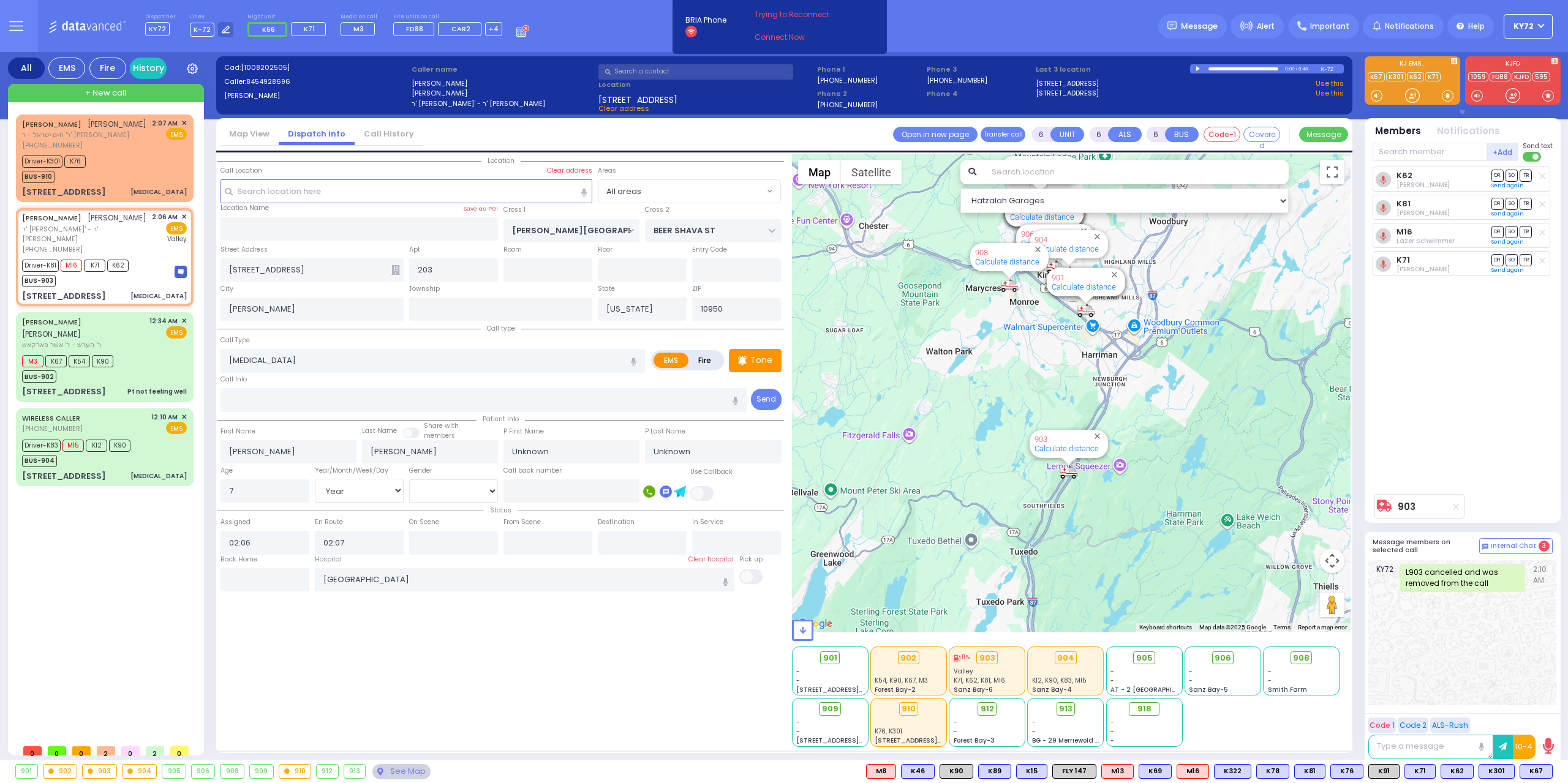
type input "02:27"
select select "Hatzalah Garages"
radio input "true"
select select "Year"
select select "[DEMOGRAPHIC_DATA]"
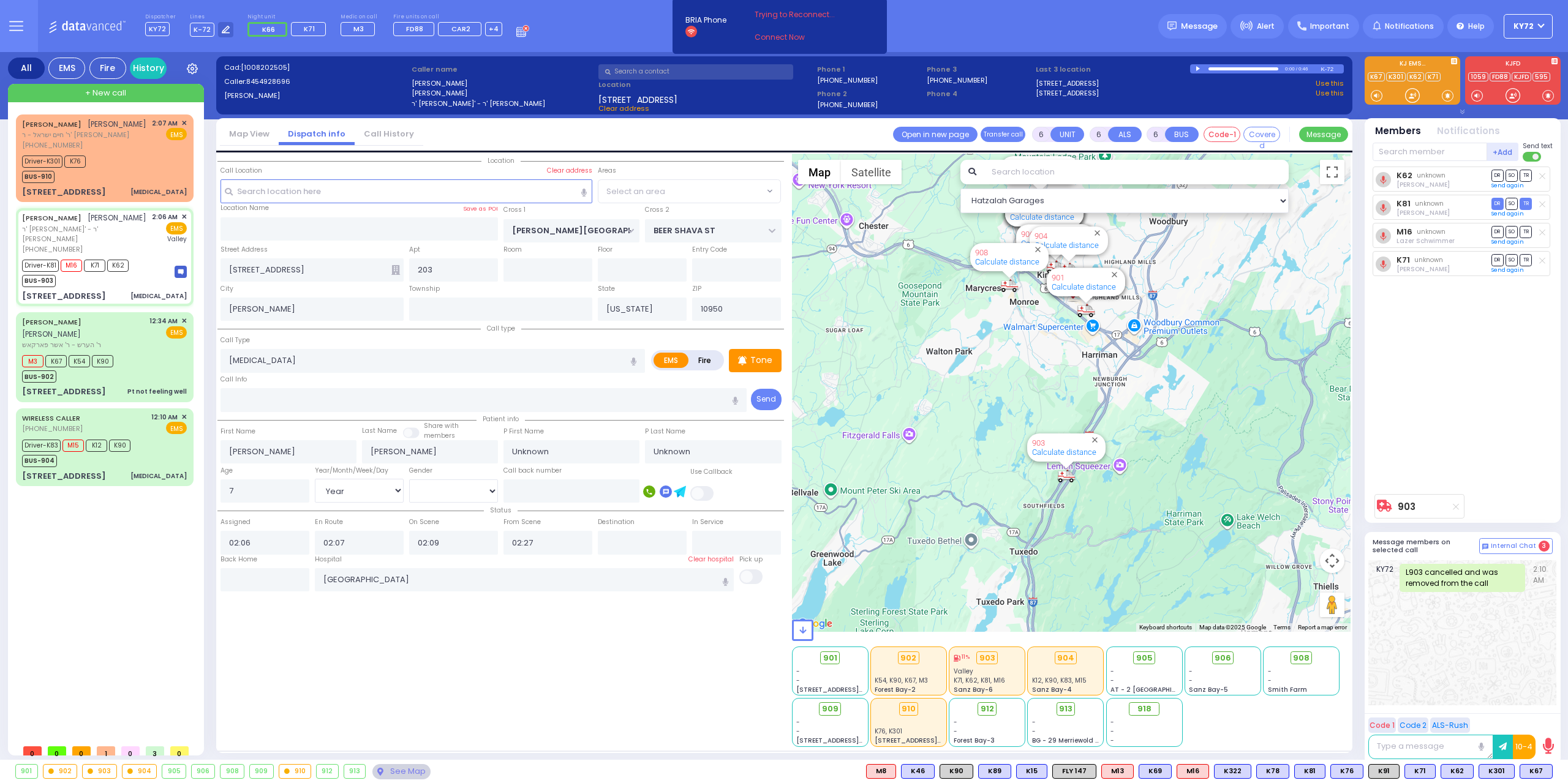
select select
select select "Hatzalah Garages"
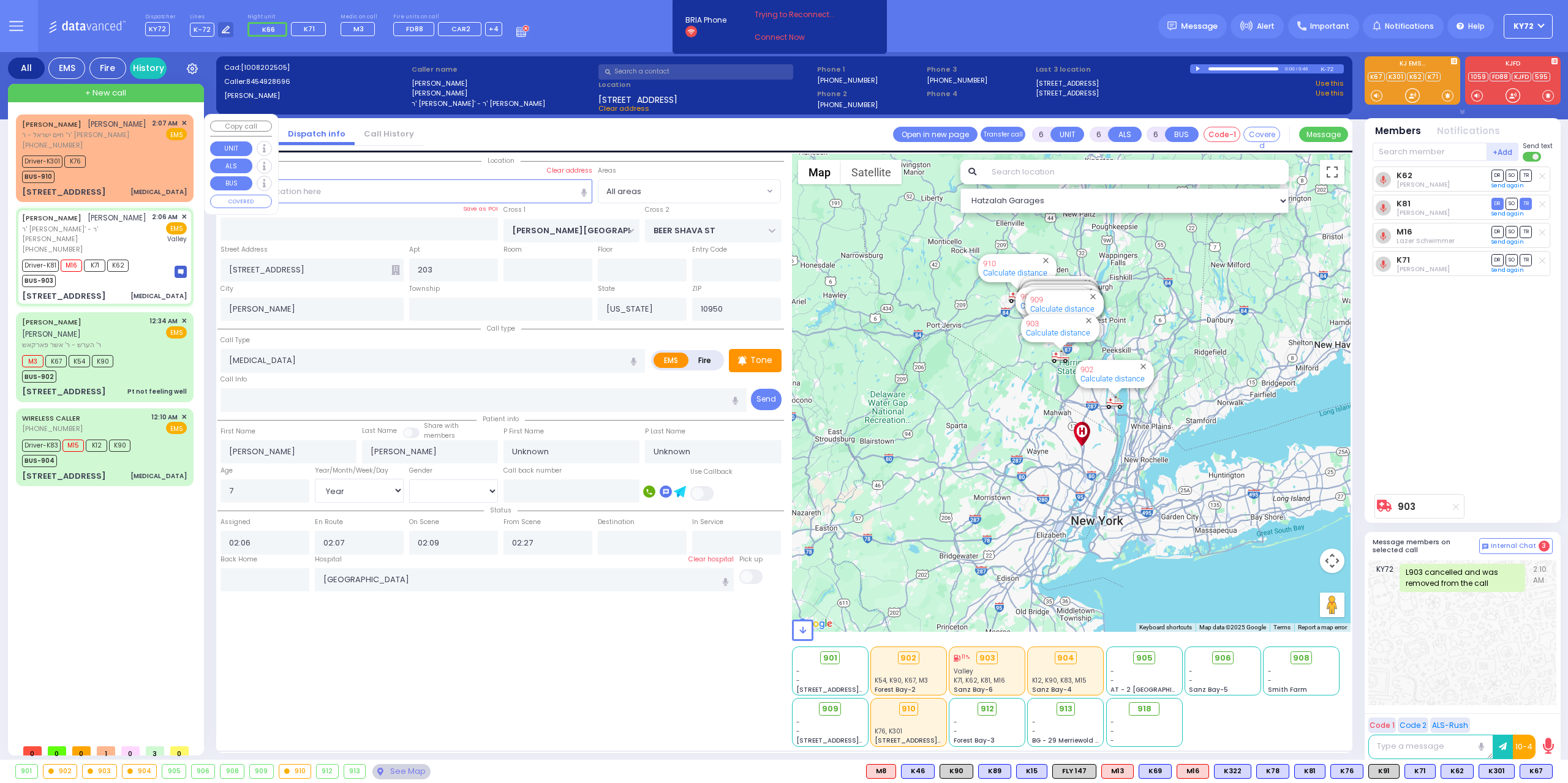
click at [144, 151] on div "[PHONE_NUMBER]" at bounding box center [84, 145] width 124 height 10
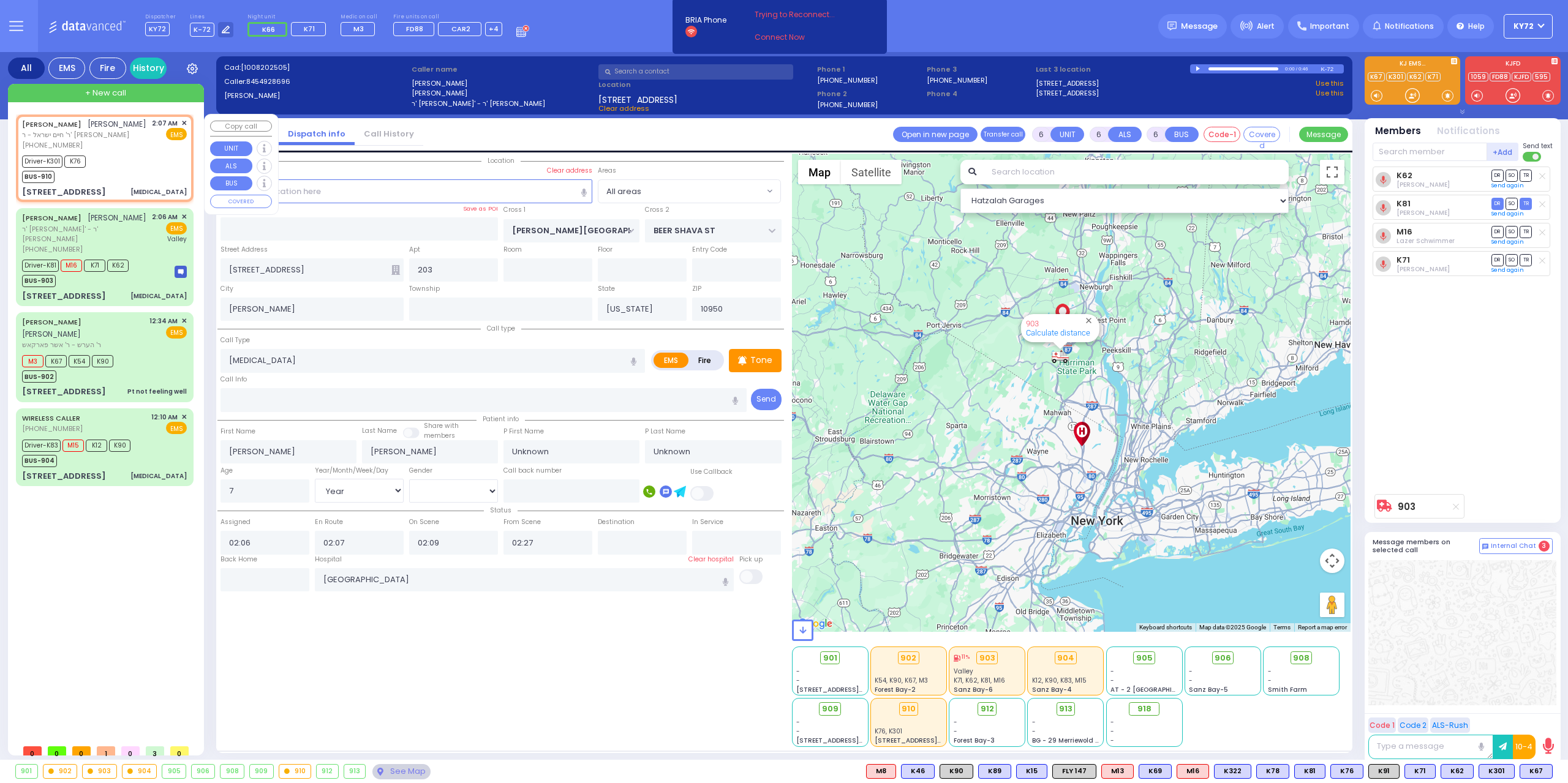
select select
type input "[MEDICAL_DATA]"
radio input "true"
type input "[PERSON_NAME]"
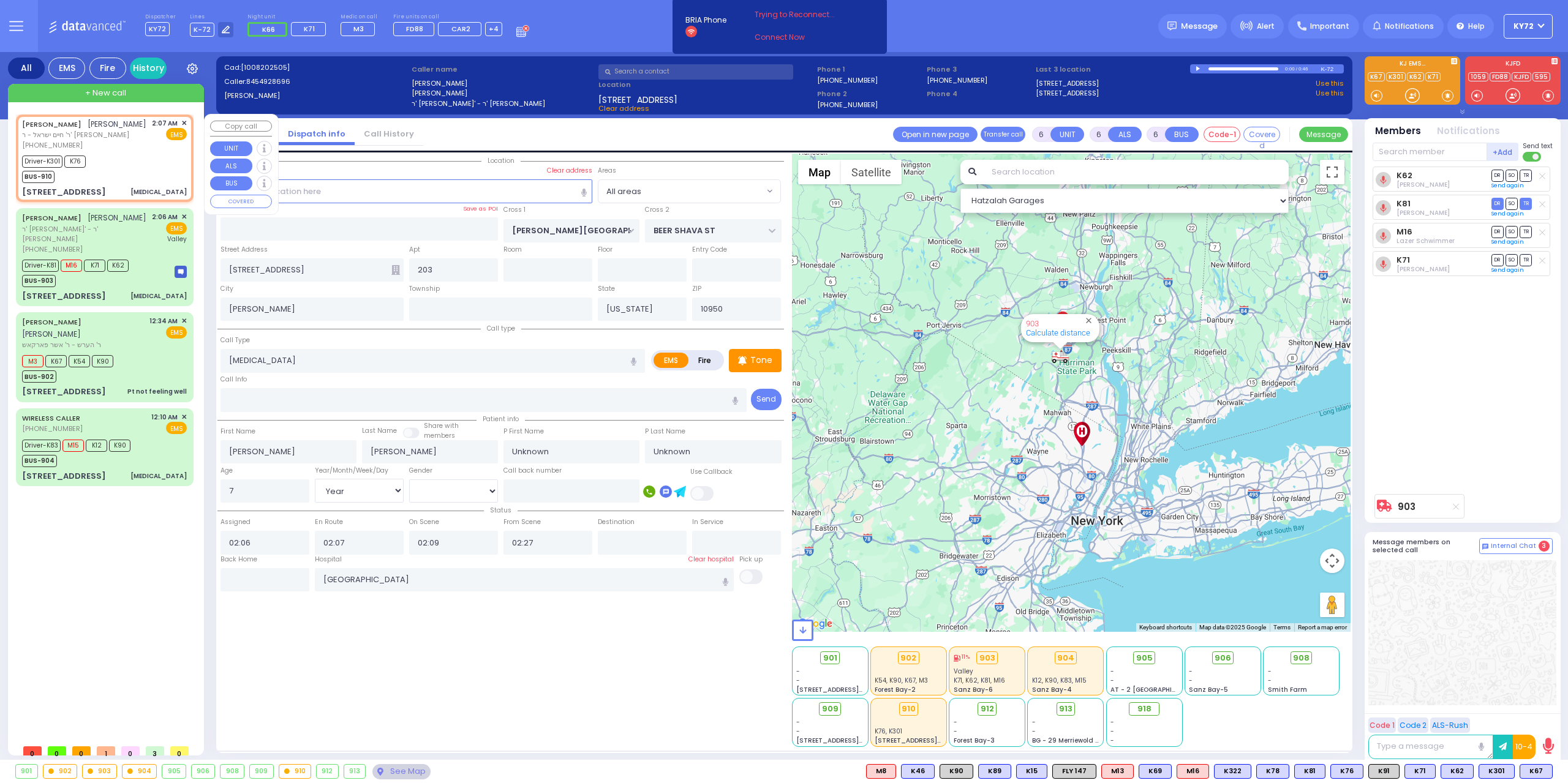
type input "Shaya"
type input "[PERSON_NAME]"
type input "4"
select select "Year"
select select "[DEMOGRAPHIC_DATA]"
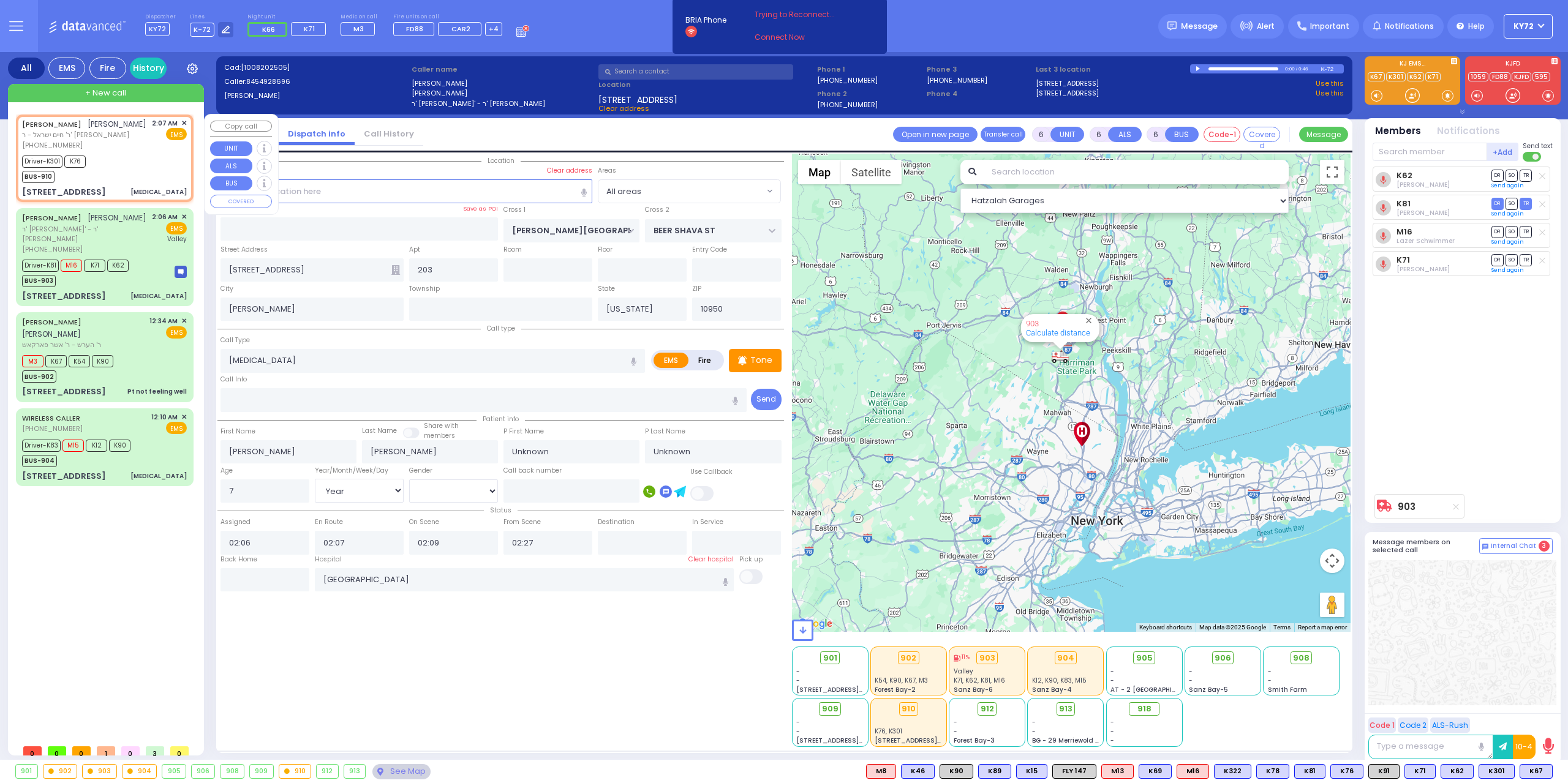
type input "02:07"
type input "02:08"
type input "Garnet Health Medical Center 707 East Main Street Middletown"
type input "CHUST RD"
type input "[STREET_ADDRESS]"
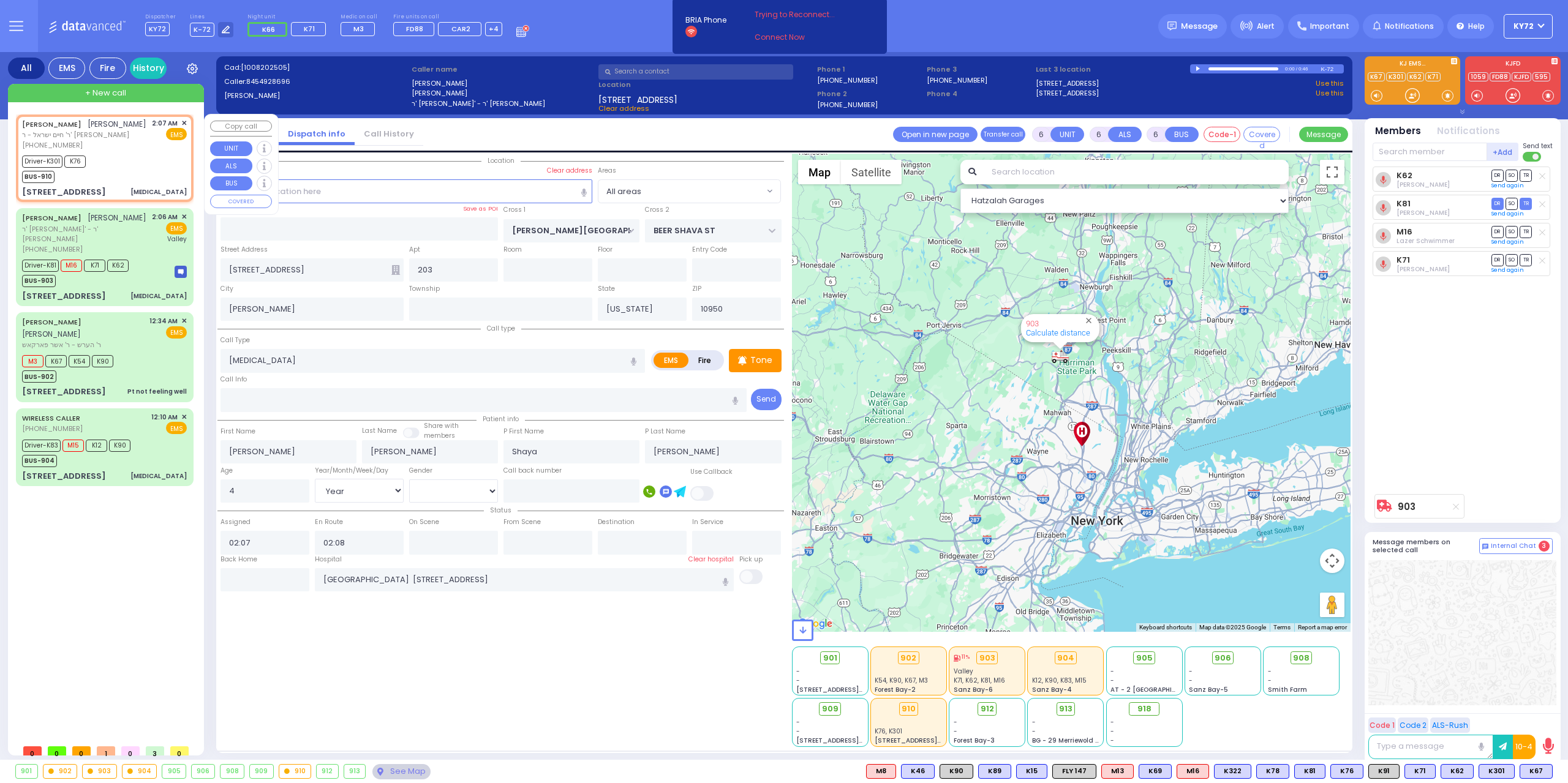
type input "303"
type input "Monroe"
select select "Hatzalah Garages"
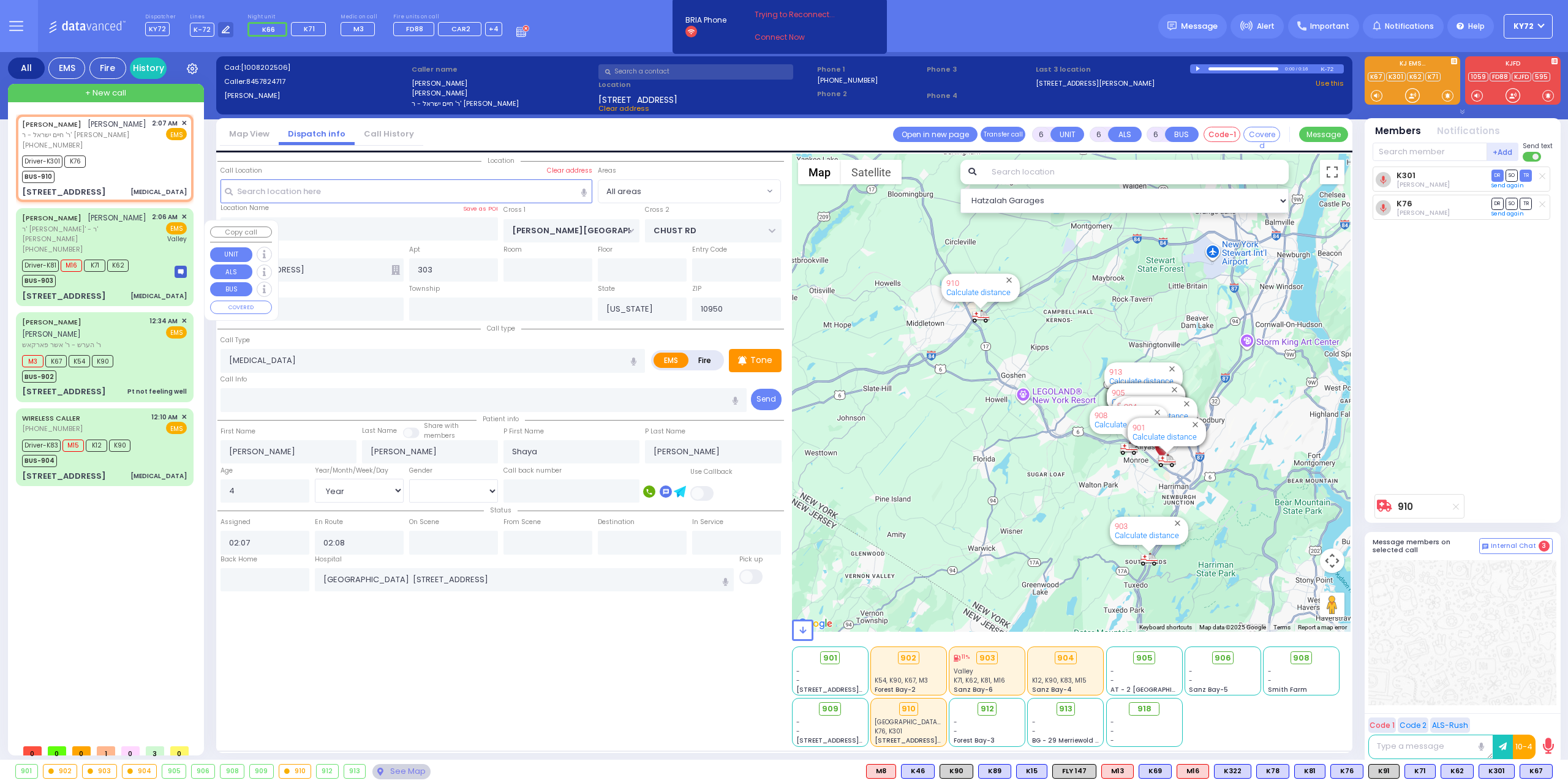
click at [128, 274] on div "Driver-K81 M16 K71 K62 BUS-903" at bounding box center [77, 272] width 111 height 31
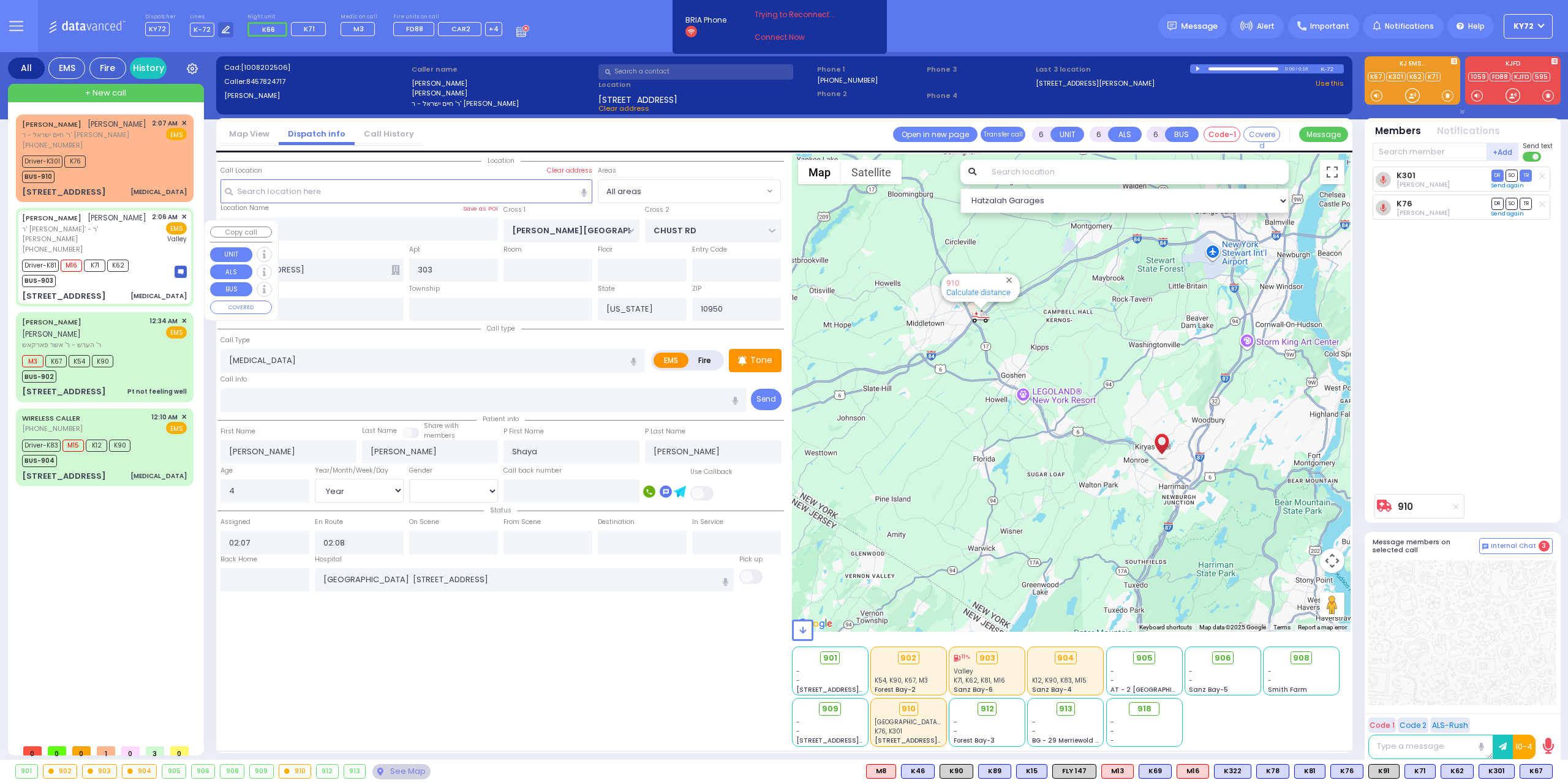
select select
type input "[MEDICAL_DATA]"
radio input "true"
type input "[PERSON_NAME]"
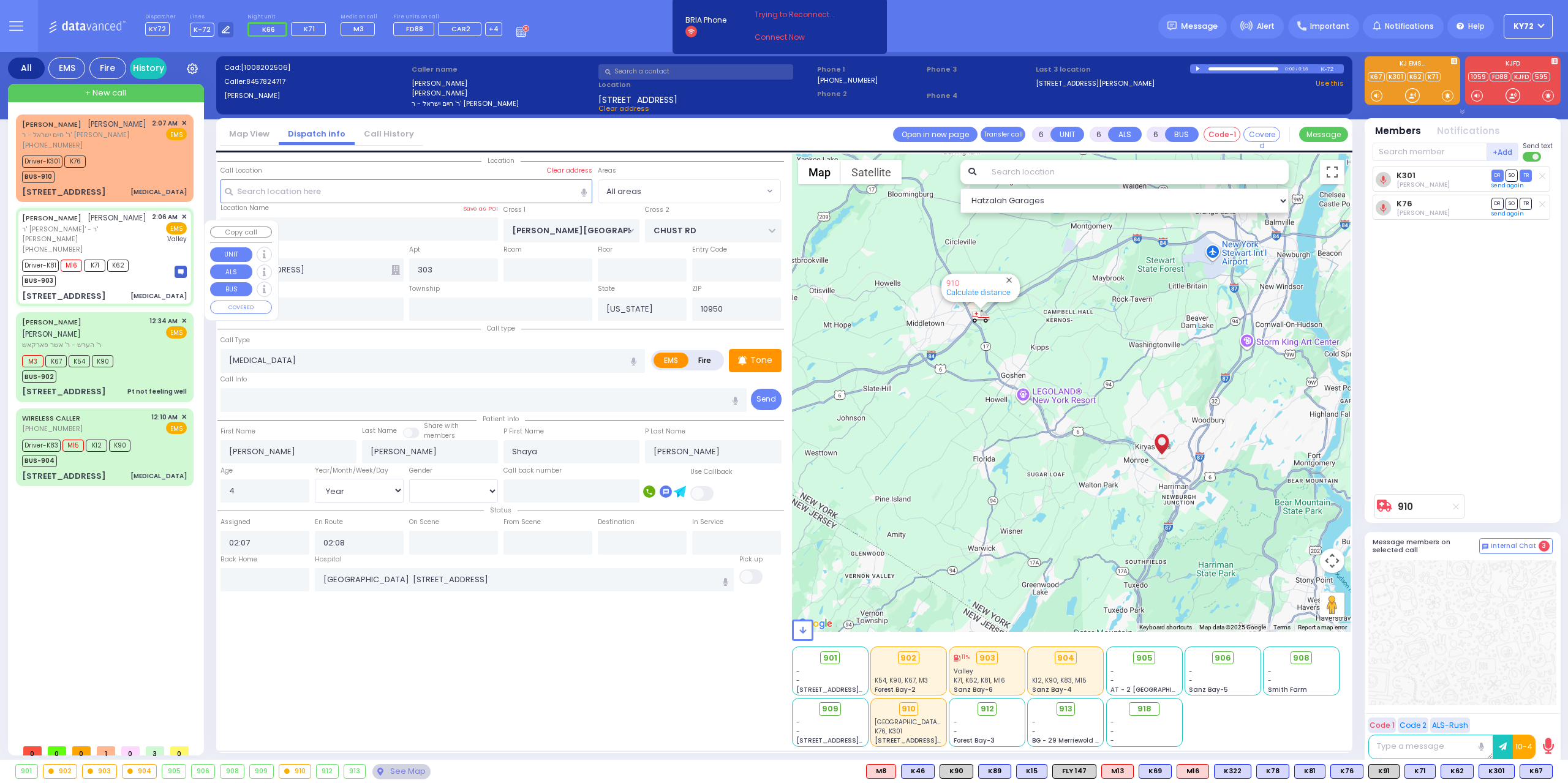
type input "Unknown"
type input "7"
select select "Year"
select select "[DEMOGRAPHIC_DATA]"
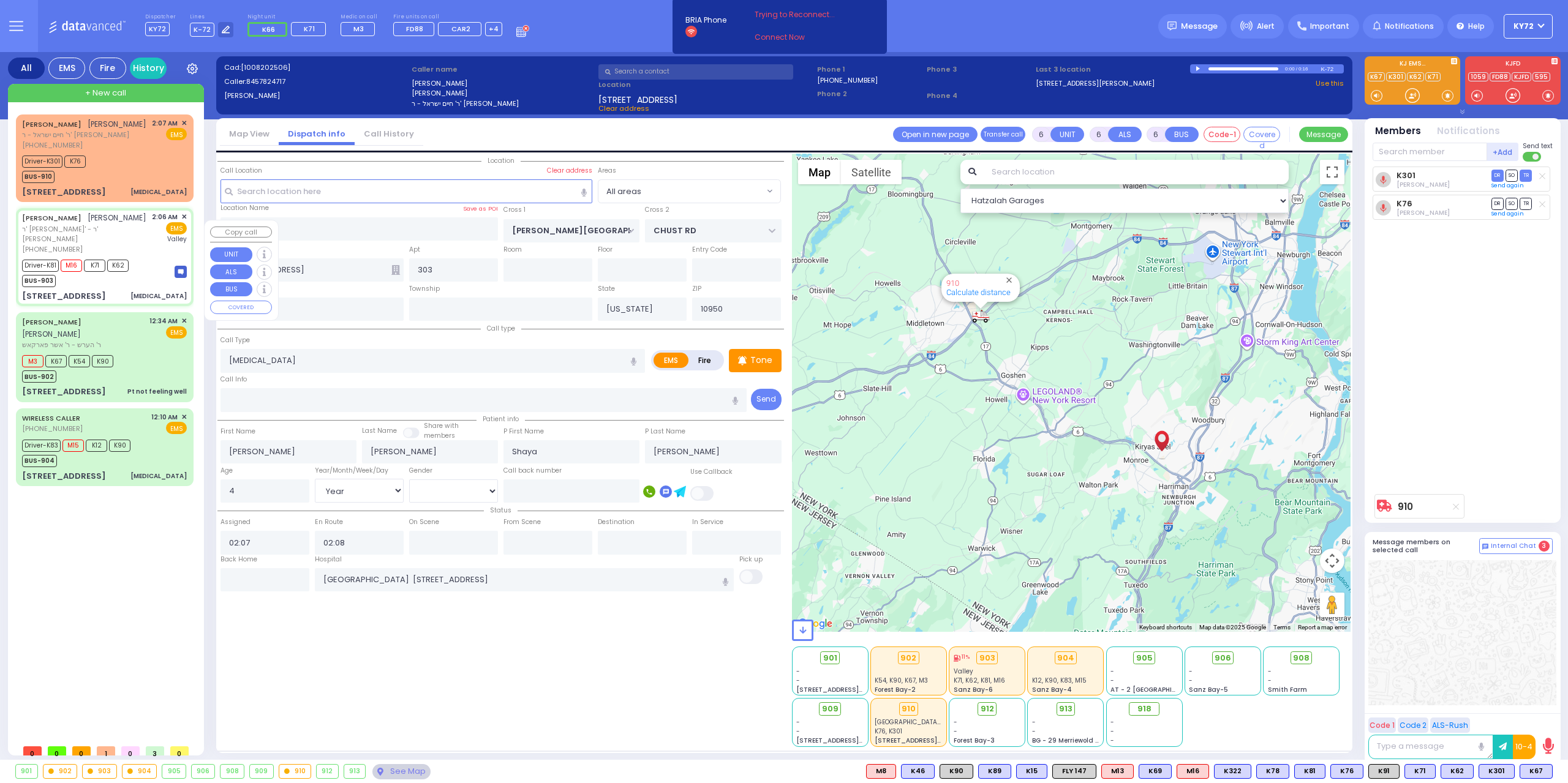
type input "02:06"
type input "02:07"
type input "02:09"
type input "02:27"
type input "Valley Hospital"
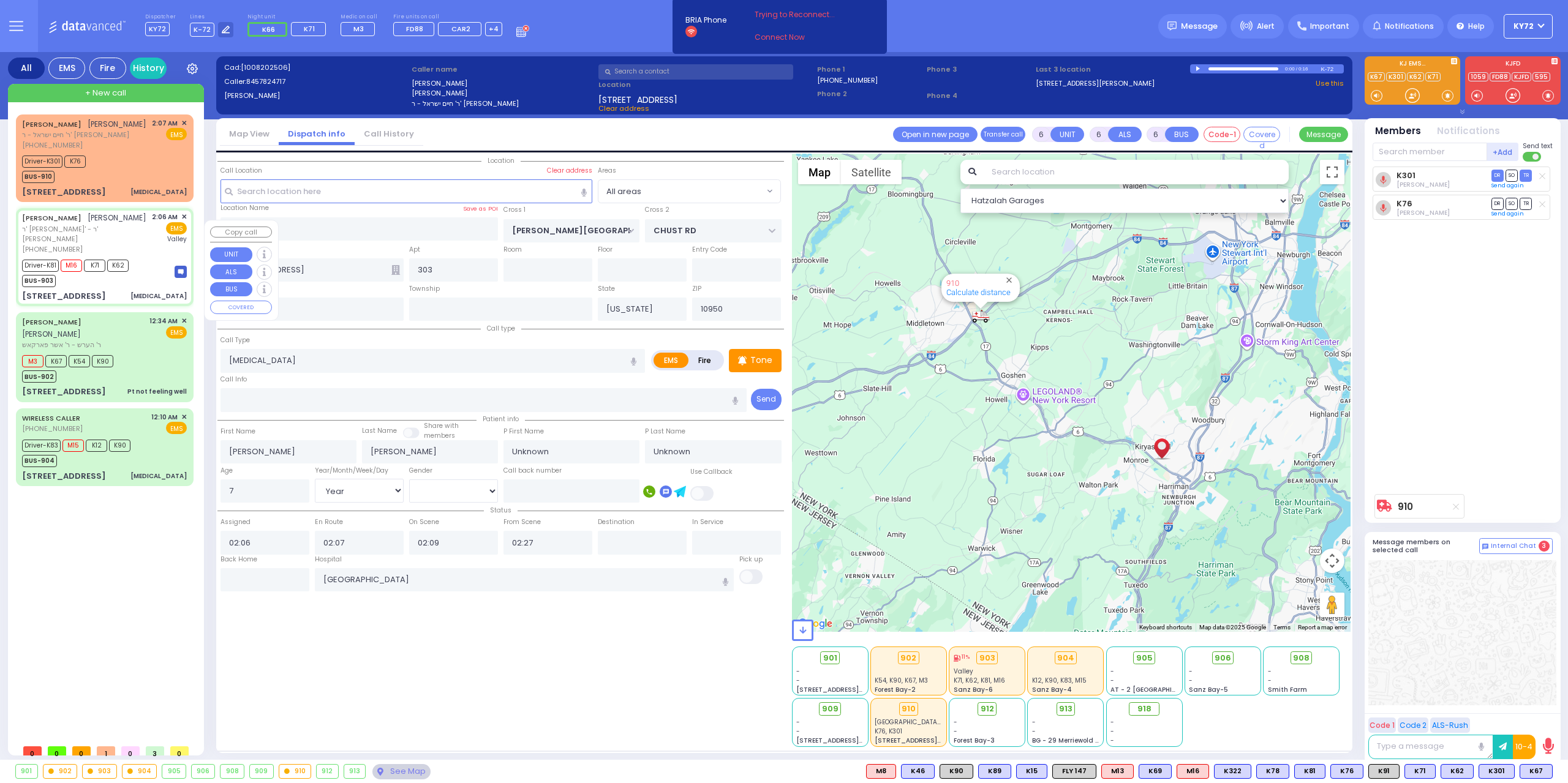
select select "Hatzalah Garages"
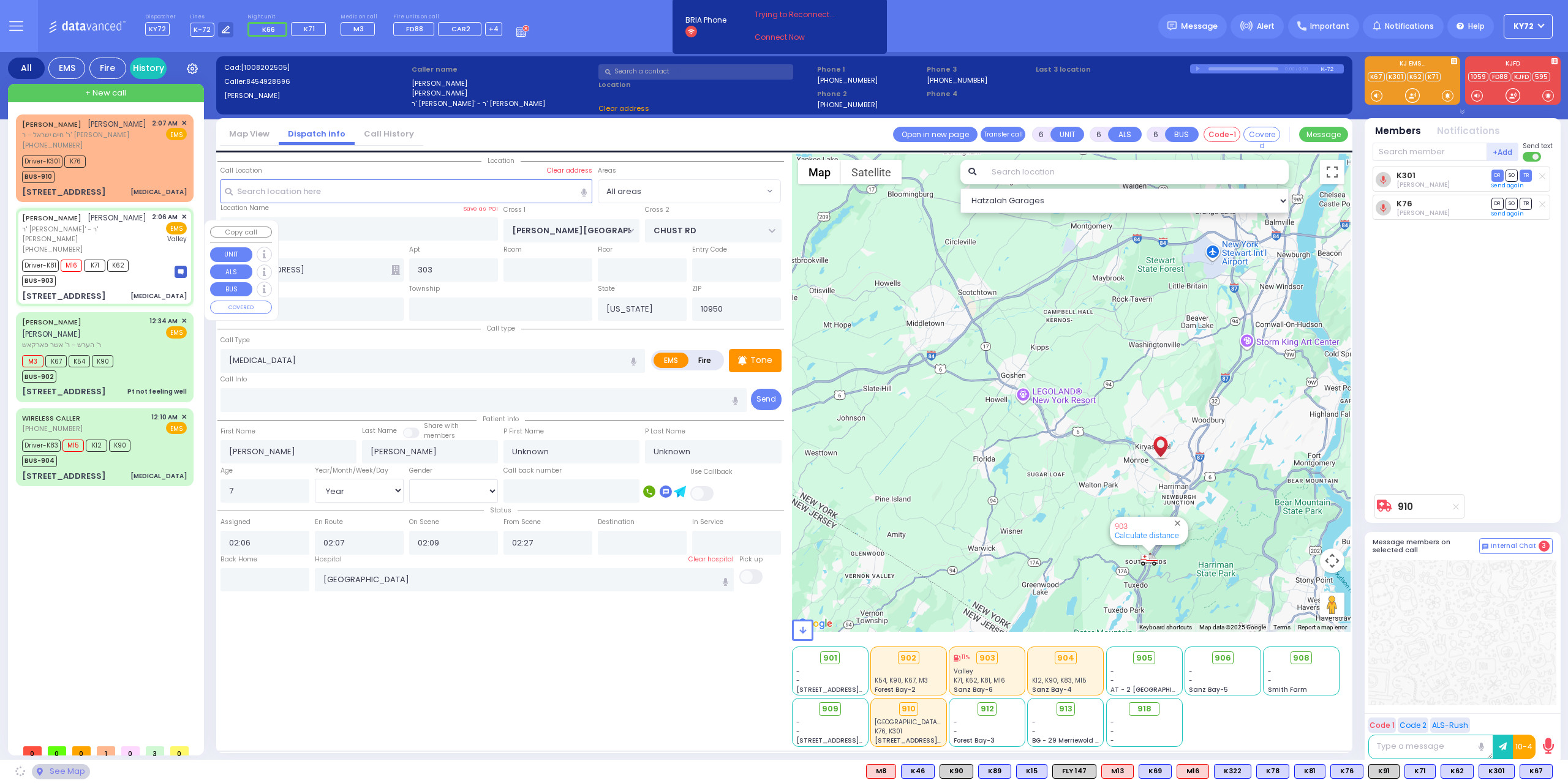
type input "BEER SHAVA ST"
type input "[STREET_ADDRESS]"
type input "203"
type input "[PERSON_NAME]"
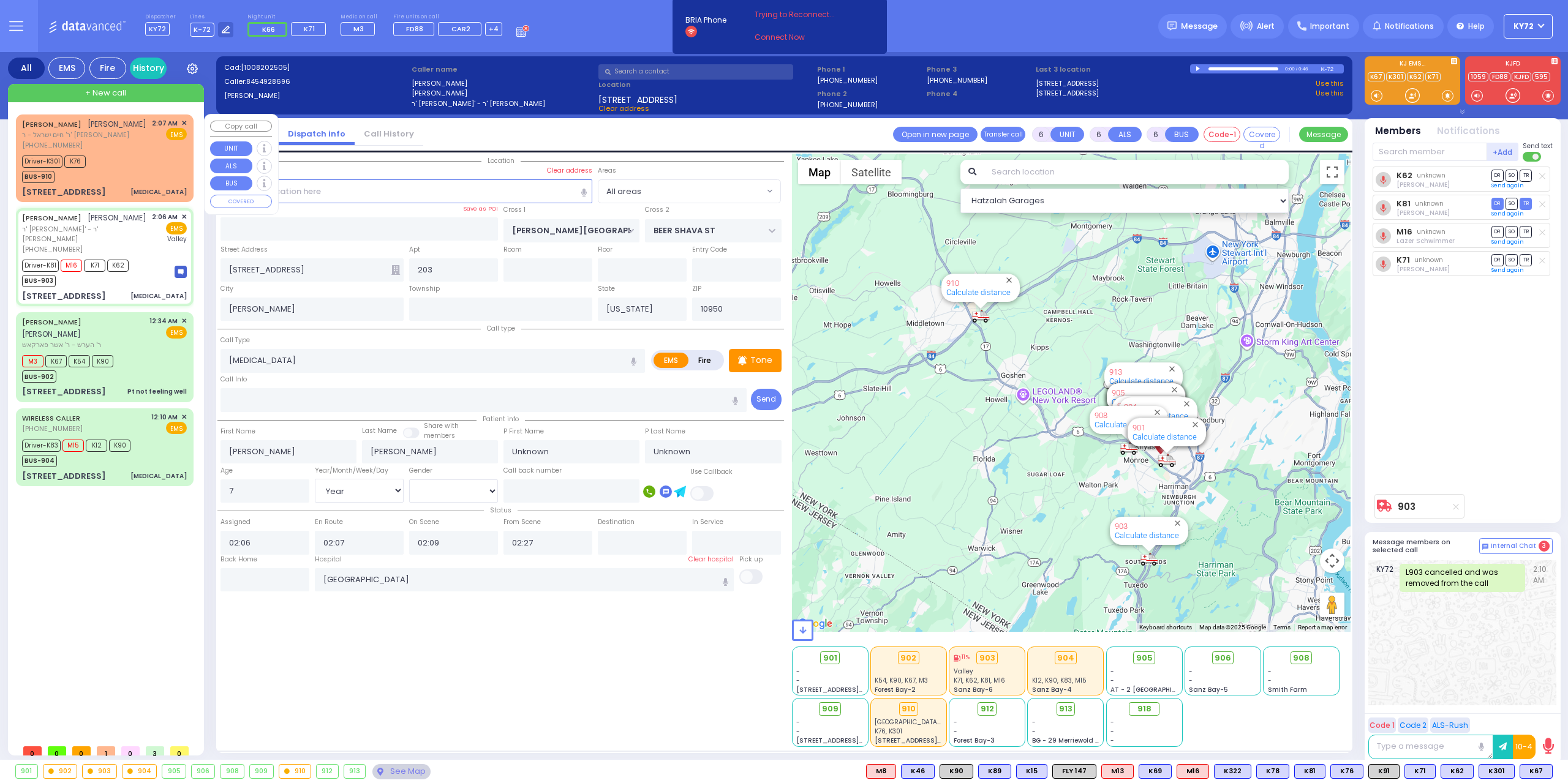
click at [146, 183] on div "Driver-K301 K76 BUS-910" at bounding box center [105, 168] width 165 height 31
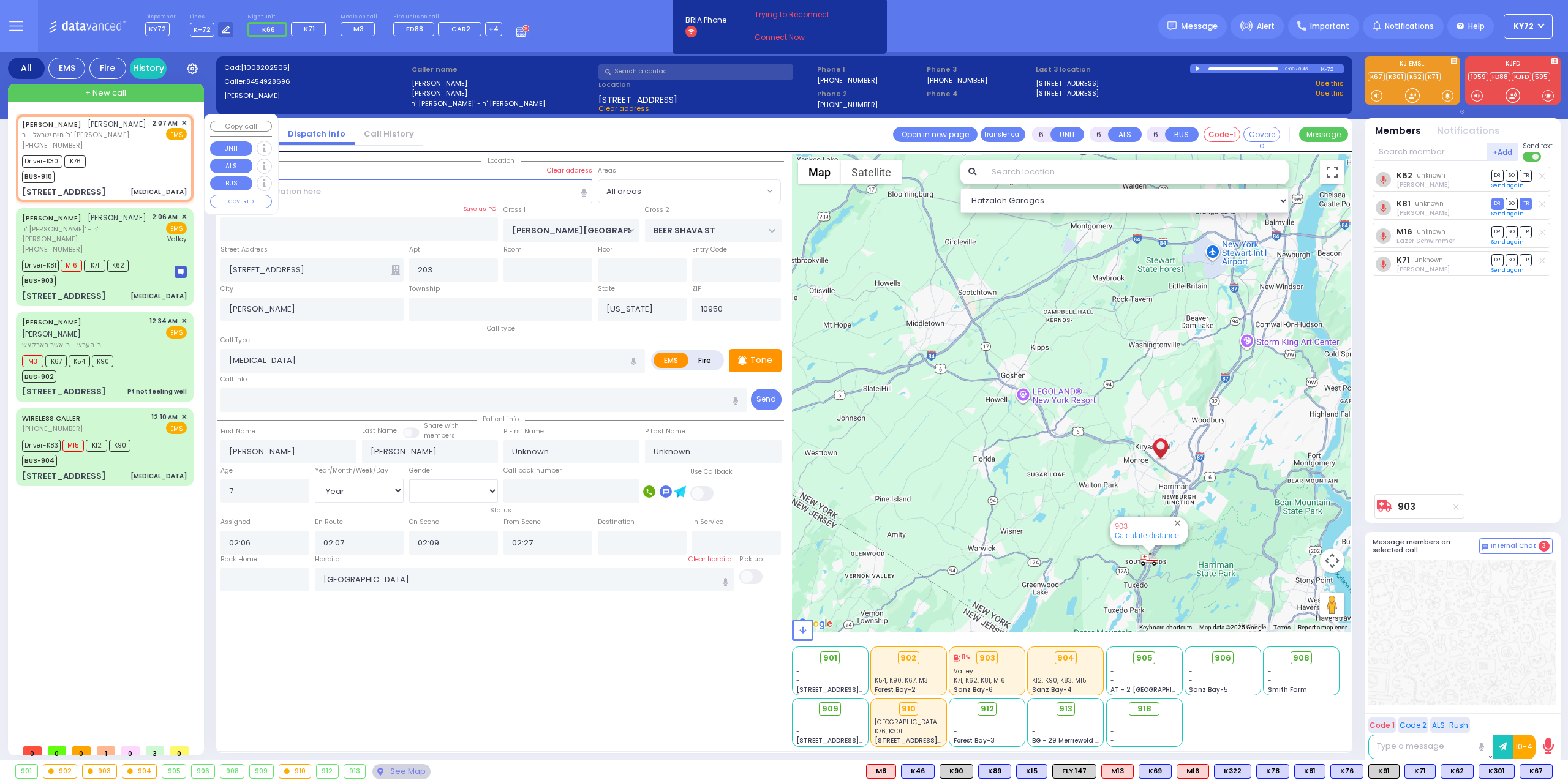
select select
type input "[MEDICAL_DATA]"
radio input "true"
type input "[PERSON_NAME]"
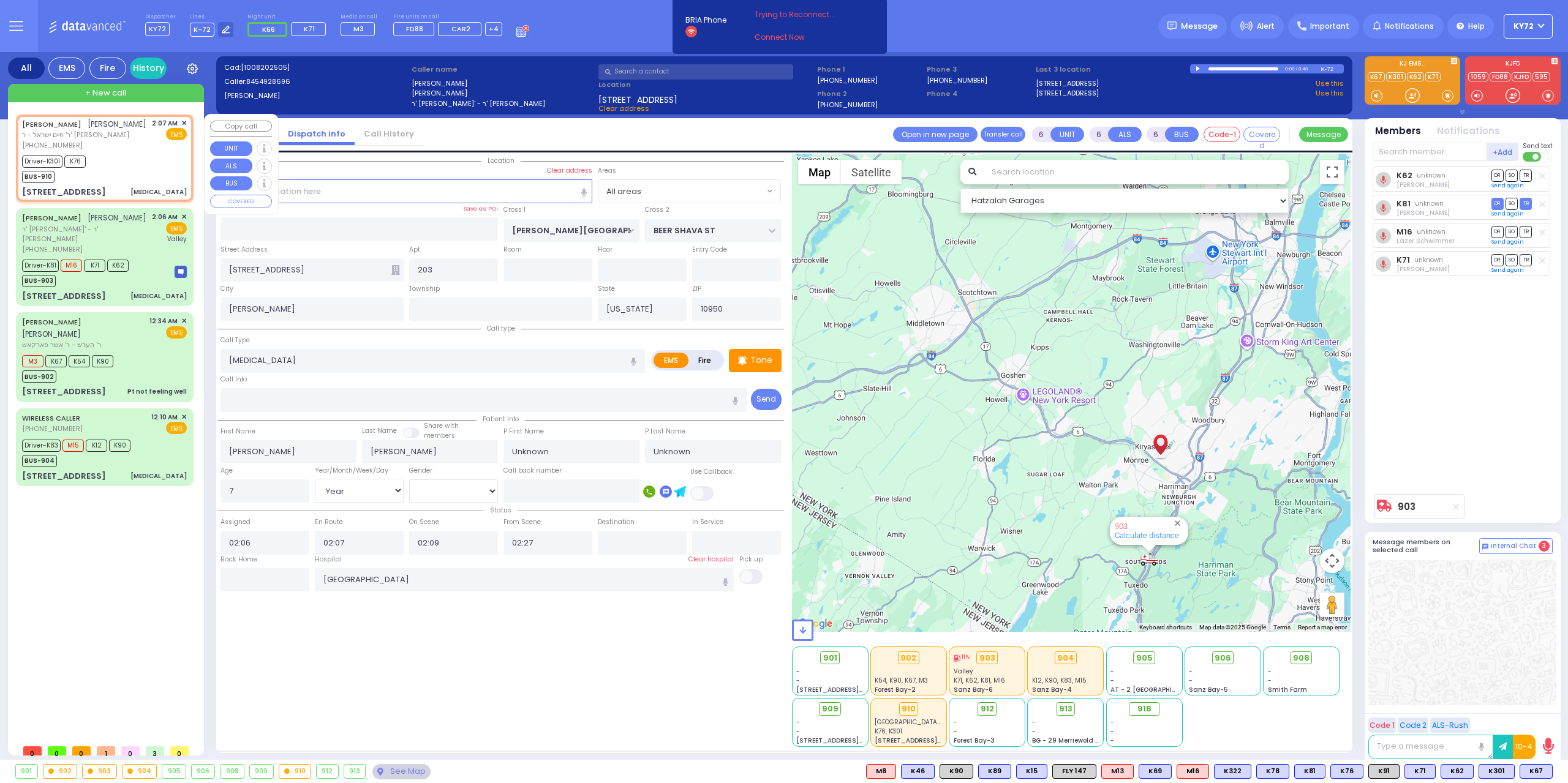
type input "Shaya"
type input "[PERSON_NAME]"
type input "4"
select select "Year"
select select "[DEMOGRAPHIC_DATA]"
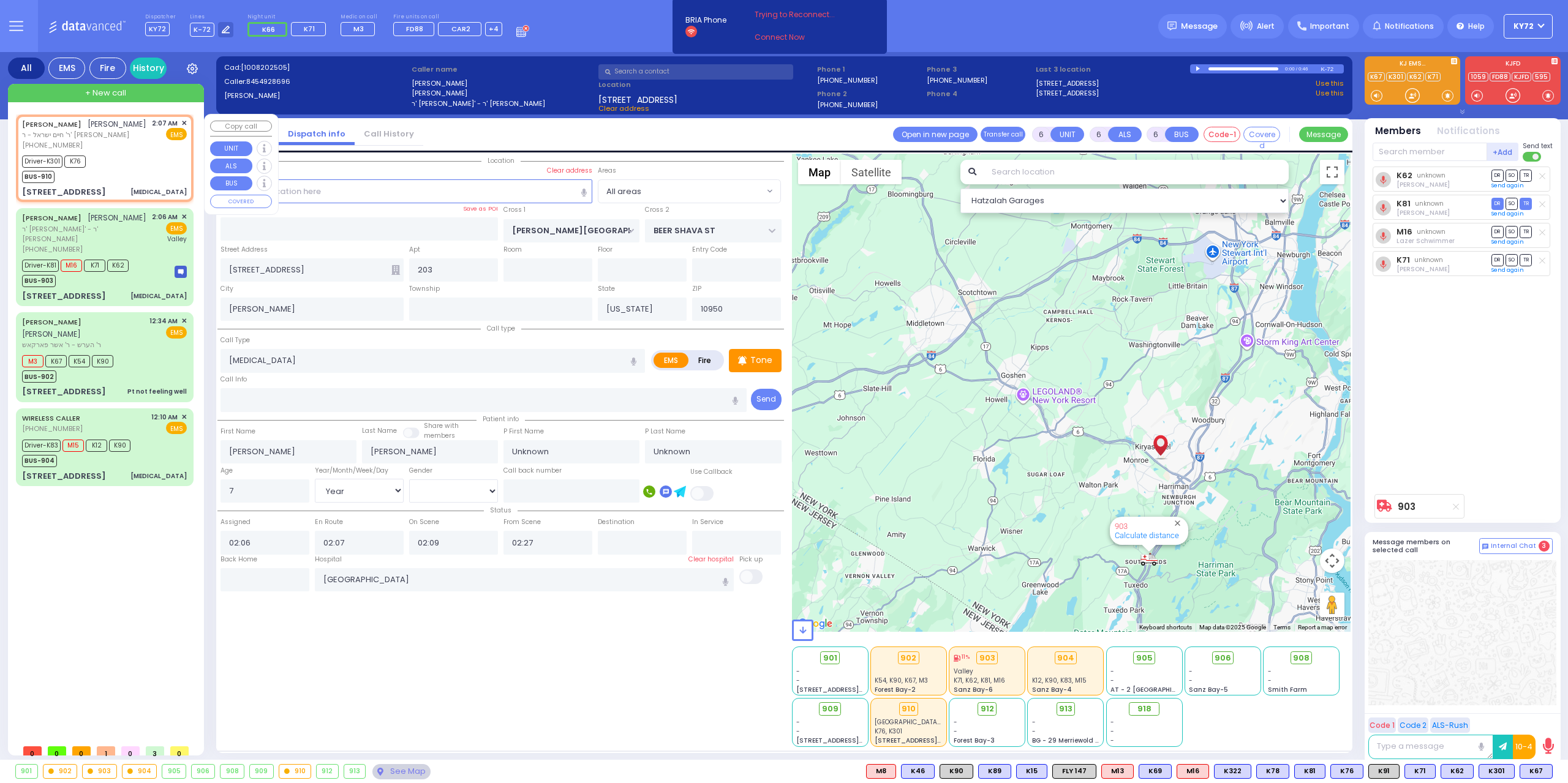
type input "02:07"
type input "02:08"
type input "Garnet Health Medical Center 707 East Main Street Middletown"
type input "CHUST RD"
type input "[STREET_ADDRESS]"
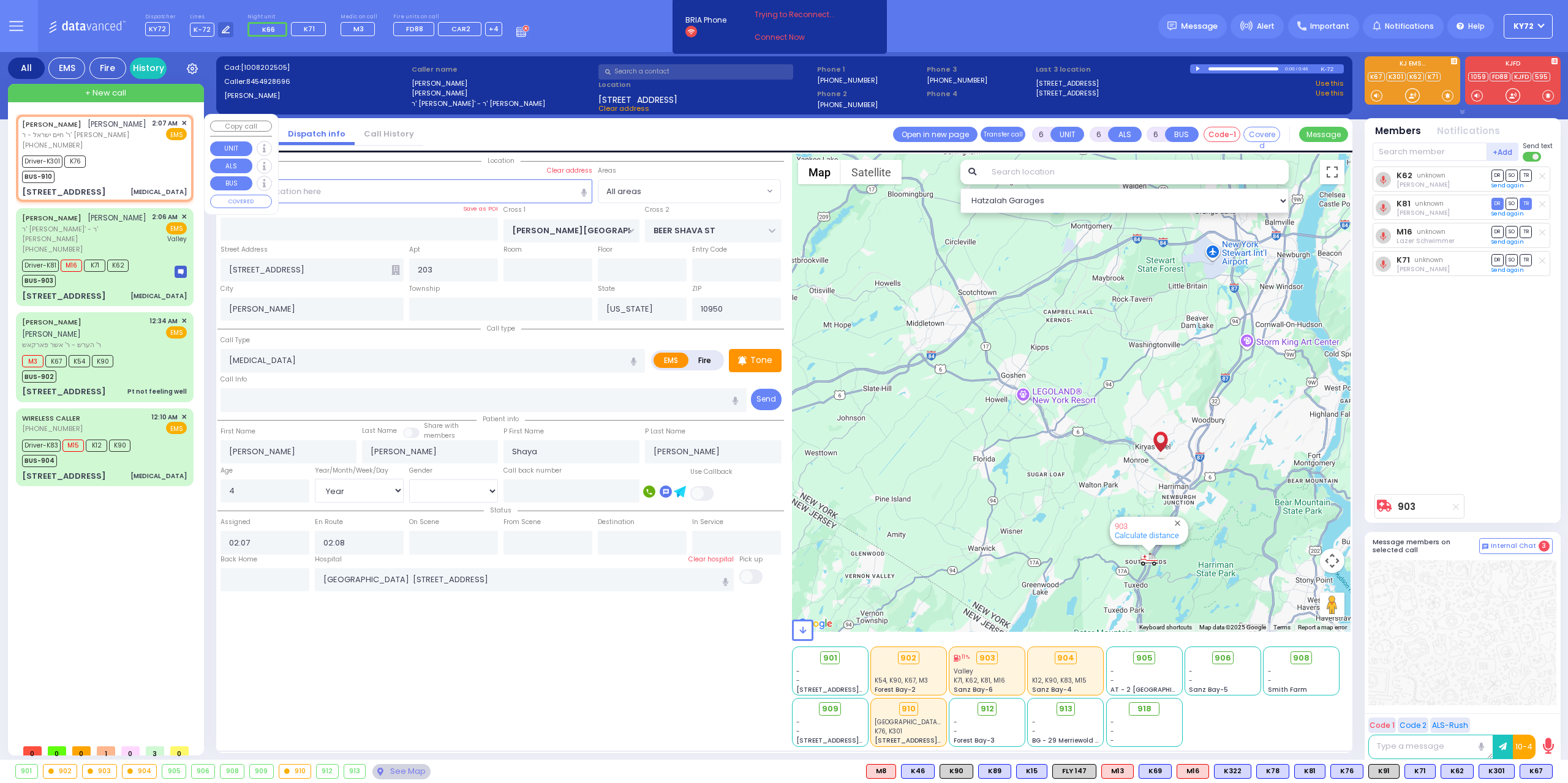
type input "303"
type input "Monroe"
select select "Hatzalah Garages"
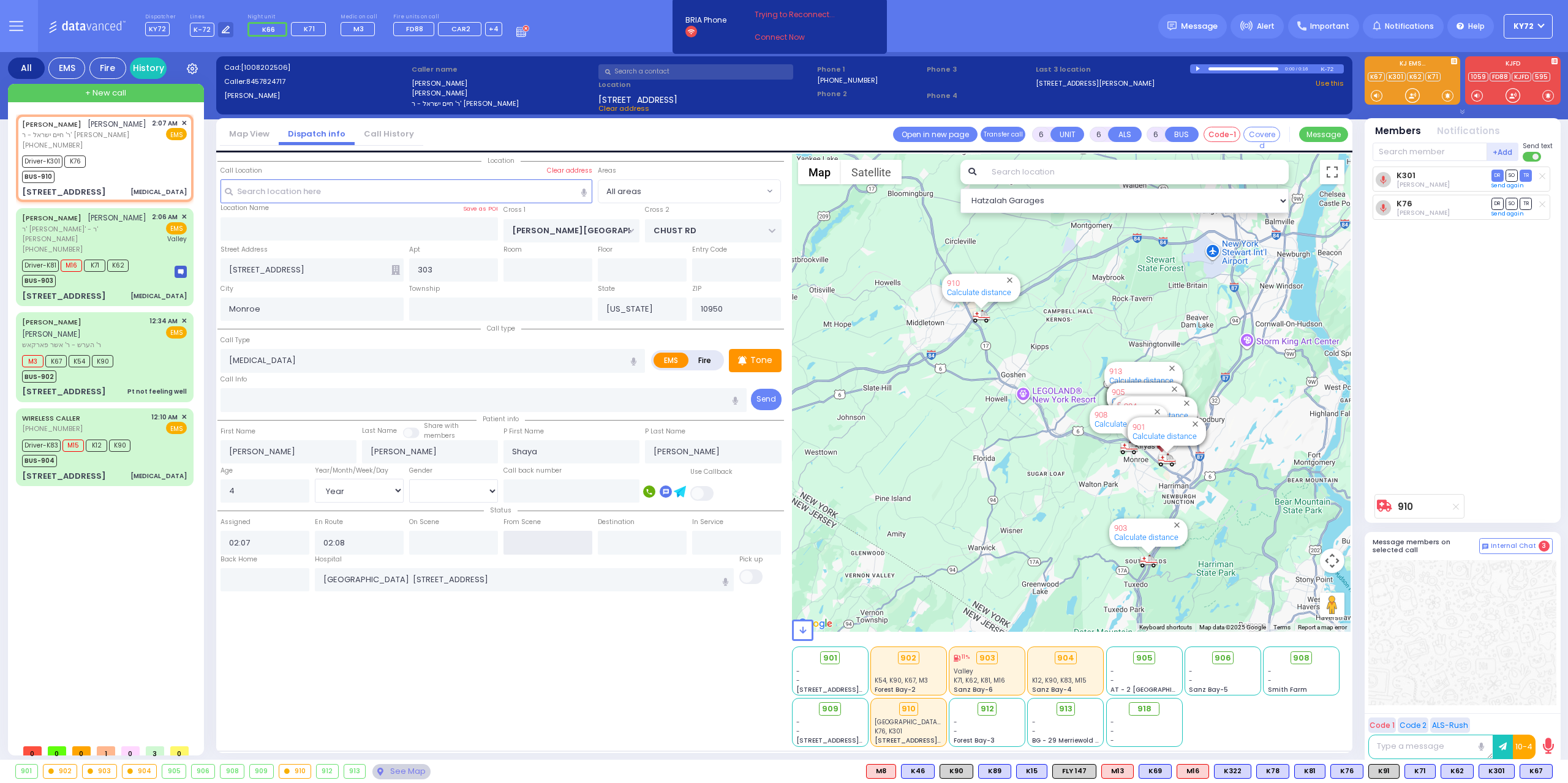
click at [513, 543] on input "text" at bounding box center [548, 542] width 89 height 23
click at [513, 542] on input "text" at bounding box center [548, 542] width 89 height 23
type input "02:38"
select select
radio input "true"
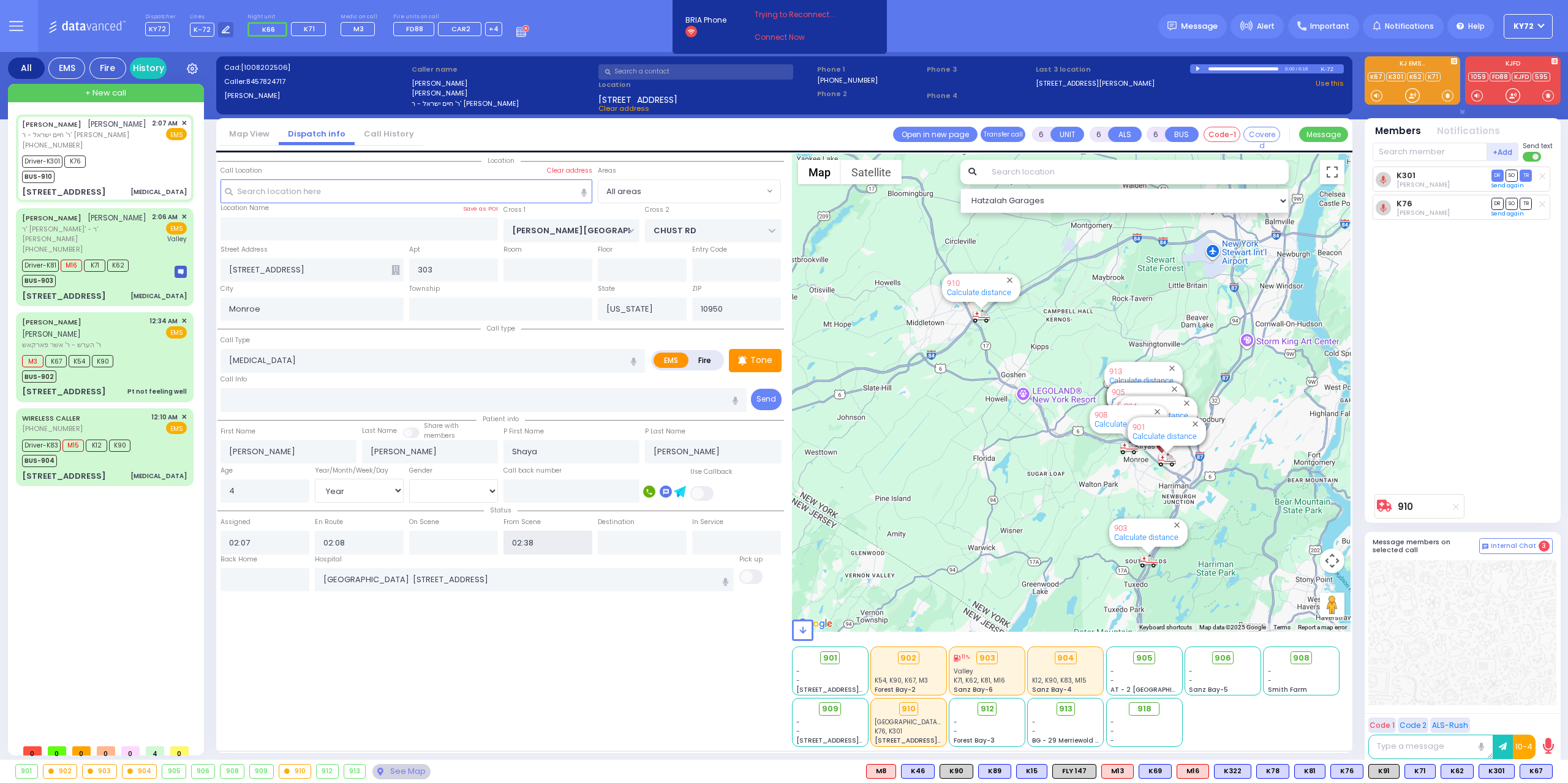
select select "Year"
select select "[DEMOGRAPHIC_DATA]"
select select "Hatzalah Garages"
click at [125, 168] on div "Driver-K301 K76 BUS-910" at bounding box center [105, 168] width 165 height 31
select select
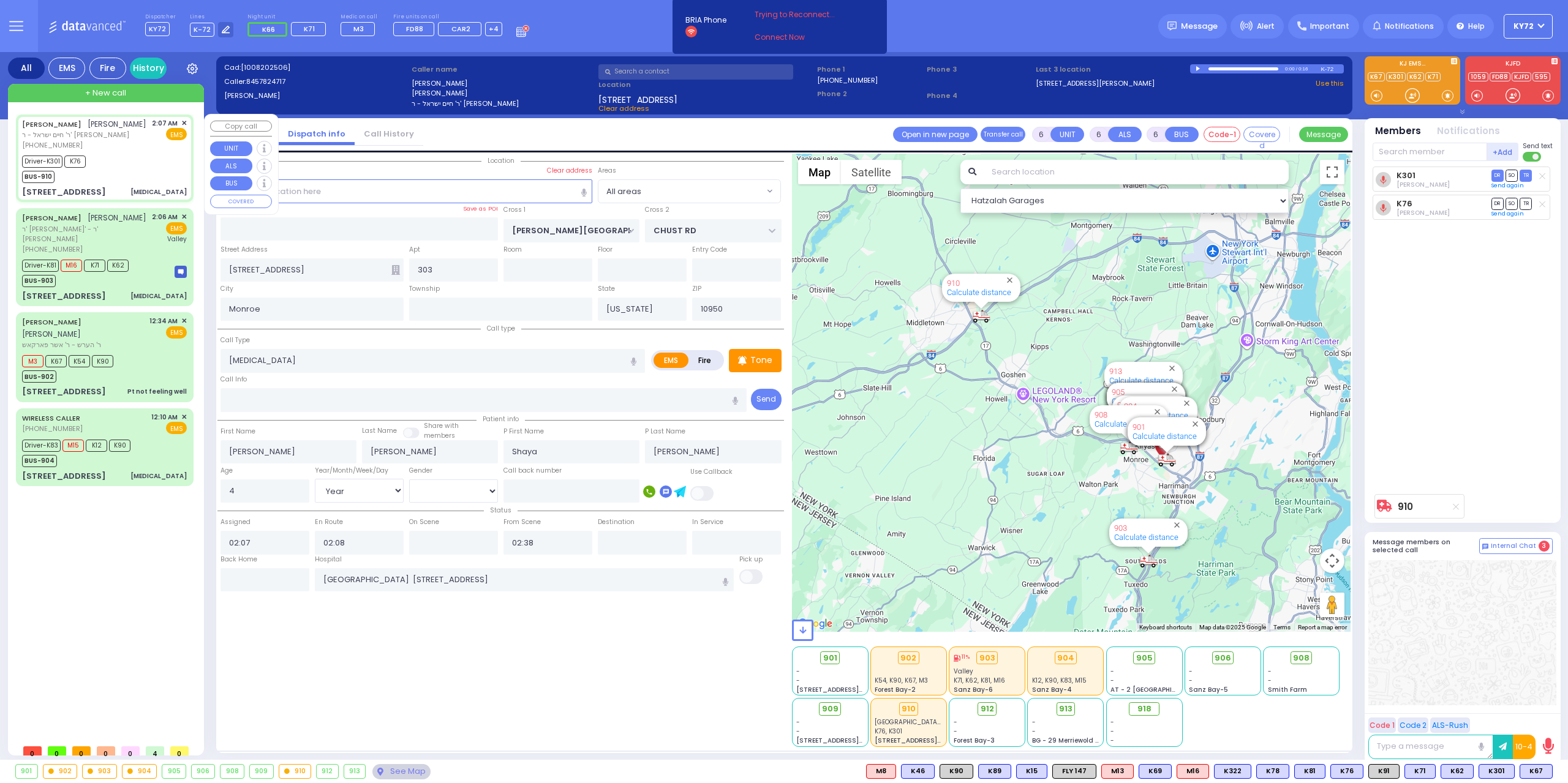
radio input "true"
select select "Year"
select select "[DEMOGRAPHIC_DATA]"
select select "Hatzalah Garages"
click at [180, 373] on div "MOSHE ELYA FRIED משה אלי' פריעד ר' הערש - ר' אשר פארקאש 12:34 AM ✕ EMS" at bounding box center [105, 357] width 173 height 86
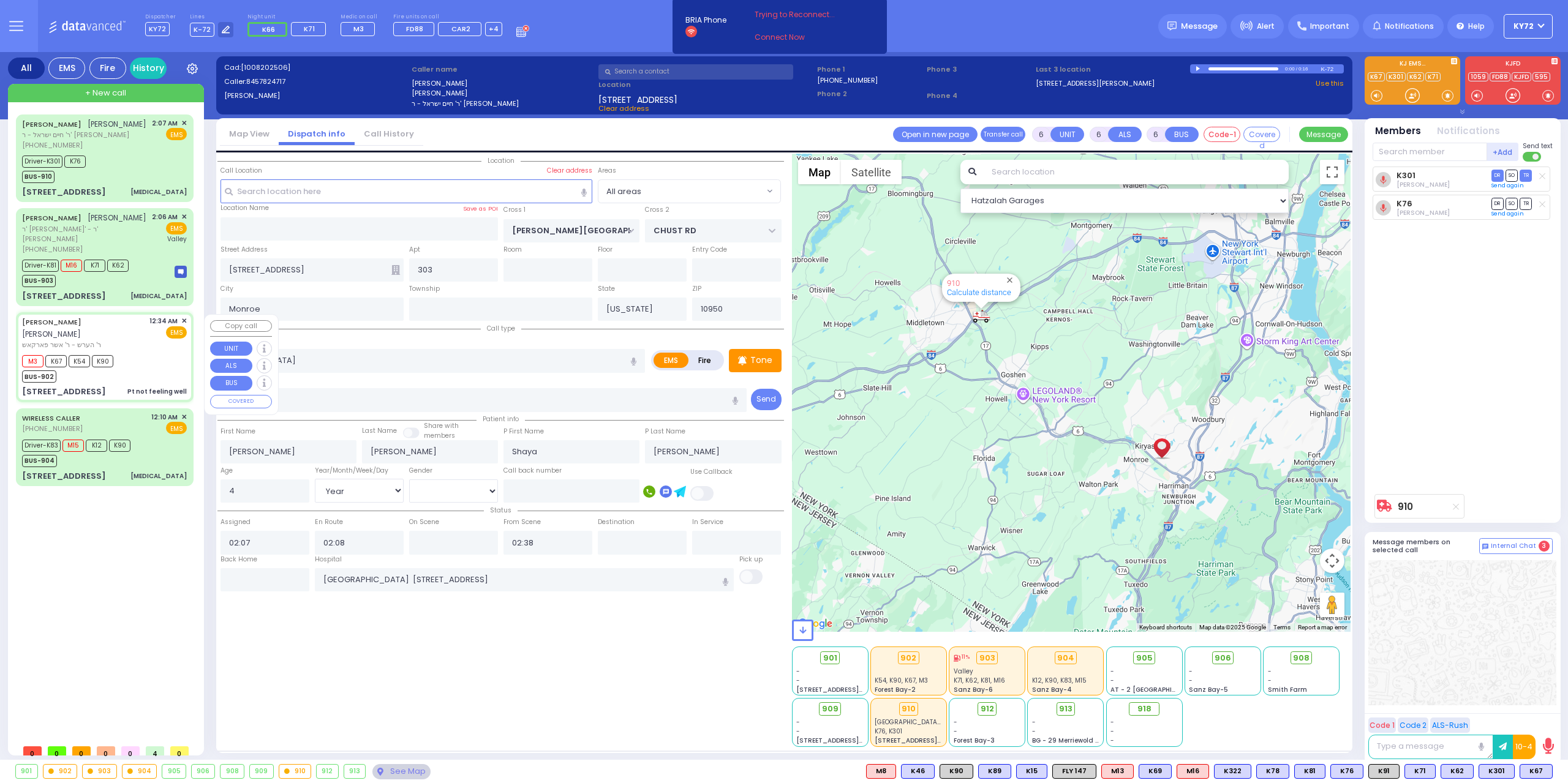
select select
type input "Pt not feeling well"
radio input "true"
type input "[PERSON_NAME]"
type input "FRIED"
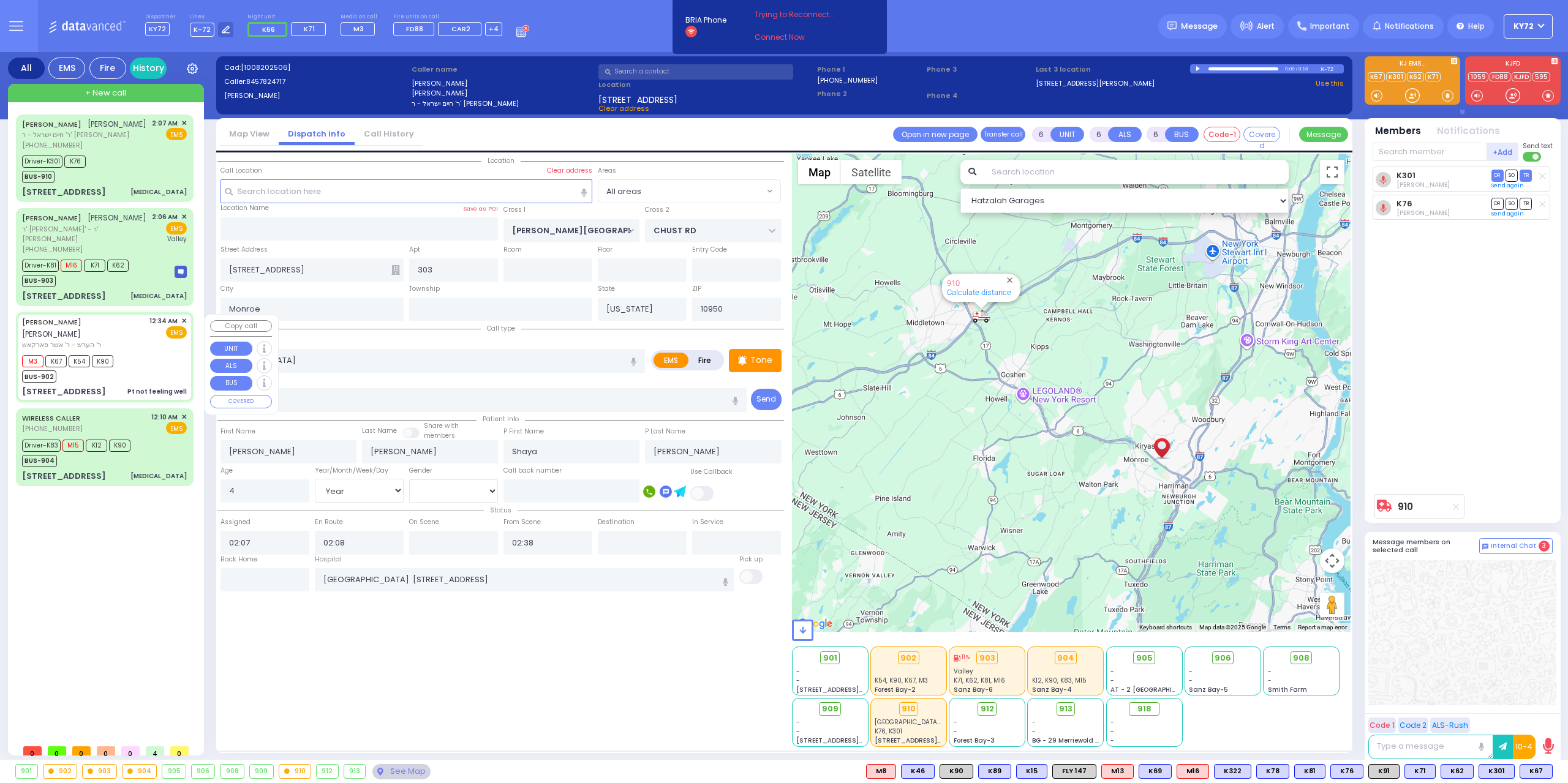
type input "[PERSON_NAME]"
type input "42"
select select "Year"
select select "[DEMOGRAPHIC_DATA]"
type input "00:34"
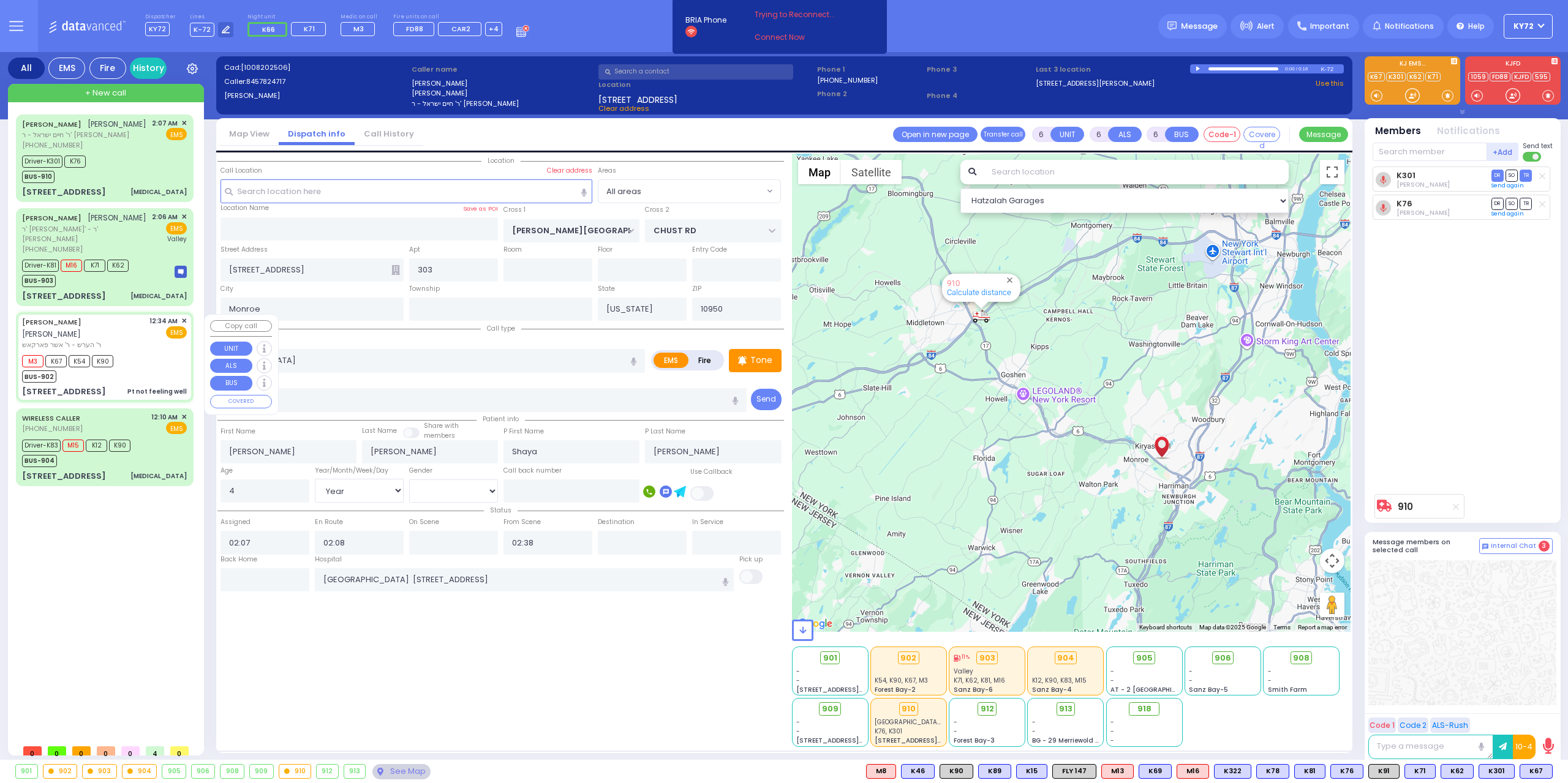
type input "00:35"
type input "00:40"
type input "01:26"
type input "01:45"
type input "[GEOGRAPHIC_DATA] [STREET_ADDRESS][PERSON_NAME]"
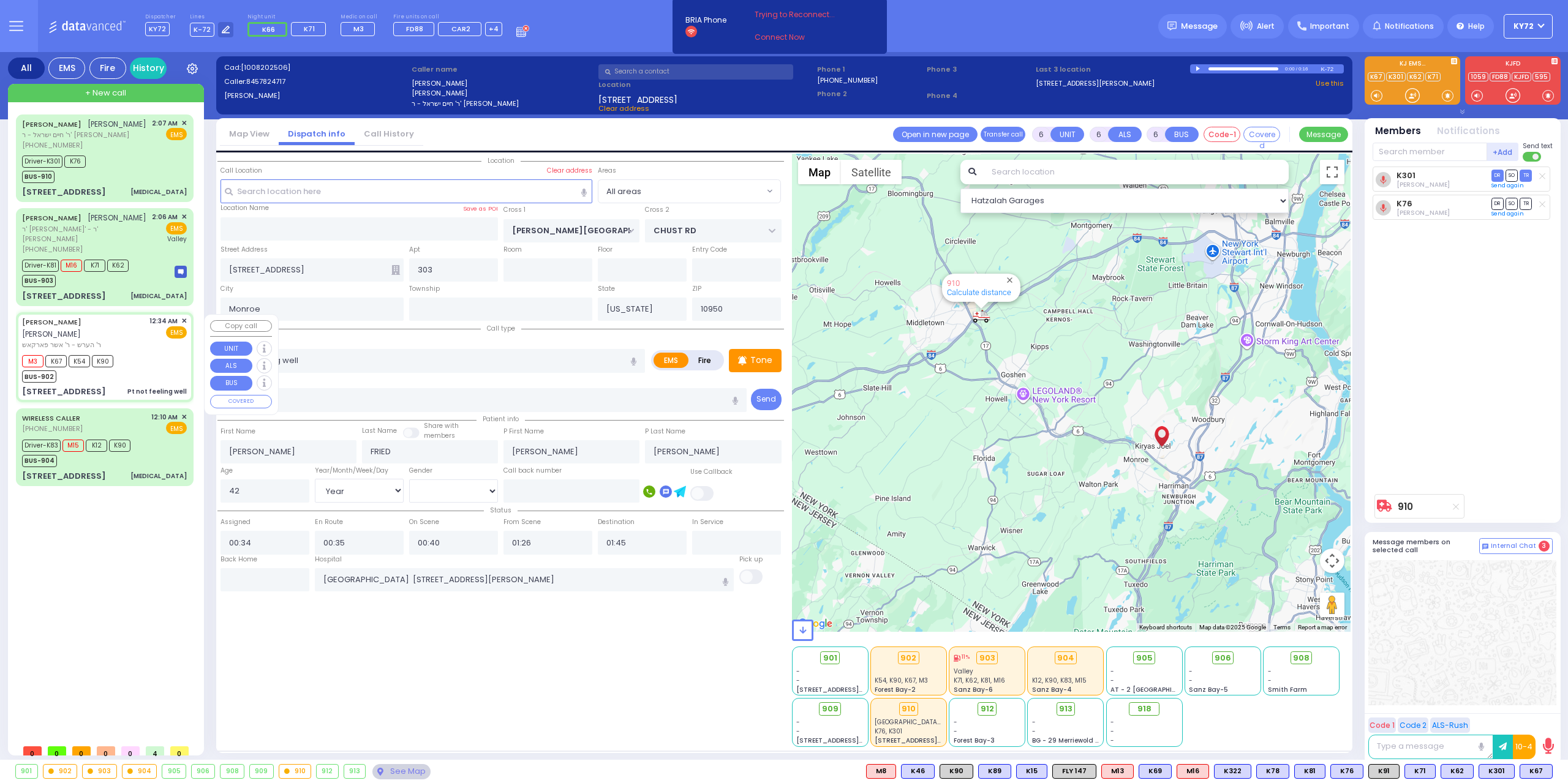
type input "[PERSON_NAME] COURT"
type input "ACRES RD"
type input "[STREET_ADDRESS]"
type input "302"
select select "Hatzalah Garages"
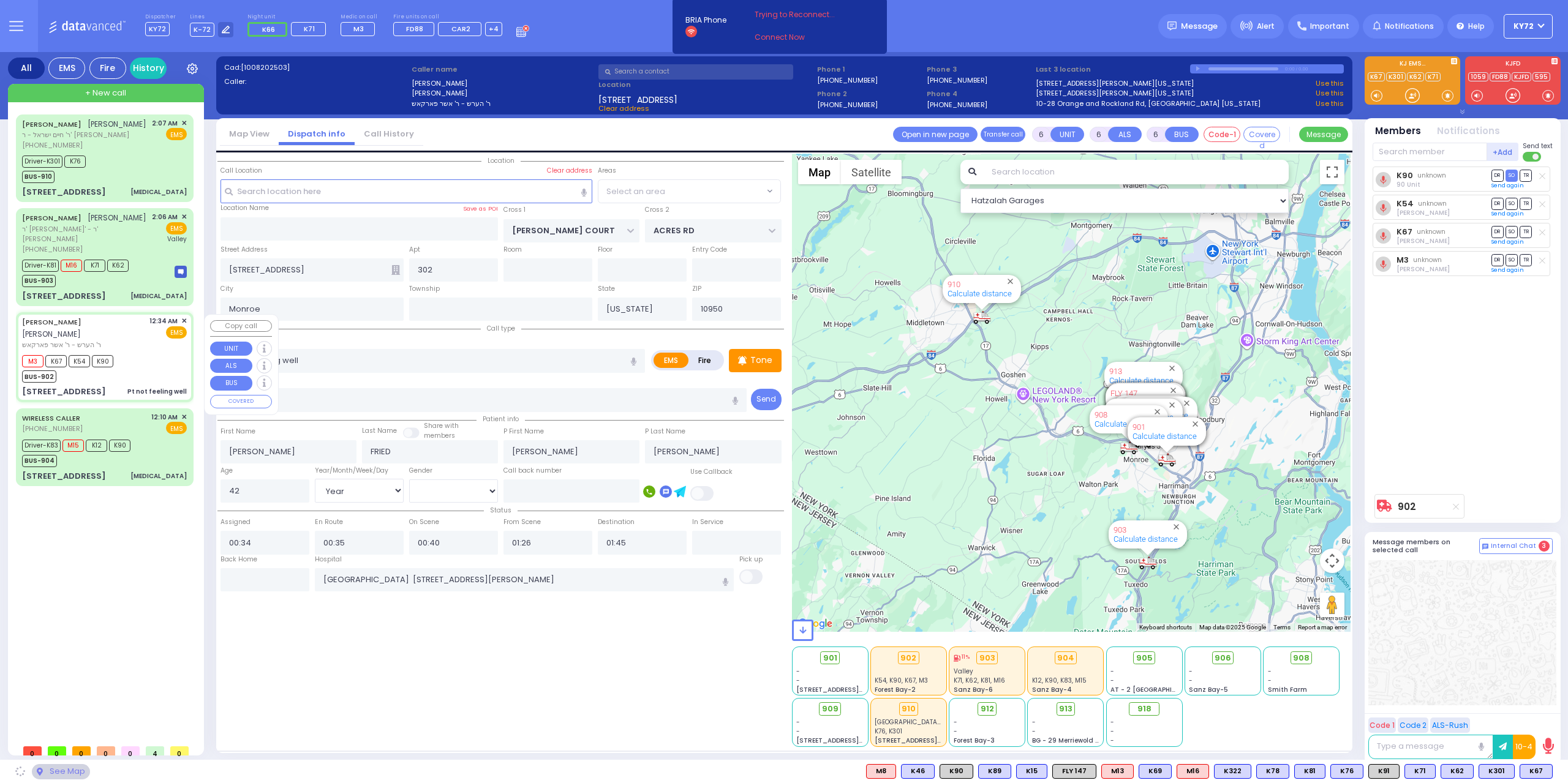
select select "SECTION 5"
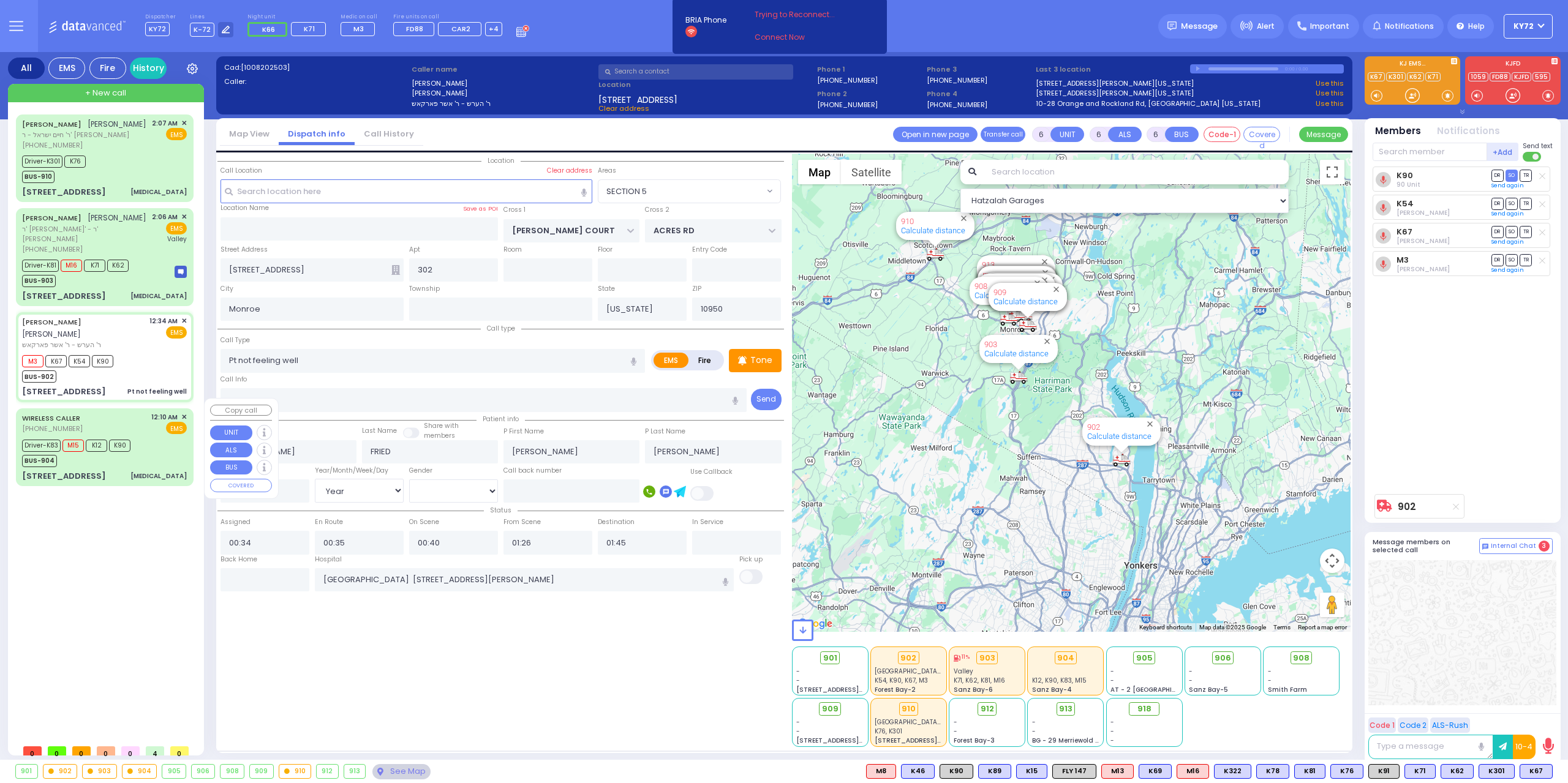
click at [147, 470] on div "[STREET_ADDRESS] [MEDICAL_DATA]" at bounding box center [105, 476] width 165 height 13
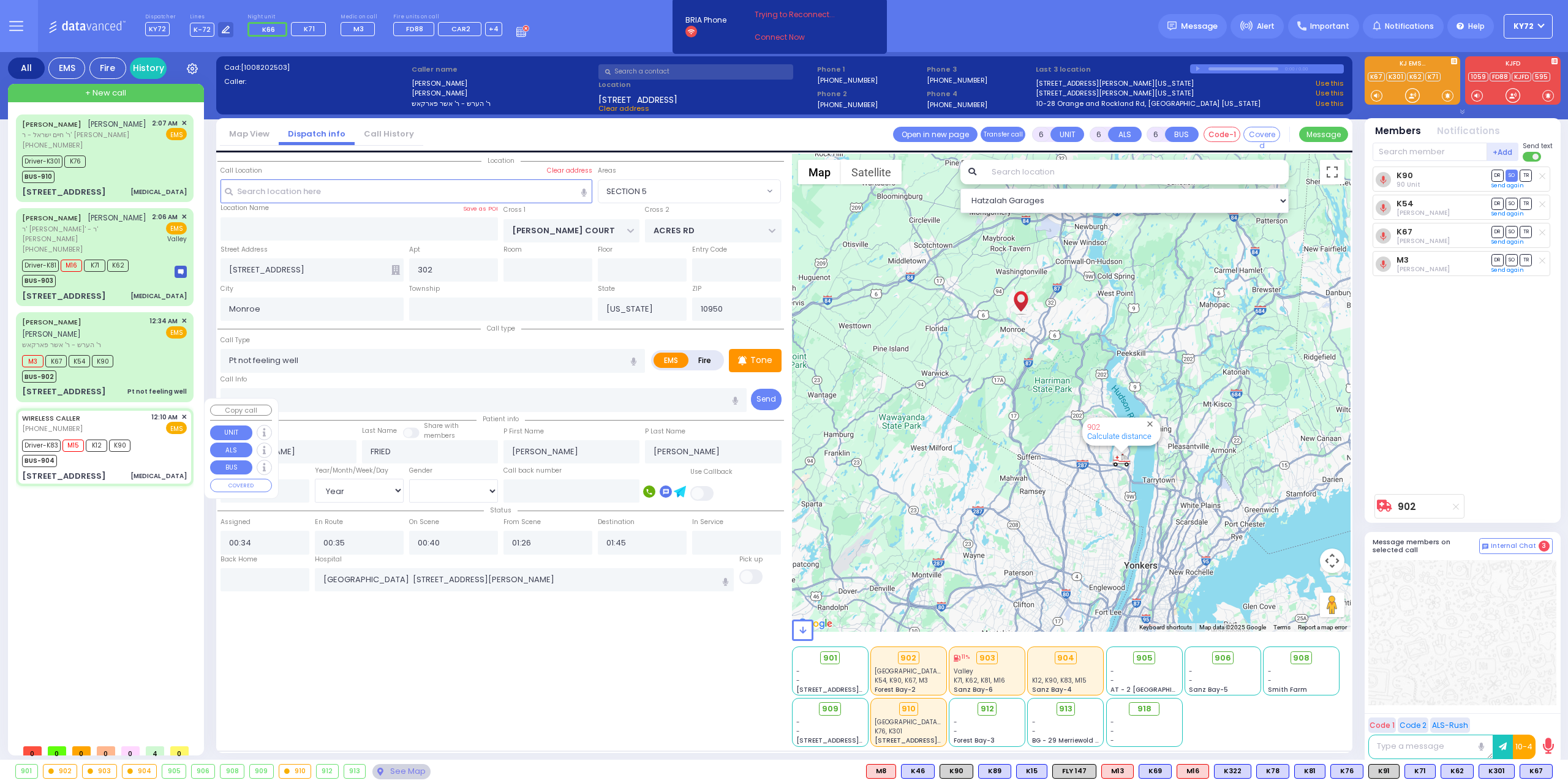
select select
type input "[MEDICAL_DATA]"
radio input "true"
type input "Devory"
type input "[PERSON_NAME]"
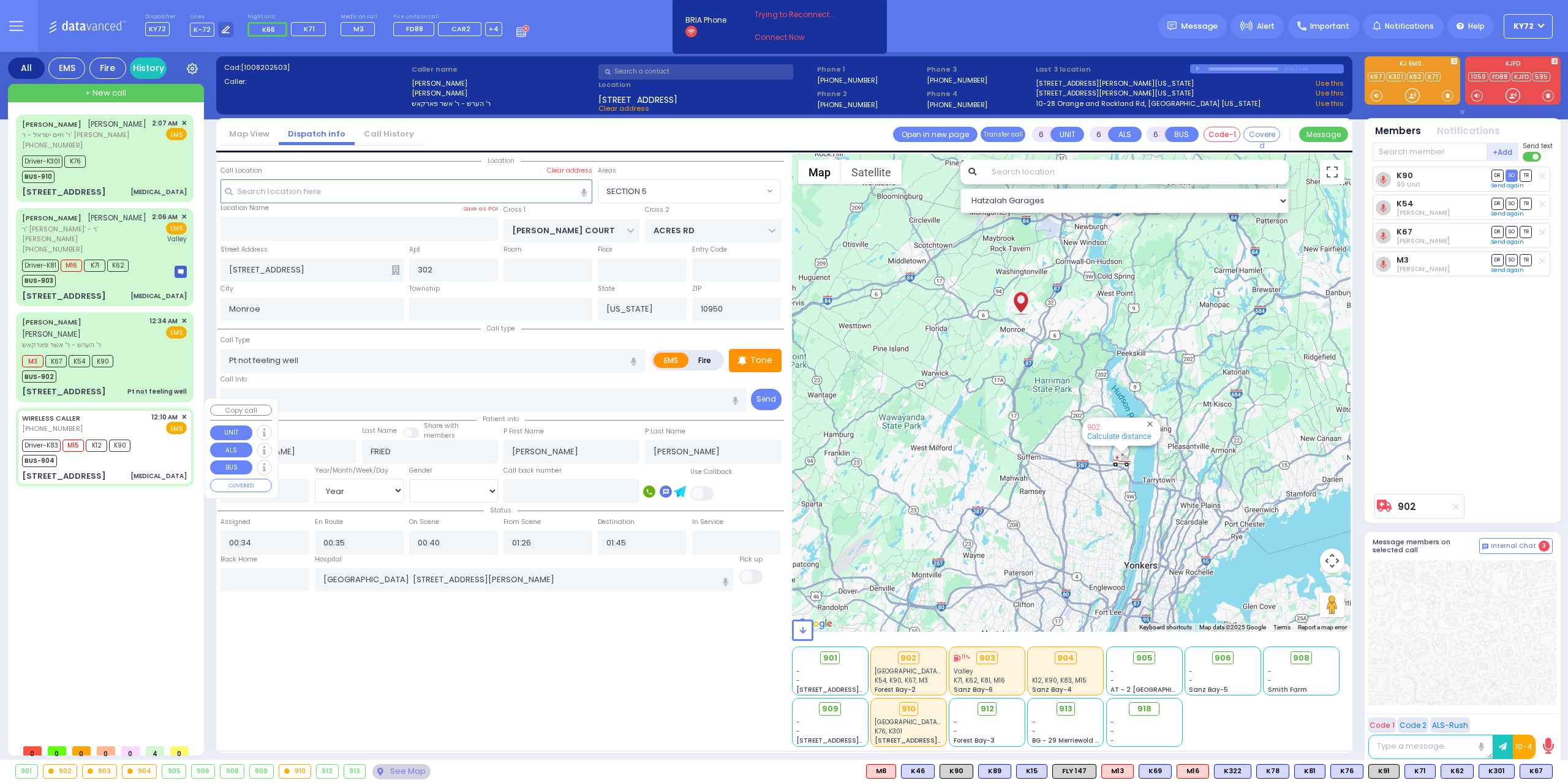
type input "18"
select select "Year"
select select "[DEMOGRAPHIC_DATA]"
type input "00:10"
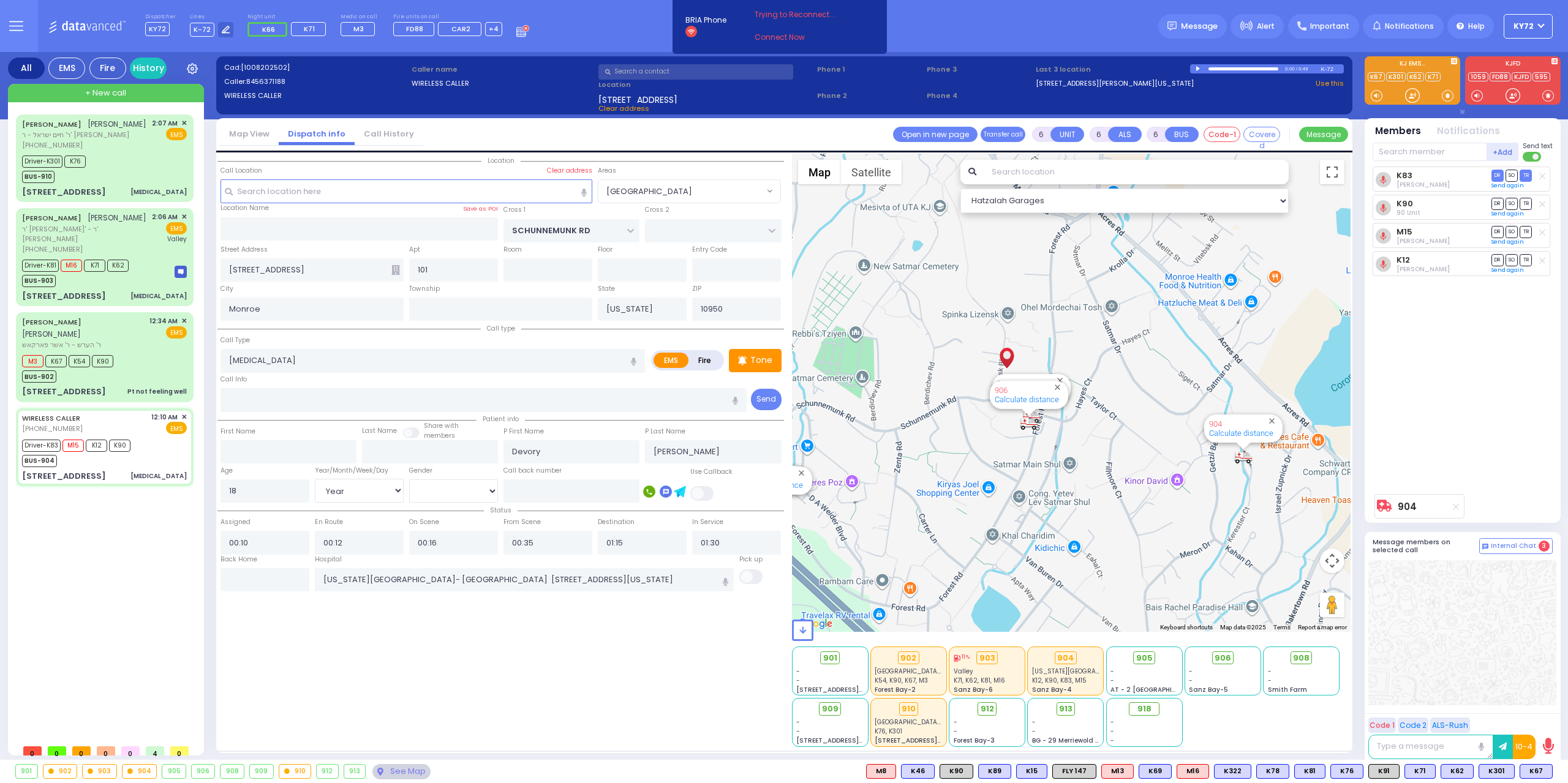
drag, startPoint x: 1334, startPoint y: 476, endPoint x: 1214, endPoint y: 469, distance: 120.2
click at [1214, 469] on div "904 Calculate distance 594 Calculate distance 595 Calculate distance 596 Calcul…" at bounding box center [1072, 393] width 559 height 478
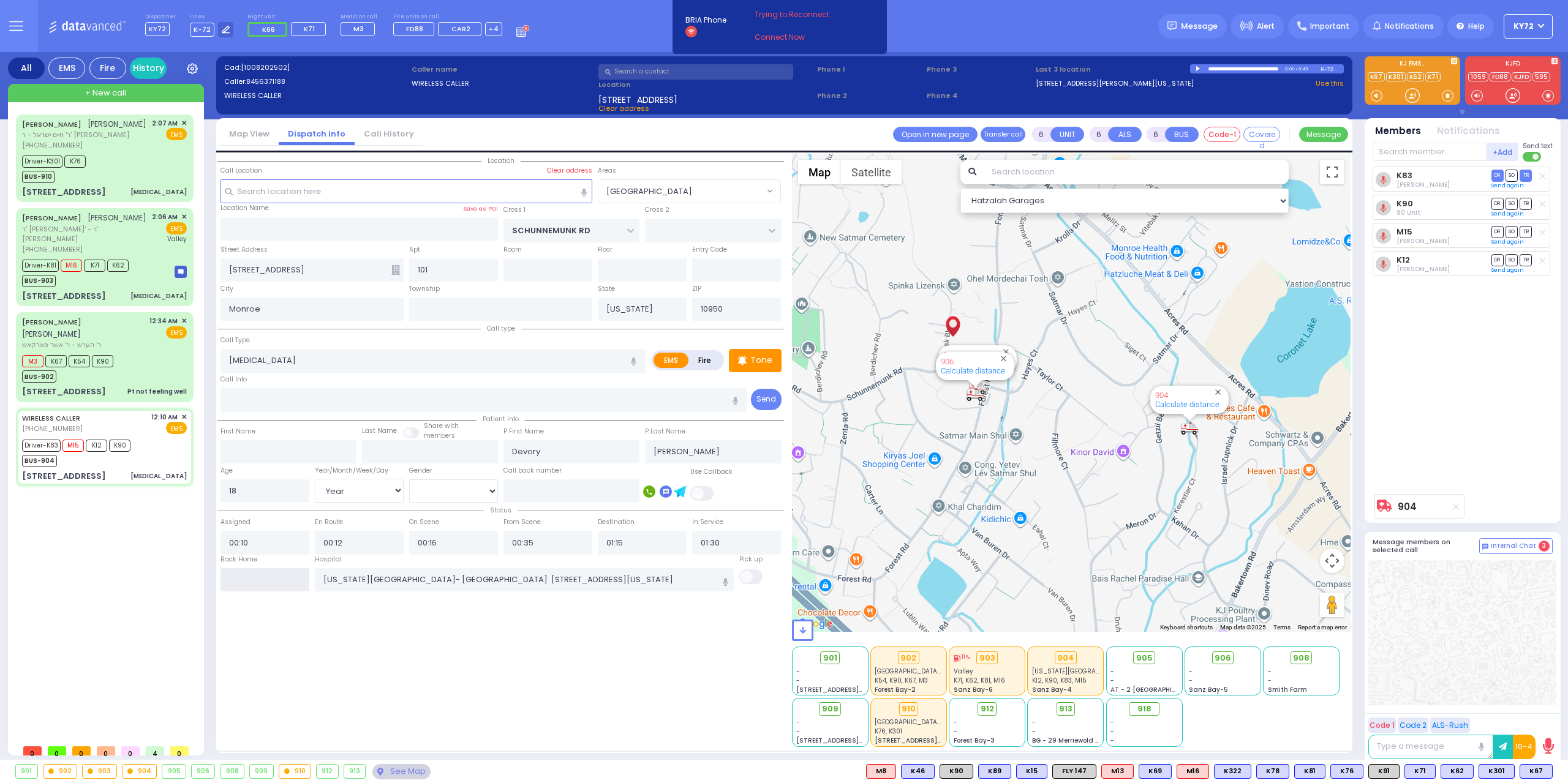
click at [292, 576] on input "text" at bounding box center [264, 579] width 89 height 23
click at [292, 575] on input "text" at bounding box center [264, 579] width 89 height 23
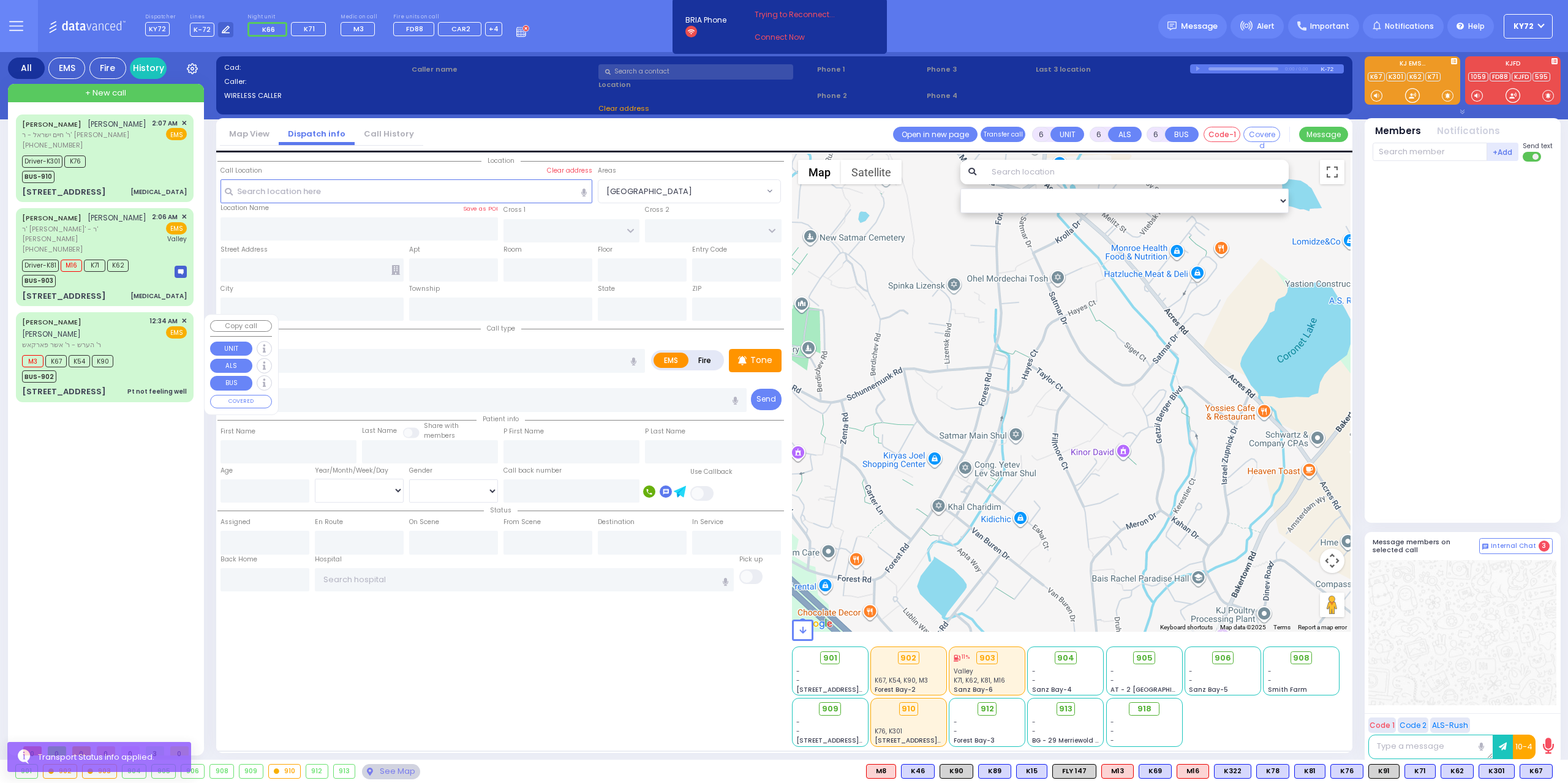
click at [108, 386] on div "305 FOREST RD 302 Pt not feeling well" at bounding box center [105, 392] width 165 height 13
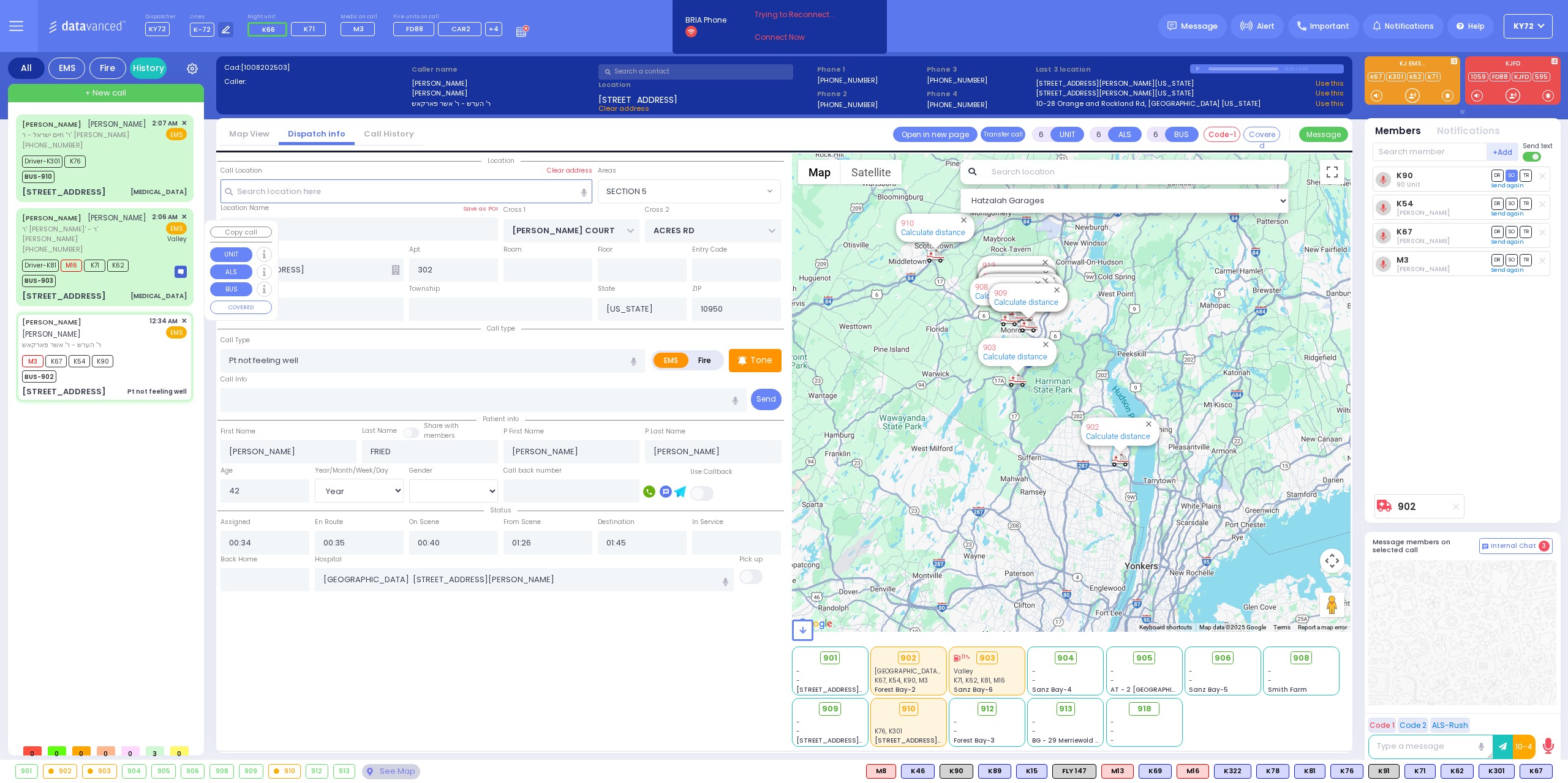
click at [130, 291] on div "7 BEER SHAVA ST 203 Chest Pain" at bounding box center [105, 296] width 165 height 13
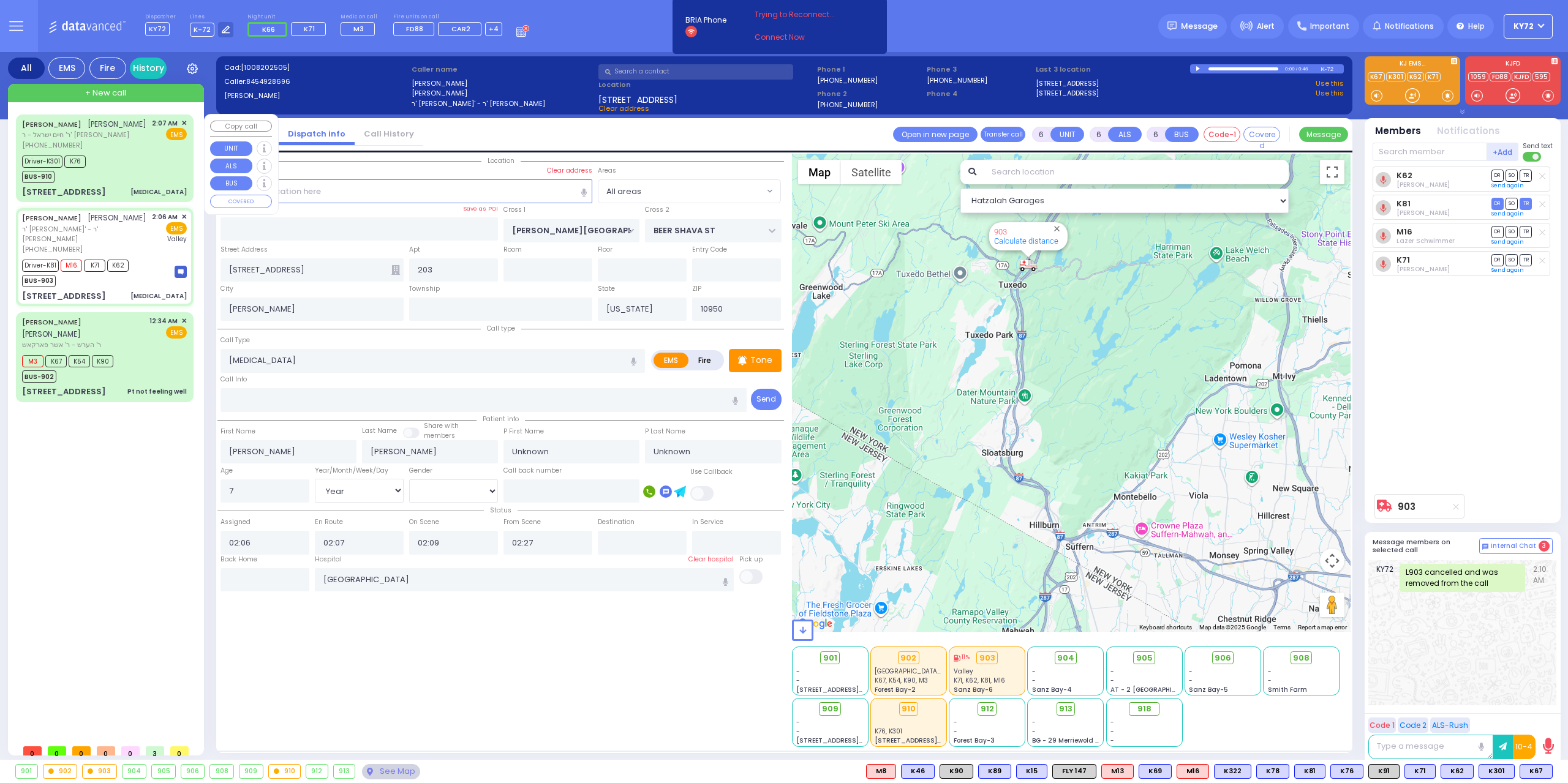
click at [144, 183] on div "Driver-K301 K76 BUS-910" at bounding box center [105, 168] width 165 height 31
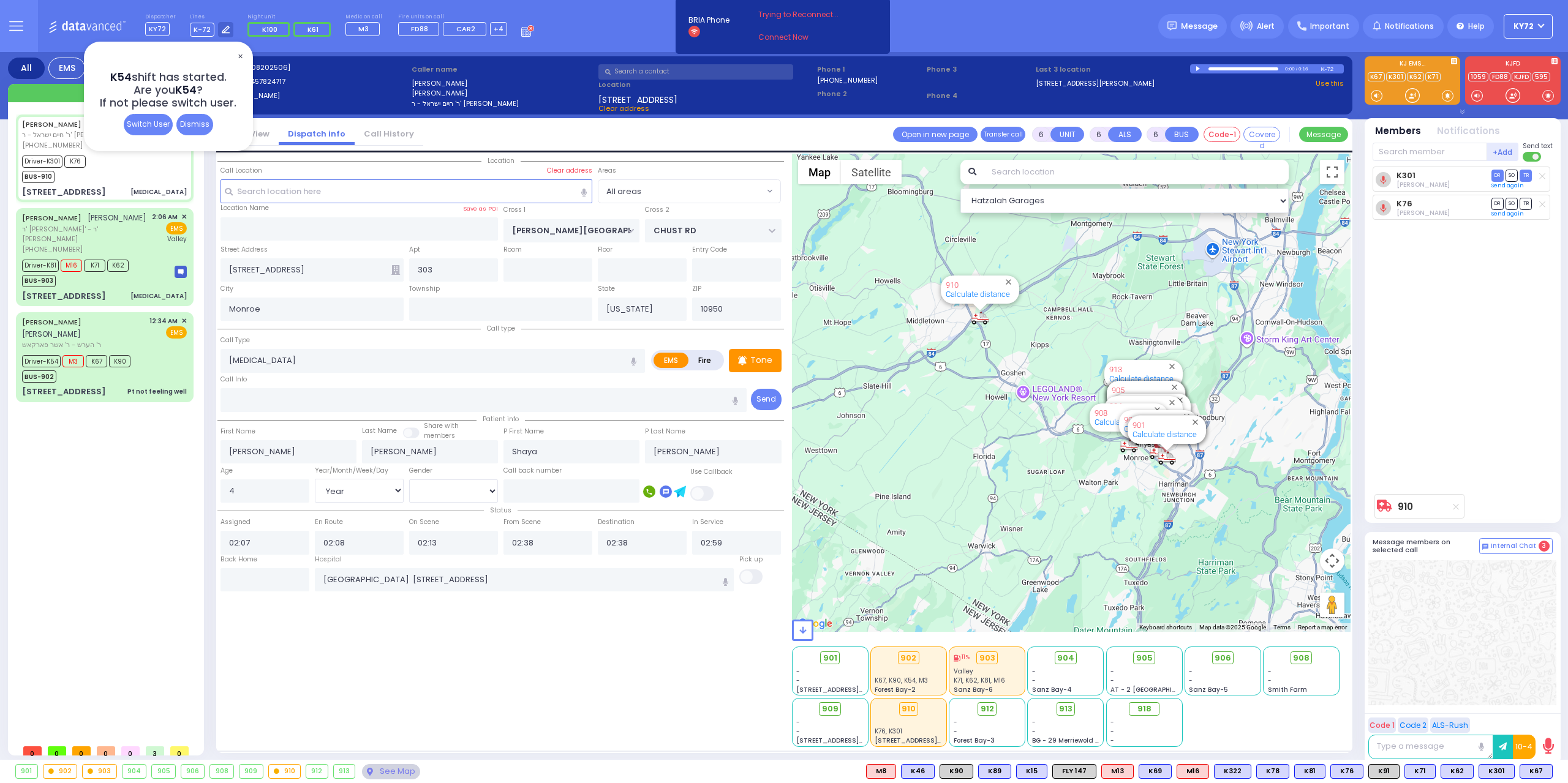
click at [241, 54] on span "✕" at bounding box center [240, 56] width 10 height 14
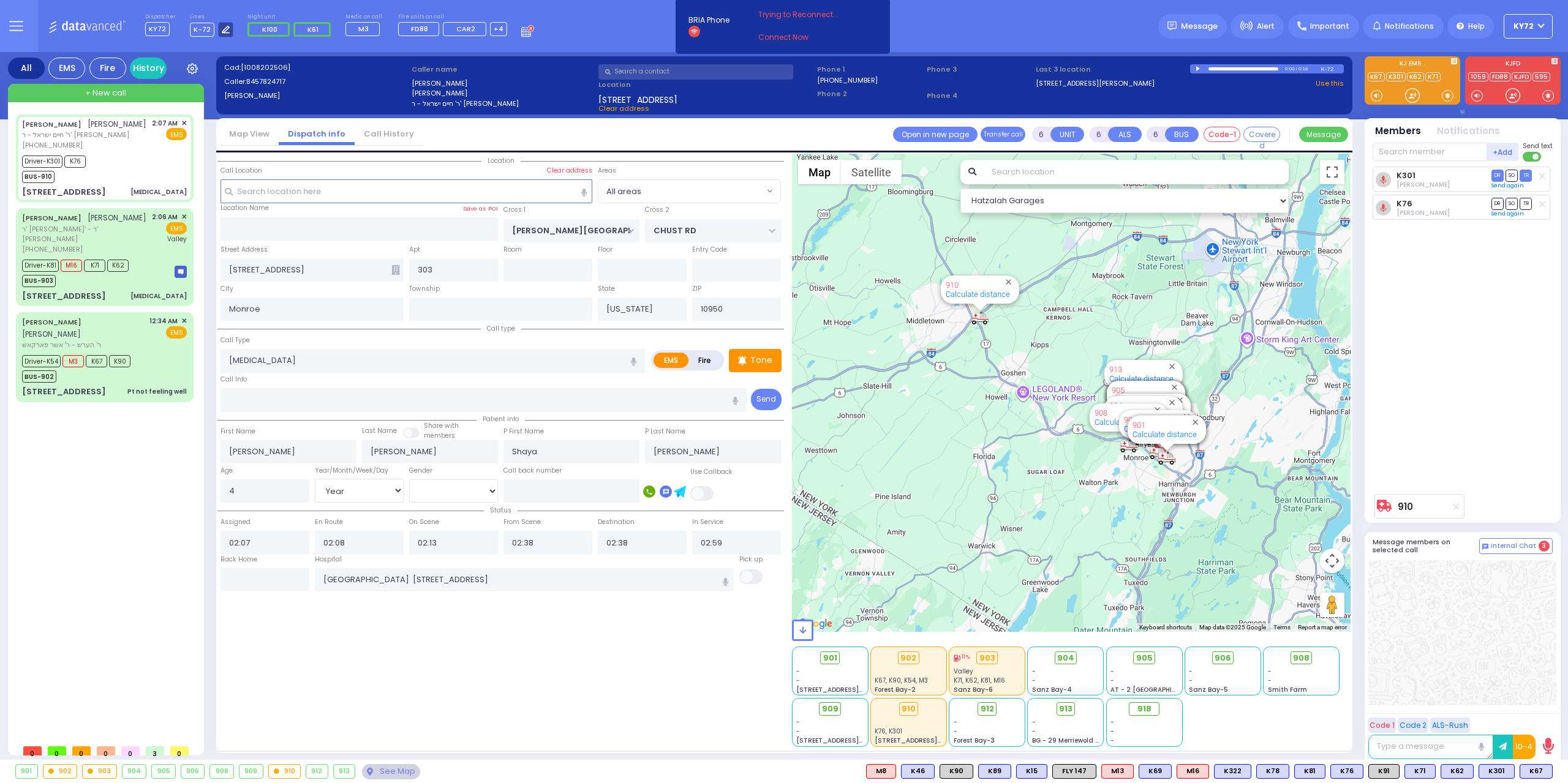
click at [219, 33] on div at bounding box center [226, 30] width 15 height 15
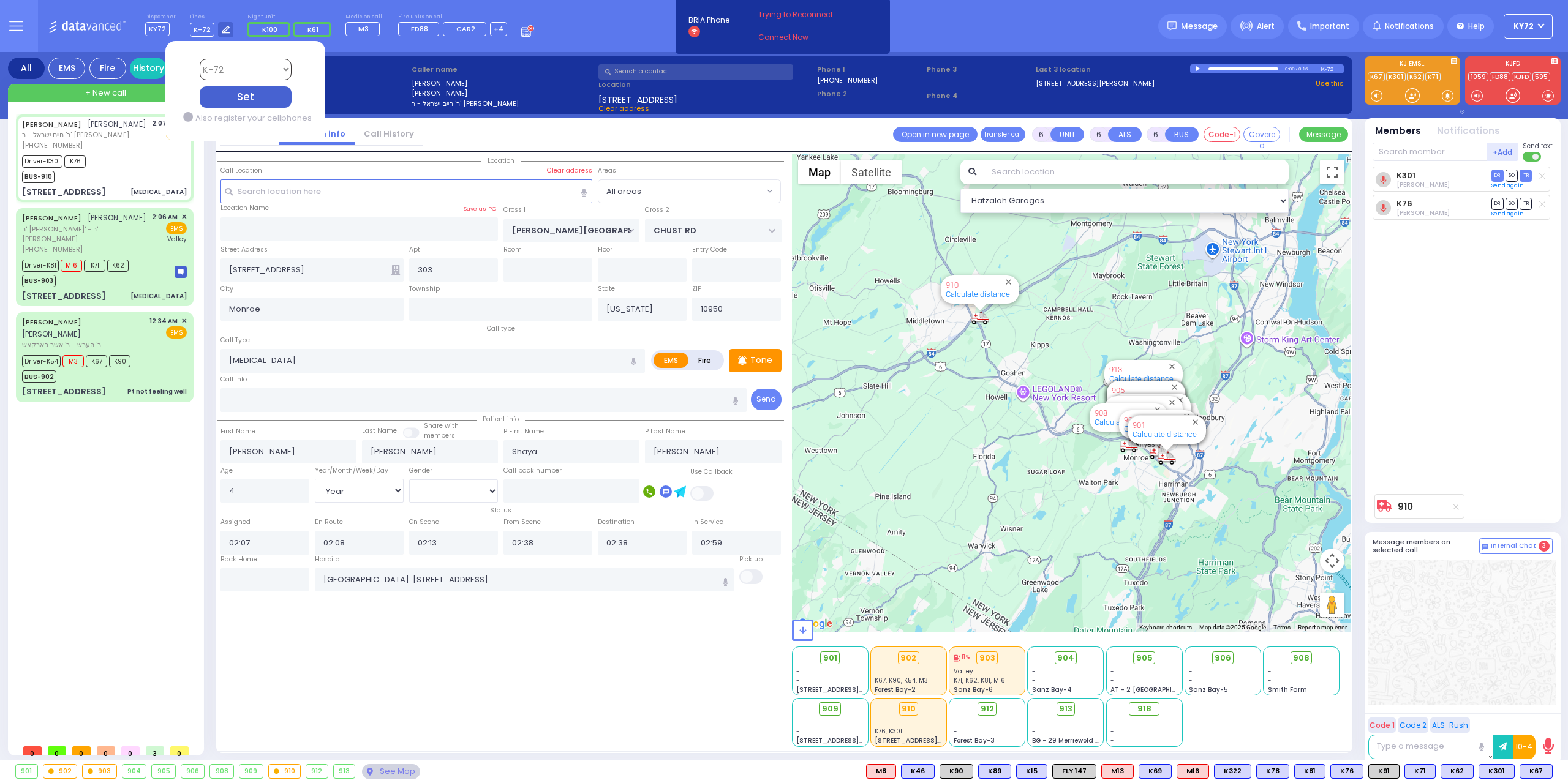
click at [255, 66] on select "Bay K-14 K-16 K-18 K-40 K-6 K-61 K-63 K-67 K-72 Medic 7 K-68 K-48 D-801 D-802 D…" at bounding box center [245, 69] width 92 height 22
click at [199, 59] on select "Bay K-14 K-16 K-18 K-40 K-6 K-61 K-63 K-67 K-72 Medic 7 K-68 K-48 D-801 D-802 D…" at bounding box center [245, 69] width 92 height 22
click at [213, 89] on div "Set" at bounding box center [245, 97] width 92 height 22
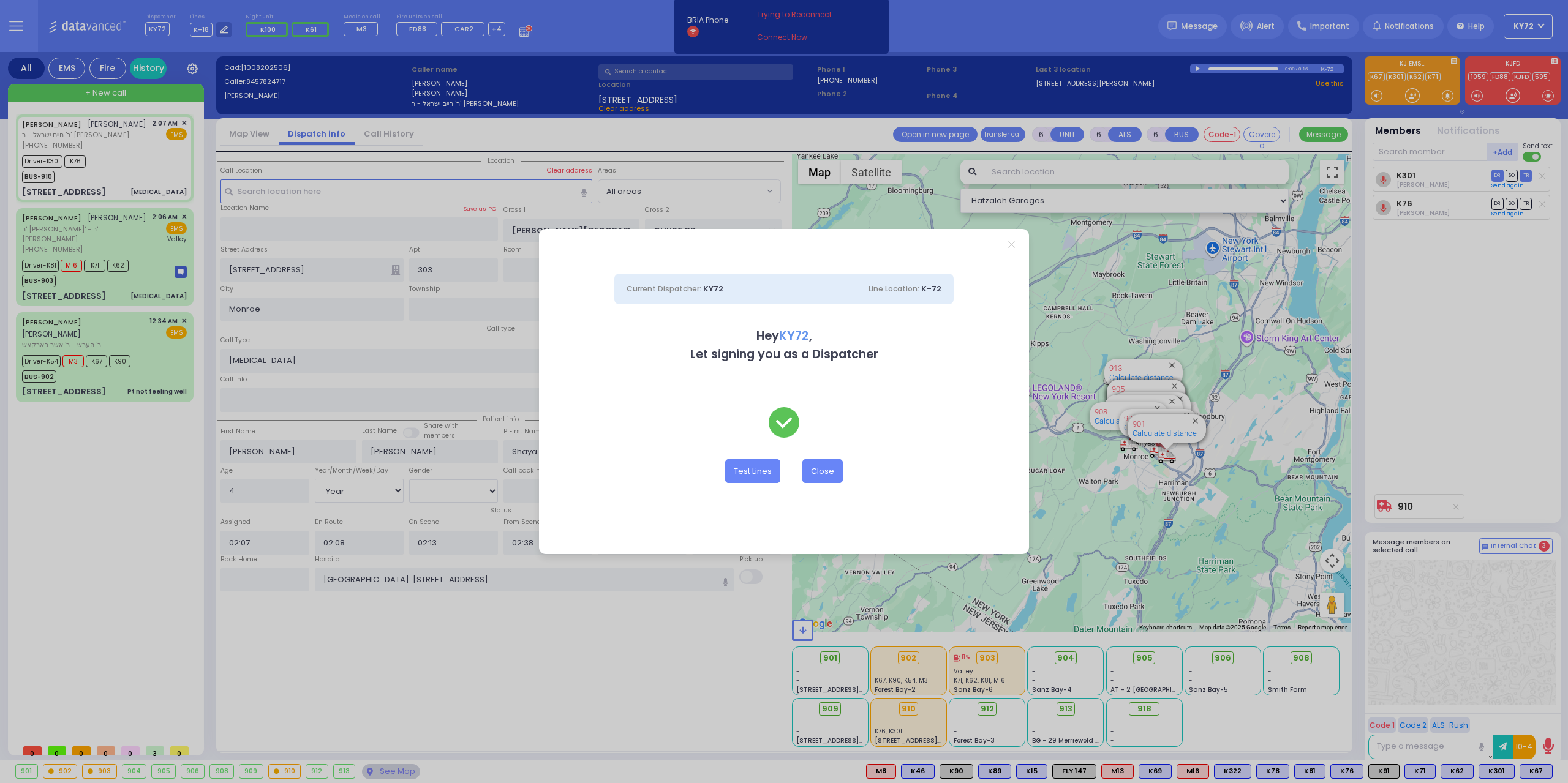
click at [1013, 243] on icon "Close" at bounding box center [1012, 245] width 7 height 7
